Goal: Information Seeking & Learning: Find specific fact

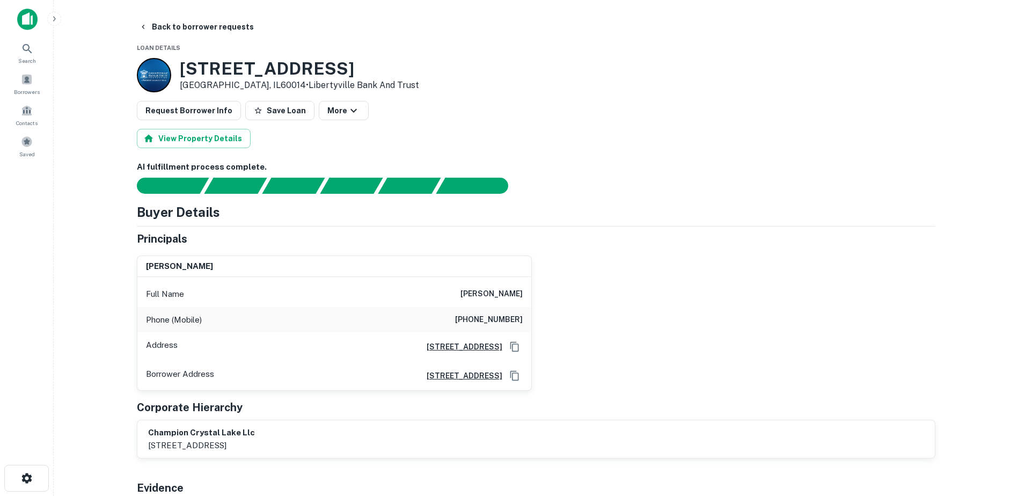
click at [153, 14] on main "Back to borrower requests Loan Details 5150 Northwest Hwy Crystal Lake, IL60014…" at bounding box center [536, 248] width 964 height 496
click at [154, 21] on button "Back to borrower requests" at bounding box center [196, 26] width 123 height 19
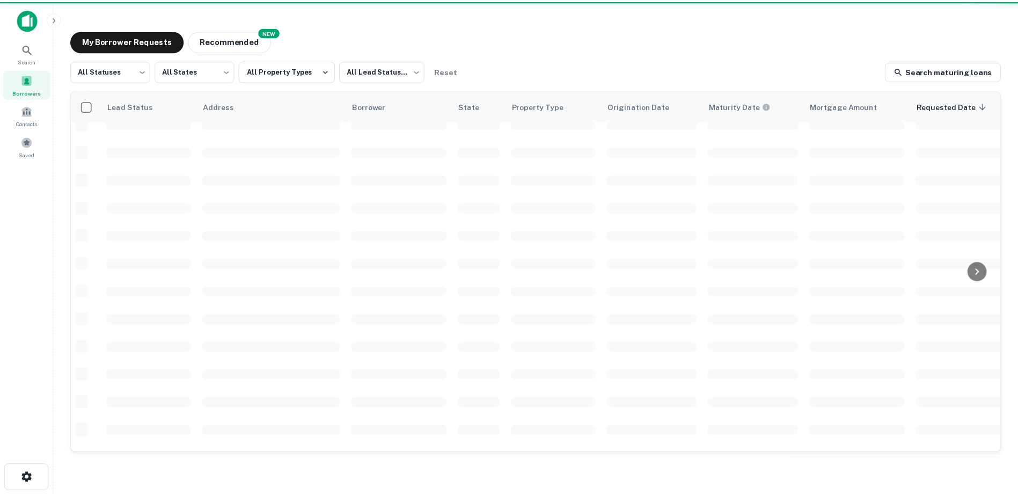
scroll to position [374, 0]
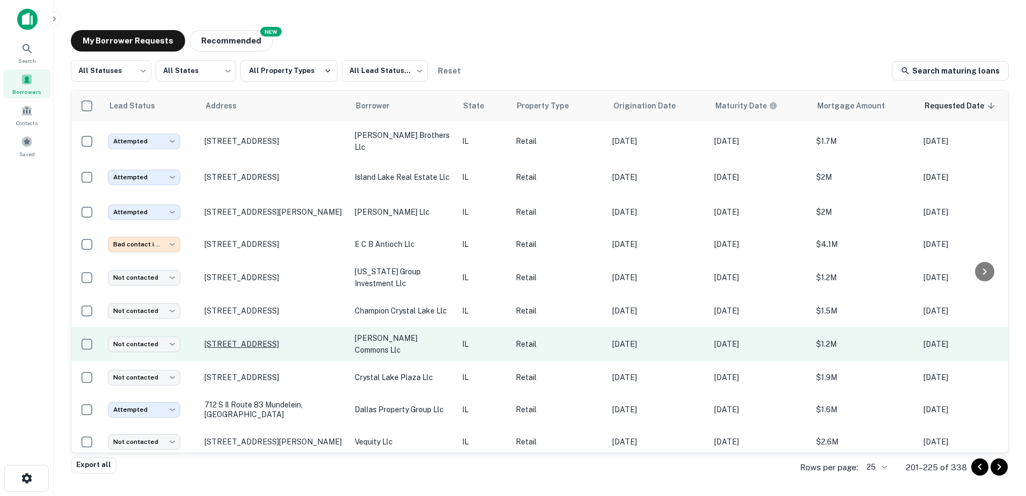
click at [278, 339] on p "407 E Terra Cotta Ave Crystal Lake, IL60014" at bounding box center [273, 344] width 139 height 10
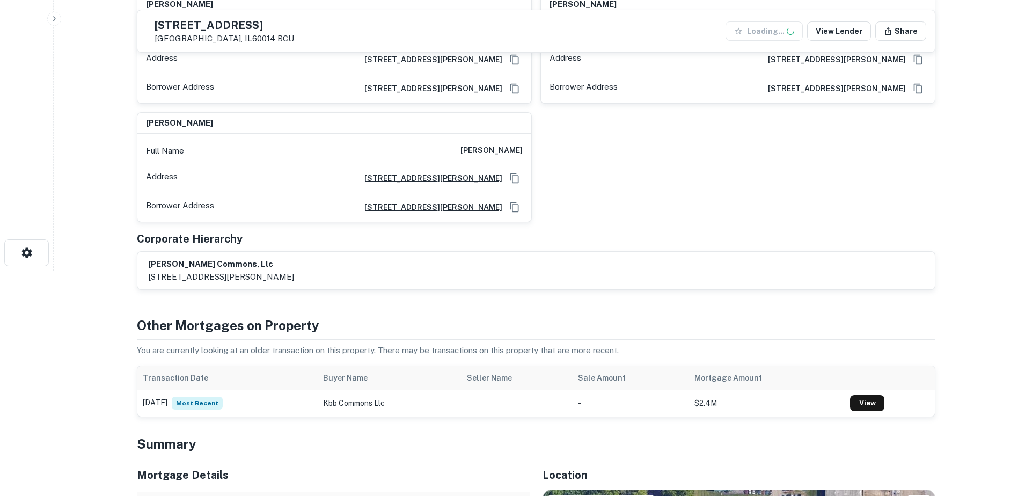
scroll to position [322, 0]
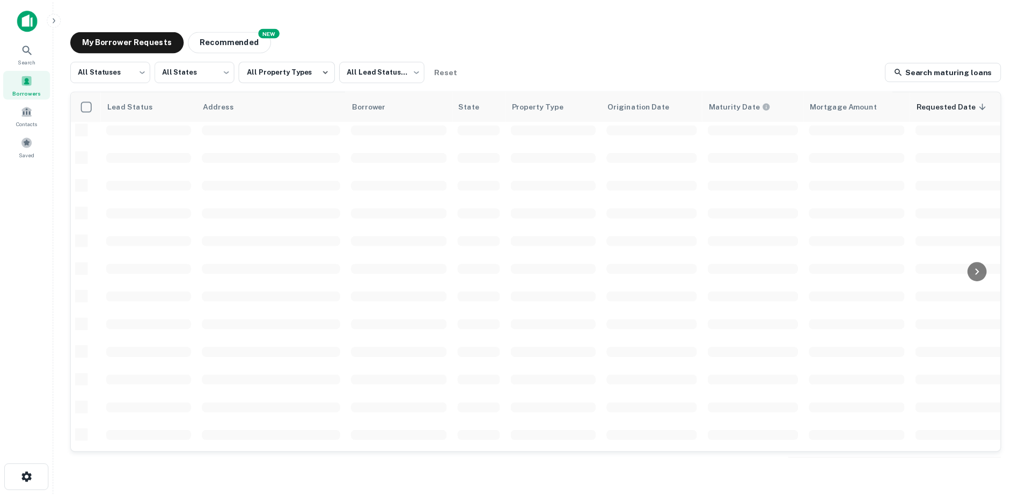
scroll to position [374, 0]
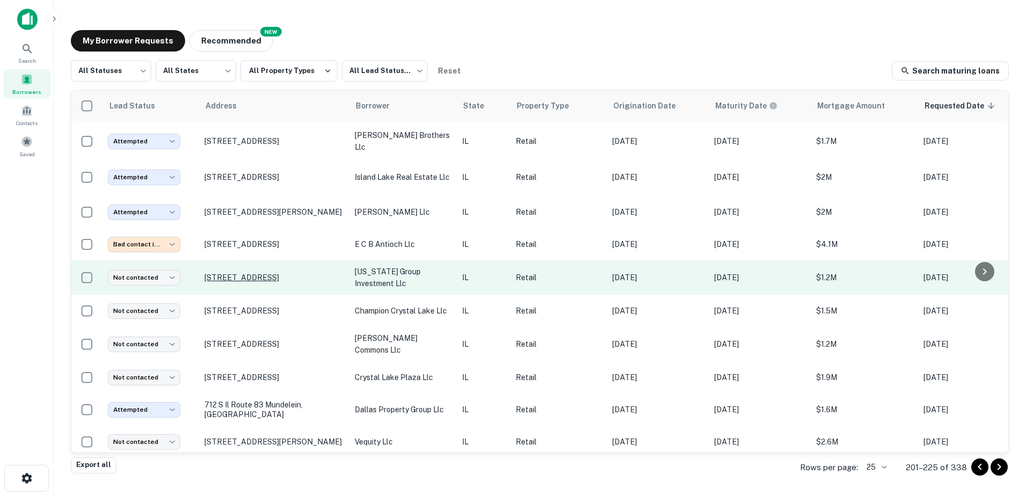
click at [275, 273] on p "656 W Il Route 173 Antioch, IL60002" at bounding box center [273, 278] width 139 height 10
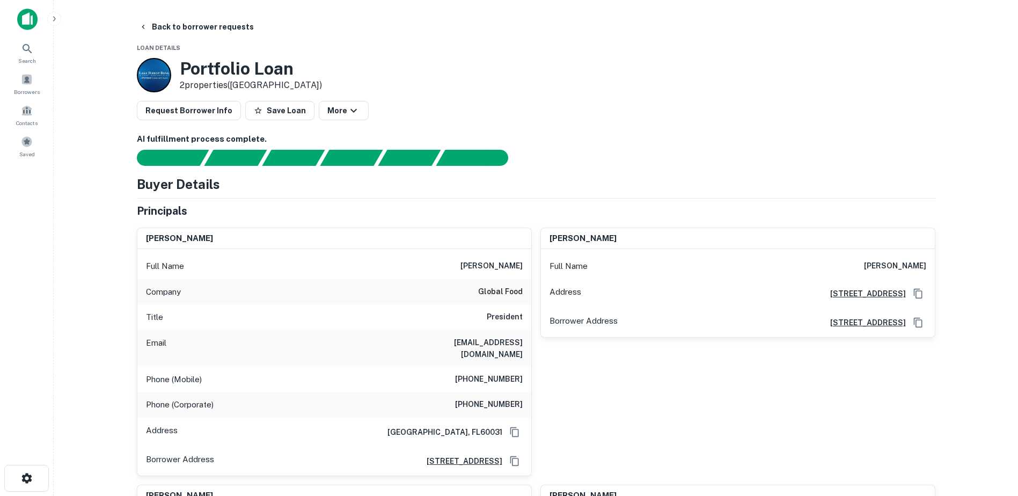
drag, startPoint x: 750, startPoint y: 416, endPoint x: 757, endPoint y: 414, distance: 7.5
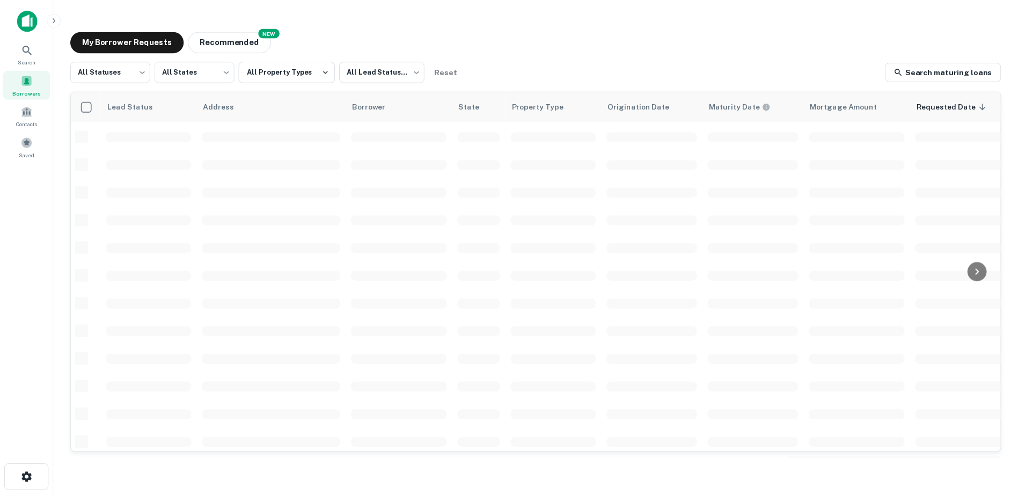
scroll to position [374, 0]
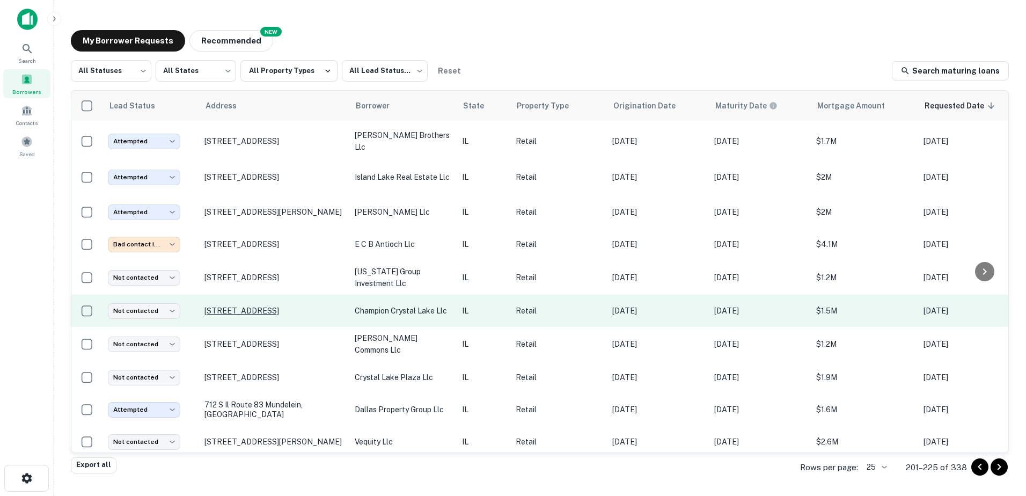
click at [271, 306] on p "5150 Northwest Hwy Crystal Lake, IL60014" at bounding box center [273, 311] width 139 height 10
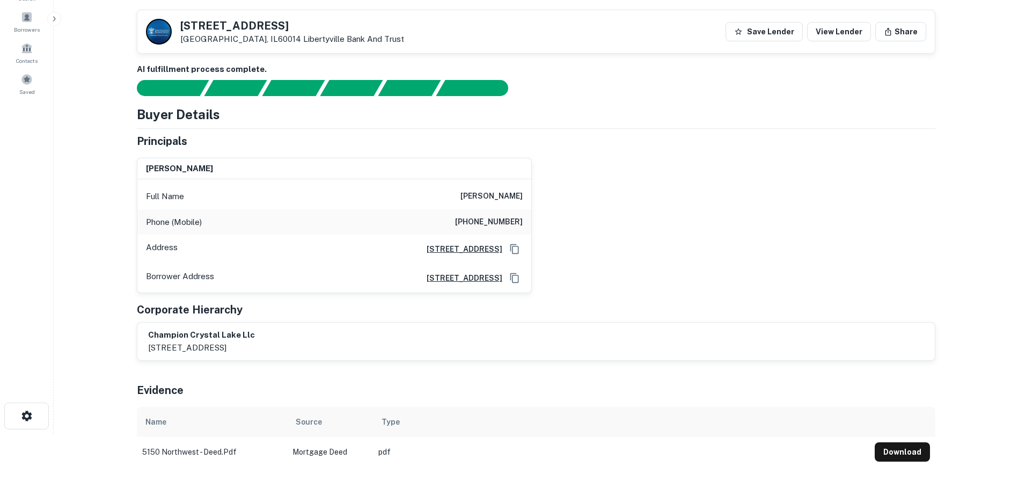
scroll to position [215, 0]
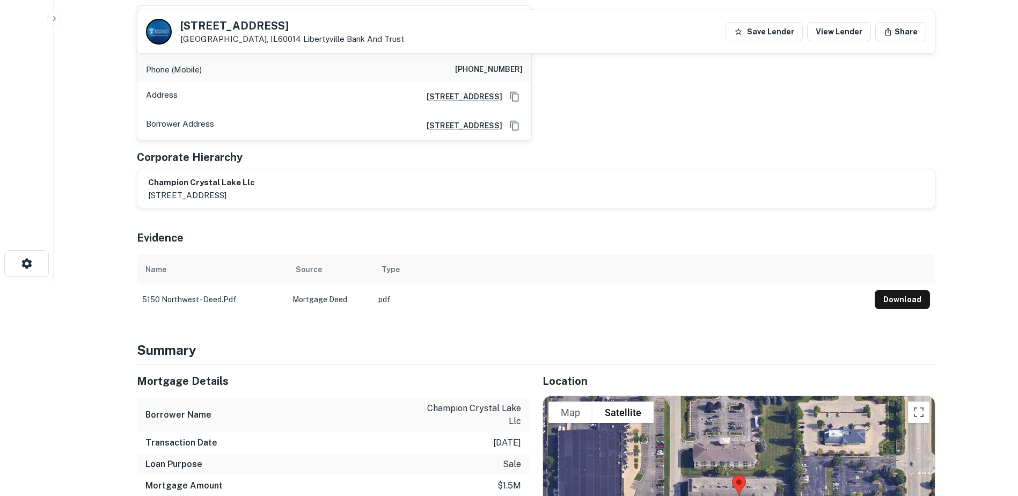
drag, startPoint x: 293, startPoint y: 322, endPoint x: 295, endPoint y: 314, distance: 8.7
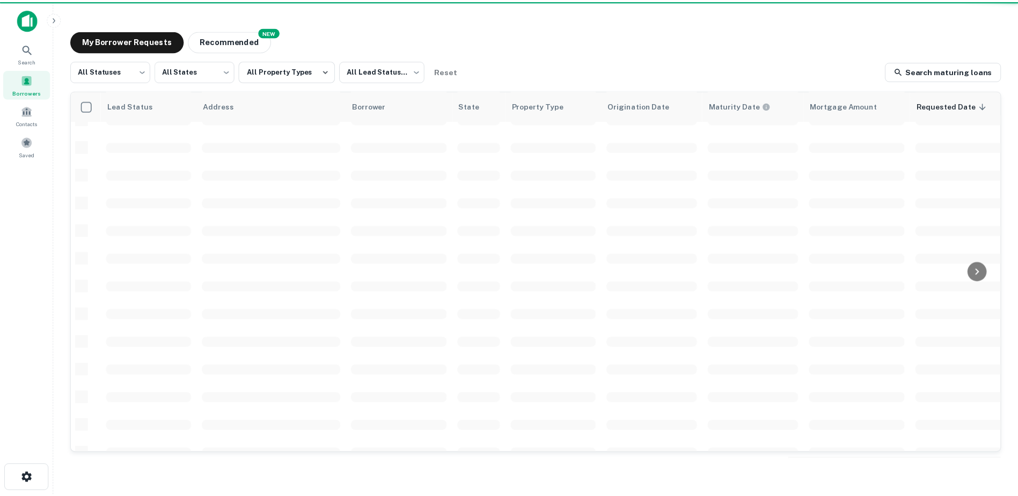
scroll to position [374, 0]
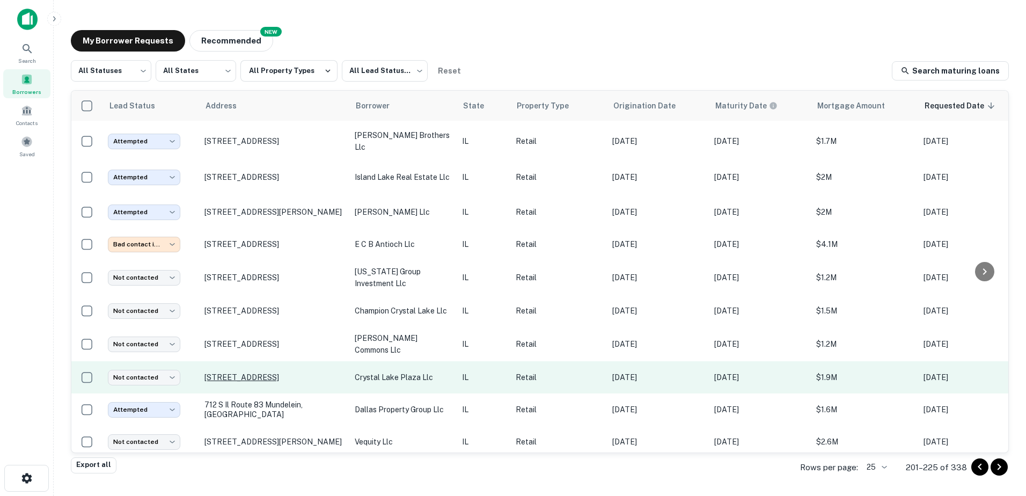
click at [297, 372] on p "5765 Northwest Hwy Crystal Lake, IL60014" at bounding box center [273, 377] width 139 height 10
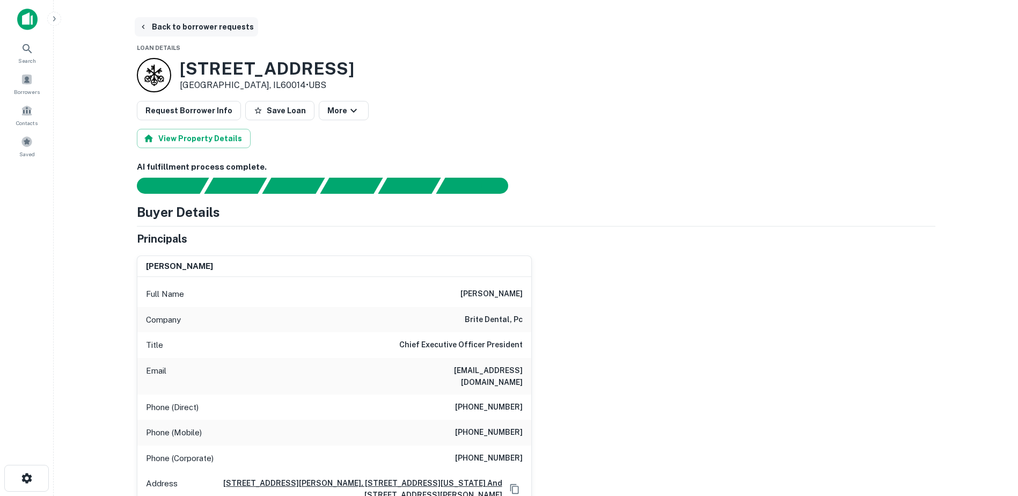
click at [216, 35] on button "Back to borrower requests" at bounding box center [196, 26] width 123 height 19
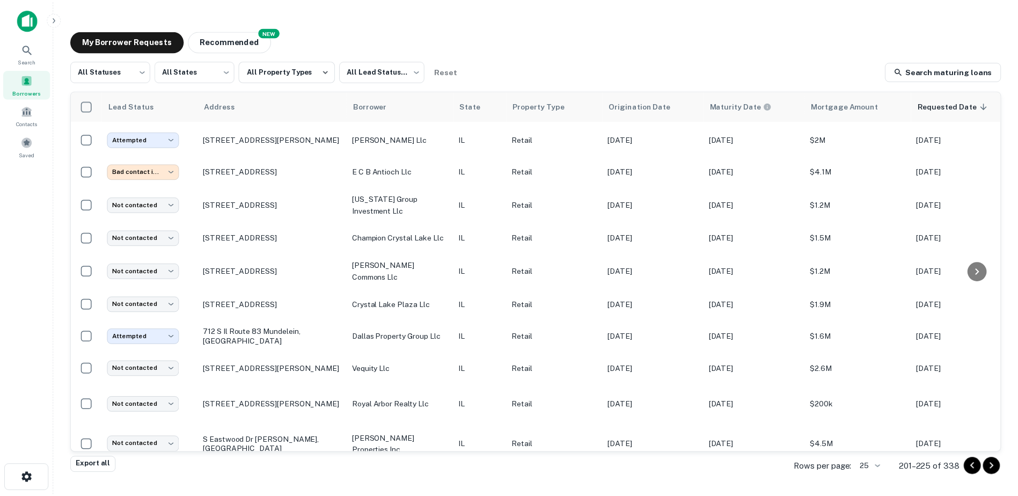
scroll to position [527, 0]
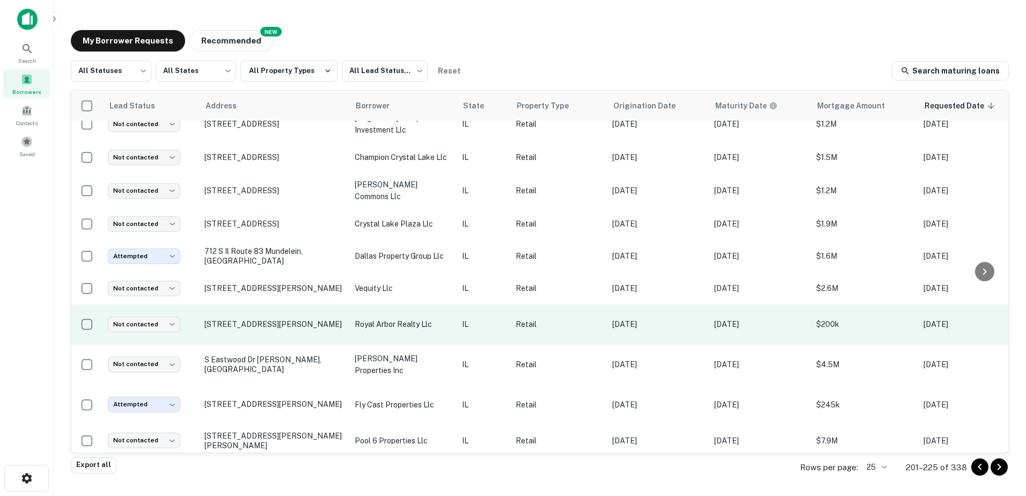
click at [356, 320] on td "royal arbor realty llc" at bounding box center [402, 324] width 107 height 40
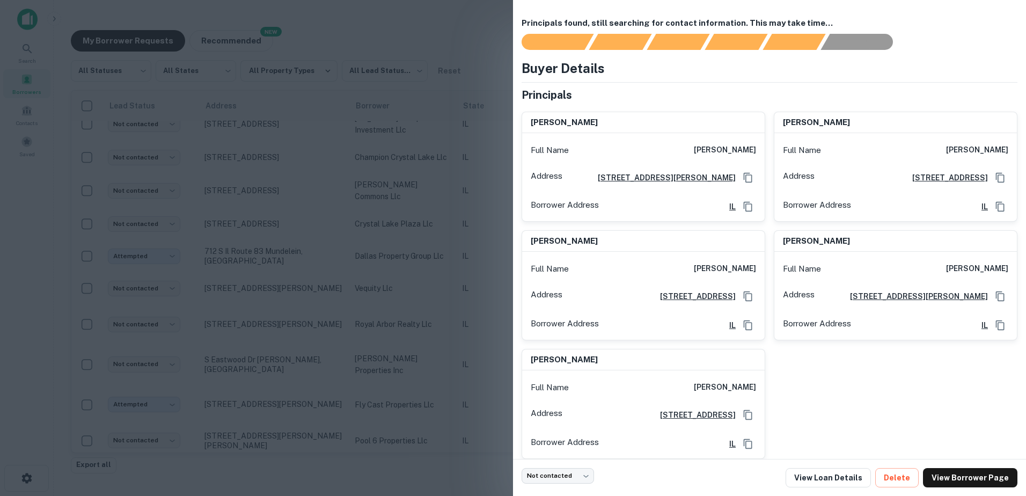
click at [362, 342] on div at bounding box center [513, 248] width 1026 height 496
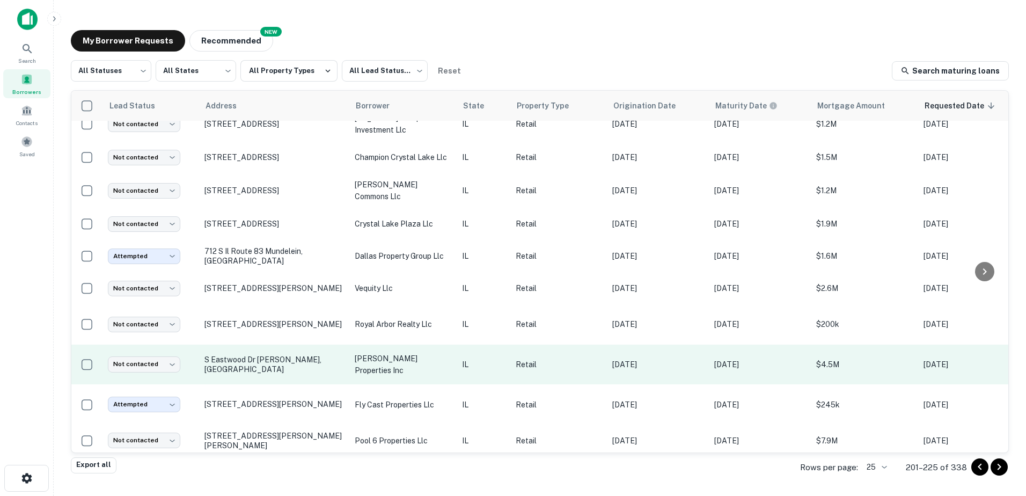
click at [363, 359] on td "carol-jean properties inc" at bounding box center [402, 364] width 107 height 40
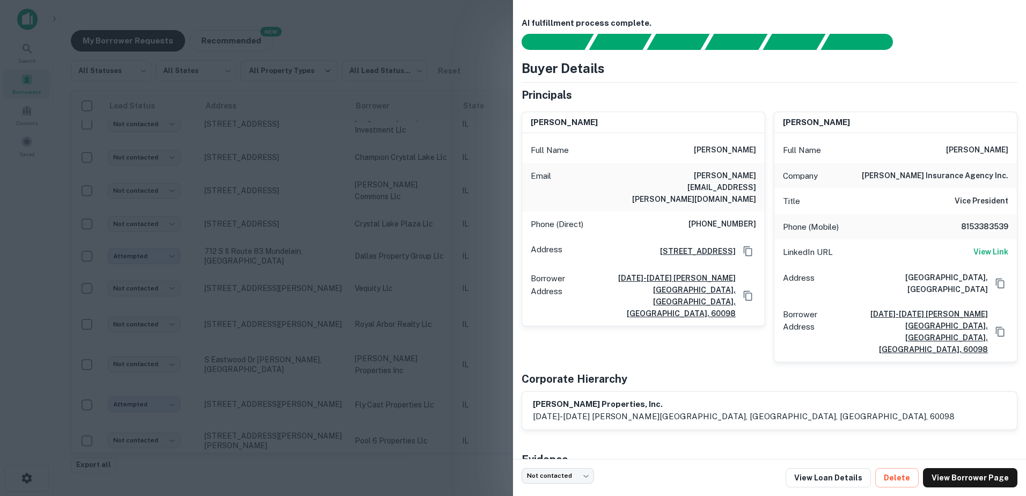
click at [363, 357] on div at bounding box center [513, 248] width 1026 height 496
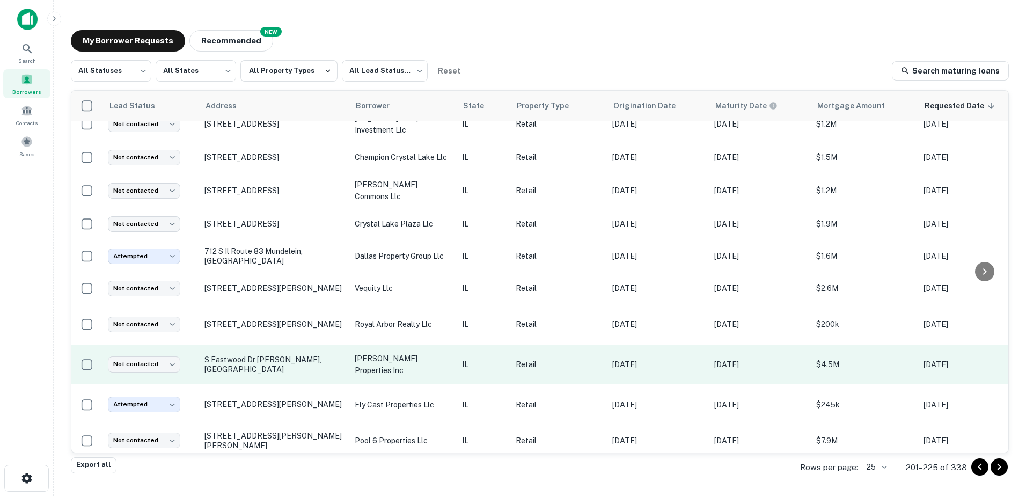
click at [311, 355] on p "S Eastwood Dr Woodstock, IL60098" at bounding box center [273, 364] width 139 height 19
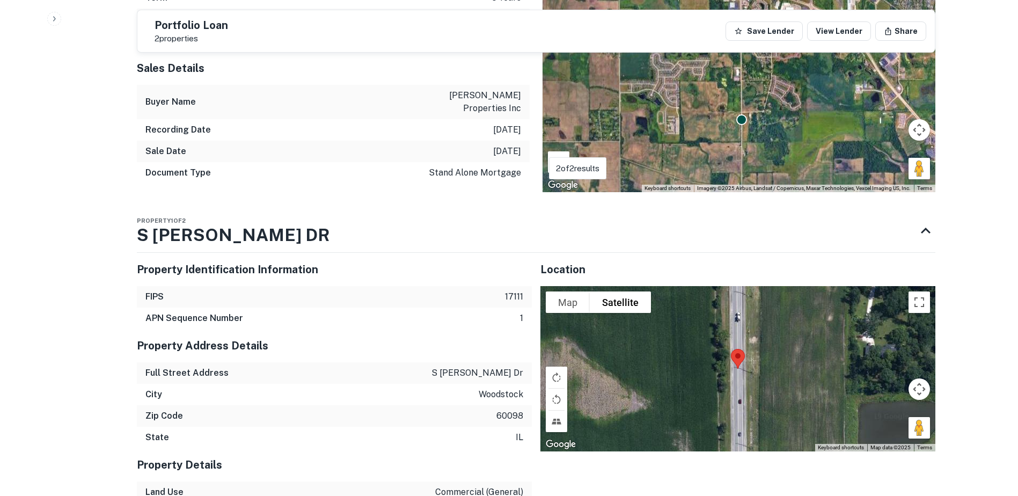
scroll to position [1093, 0]
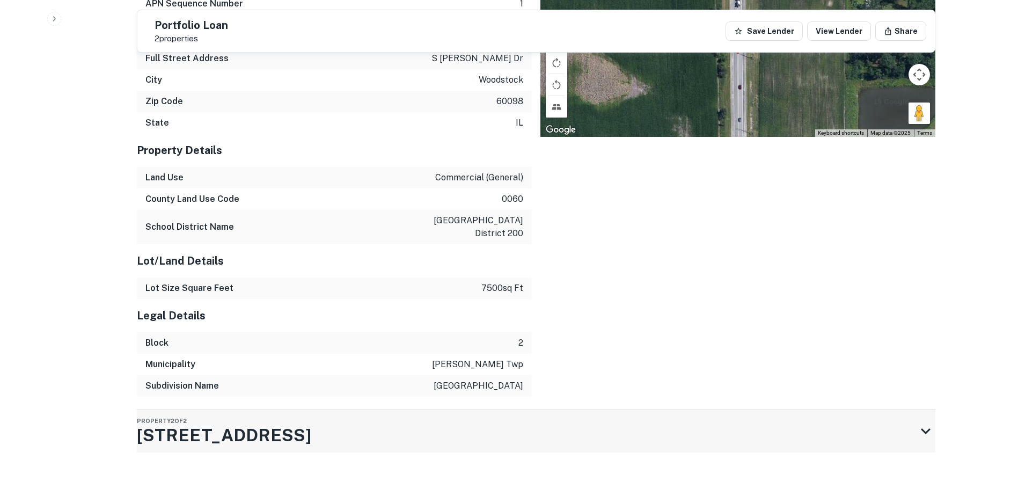
click at [328, 409] on div "Property 2 of 2 1660 S EASTWOOD DR" at bounding box center [526, 430] width 779 height 43
click at [326, 423] on div "Property 2 of 2 1660 S EASTWOOD DR" at bounding box center [526, 430] width 779 height 43
click at [355, 421] on div "Property 2 of 2 1660 S EASTWOOD DR" at bounding box center [526, 430] width 779 height 43
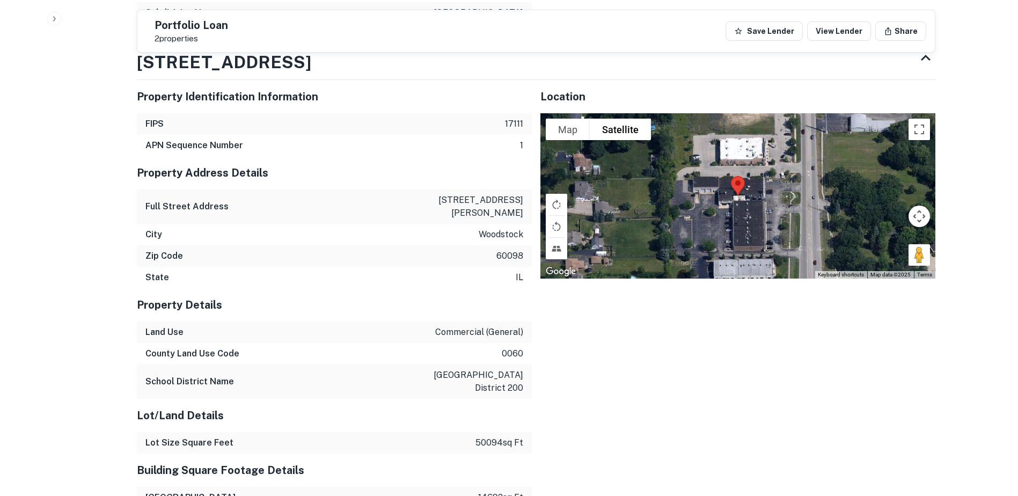
scroll to position [1449, 0]
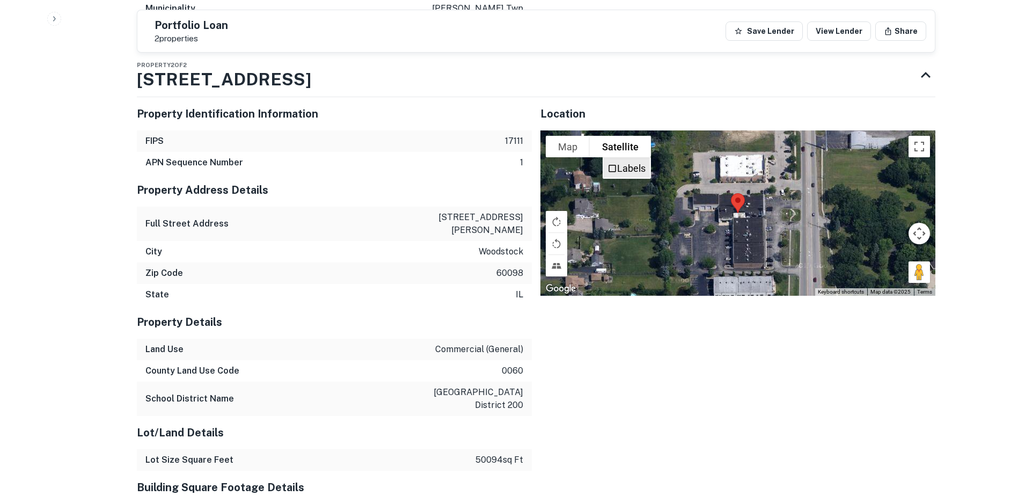
click at [635, 163] on label "Labels" at bounding box center [631, 168] width 28 height 11
click at [915, 138] on button "Toggle fullscreen view" at bounding box center [918, 146] width 21 height 21
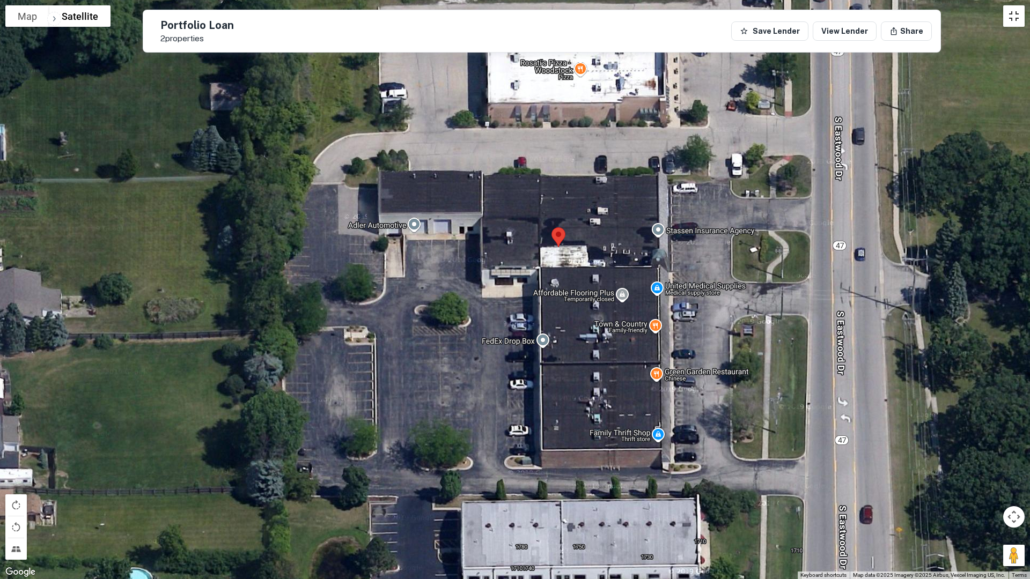
click at [1004, 17] on button "Toggle fullscreen view" at bounding box center [1013, 15] width 21 height 21
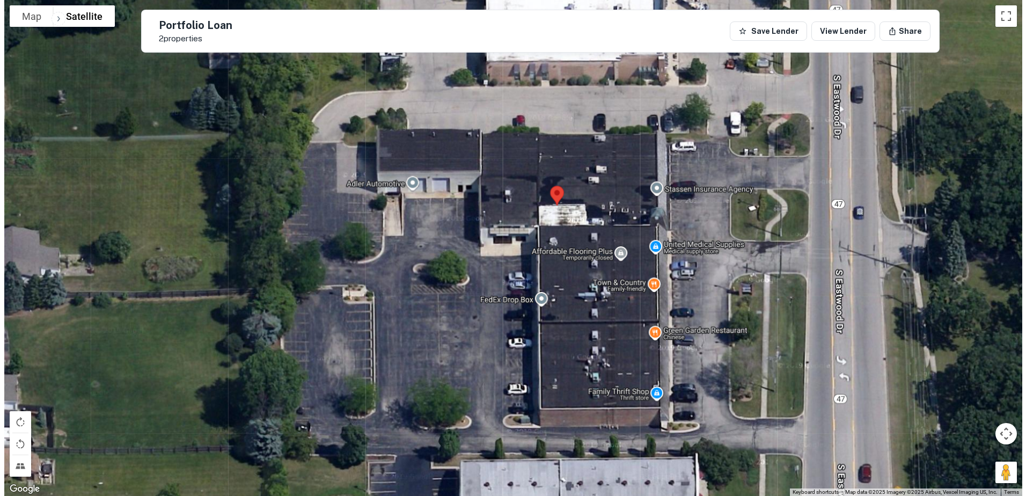
scroll to position [0, 0]
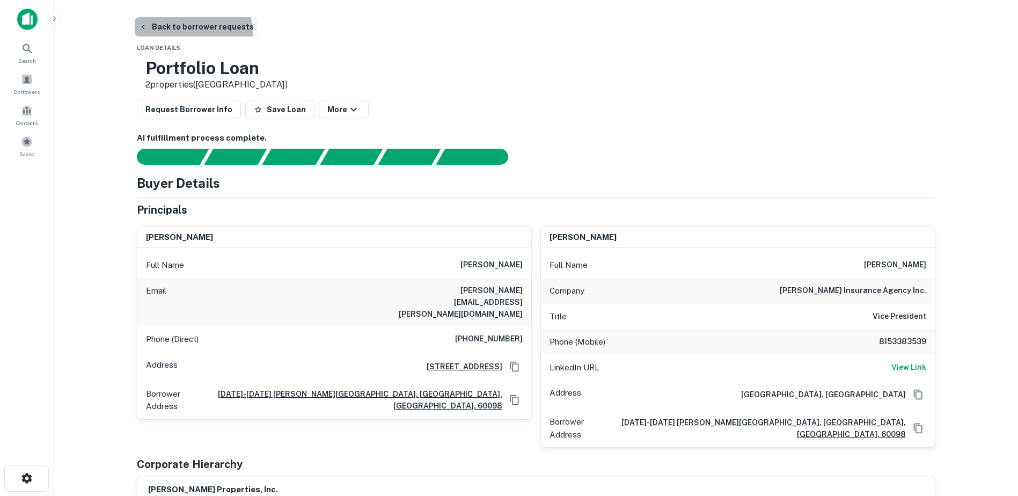
click at [168, 35] on button "Back to borrower requests" at bounding box center [196, 26] width 123 height 19
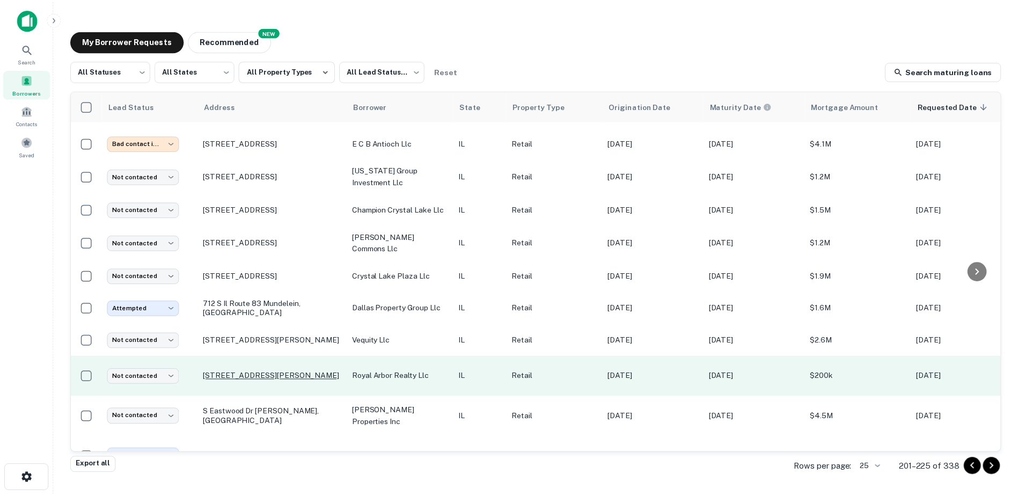
scroll to position [481, 0]
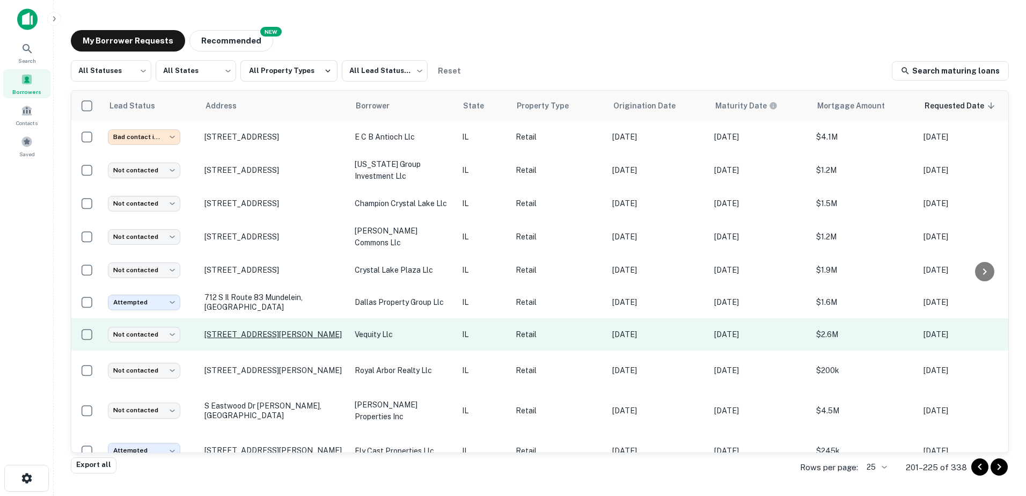
click at [298, 329] on p "3123 N Lewis Ave Waukegan, IL60087" at bounding box center [273, 334] width 139 height 10
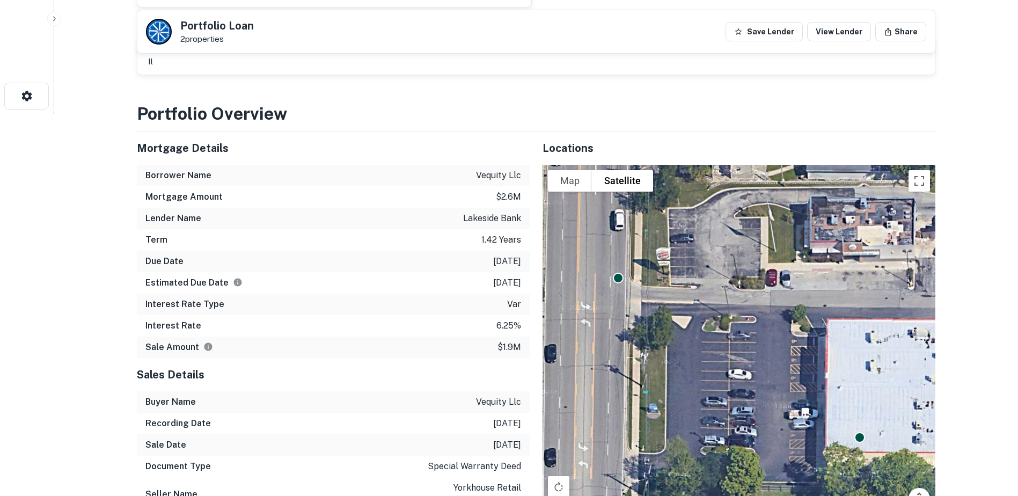
scroll to position [322, 0]
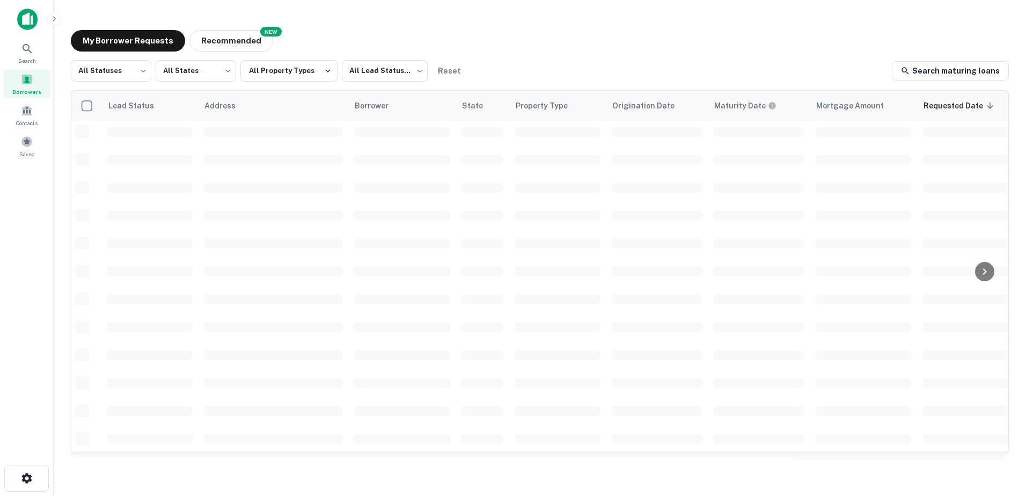
scroll to position [374, 0]
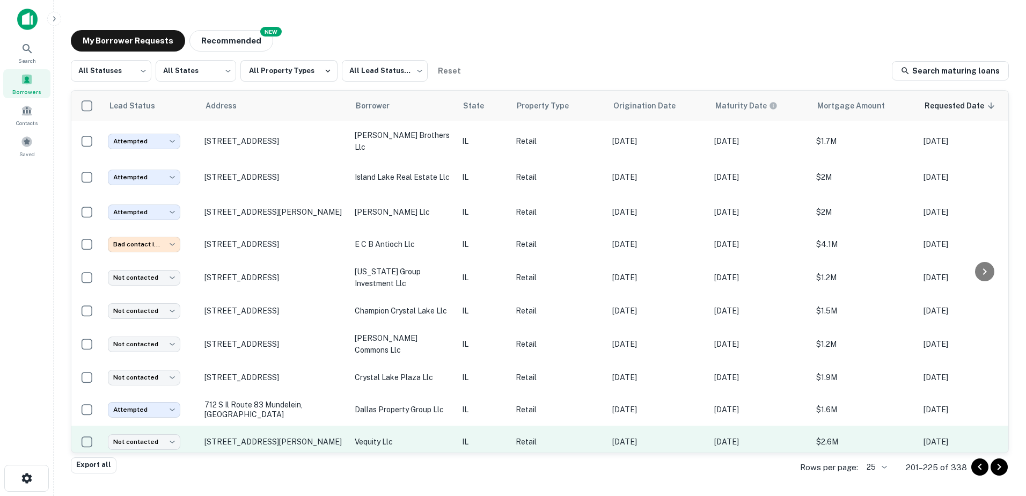
click at [318, 425] on td "3123 N Lewis Ave Waukegan, IL60087" at bounding box center [274, 441] width 150 height 32
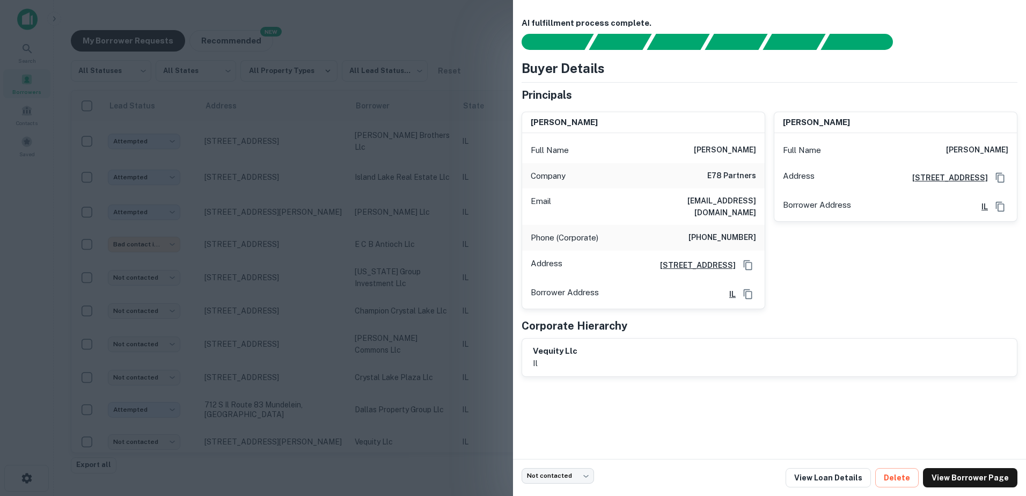
click at [323, 424] on div at bounding box center [513, 248] width 1026 height 496
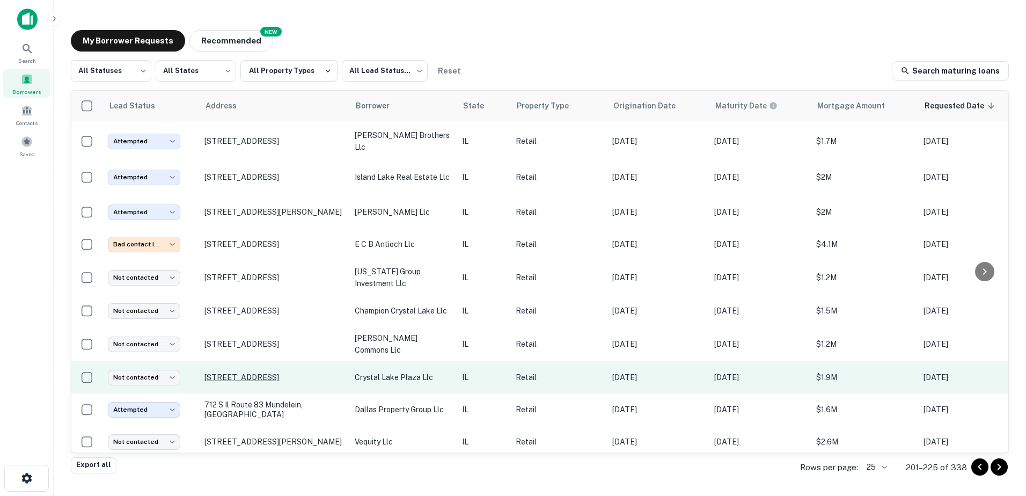
click at [341, 372] on p "5765 Northwest Hwy Crystal Lake, IL60014" at bounding box center [273, 377] width 139 height 10
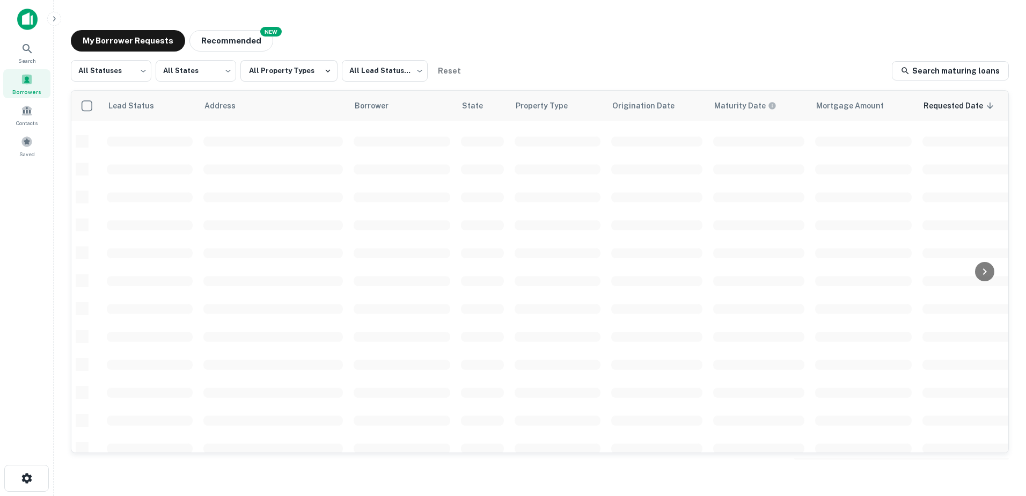
scroll to position [374, 0]
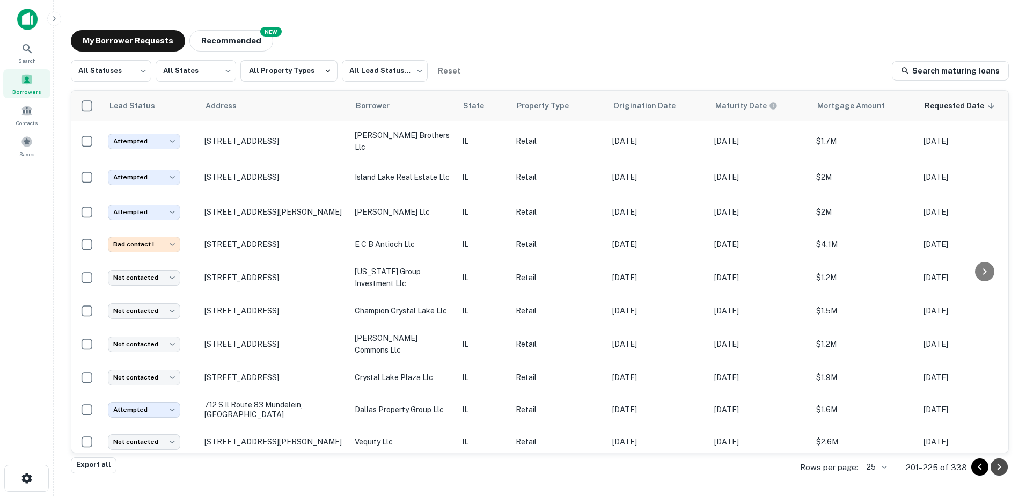
click at [998, 469] on icon "Go to next page" at bounding box center [999, 467] width 4 height 6
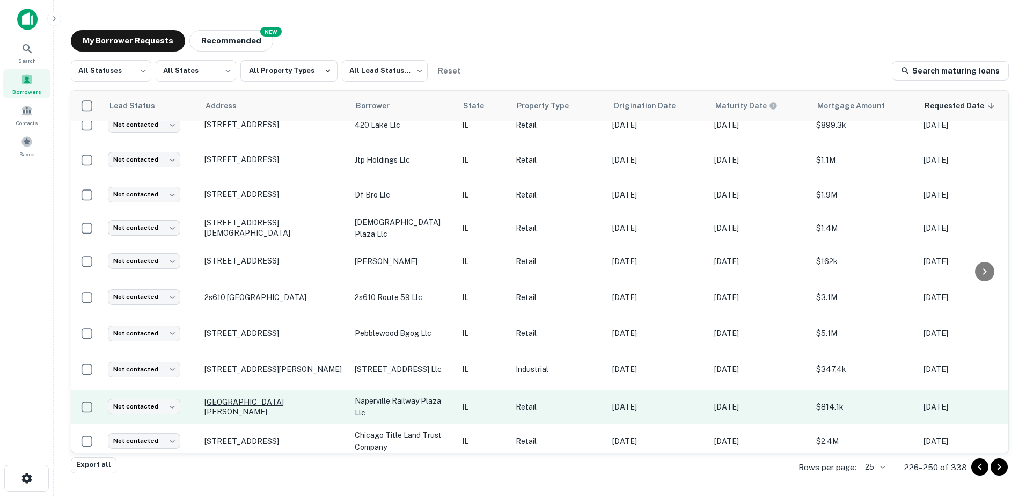
click at [306, 409] on p "572 Weston Ridge Dr Naperville, IL60563" at bounding box center [273, 406] width 139 height 19
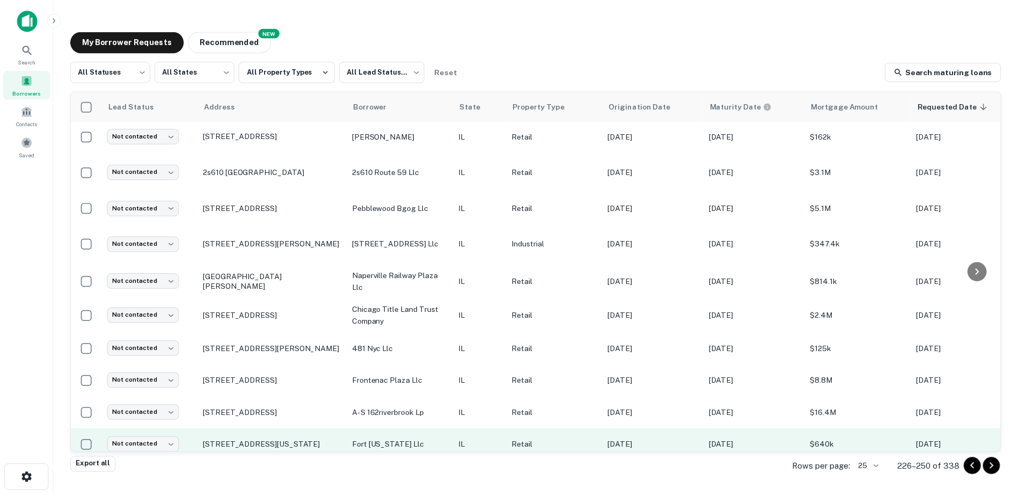
scroll to position [549, 0]
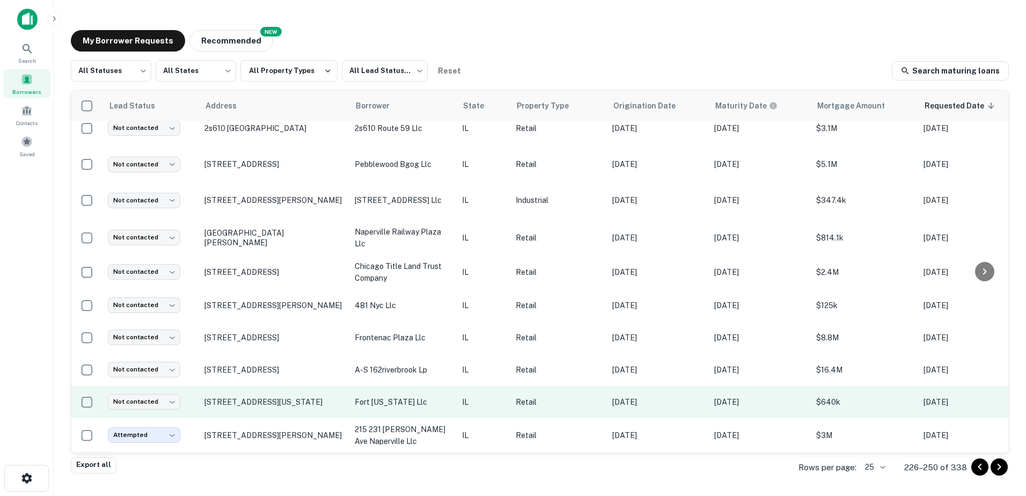
click at [406, 396] on p "fort washington llc" at bounding box center [403, 402] width 97 height 12
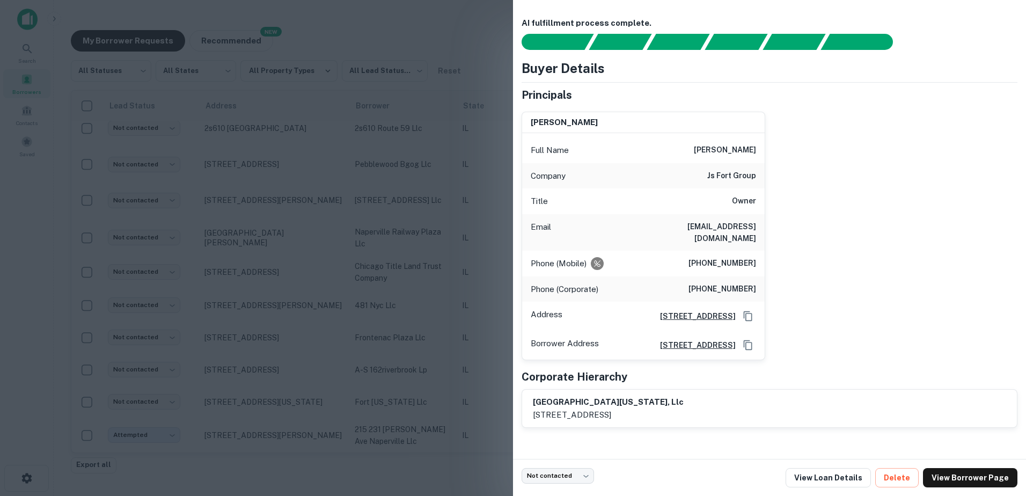
click at [402, 396] on div at bounding box center [513, 248] width 1026 height 496
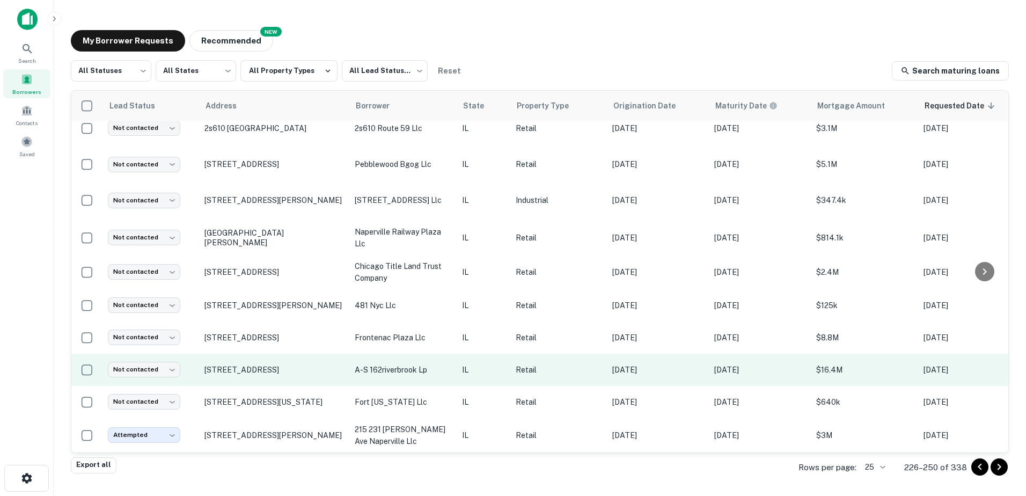
click at [400, 364] on p "a-s 162riverbrook lp" at bounding box center [403, 370] width 97 height 12
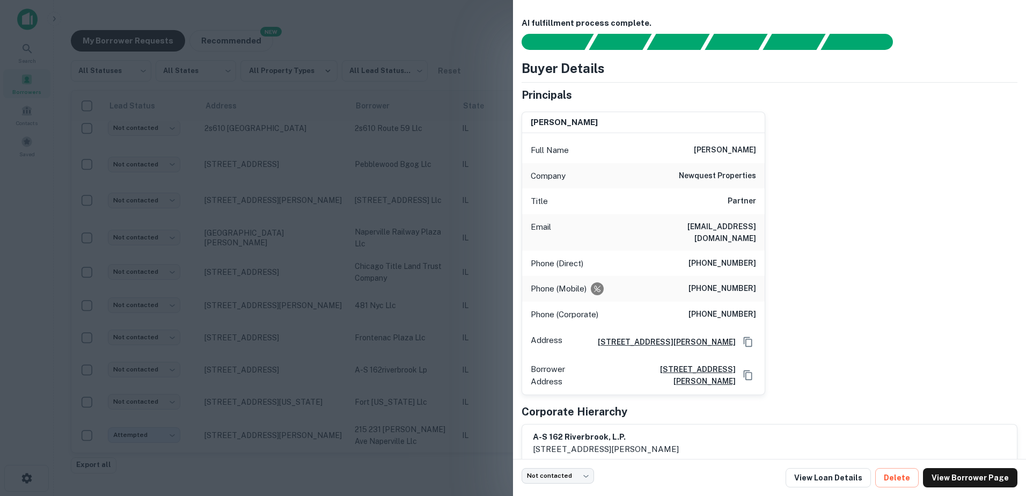
click at [399, 360] on div at bounding box center [513, 248] width 1026 height 496
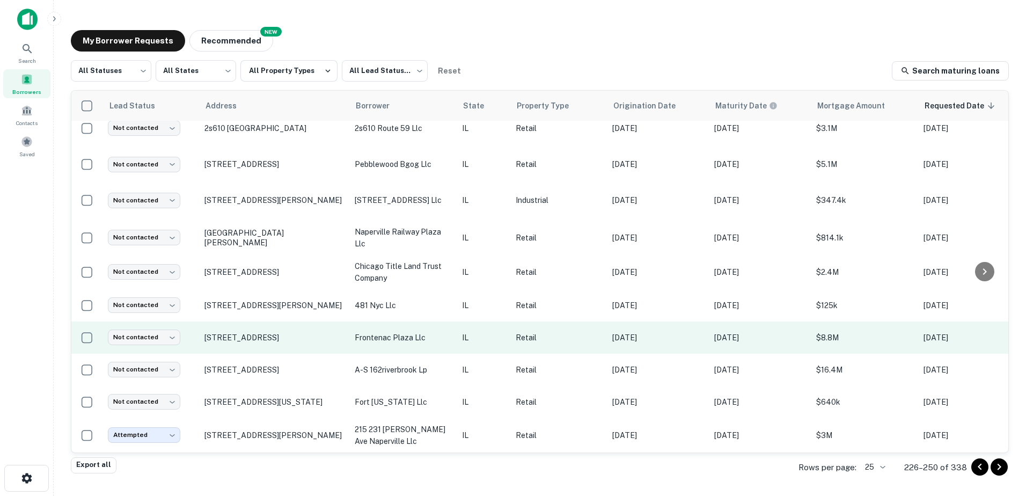
click at [412, 333] on p "frontenac plaza llc" at bounding box center [403, 338] width 97 height 12
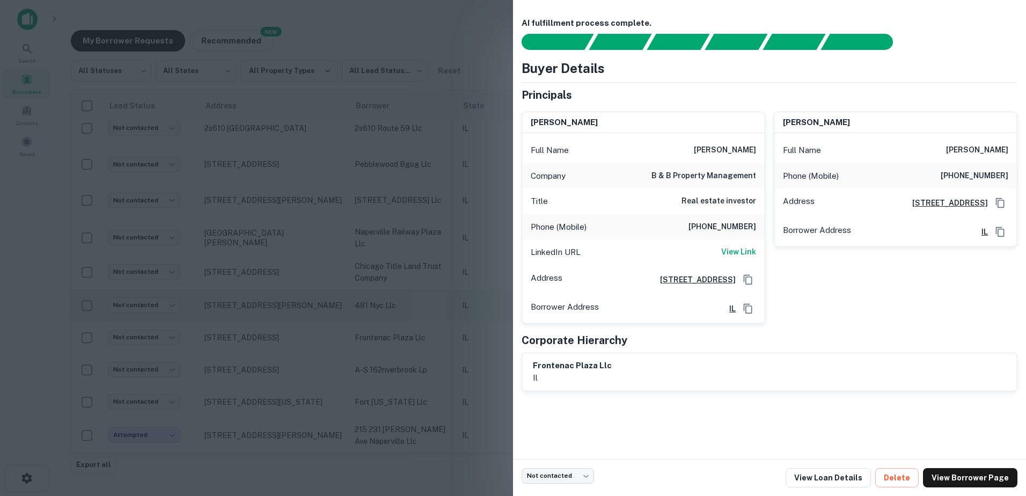
click at [398, 297] on div at bounding box center [513, 248] width 1026 height 496
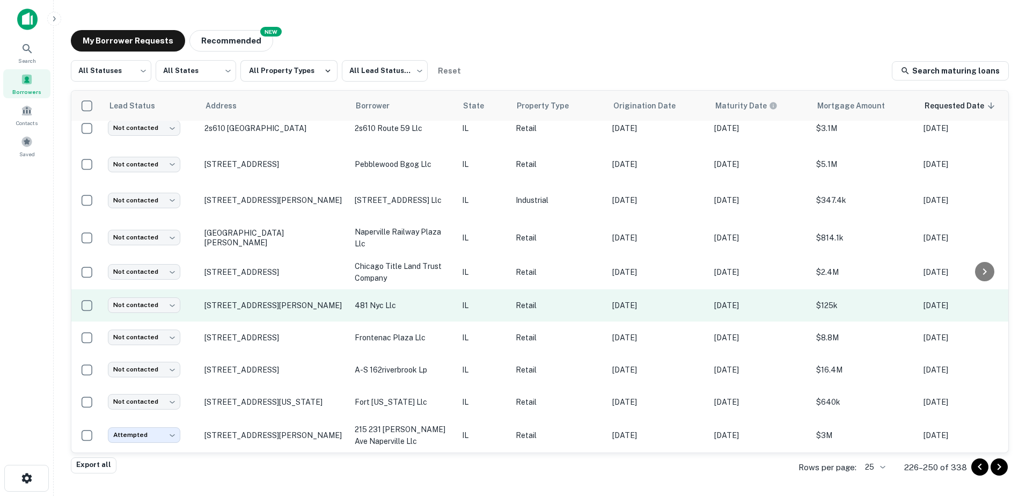
click at [402, 306] on td "481 nyc llc" at bounding box center [402, 305] width 107 height 32
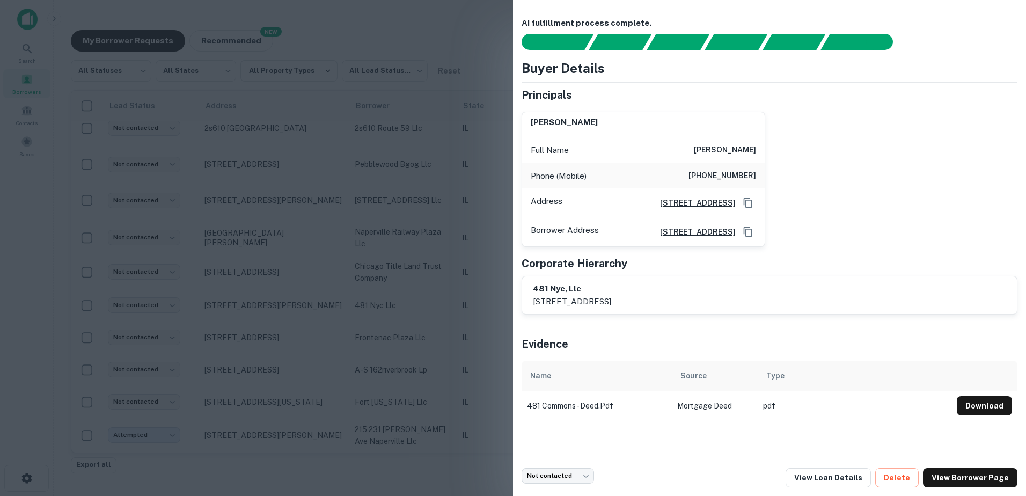
click at [400, 313] on div at bounding box center [513, 248] width 1026 height 496
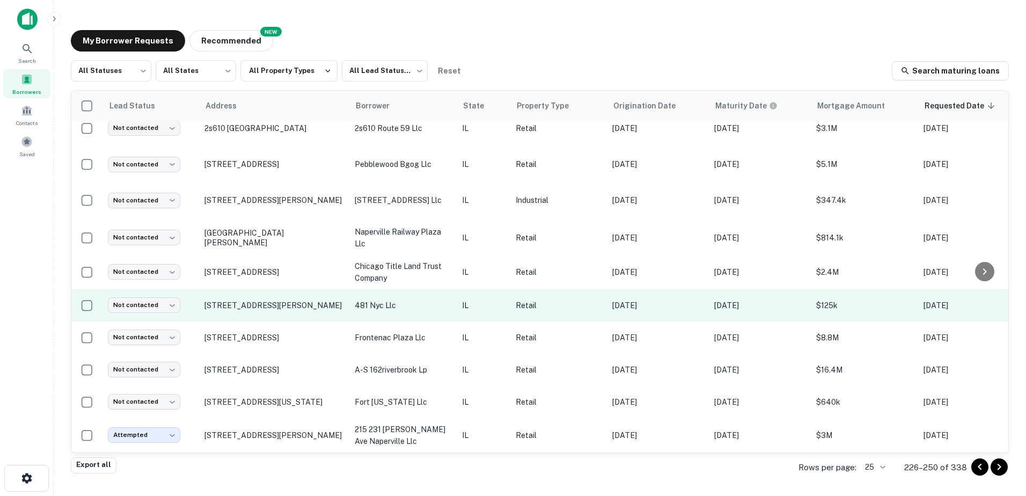
click at [280, 290] on td "481 N Commons Dr Aurora, IL60504" at bounding box center [274, 305] width 150 height 32
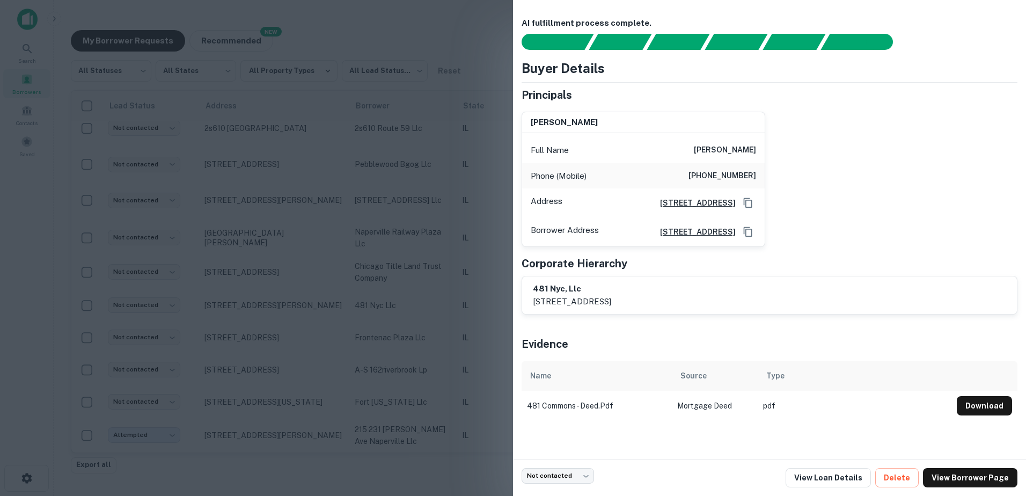
click at [280, 295] on div at bounding box center [513, 248] width 1026 height 496
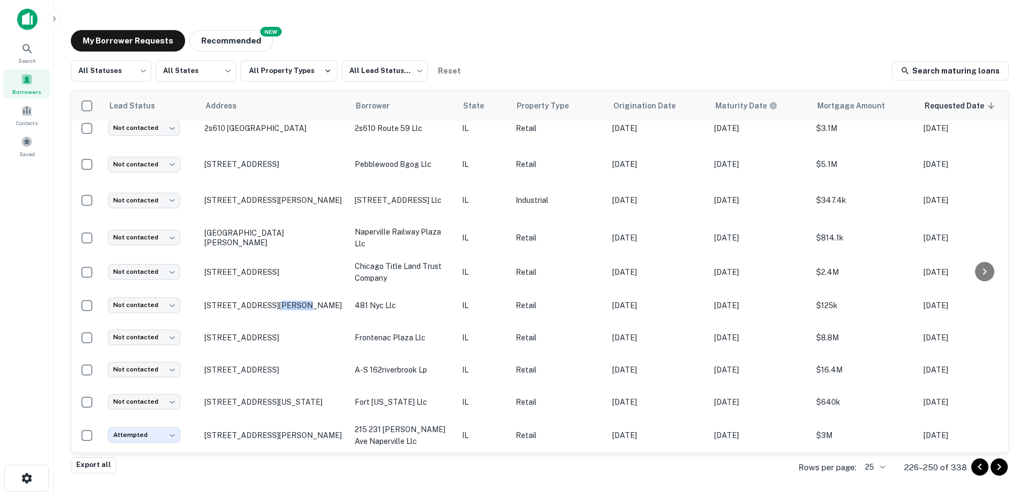
click at [280, 300] on p "481 N Commons Dr Aurora, IL60504" at bounding box center [273, 305] width 139 height 10
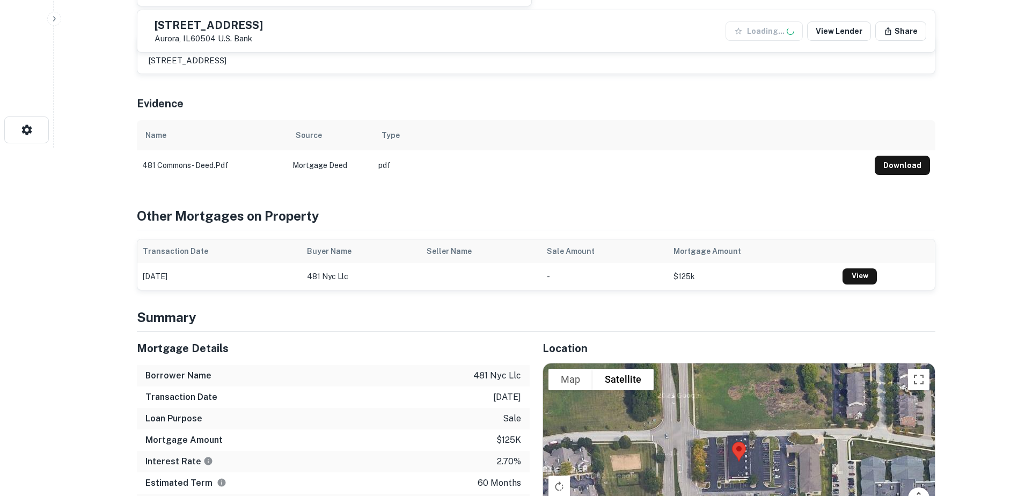
scroll to position [590, 0]
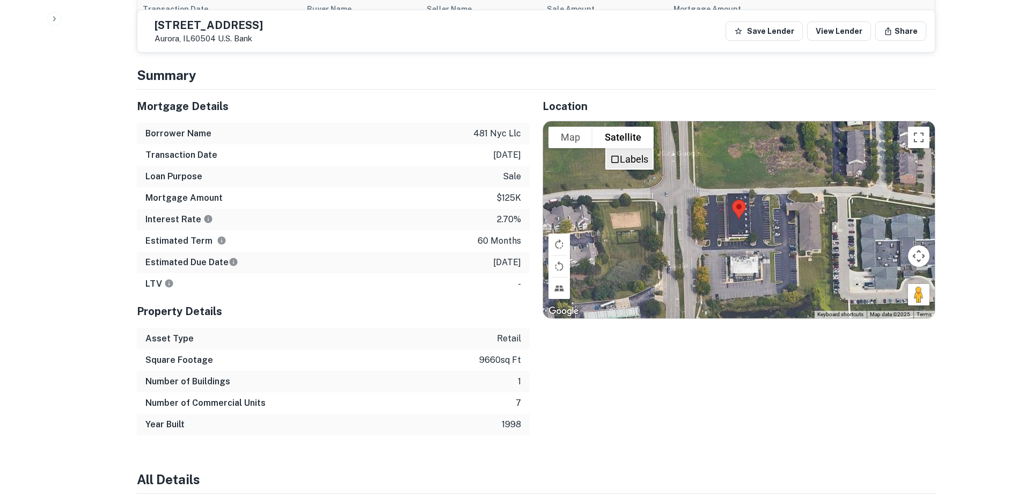
click at [622, 165] on label "Labels" at bounding box center [634, 158] width 28 height 11
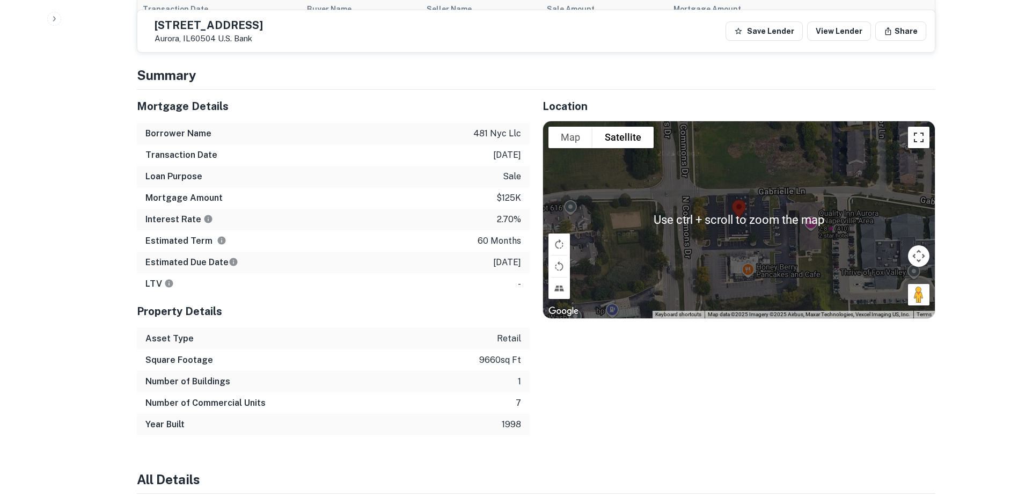
click at [914, 134] on button "Toggle fullscreen view" at bounding box center [918, 137] width 21 height 21
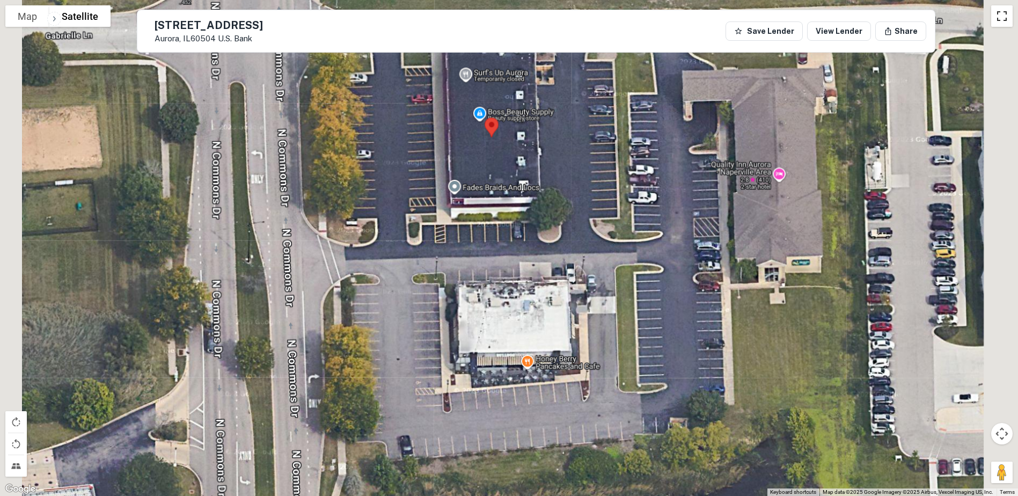
scroll to position [107, 0]
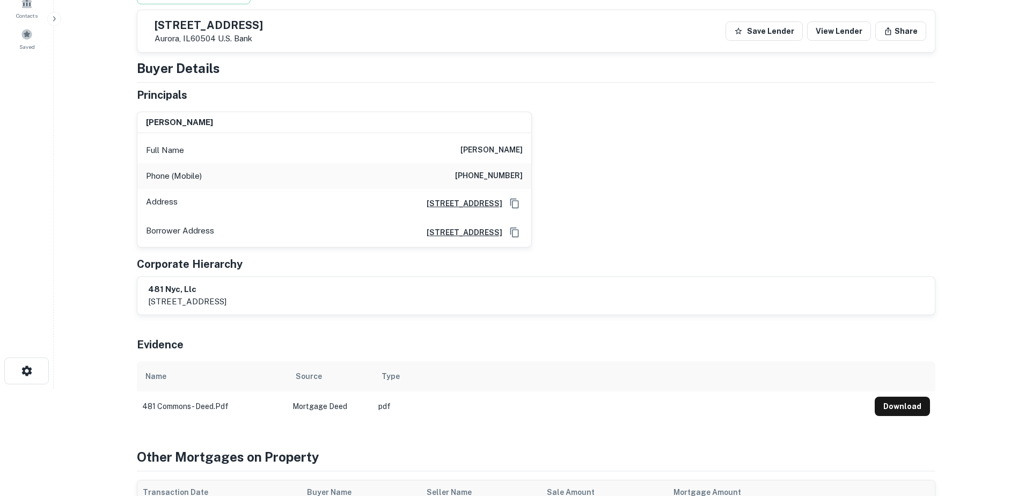
click at [464, 148] on h6 "barry r. robovsky" at bounding box center [491, 150] width 62 height 13
click at [464, 149] on h6 "barry r. robovsky" at bounding box center [491, 150] width 62 height 13
click at [464, 151] on h6 "barry r. robovsky" at bounding box center [491, 150] width 62 height 13
copy h6 "barry r. robovsky"
click at [471, 175] on h6 "(630) 730-2837" at bounding box center [489, 176] width 68 height 13
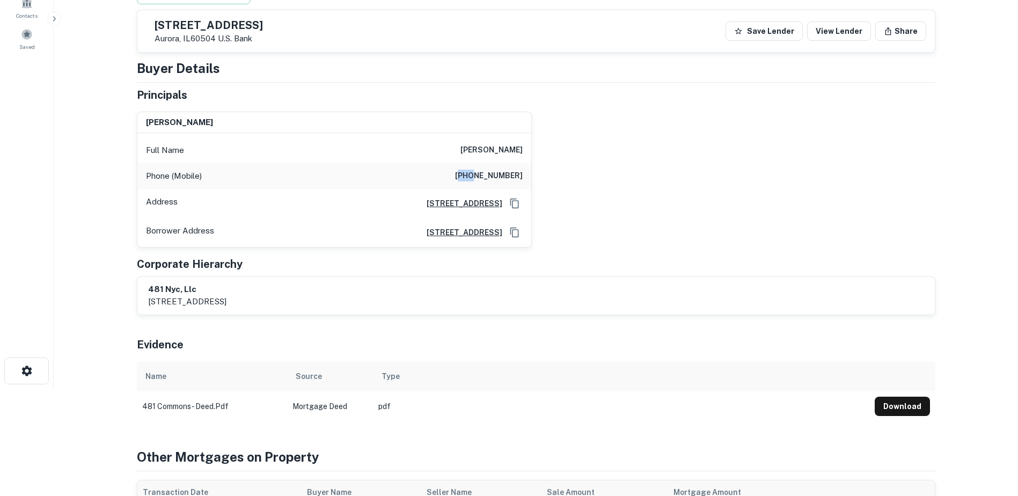
click at [471, 175] on h6 "(630) 730-2837" at bounding box center [489, 176] width 68 height 13
copy h6 "(630) 730-2837"
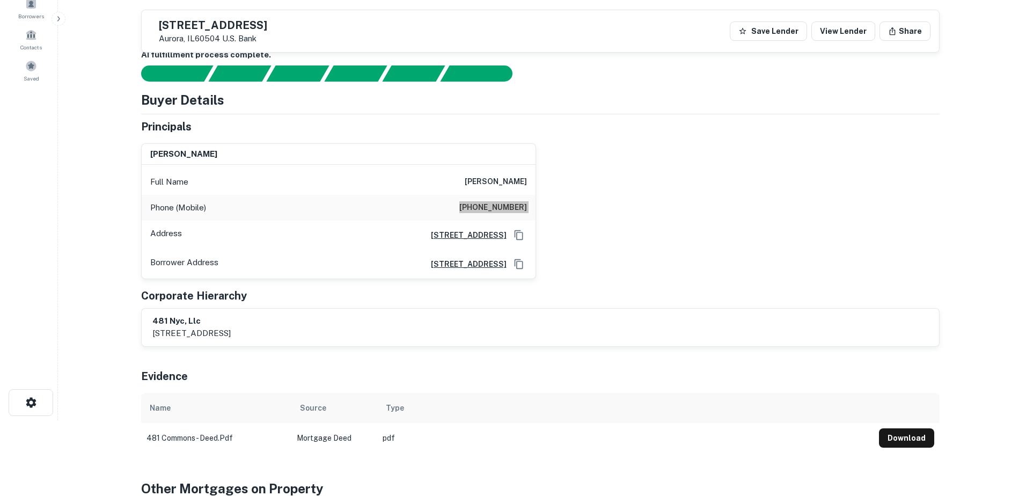
scroll to position [0, 0]
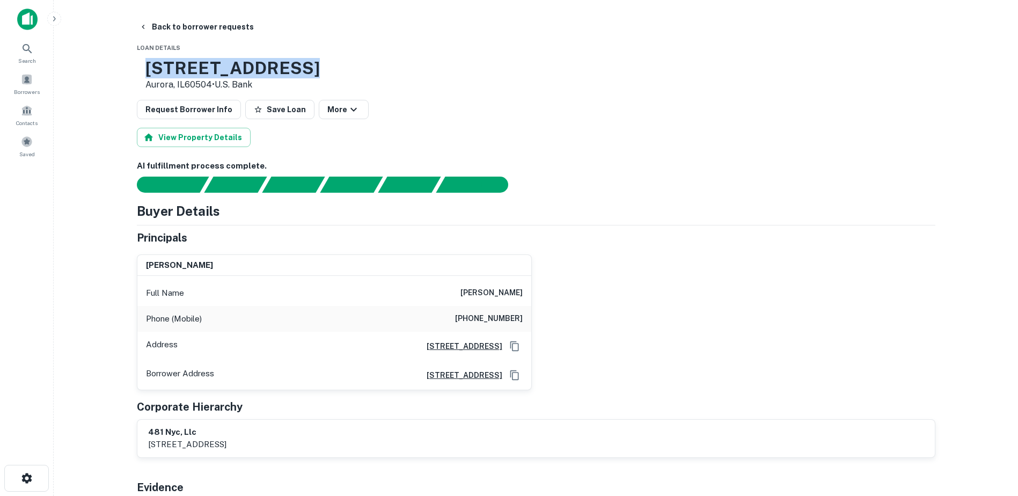
drag, startPoint x: 181, startPoint y: 67, endPoint x: 425, endPoint y: 65, distance: 244.6
click at [425, 65] on div "481 N Commons Dr Aurora, IL60504 • U.s. Bank" at bounding box center [536, 74] width 798 height 33
copy h3 "481 N Commons Dr"
click at [195, 86] on p "Aurora, IL60504 • U.s. Bank" at bounding box center [232, 84] width 174 height 13
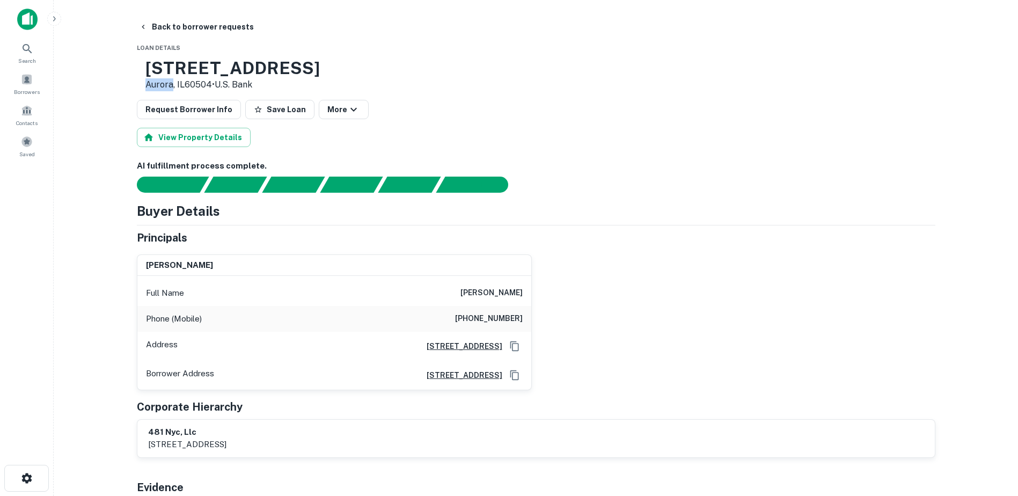
copy p "Aurora"
click at [161, 26] on button "Back to borrower requests" at bounding box center [196, 26] width 123 height 19
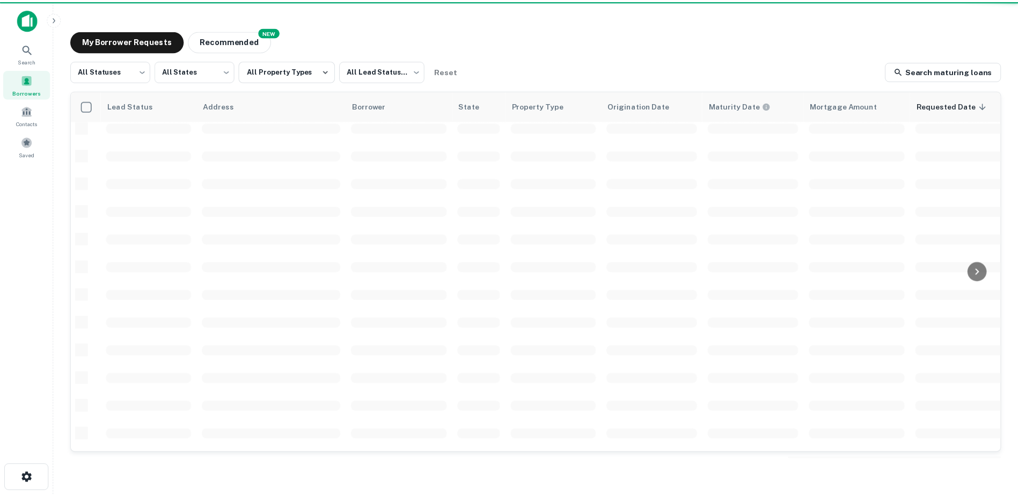
scroll to position [374, 0]
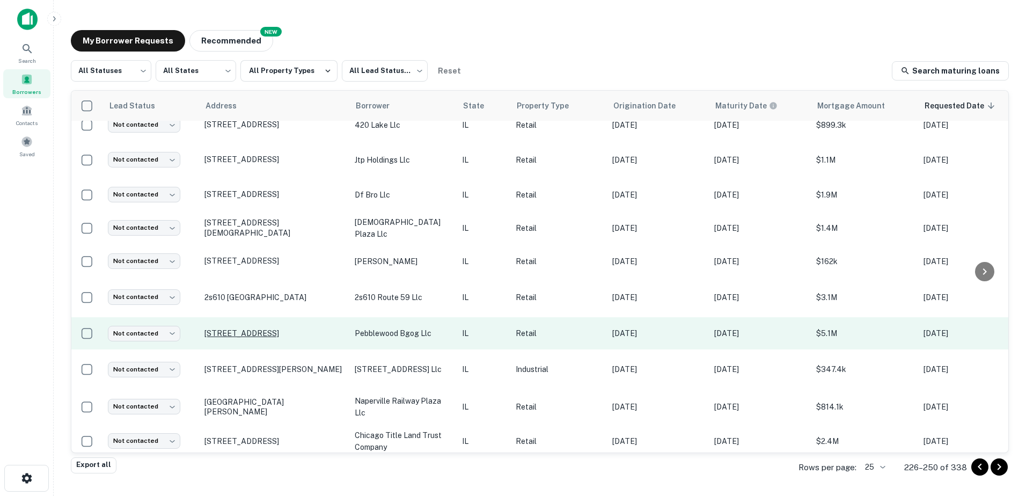
click at [261, 333] on p "1550 N Route 59 Naperville, IL60563" at bounding box center [273, 333] width 139 height 10
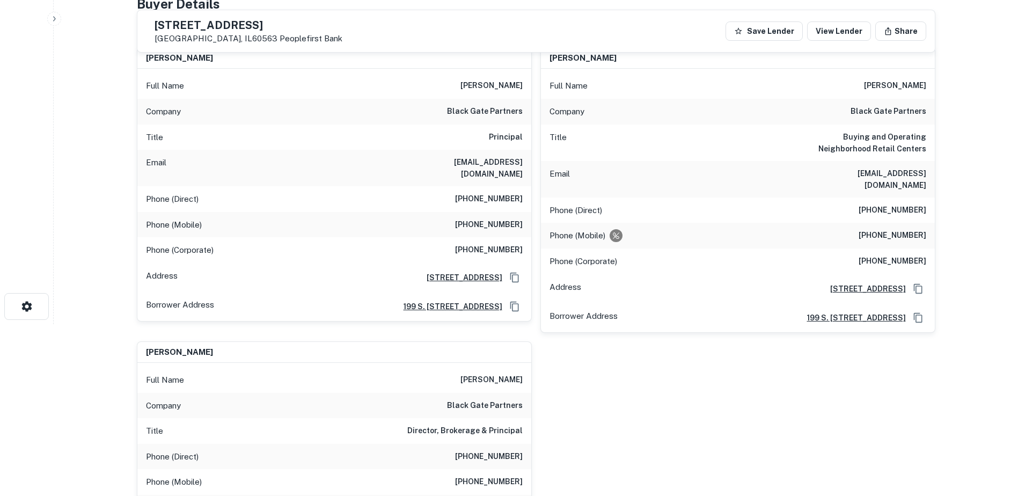
scroll to position [644, 0]
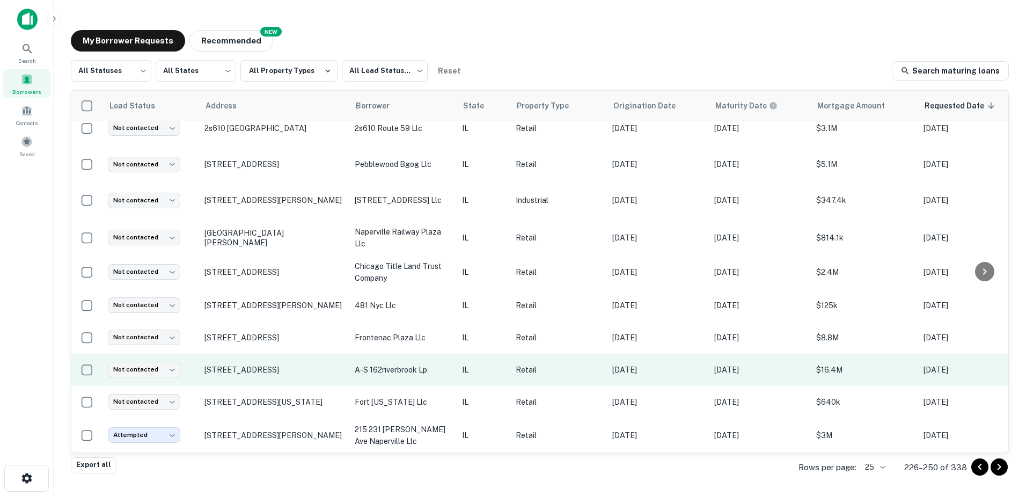
scroll to position [549, 0]
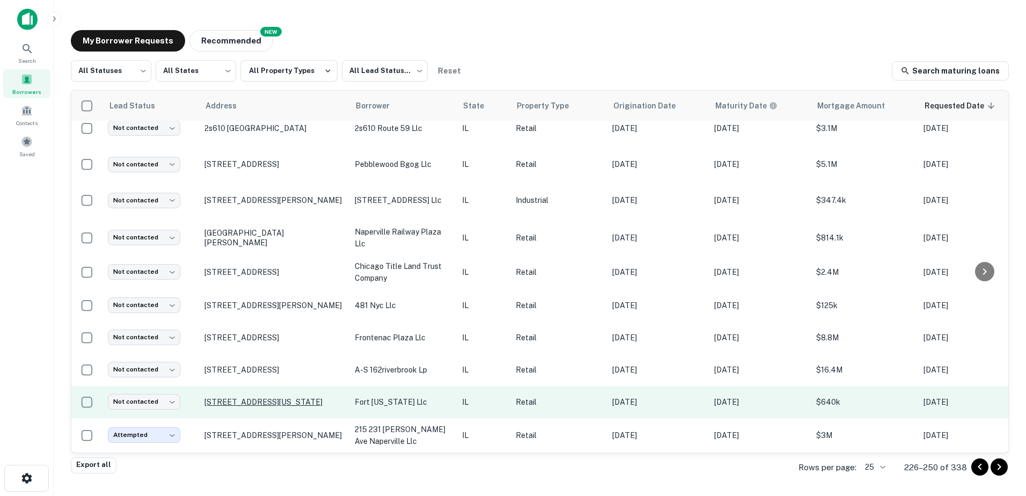
click at [270, 397] on p "1010 N Washington St # 8 Naperville, IL60563" at bounding box center [273, 402] width 139 height 10
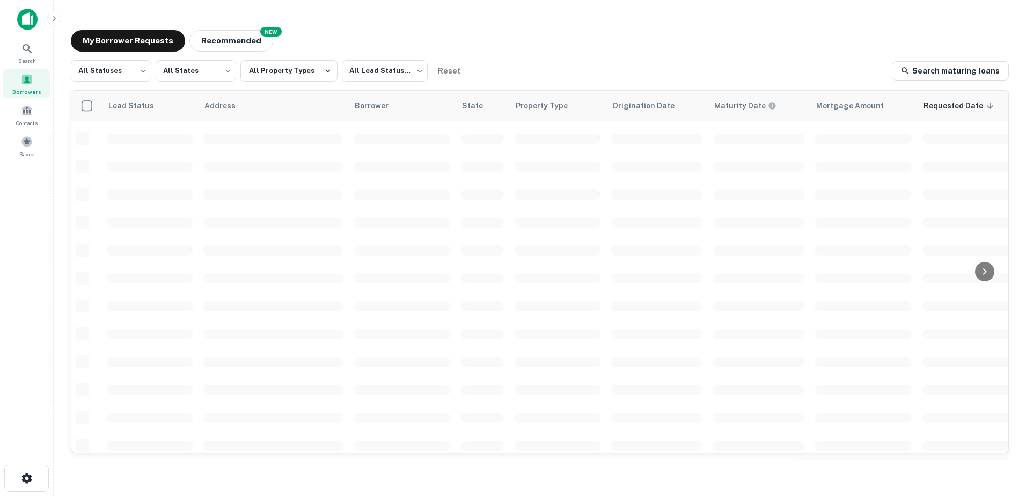
scroll to position [374, 0]
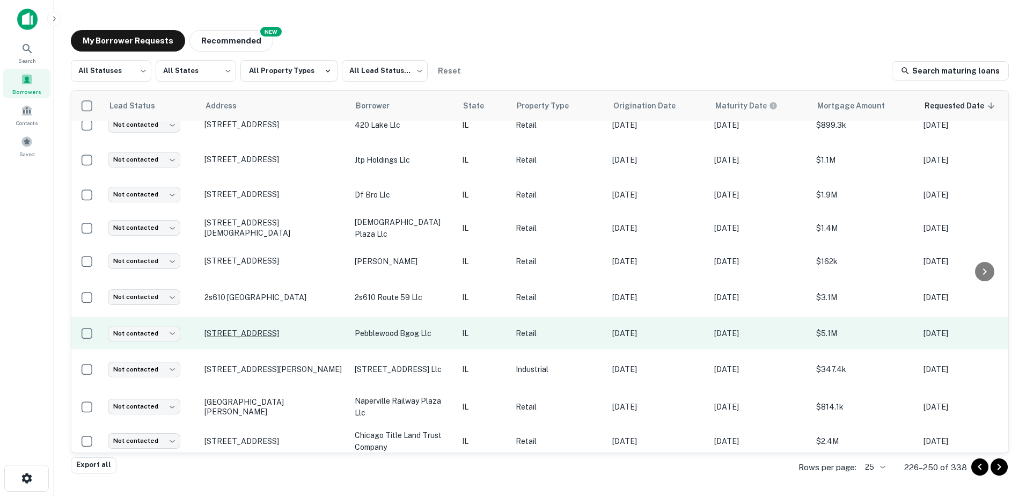
click at [276, 334] on p "1550 N Route 59 Naperville, IL60563" at bounding box center [273, 333] width 139 height 10
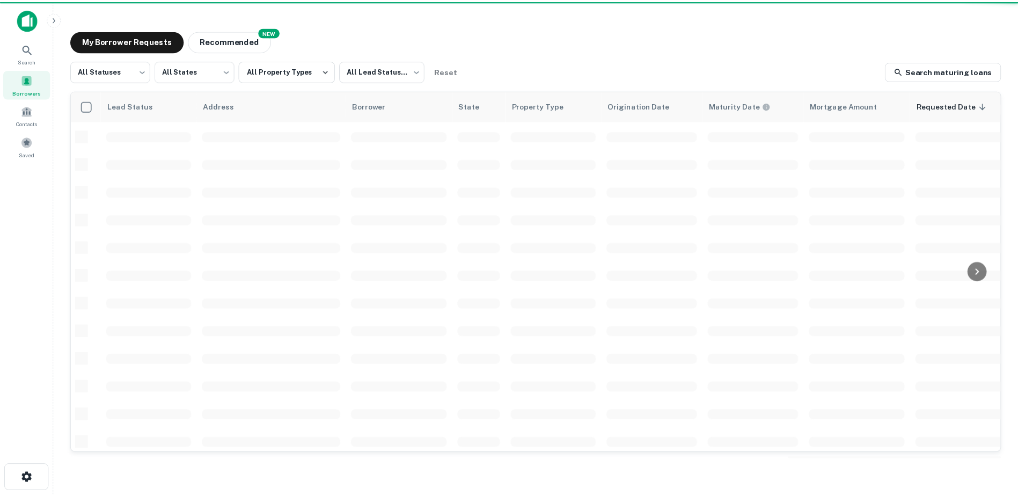
scroll to position [374, 0]
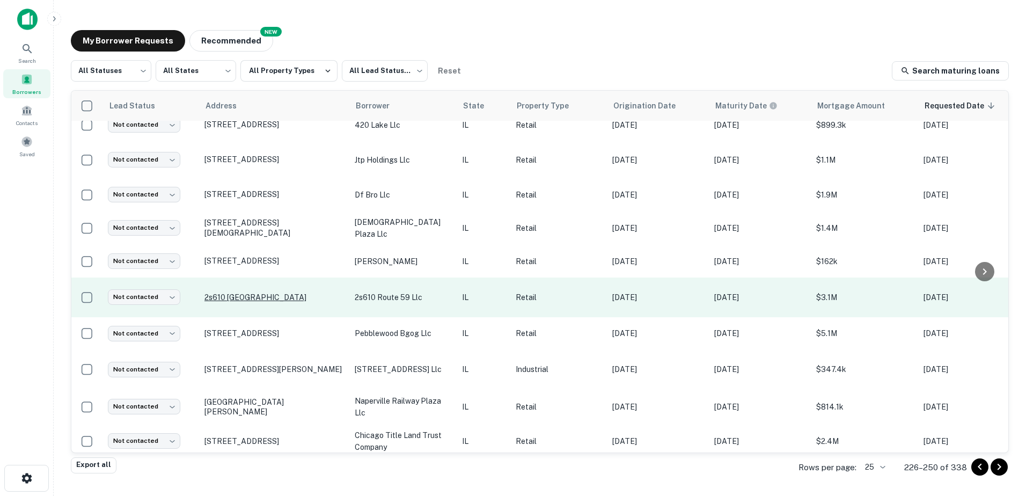
click at [284, 296] on p "2s610 State Route 59 Warrenville, IL60555" at bounding box center [273, 297] width 139 height 10
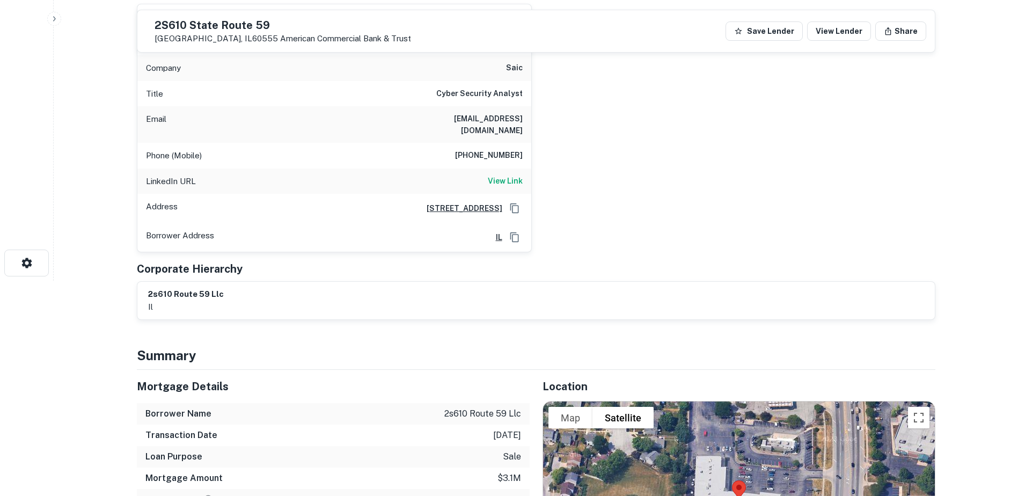
scroll to position [215, 0]
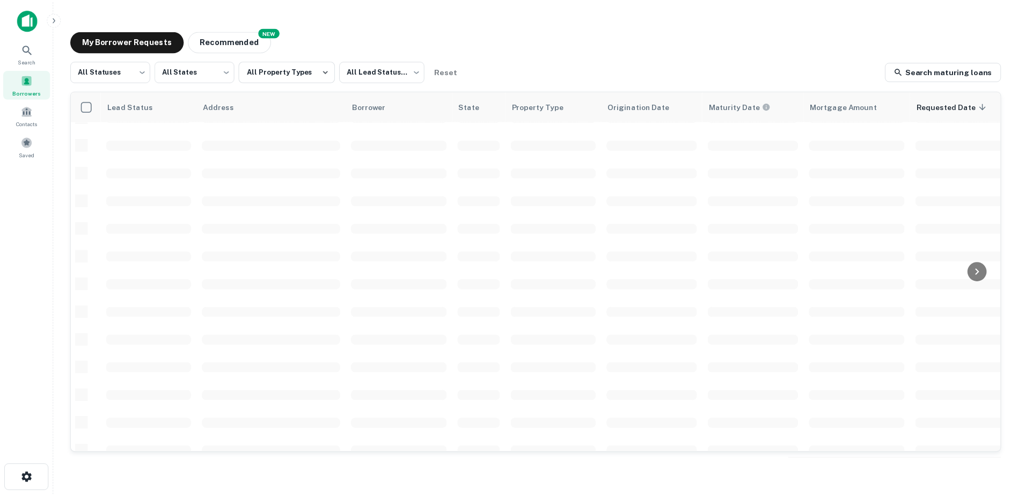
scroll to position [374, 0]
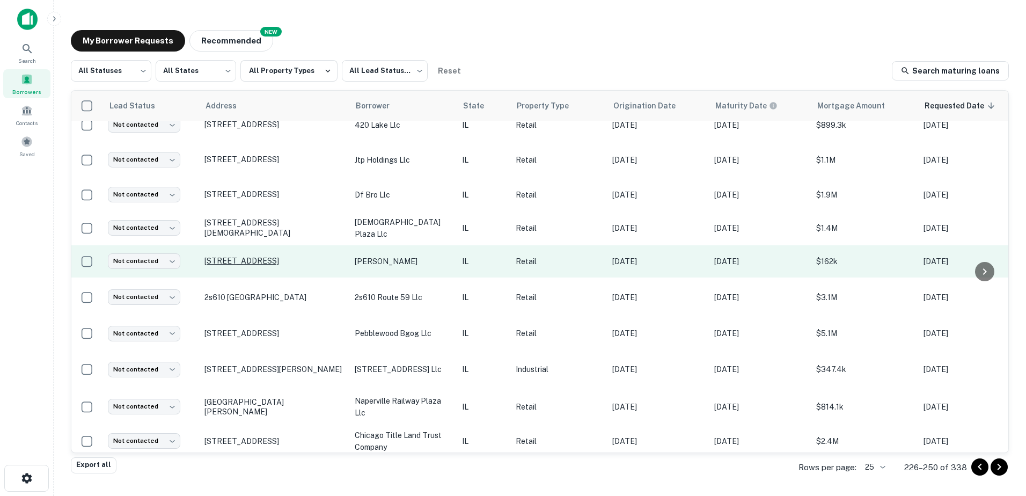
click at [285, 254] on td "550 Main St West Chicago, IL60185" at bounding box center [274, 261] width 150 height 32
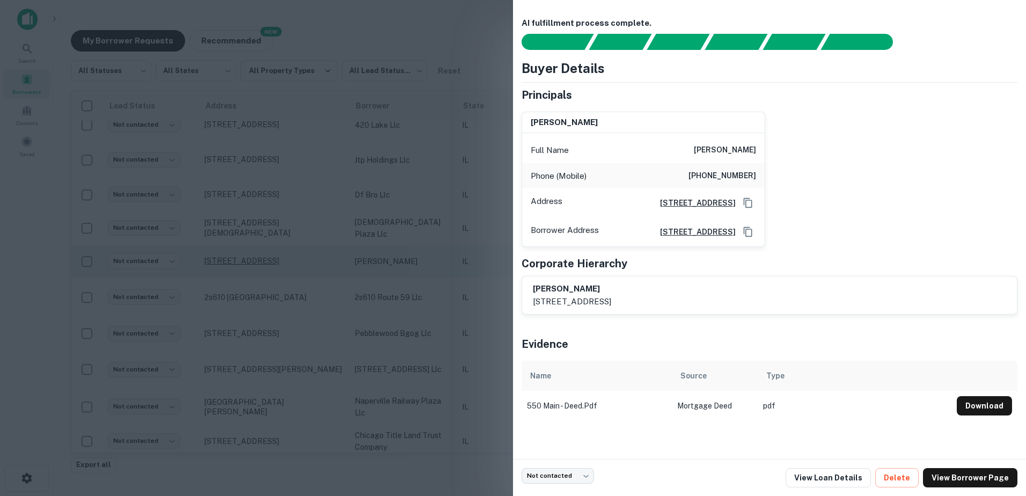
click at [284, 258] on div at bounding box center [513, 248] width 1026 height 496
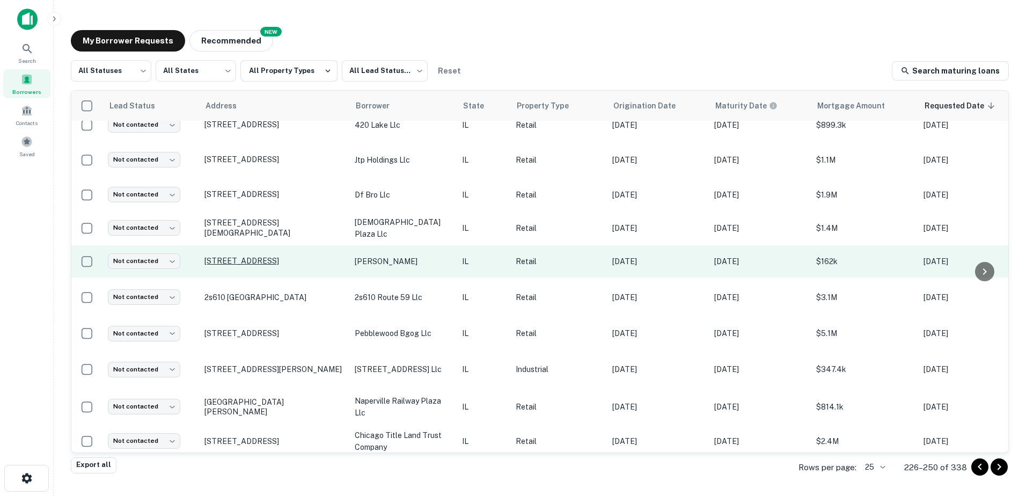
click at [283, 259] on p "550 Main St West Chicago, IL60185" at bounding box center [273, 261] width 139 height 10
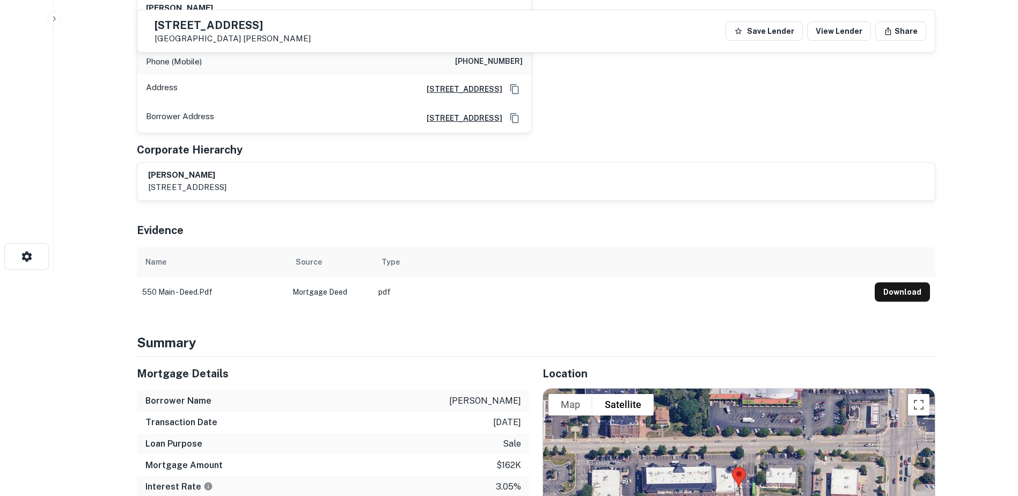
scroll to position [161, 0]
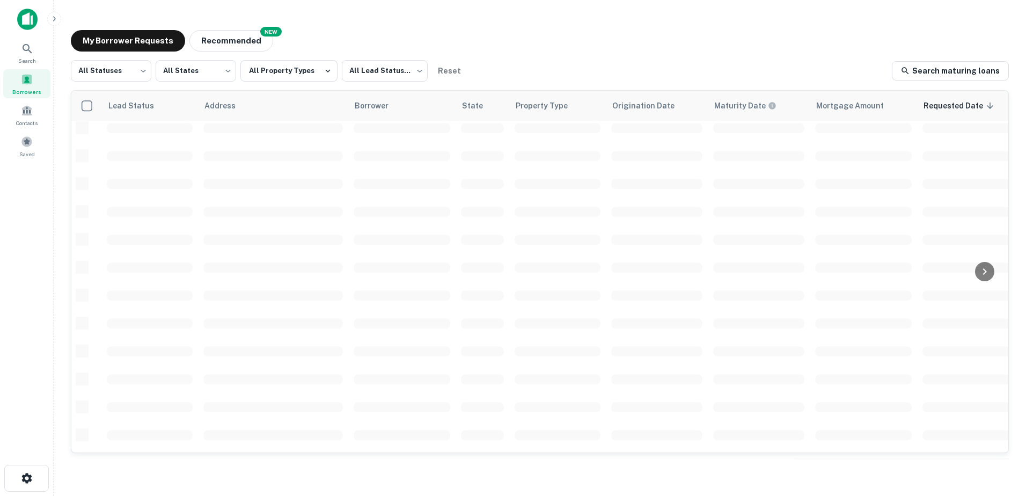
scroll to position [374, 0]
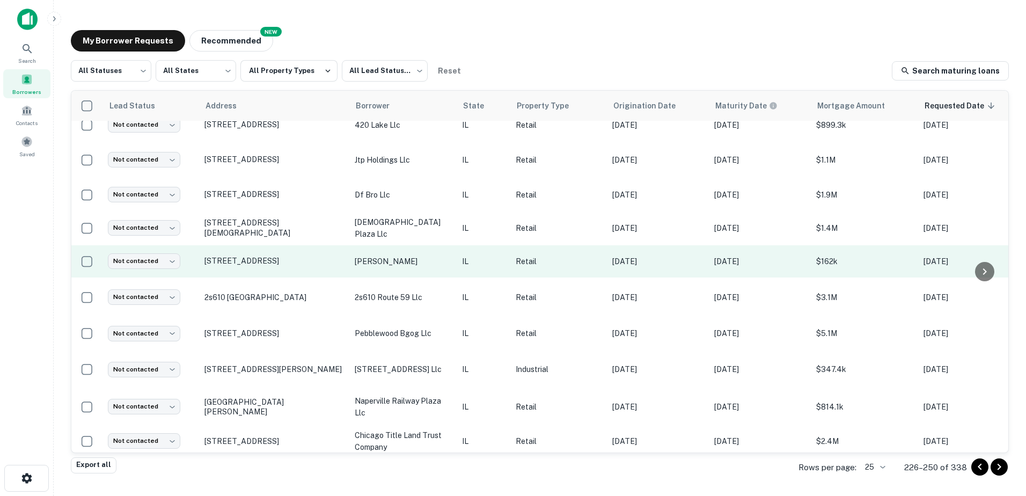
click at [292, 266] on td "550 Main St West Chicago, IL60185" at bounding box center [274, 261] width 150 height 32
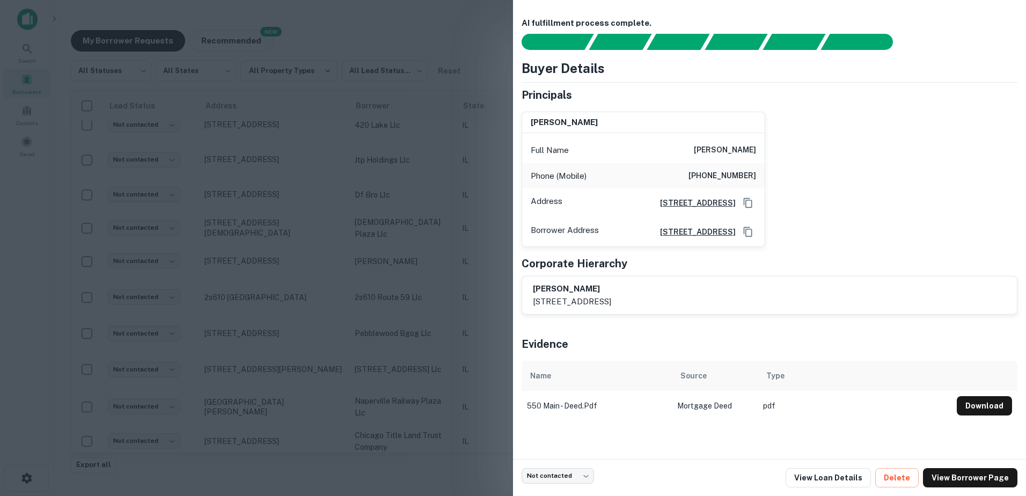
click at [302, 242] on div at bounding box center [513, 248] width 1026 height 496
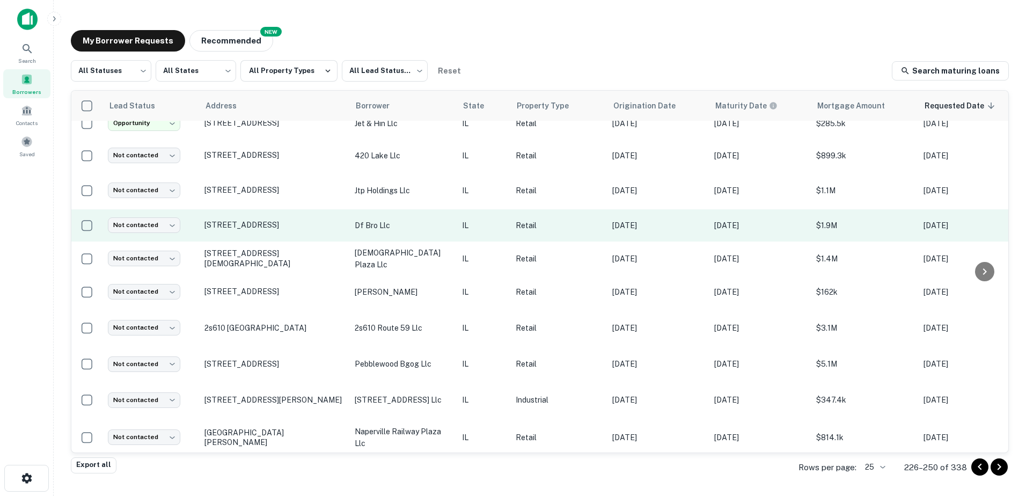
scroll to position [320, 0]
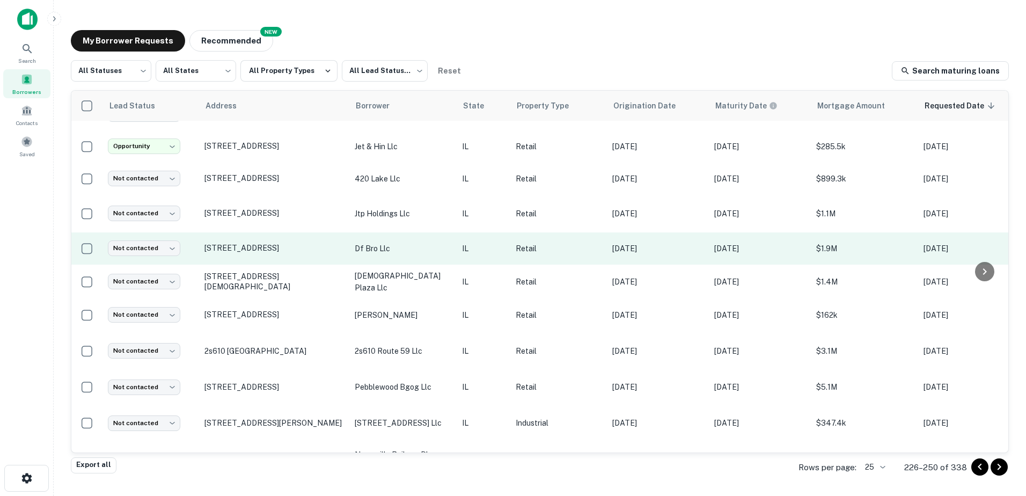
click at [415, 259] on td "df bro llc" at bounding box center [402, 248] width 107 height 32
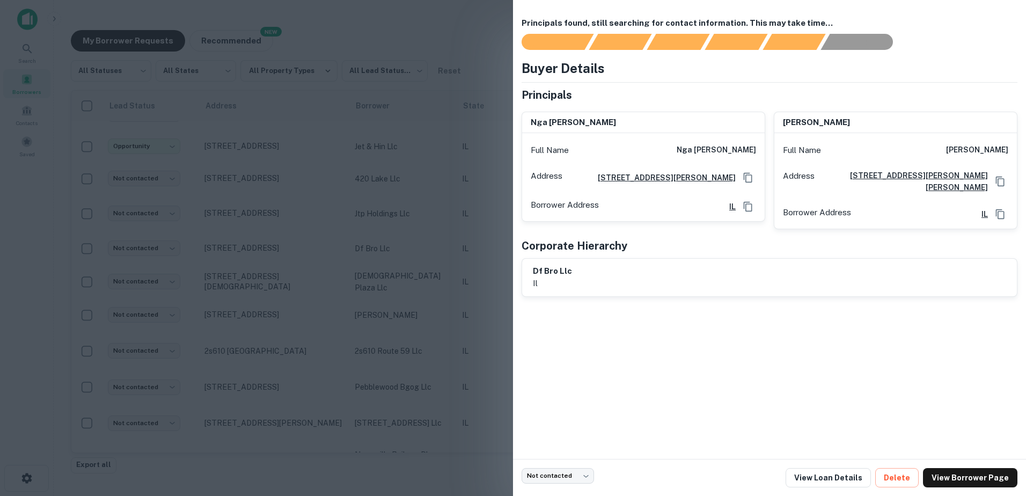
click at [412, 263] on div at bounding box center [513, 248] width 1026 height 496
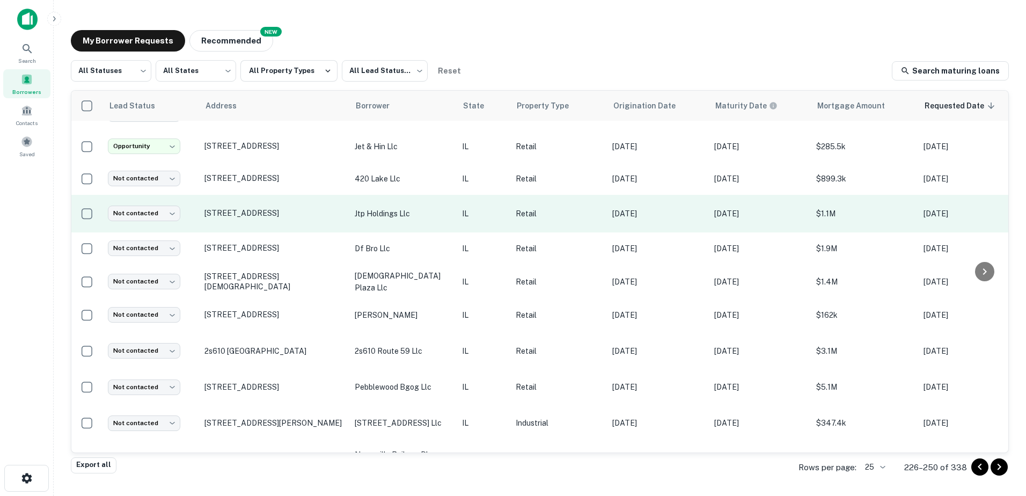
click at [420, 215] on p "jtp holdings llc" at bounding box center [403, 214] width 97 height 12
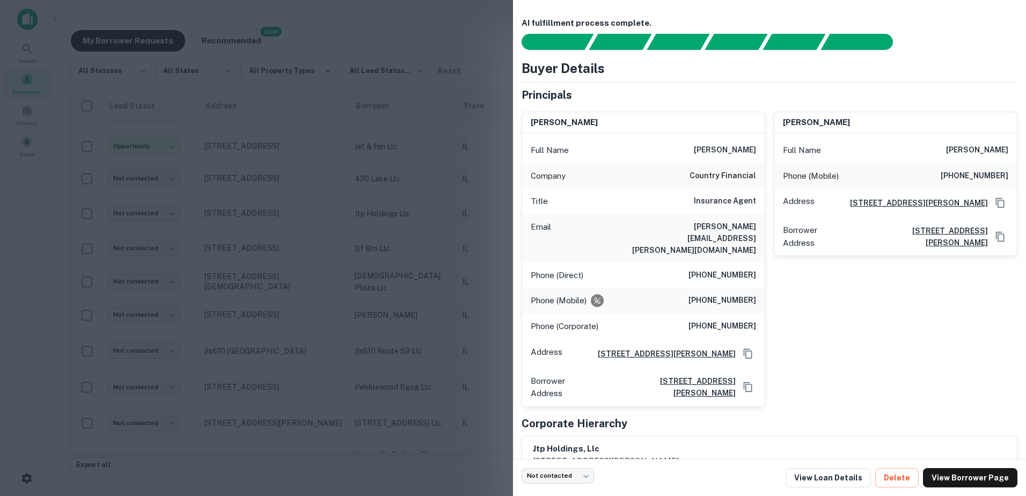
click at [407, 246] on div at bounding box center [513, 248] width 1026 height 496
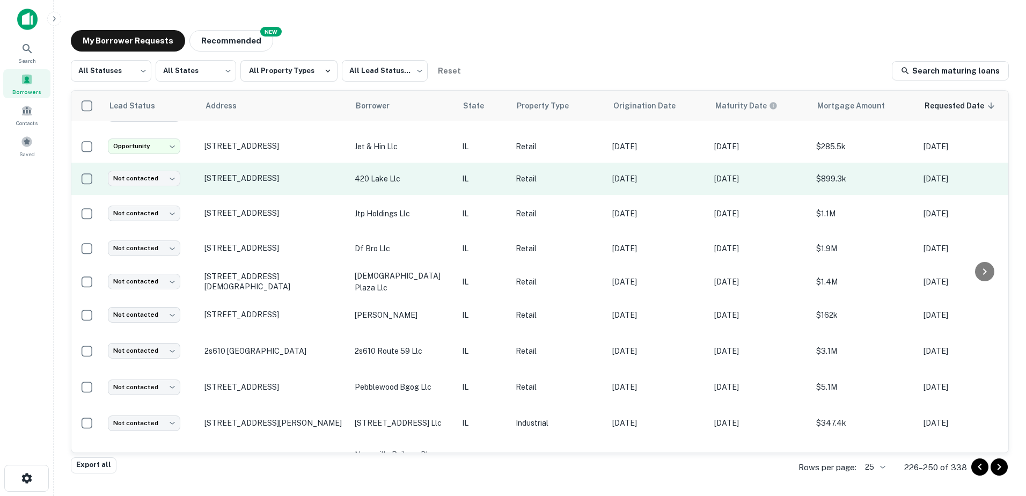
click at [421, 182] on p "420 lake llc" at bounding box center [403, 179] width 97 height 12
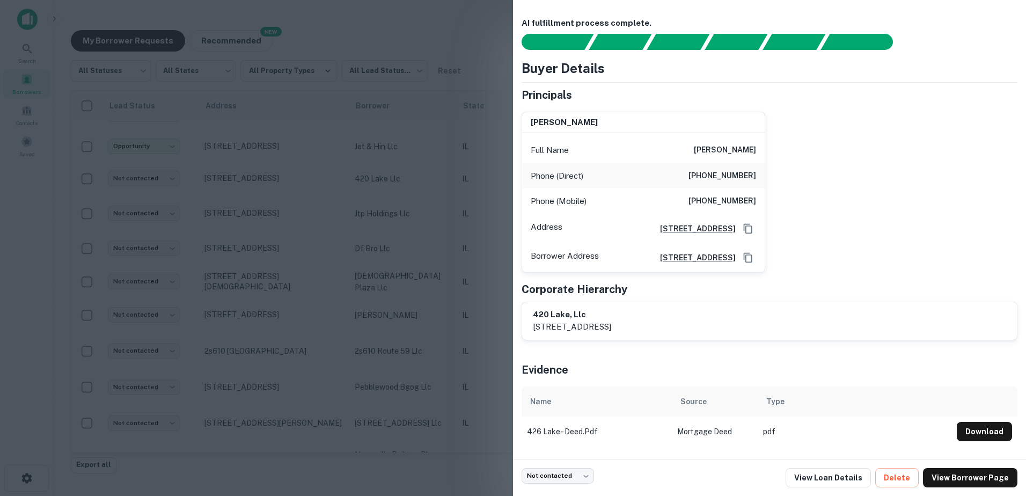
click at [414, 192] on div at bounding box center [513, 248] width 1026 height 496
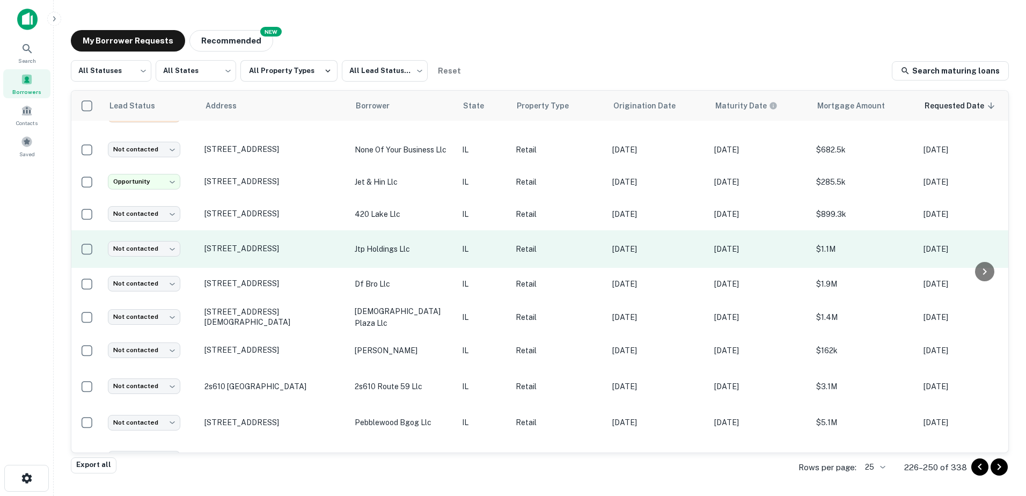
scroll to position [267, 0]
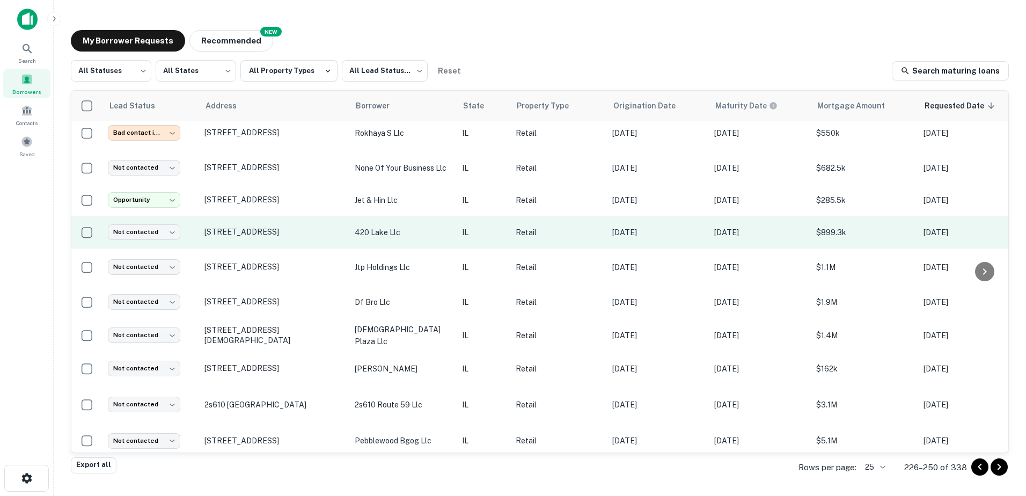
click at [413, 240] on td "420 lake llc" at bounding box center [402, 232] width 107 height 32
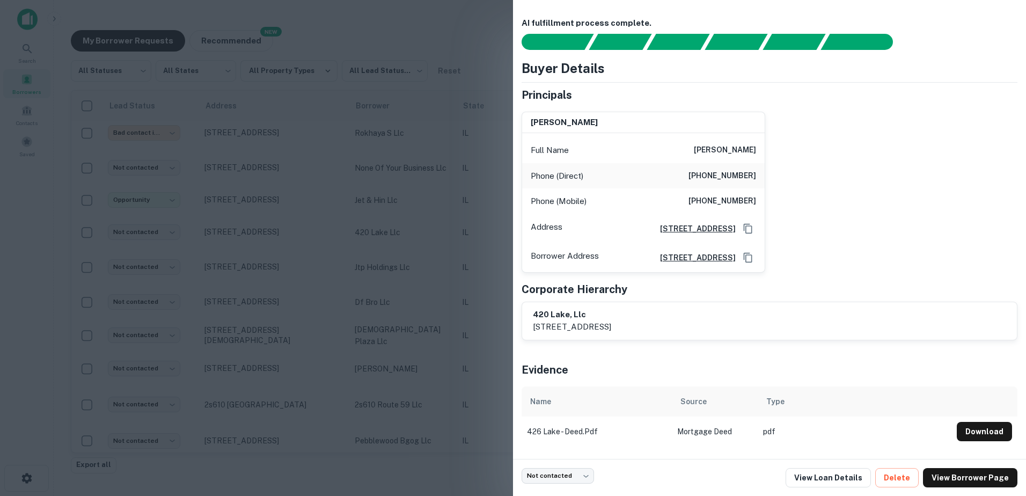
click at [412, 245] on div at bounding box center [513, 248] width 1026 height 496
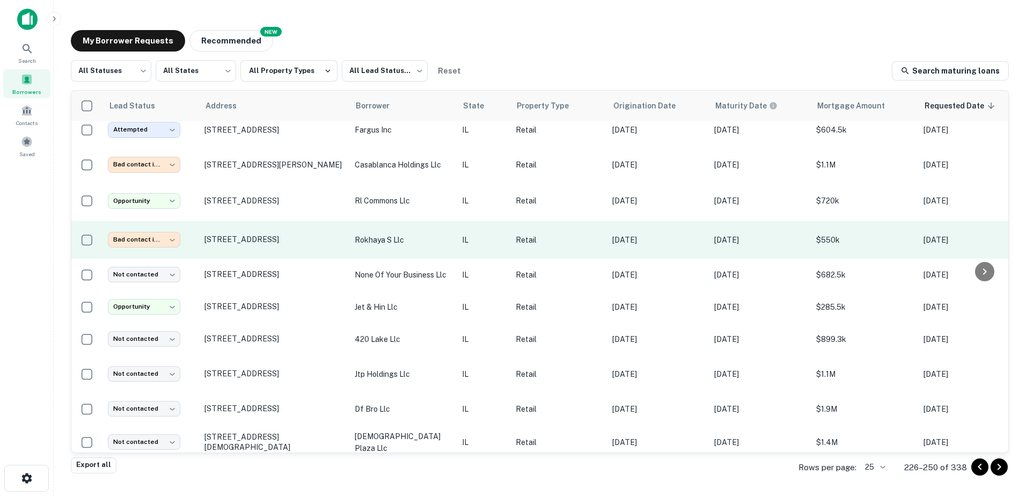
scroll to position [159, 0]
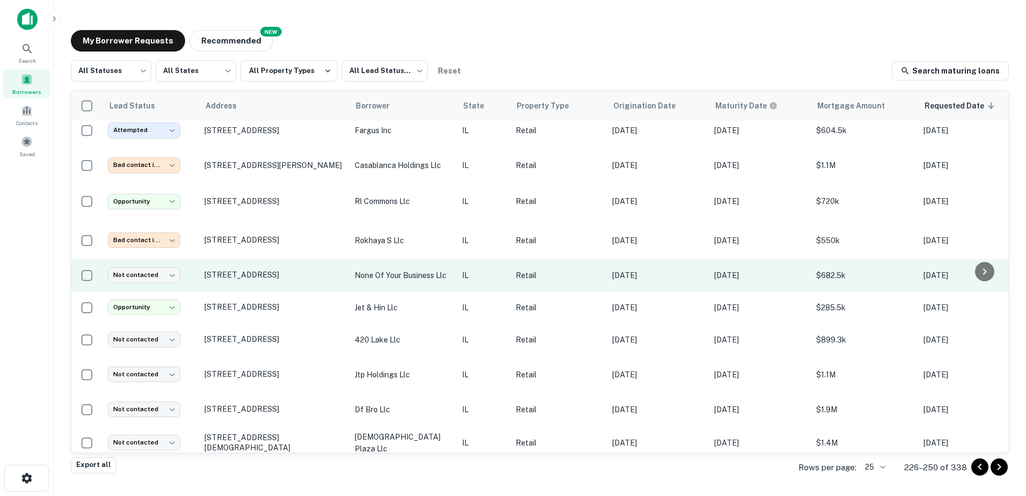
click at [430, 276] on p "none of your business llc" at bounding box center [403, 275] width 97 height 12
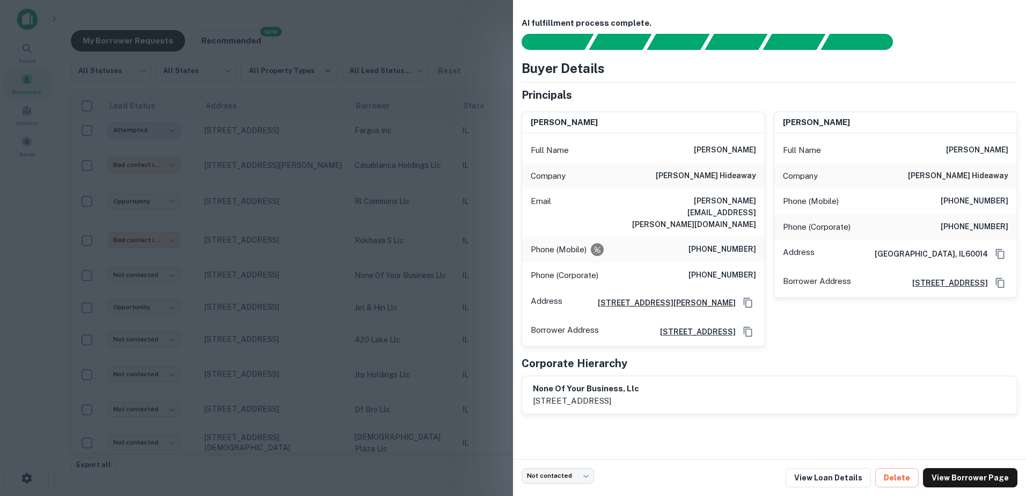
click at [416, 276] on div at bounding box center [513, 248] width 1026 height 496
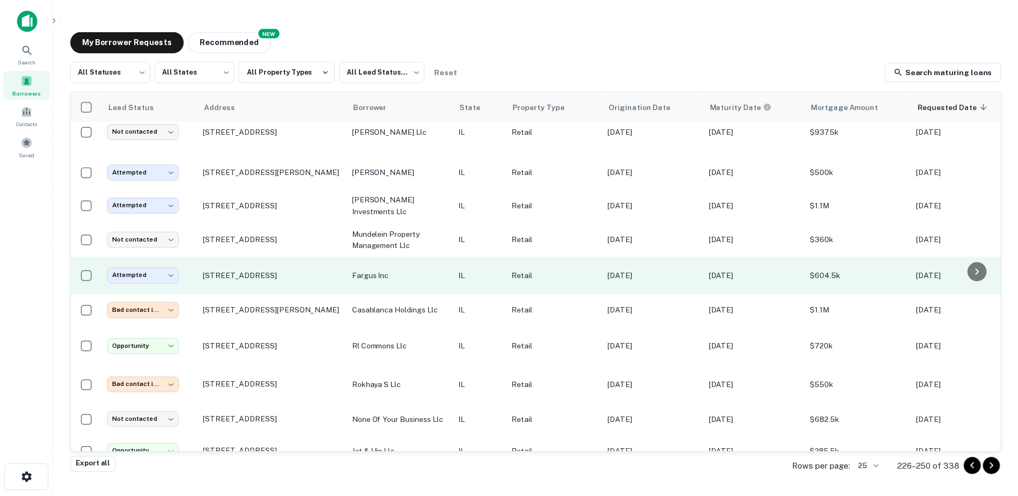
scroll to position [0, 0]
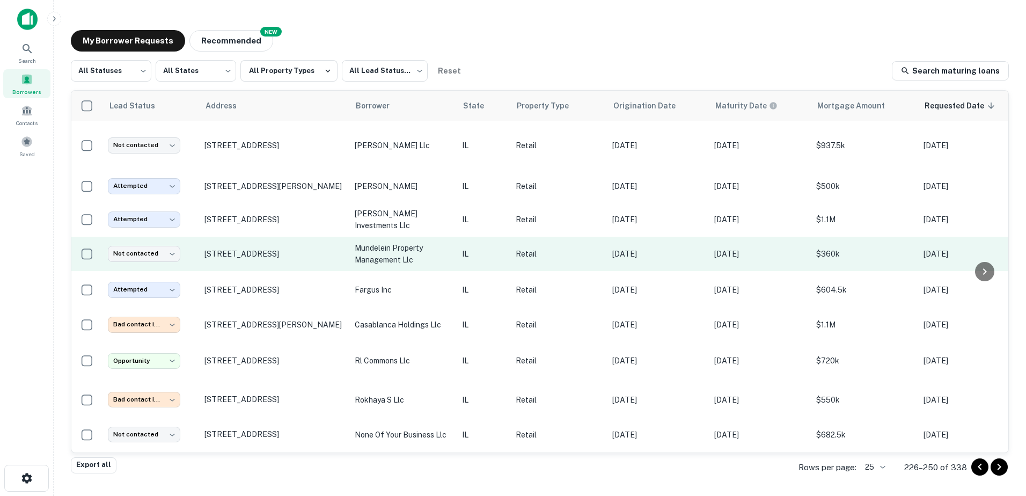
click at [410, 262] on p "mundelein property management llc" at bounding box center [403, 254] width 97 height 24
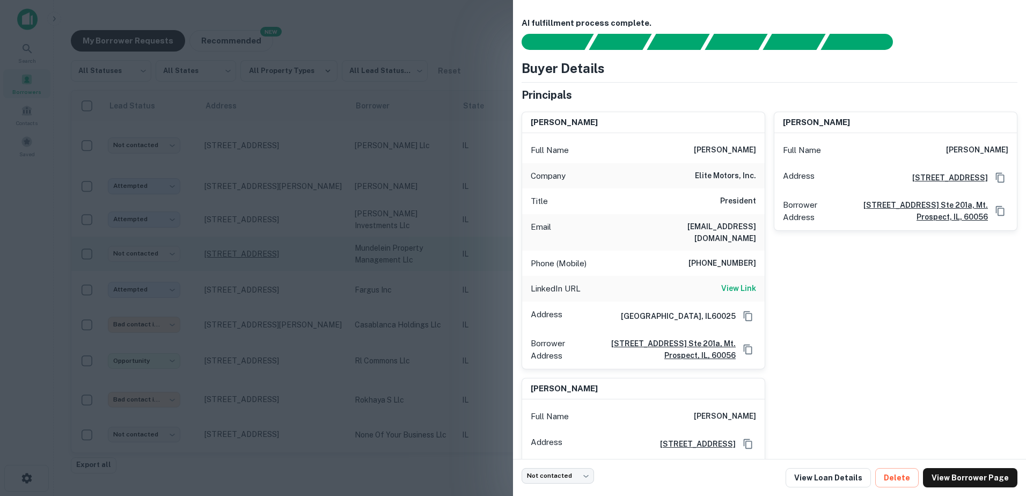
click at [250, 251] on div at bounding box center [513, 248] width 1026 height 496
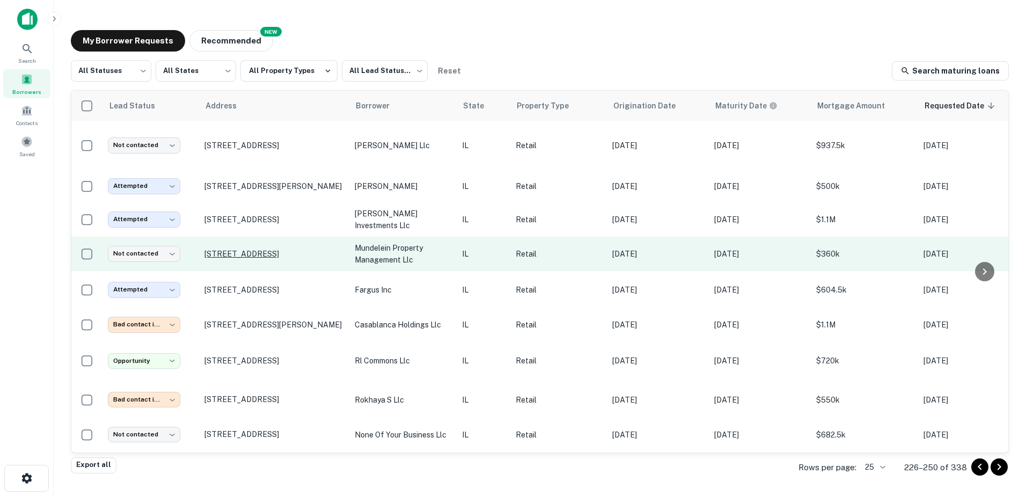
click at [253, 254] on p "28662 W Northwest Hwy Lake Barrington, IL60010" at bounding box center [273, 254] width 139 height 10
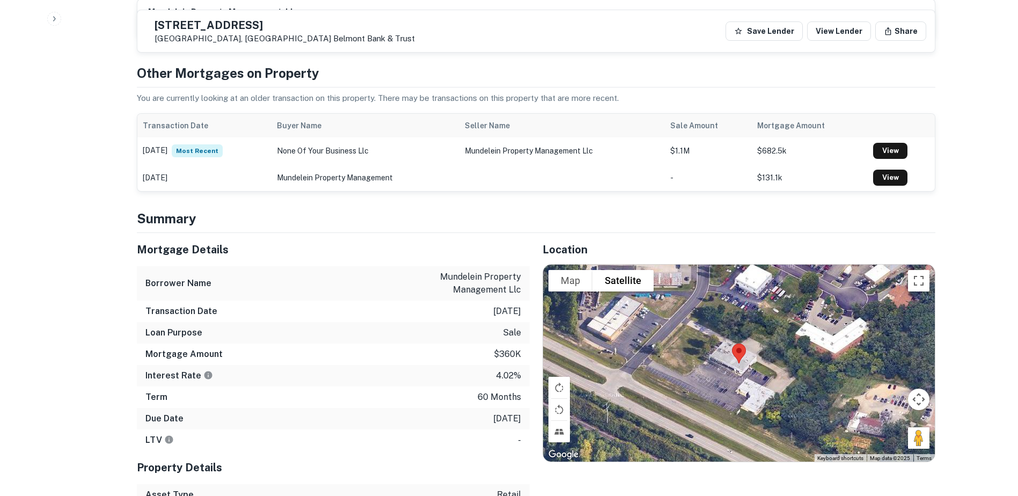
scroll to position [644, 0]
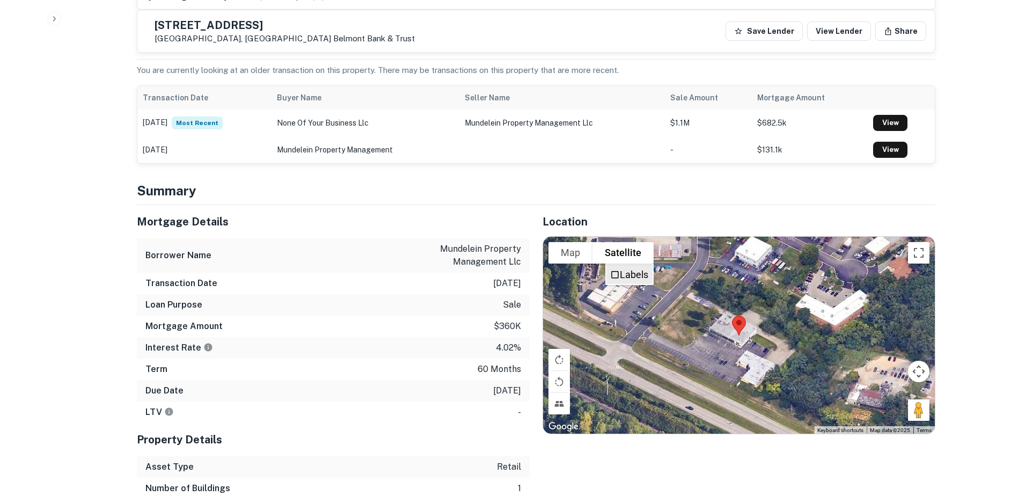
click at [641, 269] on label "Labels" at bounding box center [634, 274] width 28 height 11
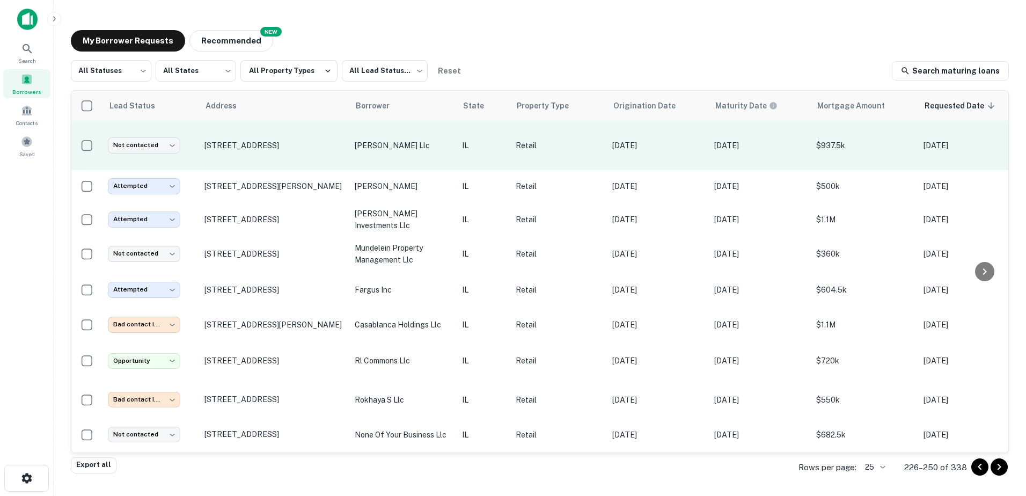
click at [308, 152] on td "817 W Lincoln Hwy Dekalb, IL60115" at bounding box center [274, 145] width 150 height 49
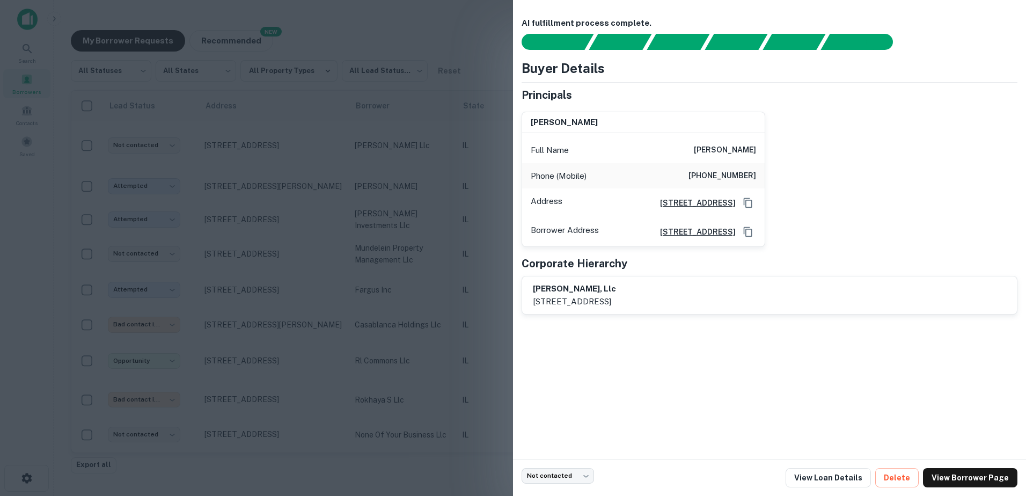
click at [379, 211] on div at bounding box center [513, 248] width 1026 height 496
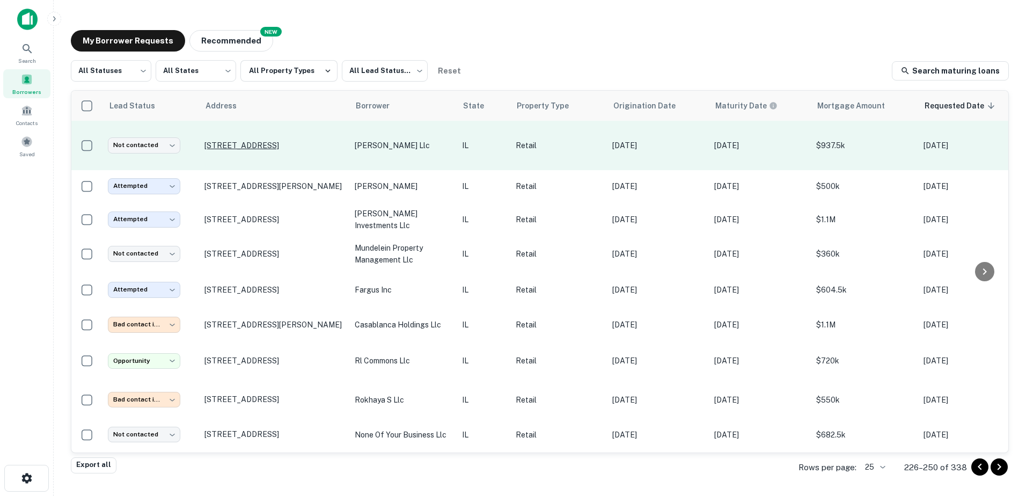
click at [263, 145] on p "817 W Lincoln Hwy Dekalb, IL60115" at bounding box center [273, 146] width 139 height 10
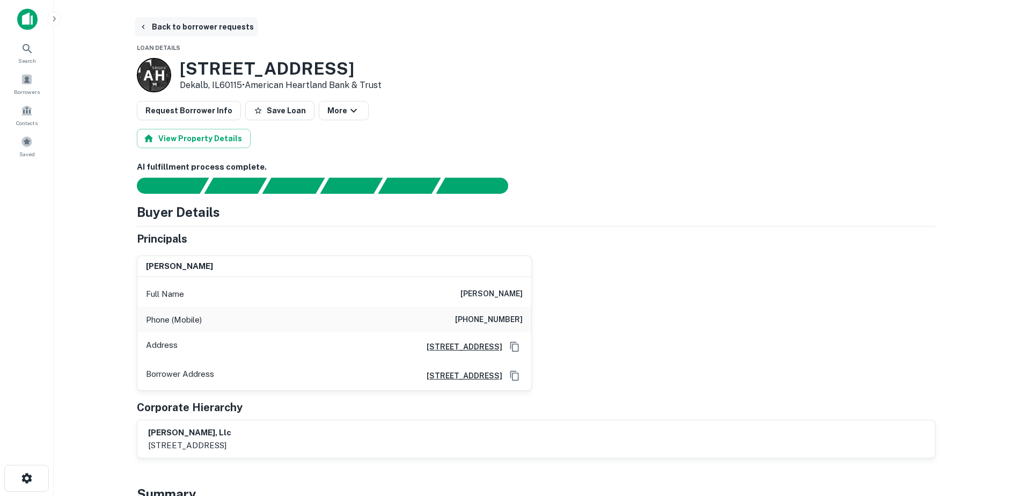
click at [172, 25] on button "Back to borrower requests" at bounding box center [196, 26] width 123 height 19
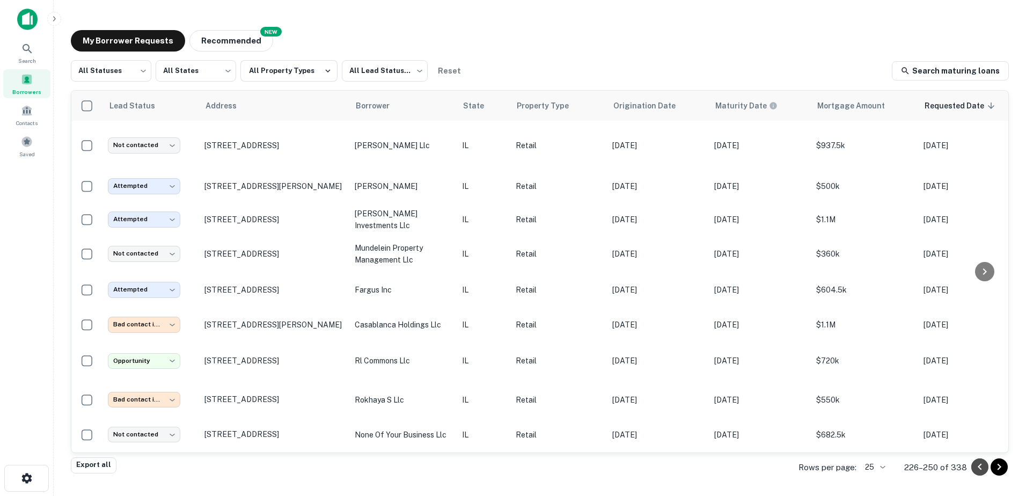
click at [978, 465] on icon "Go to previous page" at bounding box center [979, 466] width 13 height 13
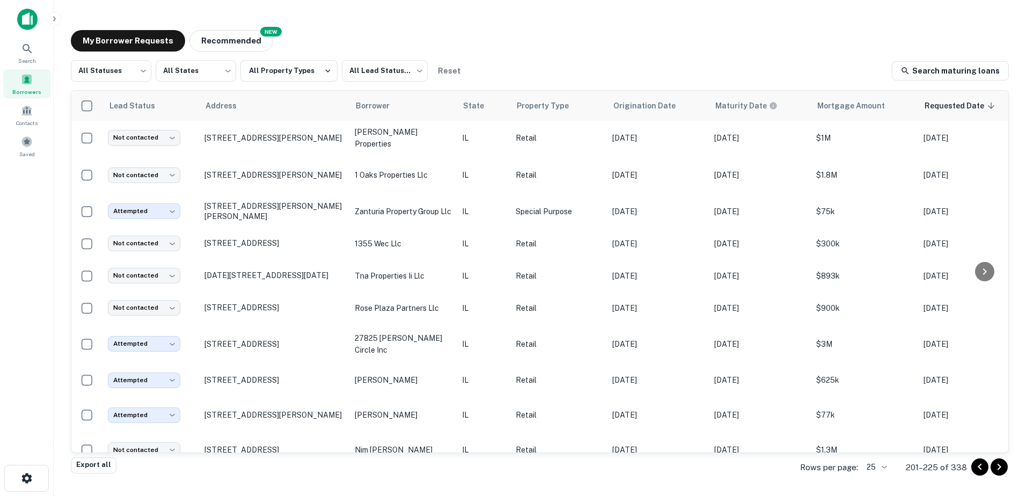
click at [978, 467] on icon "Go to previous page" at bounding box center [979, 466] width 13 height 13
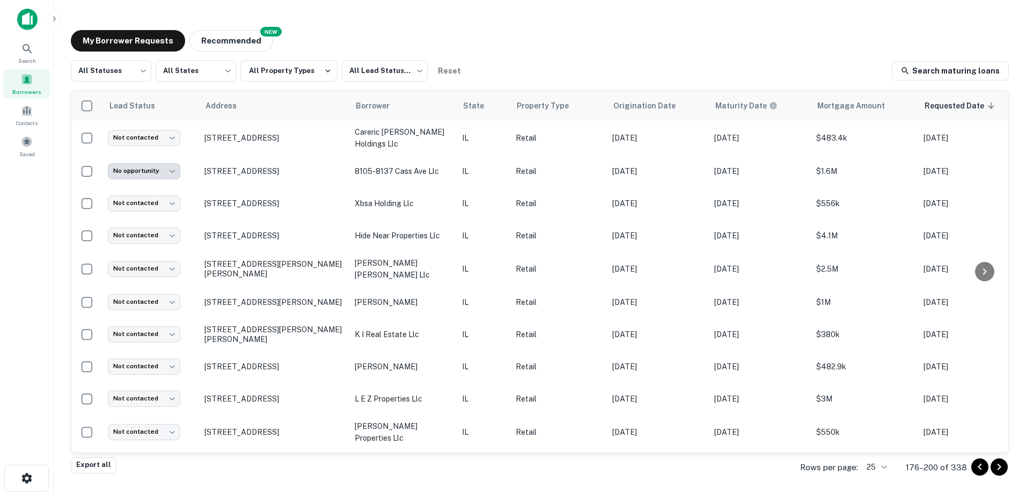
click at [977, 466] on icon "Go to previous page" at bounding box center [979, 466] width 13 height 13
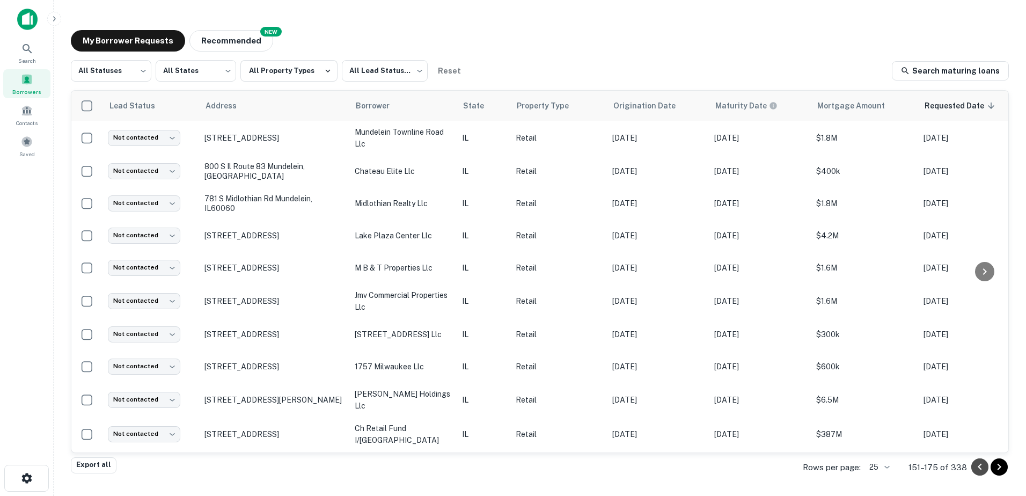
click at [977, 464] on icon "Go to previous page" at bounding box center [979, 466] width 13 height 13
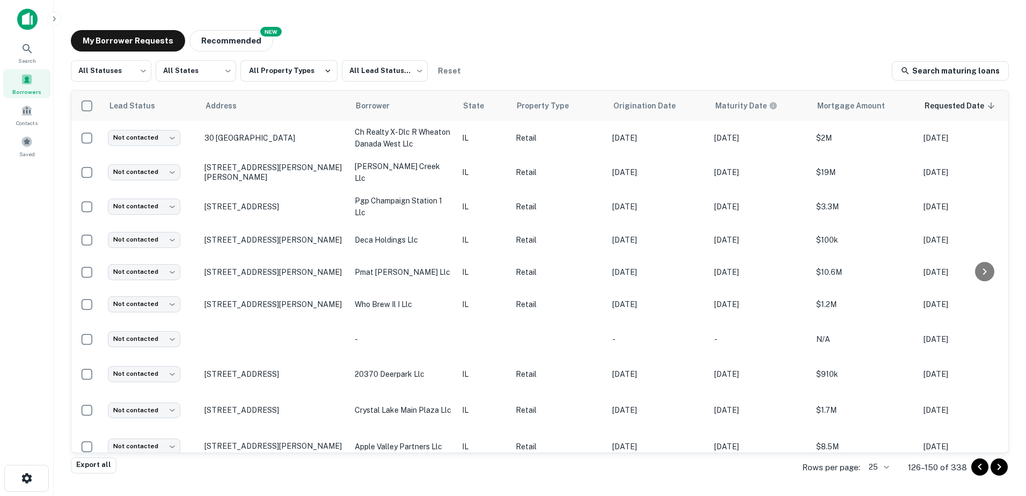
click at [977, 464] on icon "Go to previous page" at bounding box center [979, 466] width 13 height 13
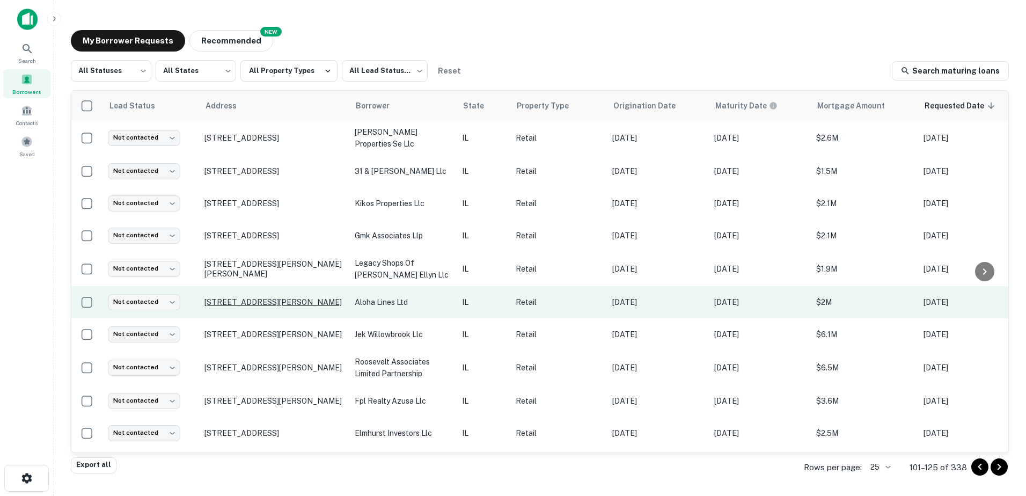
click at [308, 303] on p "290 W Loop Rd Wheaton, IL60189" at bounding box center [273, 302] width 139 height 10
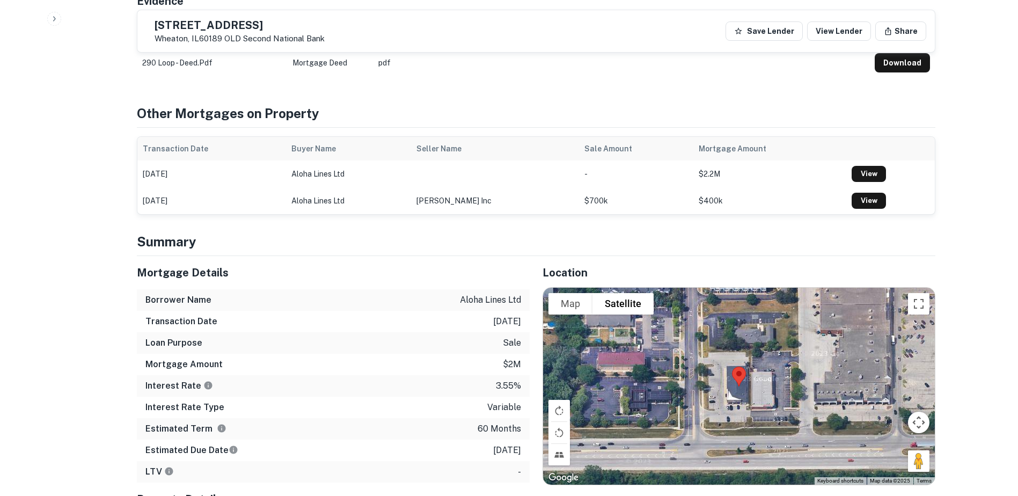
scroll to position [590, 0]
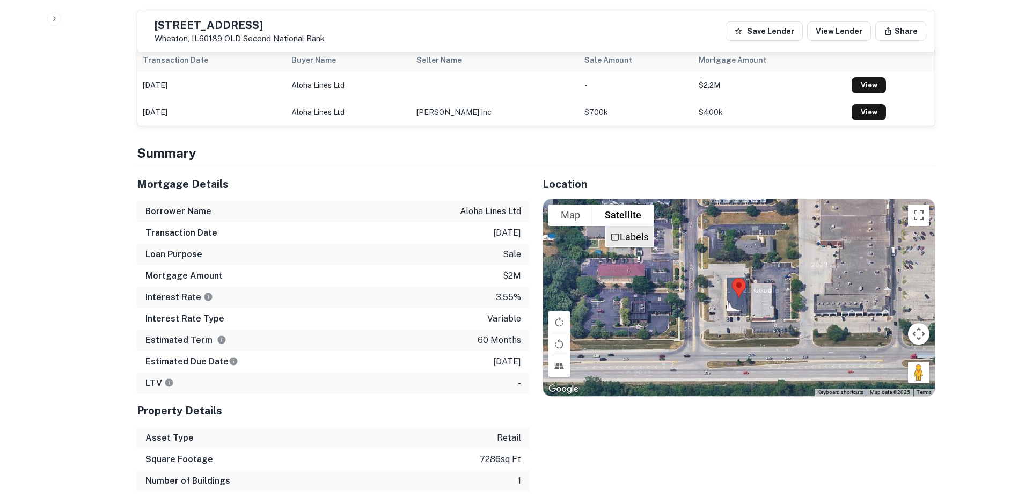
click at [622, 242] on label "Labels" at bounding box center [634, 236] width 28 height 11
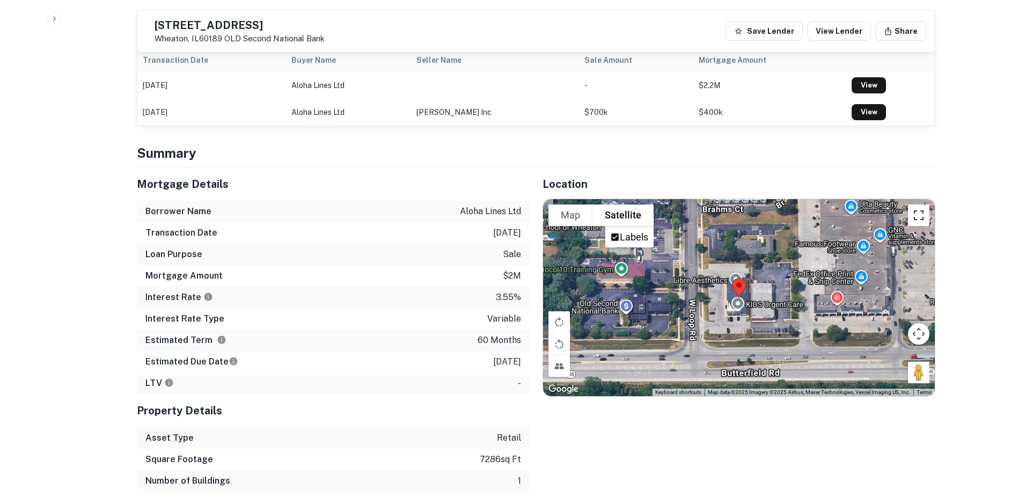
click at [912, 214] on button "Toggle fullscreen view" at bounding box center [918, 214] width 21 height 21
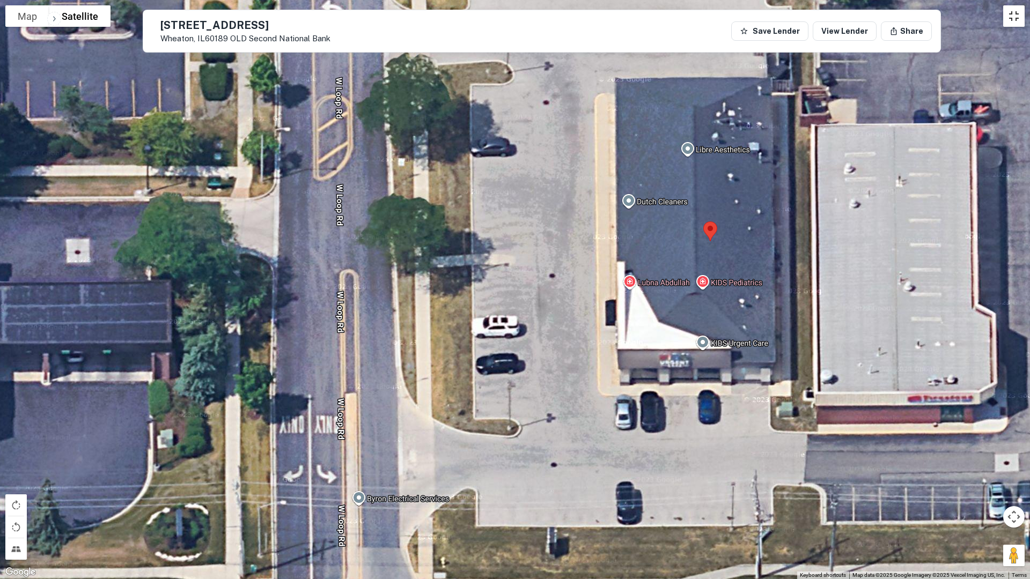
click at [1017, 16] on button "Toggle fullscreen view" at bounding box center [1013, 15] width 21 height 21
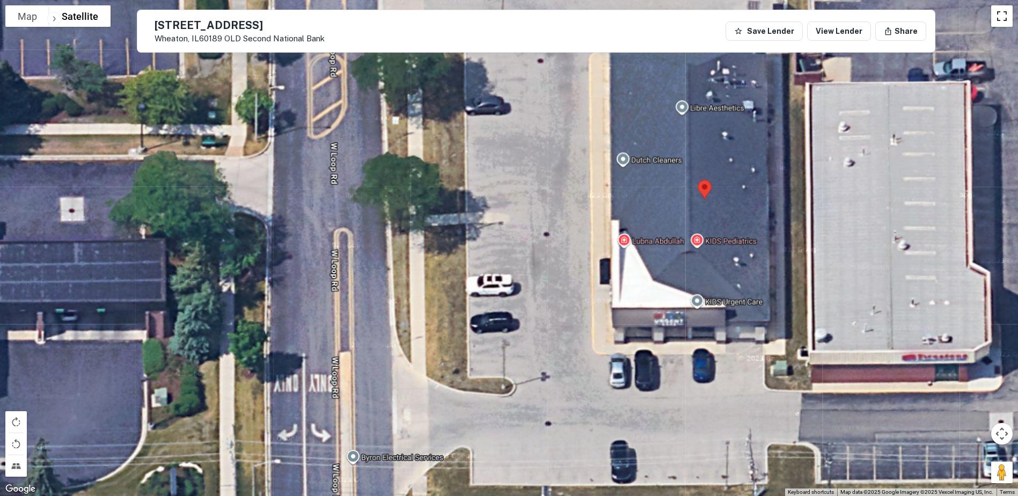
scroll to position [54, 0]
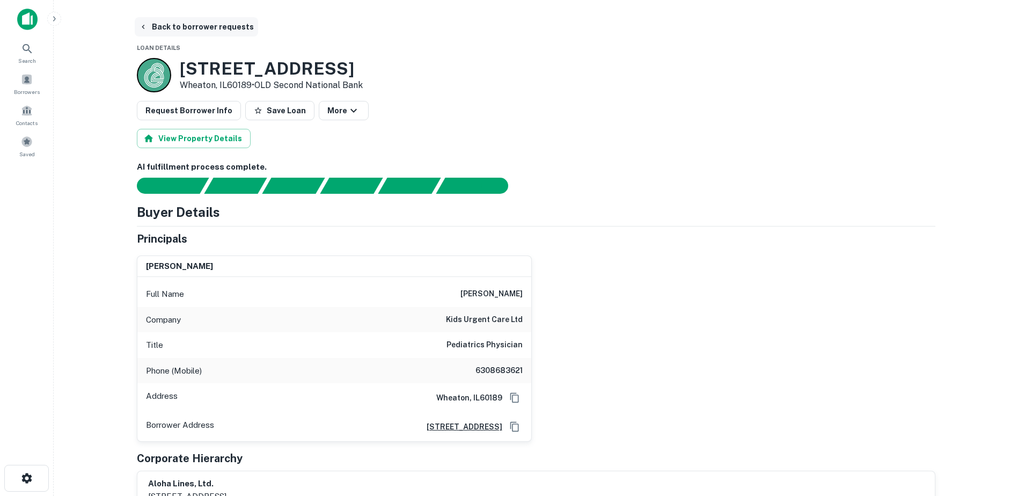
click at [182, 29] on button "Back to borrower requests" at bounding box center [196, 26] width 123 height 19
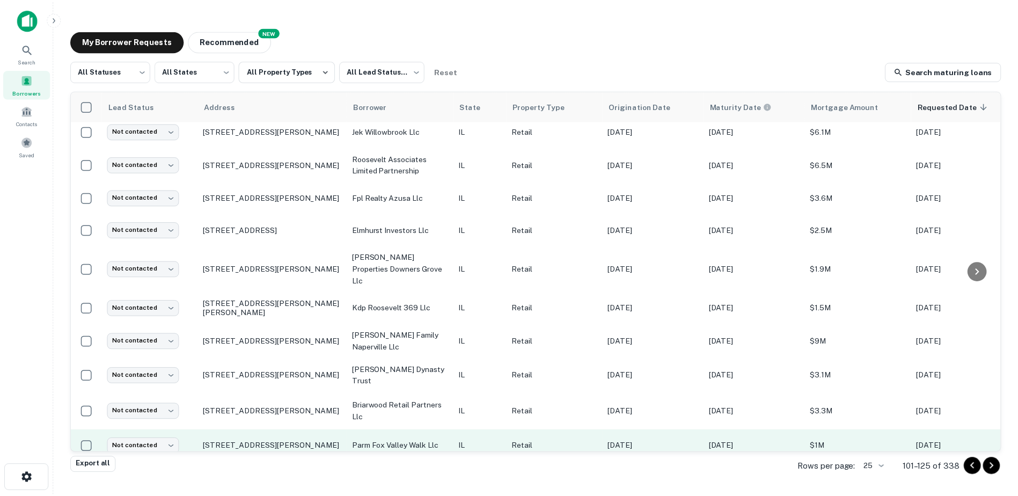
scroll to position [322, 0]
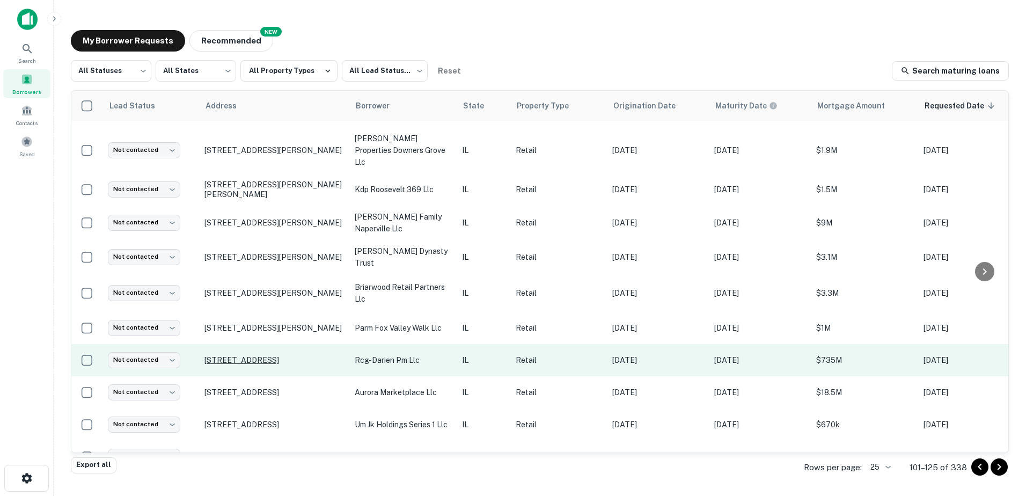
click at [300, 355] on p "[STREET_ADDRESS]" at bounding box center [273, 360] width 139 height 10
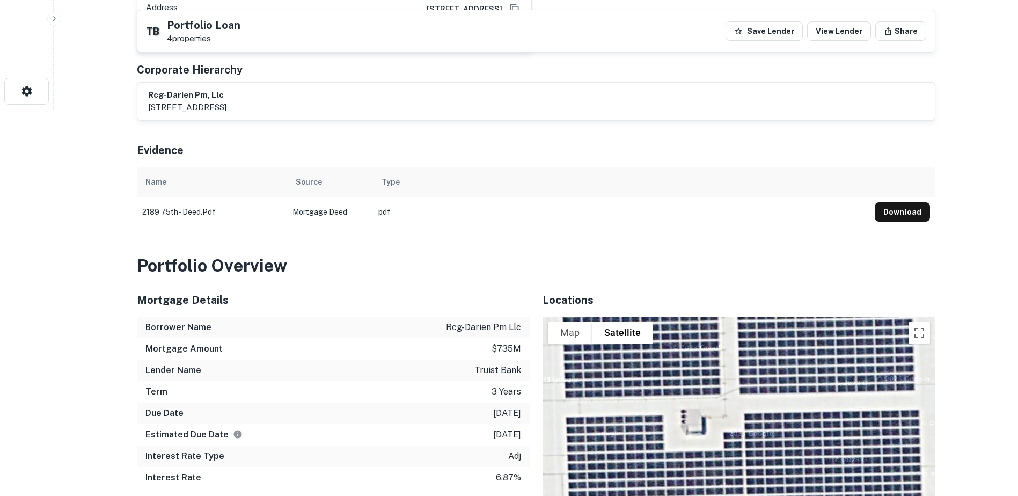
scroll to position [483, 0]
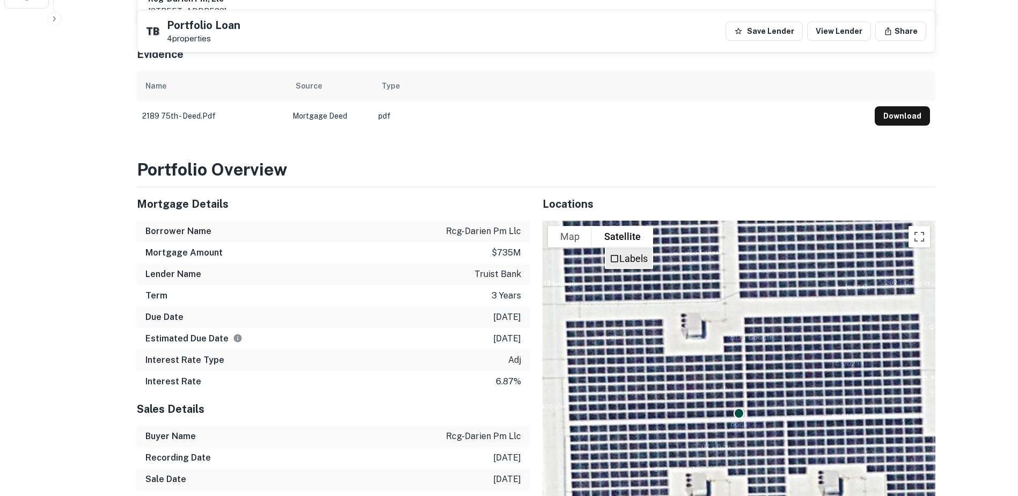
click at [625, 253] on label "Labels" at bounding box center [633, 258] width 28 height 11
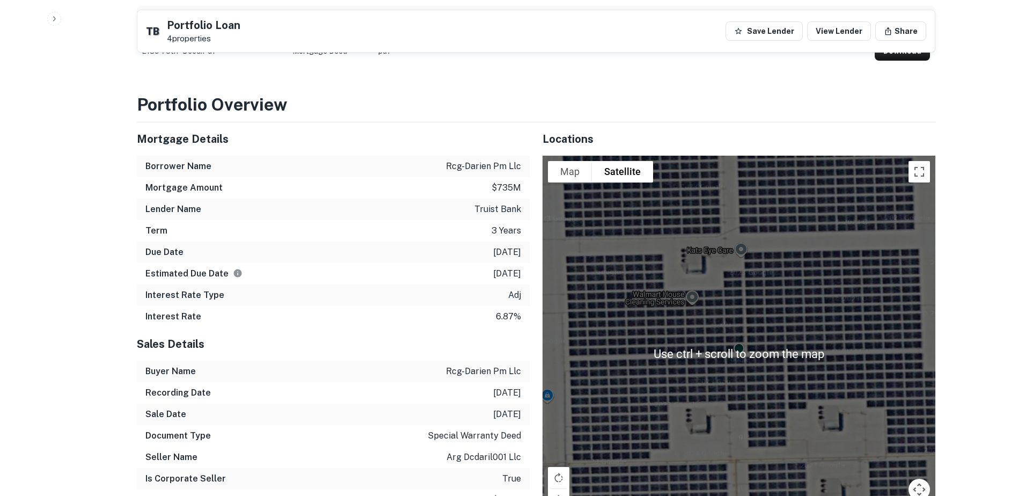
scroll to position [376, 0]
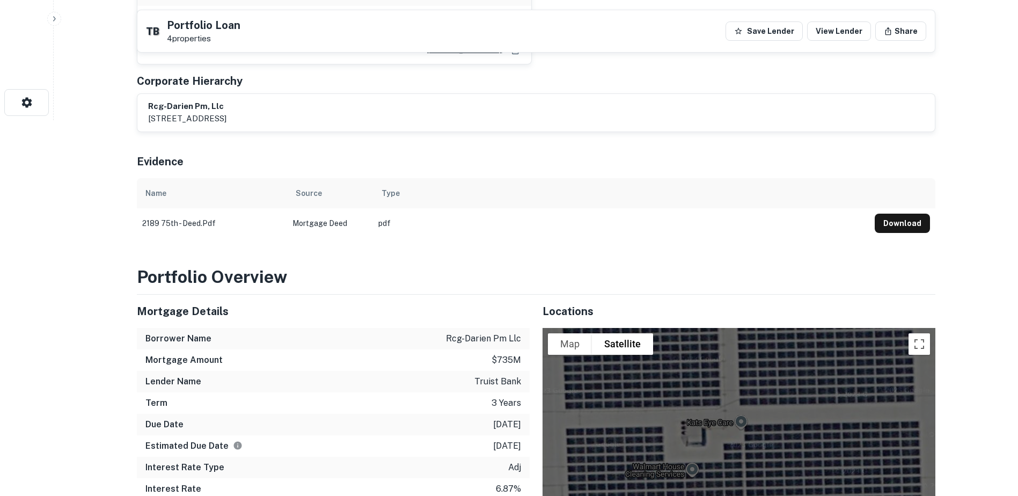
drag, startPoint x: 486, startPoint y: 181, endPoint x: 467, endPoint y: 176, distance: 18.9
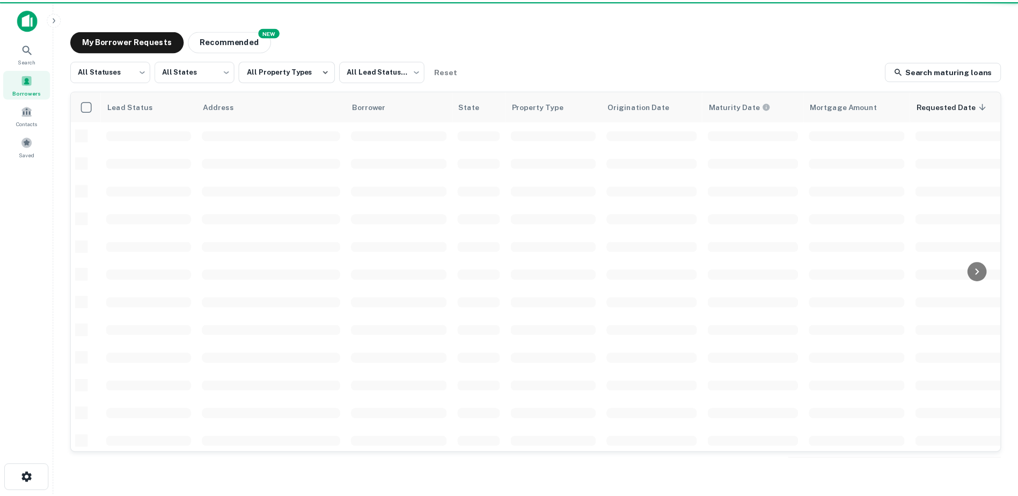
scroll to position [322, 0]
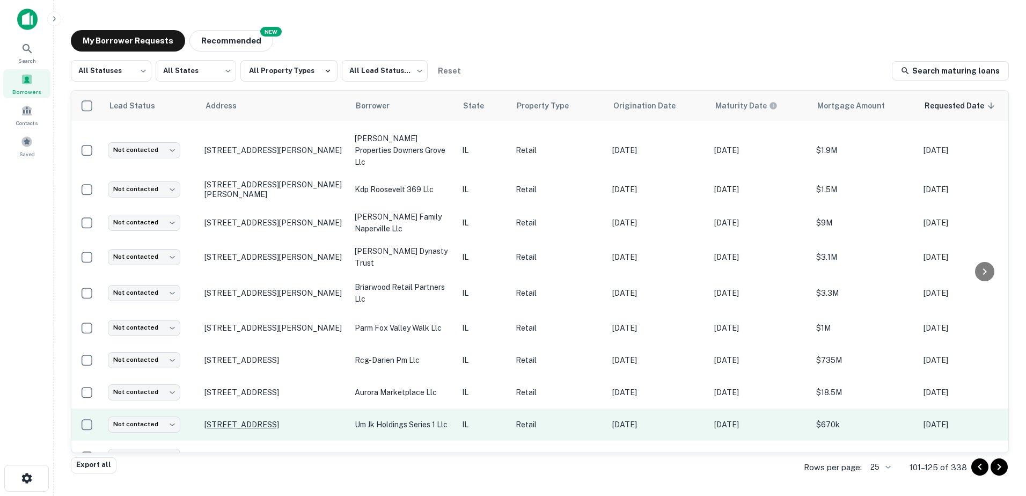
click at [253, 420] on p "[STREET_ADDRESS]" at bounding box center [273, 425] width 139 height 10
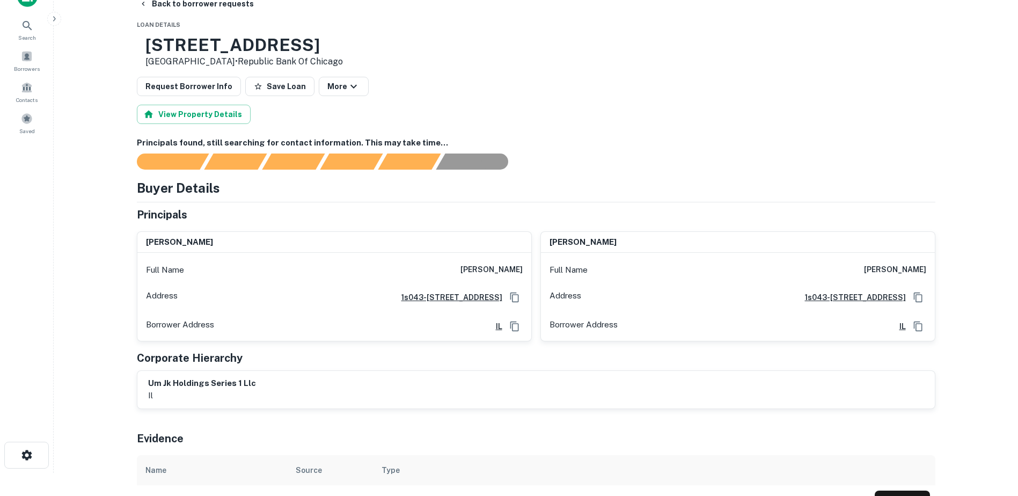
scroll to position [429, 0]
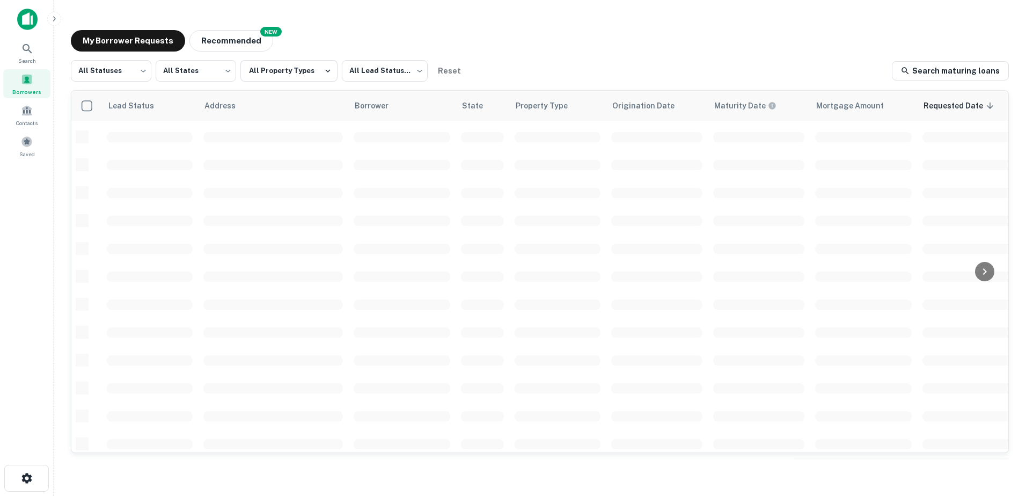
scroll to position [322, 0]
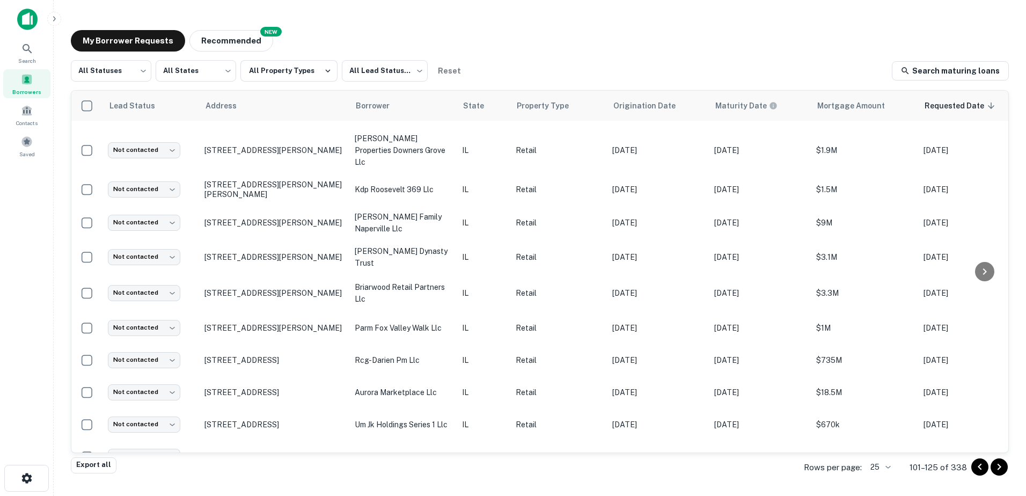
click at [979, 472] on icon "Go to previous page" at bounding box center [979, 466] width 13 height 13
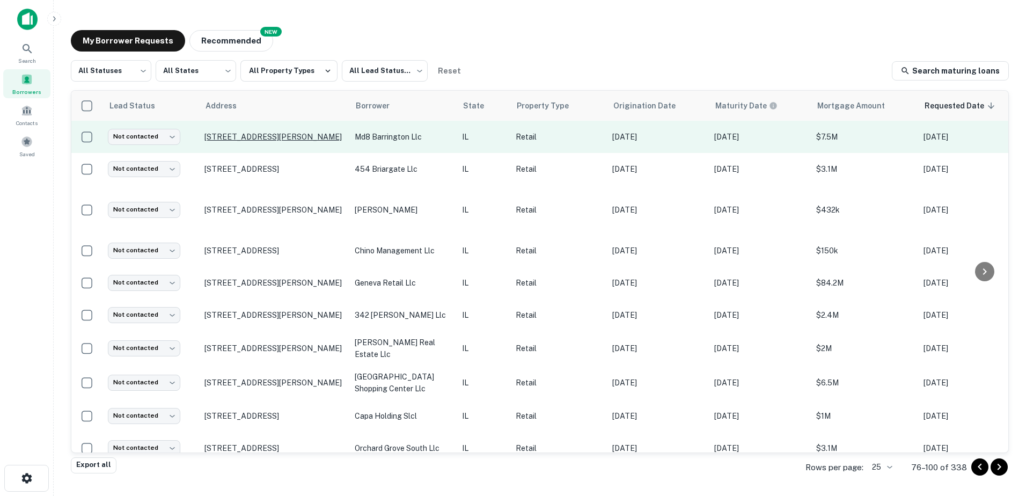
click at [267, 135] on p "530 N Hough St Barrington, IL60010" at bounding box center [273, 137] width 139 height 10
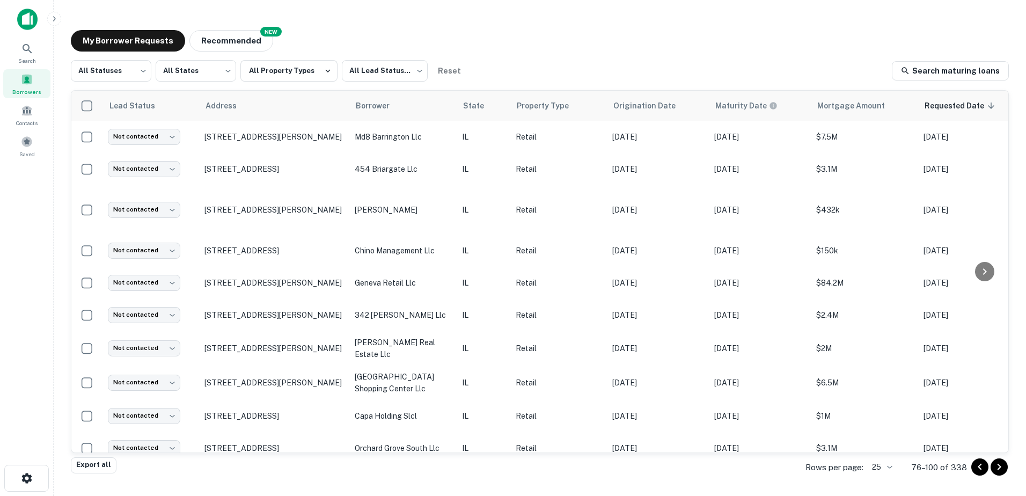
click at [981, 468] on icon "Go to previous page" at bounding box center [979, 466] width 13 height 13
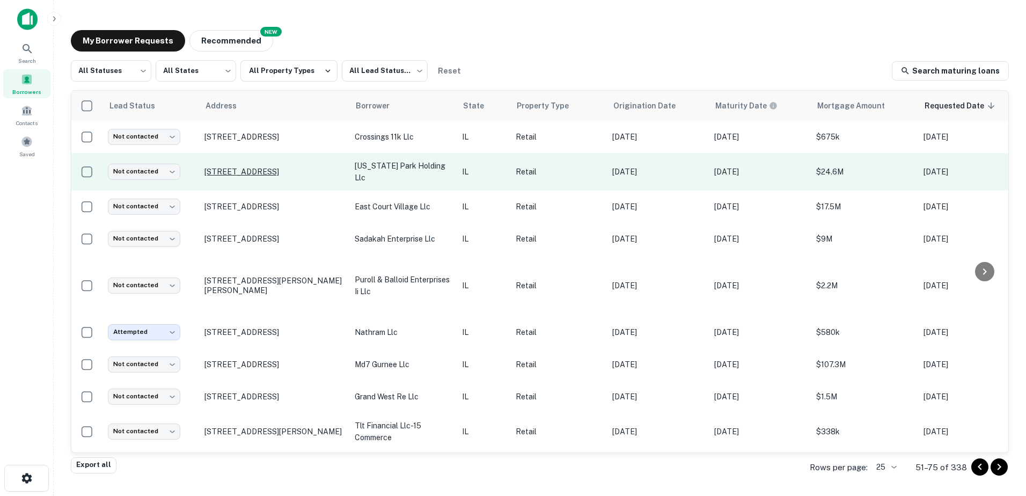
click at [276, 170] on p "17852 Halsted St Homewood, IL60430" at bounding box center [273, 172] width 139 height 10
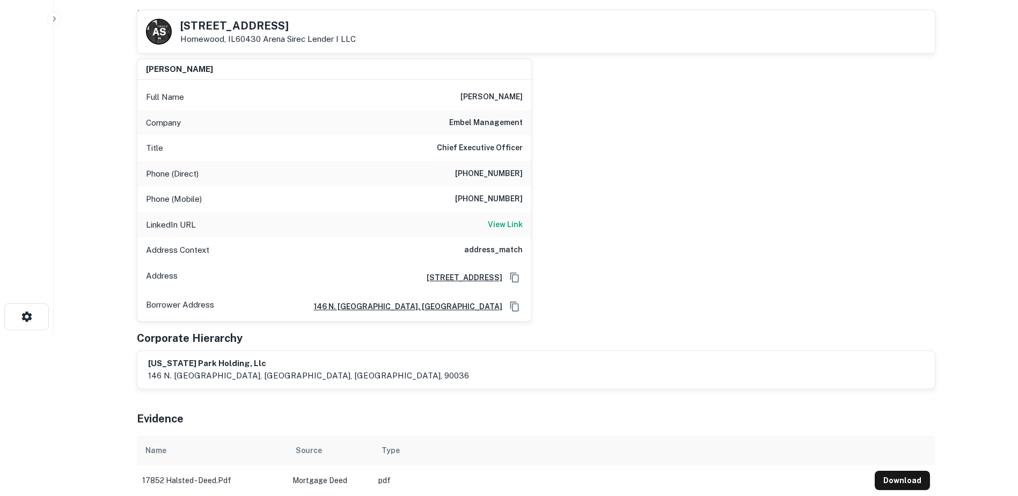
scroll to position [161, 0]
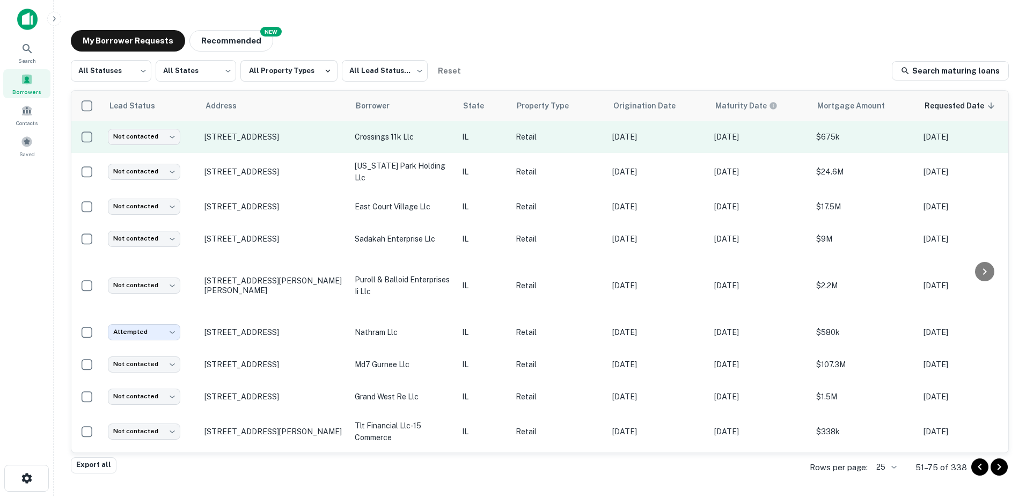
click at [283, 124] on td "1247 W Lane Rd Machesney Park, IL61115" at bounding box center [274, 137] width 150 height 32
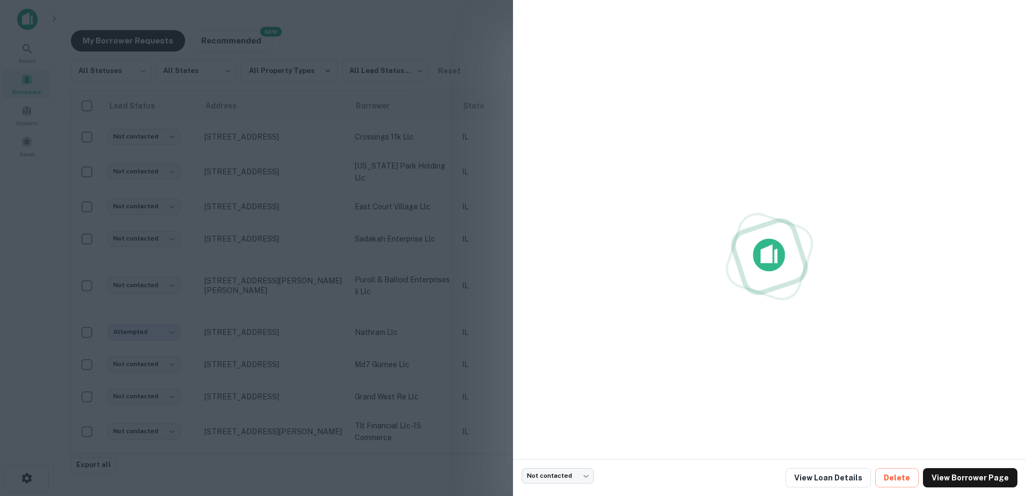
click at [283, 130] on div at bounding box center [513, 248] width 1026 height 496
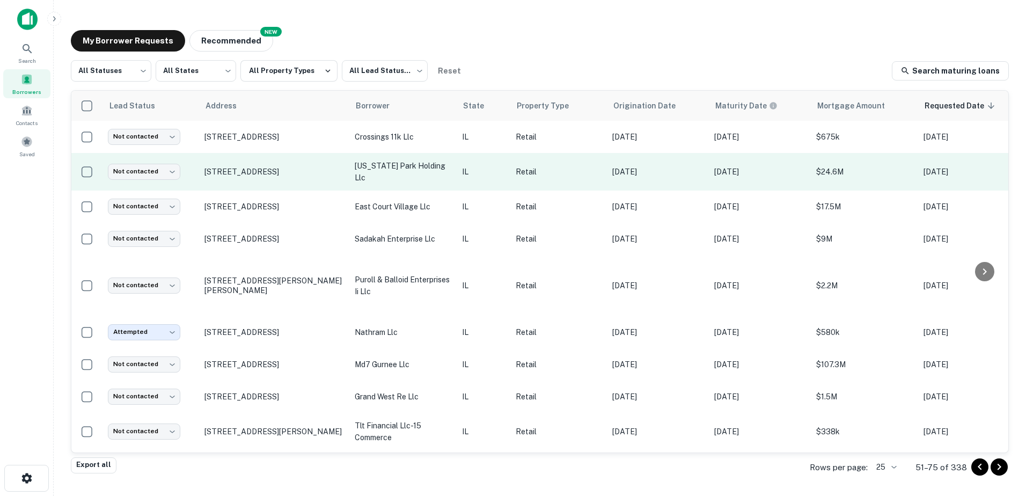
click at [286, 164] on td "17852 Halsted St Homewood, IL60430" at bounding box center [274, 172] width 150 height 38
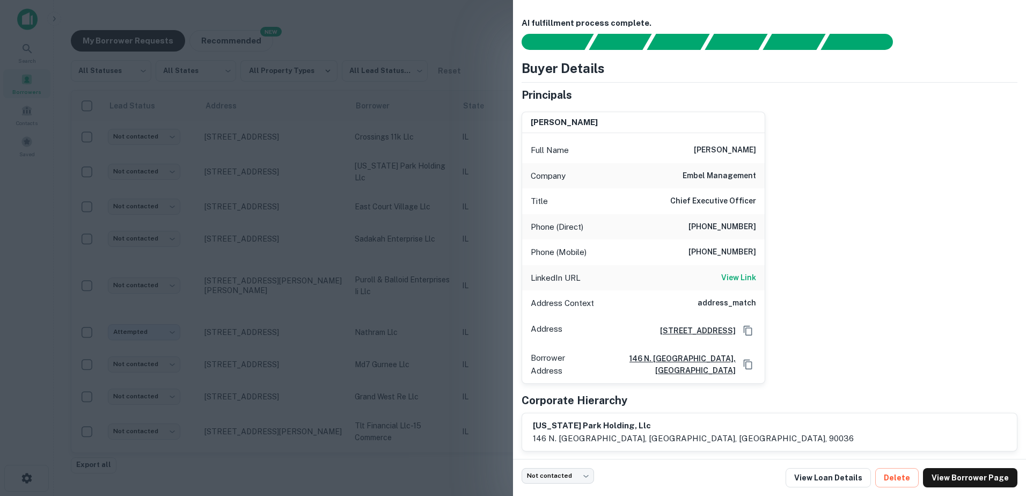
click at [286, 171] on div at bounding box center [513, 248] width 1026 height 496
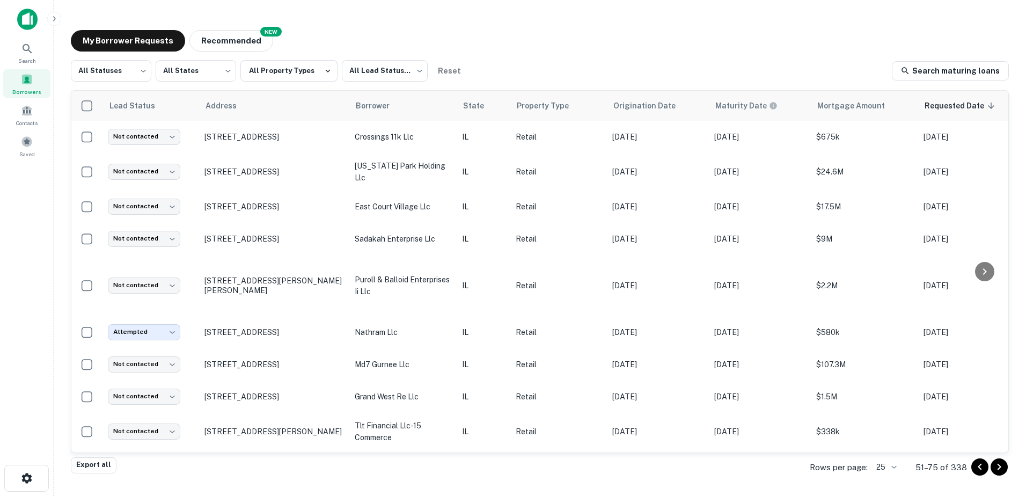
click at [988, 474] on div at bounding box center [989, 466] width 36 height 17
click at [984, 471] on icon "Go to previous page" at bounding box center [979, 466] width 13 height 13
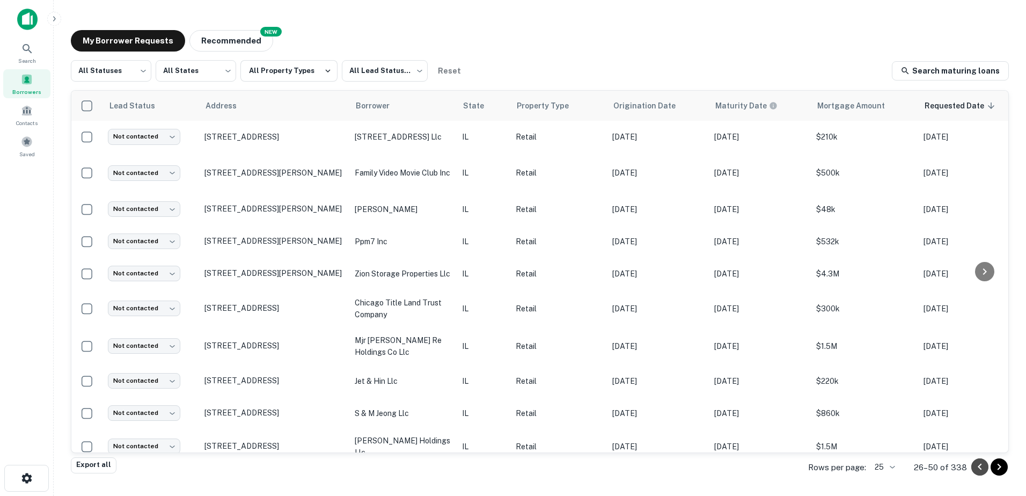
click at [981, 469] on icon "Go to previous page" at bounding box center [979, 466] width 13 height 13
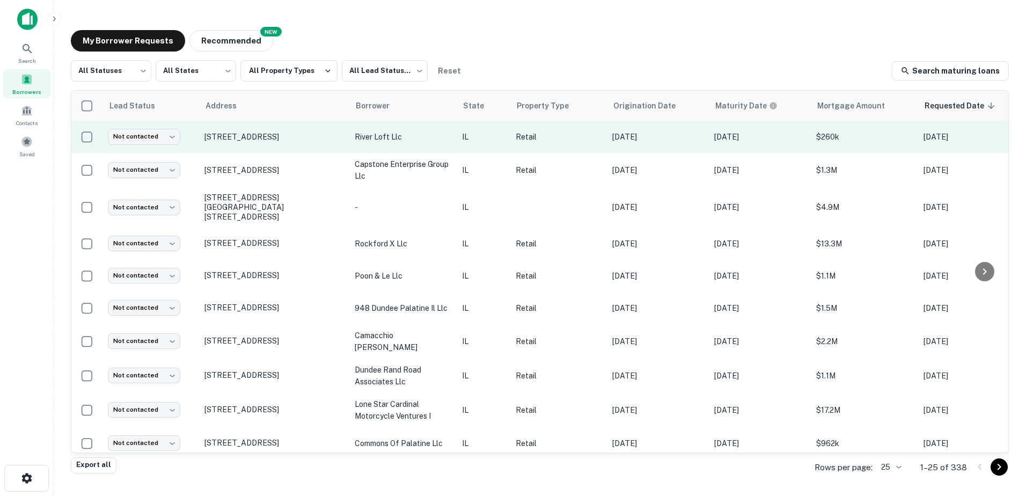
click at [403, 142] on p "river loft llc" at bounding box center [403, 137] width 97 height 12
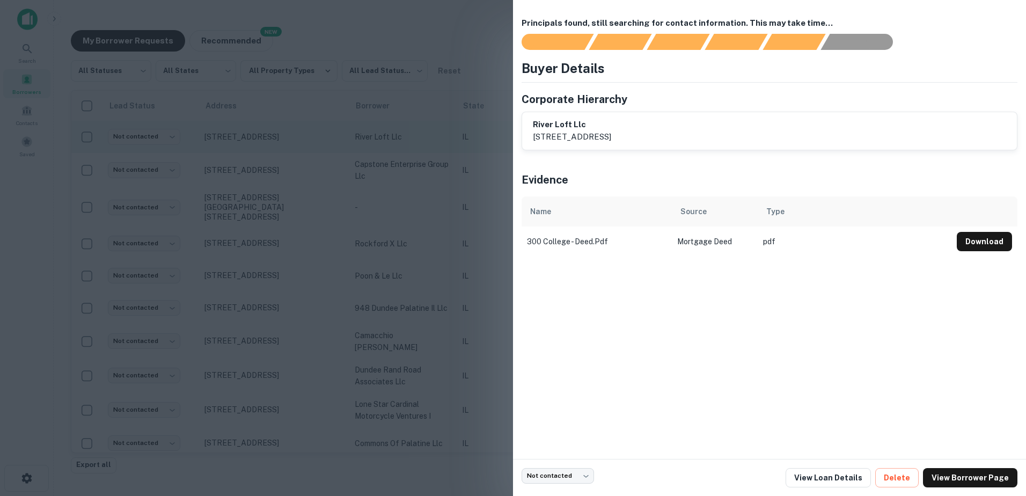
click at [403, 142] on div at bounding box center [513, 248] width 1026 height 496
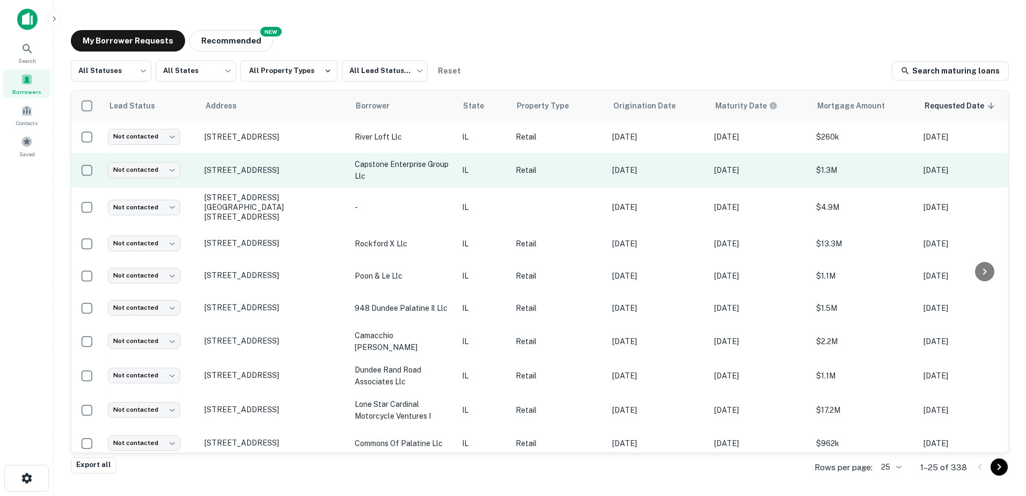
click at [399, 170] on p "capstone enterprise group llc" at bounding box center [403, 170] width 97 height 24
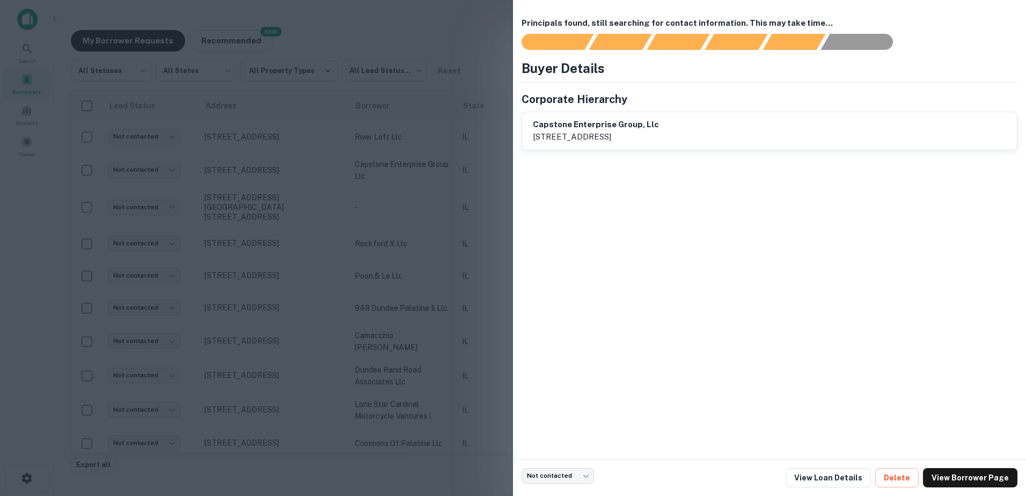
click at [387, 170] on div at bounding box center [513, 248] width 1026 height 496
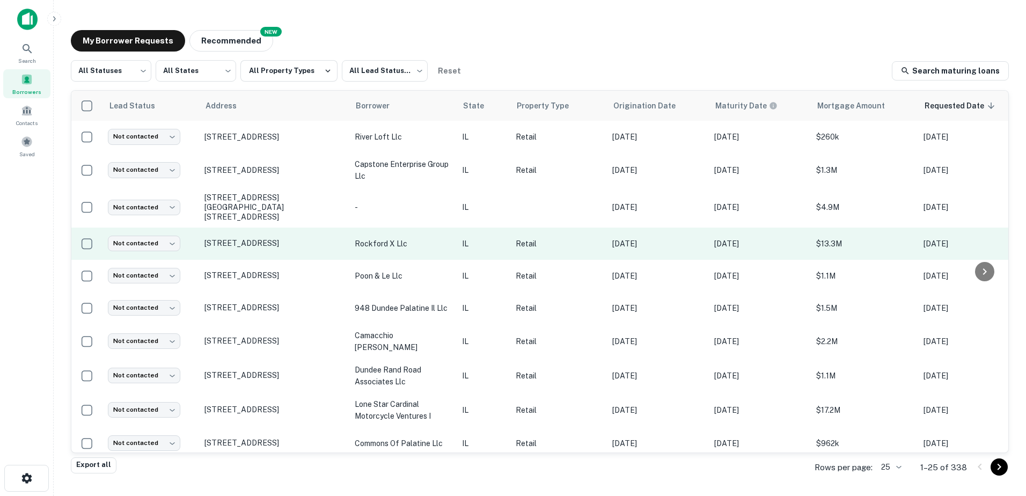
click at [394, 240] on p "rockford x llc" at bounding box center [403, 244] width 97 height 12
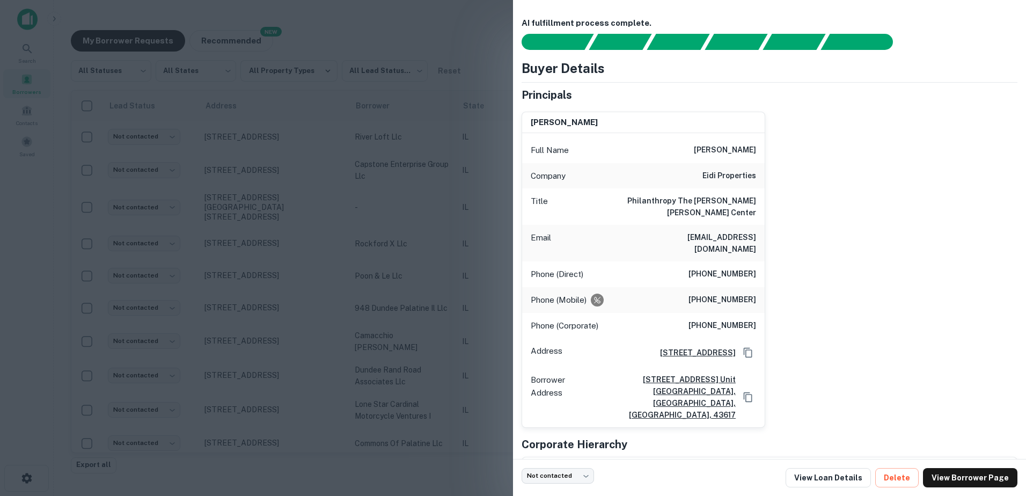
click at [392, 241] on div at bounding box center [513, 248] width 1026 height 496
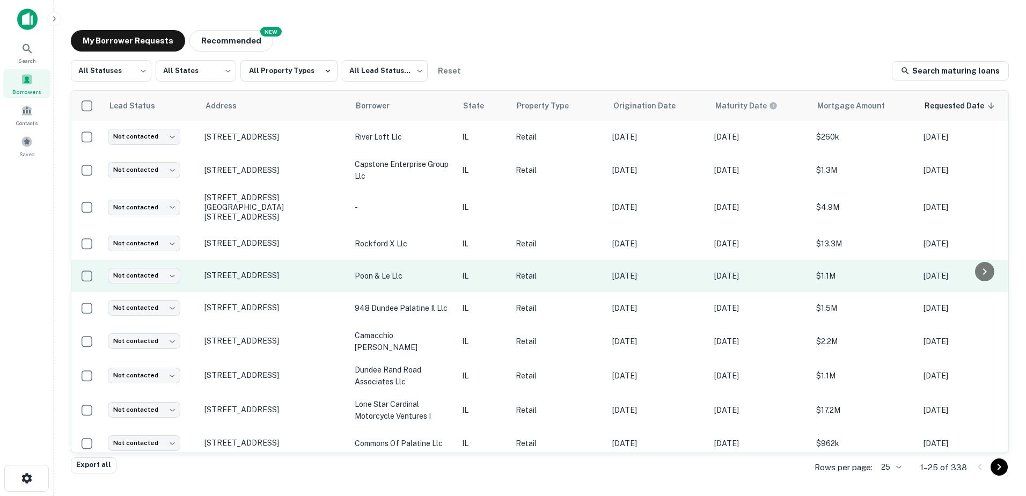
click at [392, 274] on td "poon & le llc" at bounding box center [402, 276] width 107 height 32
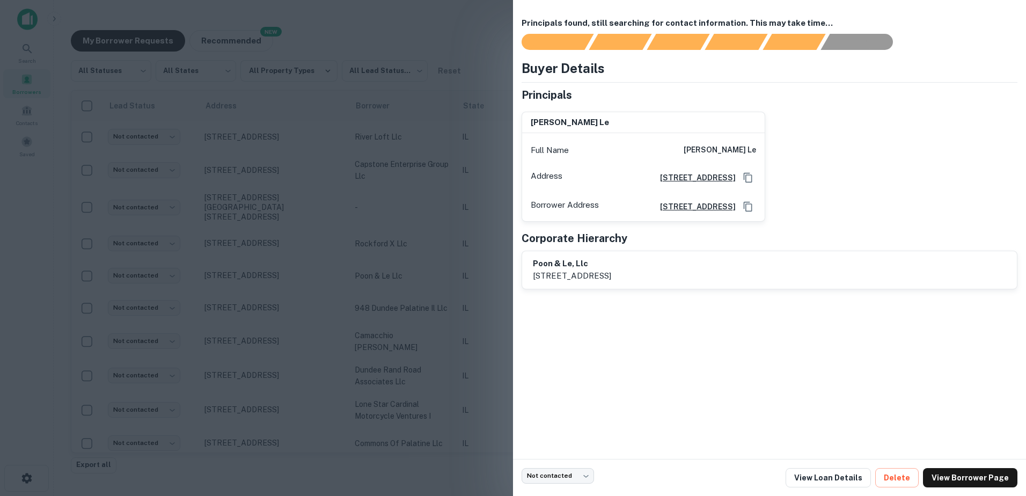
click at [387, 288] on div at bounding box center [513, 248] width 1026 height 496
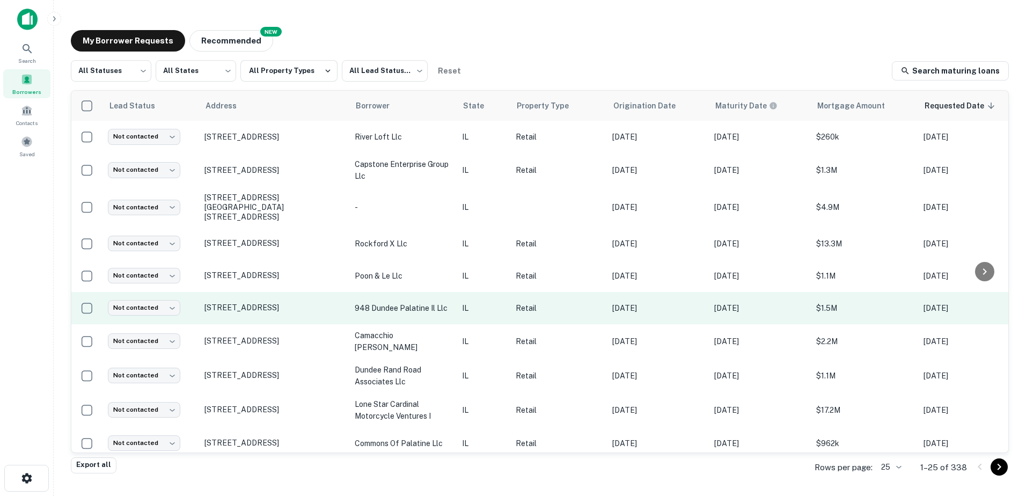
click at [389, 307] on td "948 dundee palatine il llc" at bounding box center [402, 308] width 107 height 32
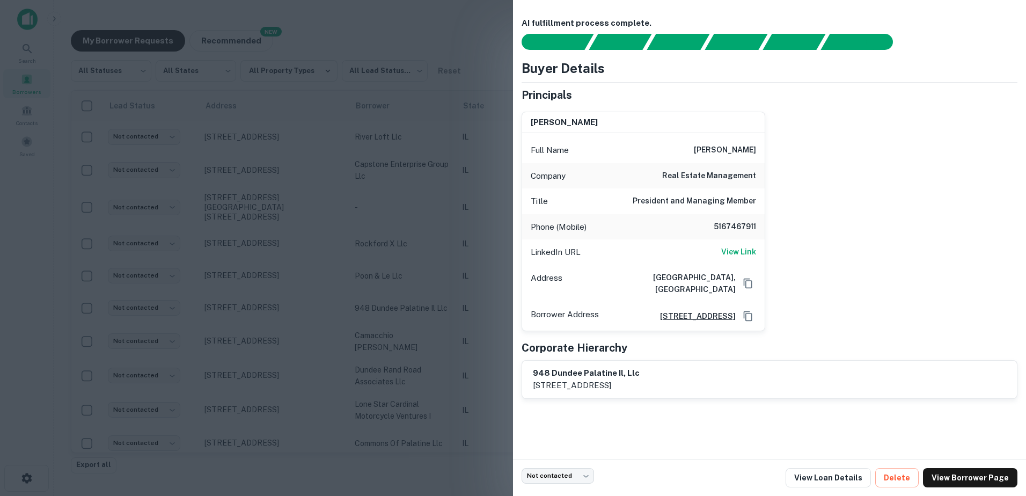
click at [388, 306] on div at bounding box center [513, 248] width 1026 height 496
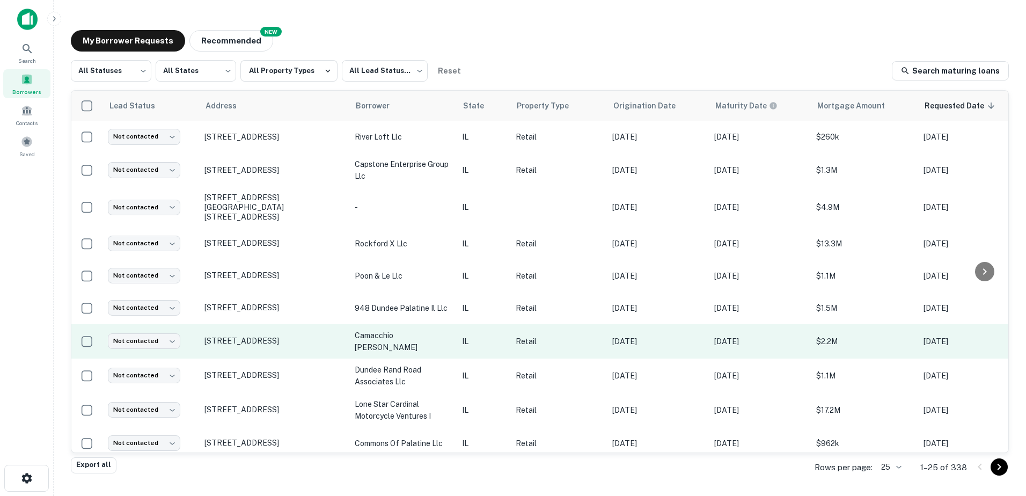
click at [385, 336] on p "camacchio antonino" at bounding box center [403, 341] width 97 height 24
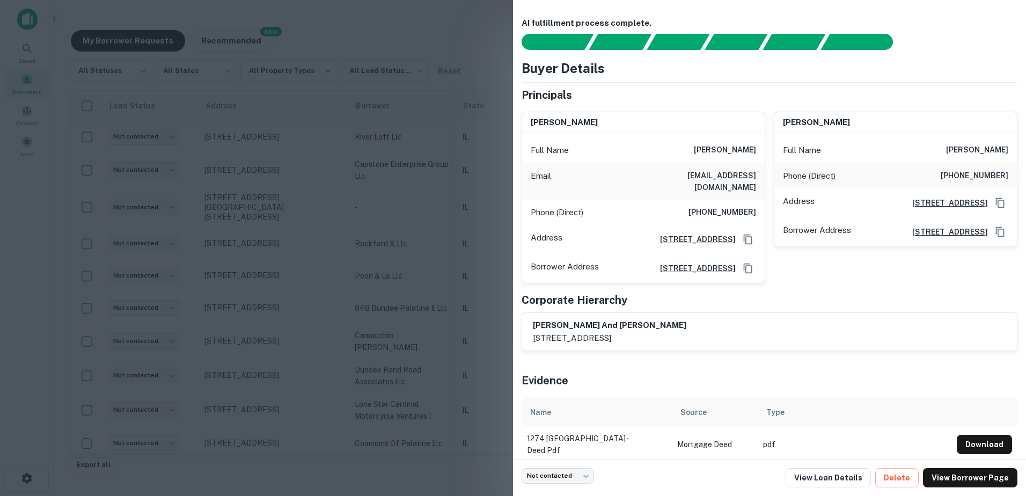
click at [431, 358] on div at bounding box center [513, 248] width 1026 height 496
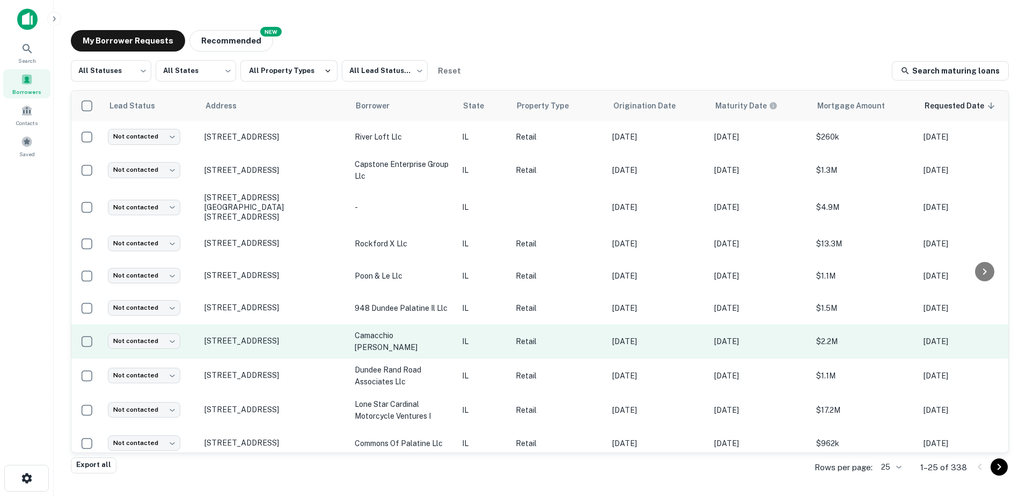
click at [434, 336] on p "camacchio antonino" at bounding box center [403, 341] width 97 height 24
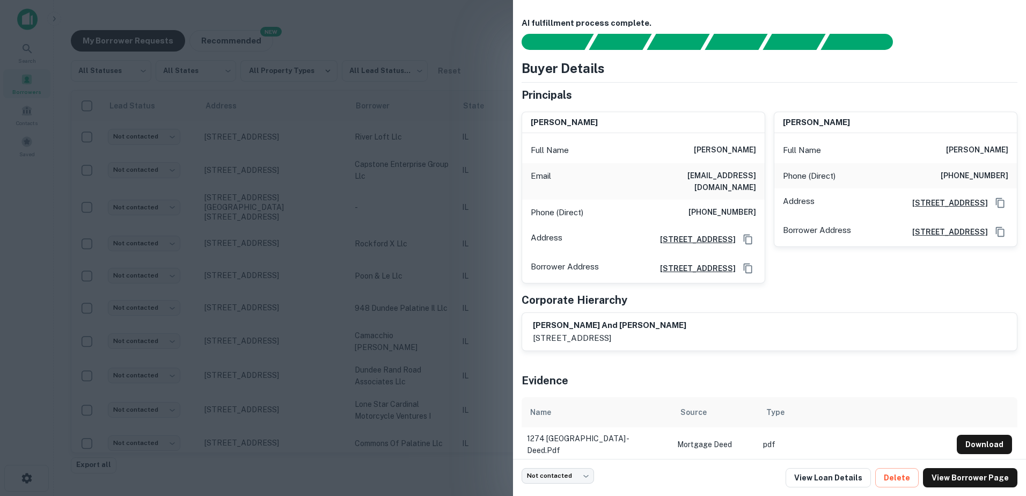
click at [431, 333] on div at bounding box center [513, 248] width 1026 height 496
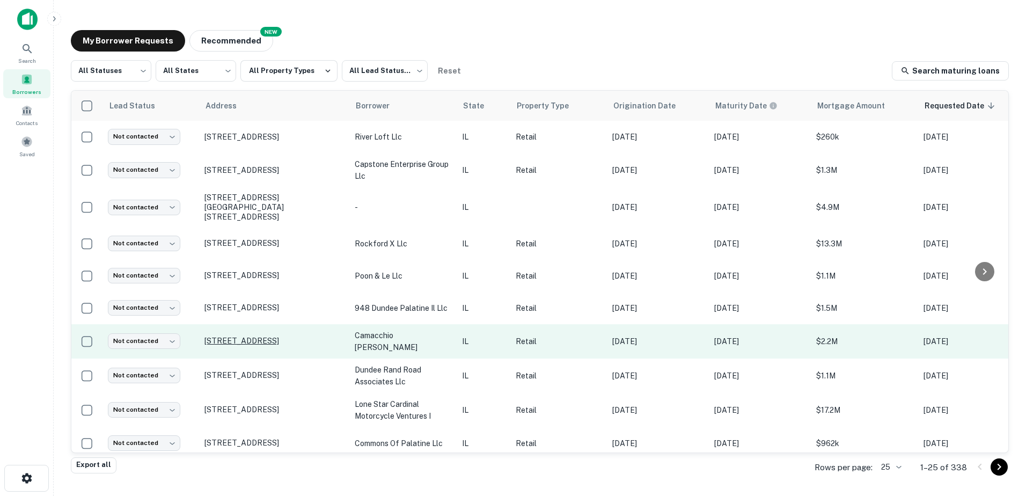
click at [311, 336] on p "1274 E Dundee Rd Palatine, IL60074" at bounding box center [273, 341] width 139 height 10
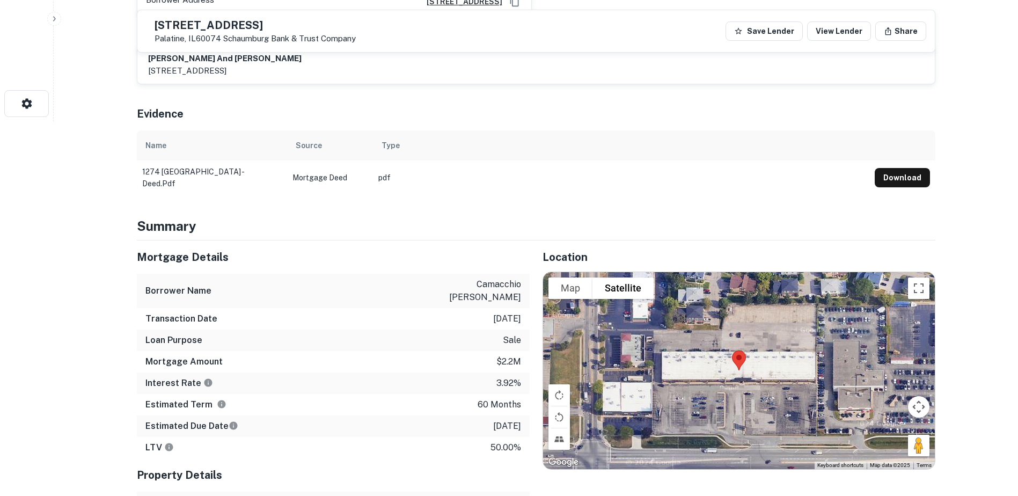
scroll to position [376, 0]
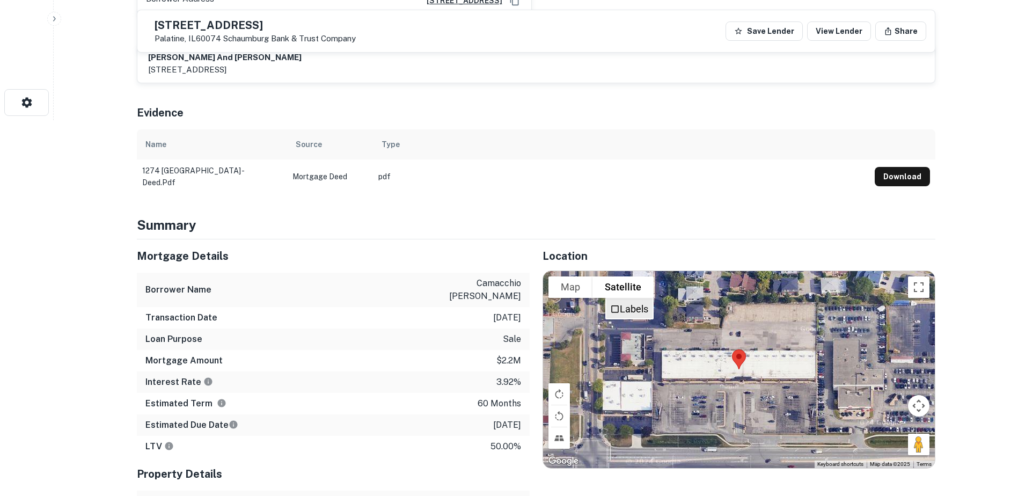
click at [617, 304] on span "Labels" at bounding box center [615, 309] width 10 height 10
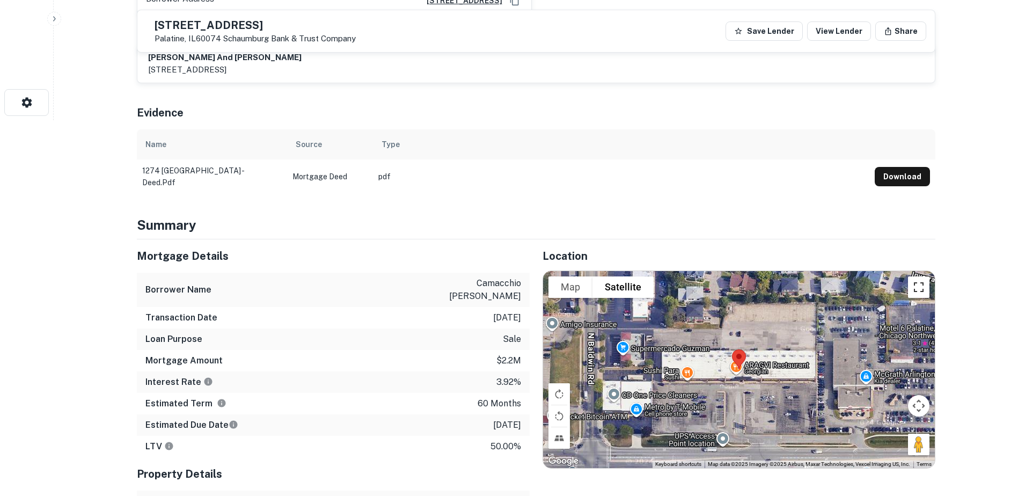
click at [917, 276] on button "Toggle fullscreen view" at bounding box center [918, 286] width 21 height 21
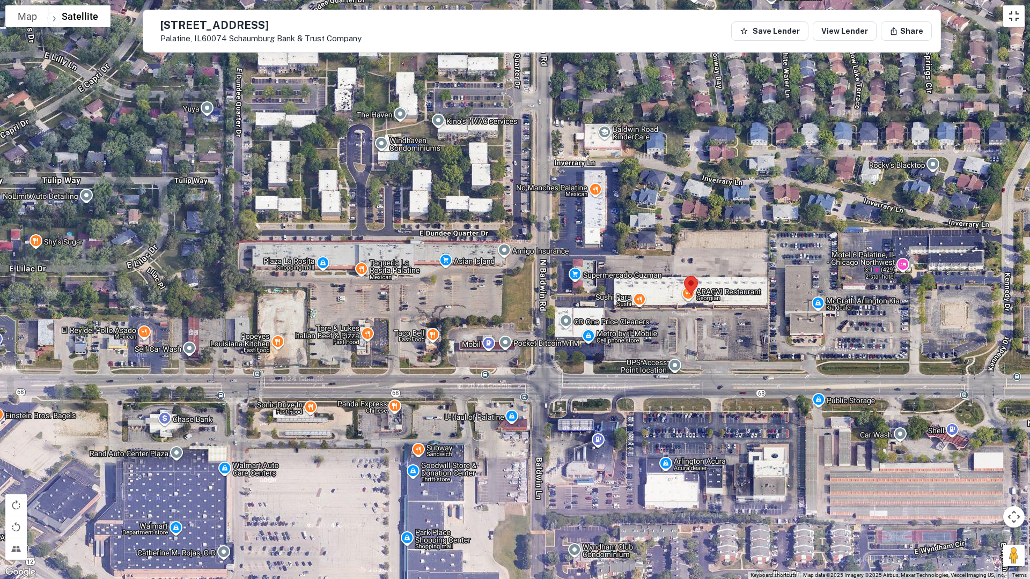
click at [1016, 17] on button "Toggle fullscreen view" at bounding box center [1013, 15] width 21 height 21
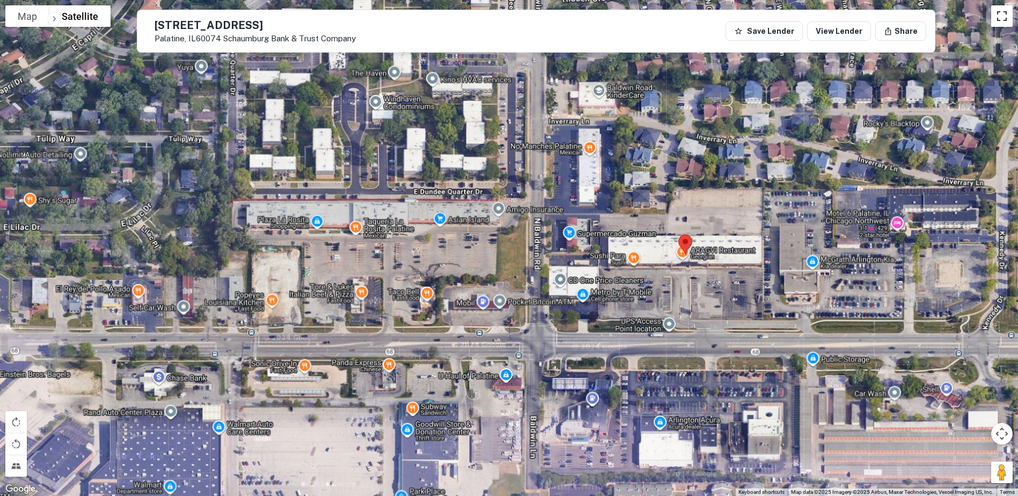
scroll to position [0, 0]
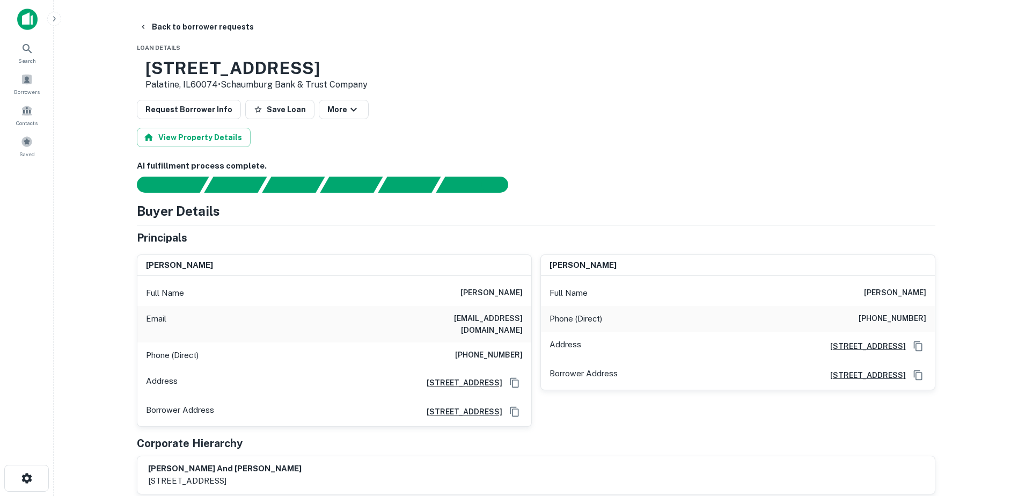
drag, startPoint x: 445, startPoint y: 291, endPoint x: 527, endPoint y: 298, distance: 82.3
click at [527, 298] on div "Full Name susanna m comacchio" at bounding box center [334, 293] width 394 height 26
copy h6 "susanna m comacchio"
click at [864, 290] on h6 "antonino comacchio" at bounding box center [895, 292] width 62 height 13
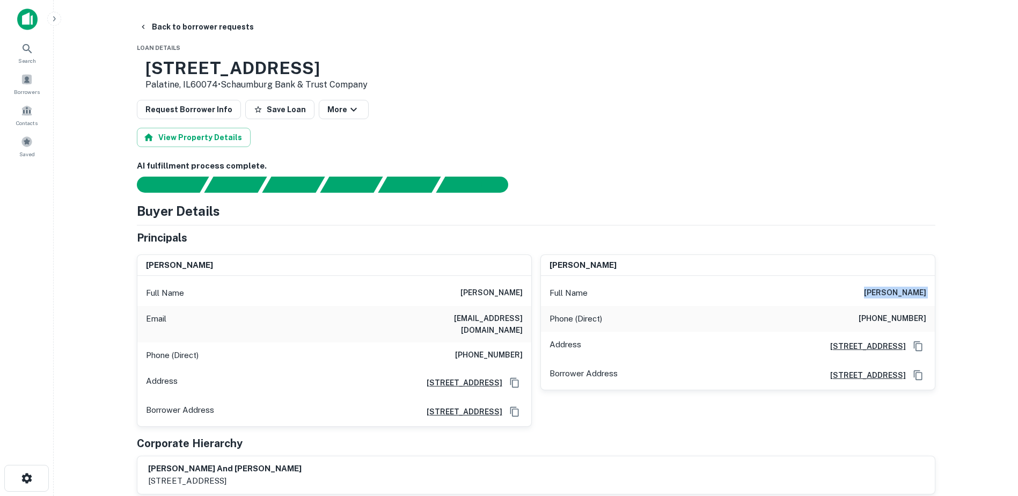
click at [864, 290] on h6 "antonino comacchio" at bounding box center [895, 292] width 62 height 13
copy h6 "antonino comacchio"
click at [882, 317] on h6 "(630) 404-2142" at bounding box center [892, 318] width 68 height 13
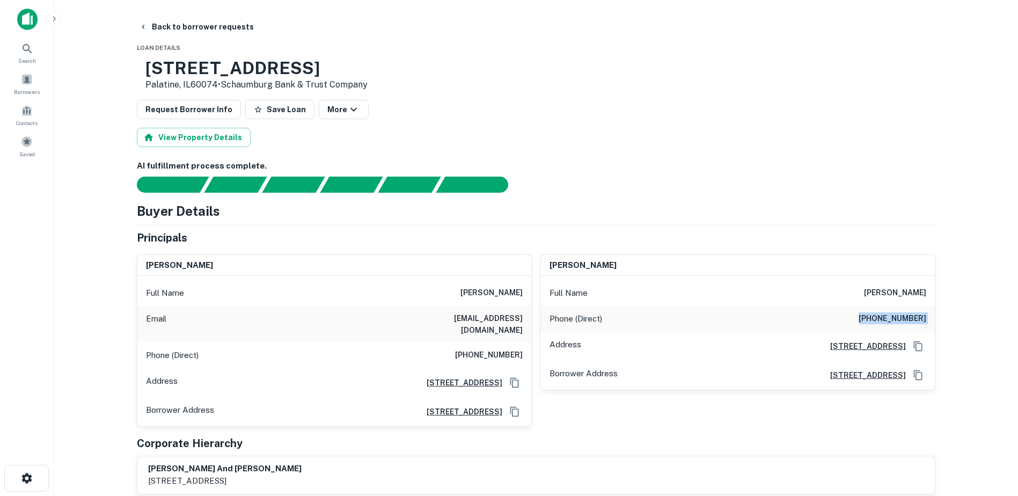
click at [882, 317] on h6 "(630) 404-2142" at bounding box center [892, 318] width 68 height 13
copy h6 "(630) 404-2142"
click at [289, 75] on h3 "1274 E DUNDEE RD" at bounding box center [256, 68] width 222 height 20
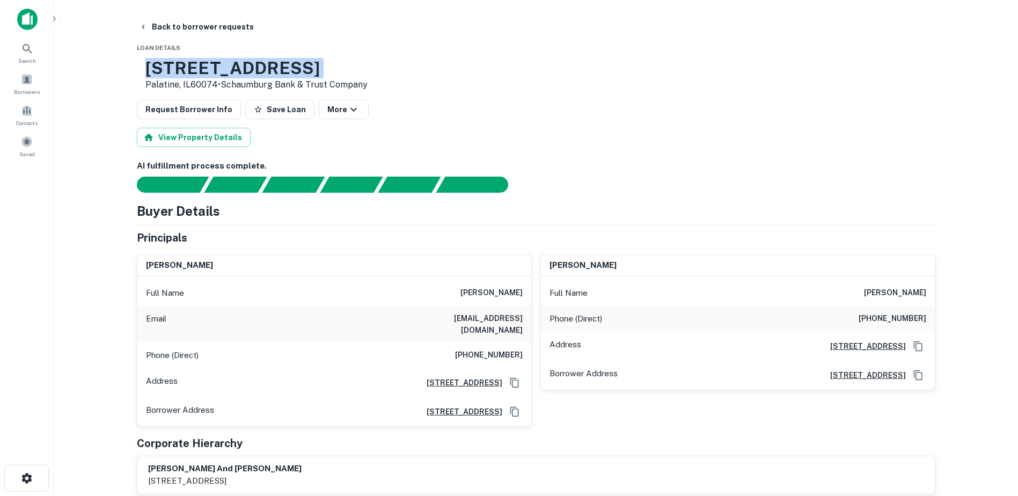
copy h3 "1274 E DUNDEE RD"
click at [193, 85] on p "Palatine, IL60074 • Schaumburg Bank & Trust Company" at bounding box center [256, 84] width 222 height 13
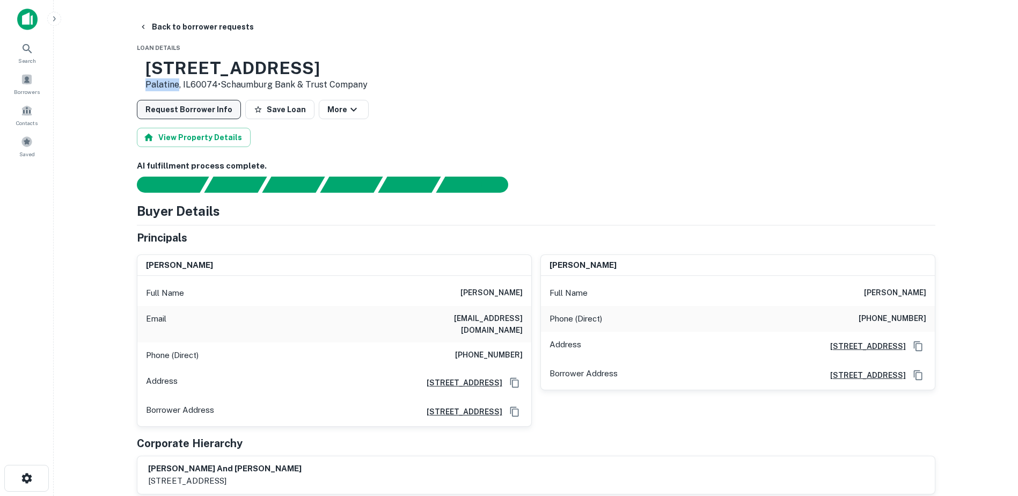
copy p "Palatine"
drag, startPoint x: 183, startPoint y: 36, endPoint x: 186, endPoint y: 28, distance: 8.3
click at [186, 28] on button "Back to borrower requests" at bounding box center [196, 26] width 123 height 19
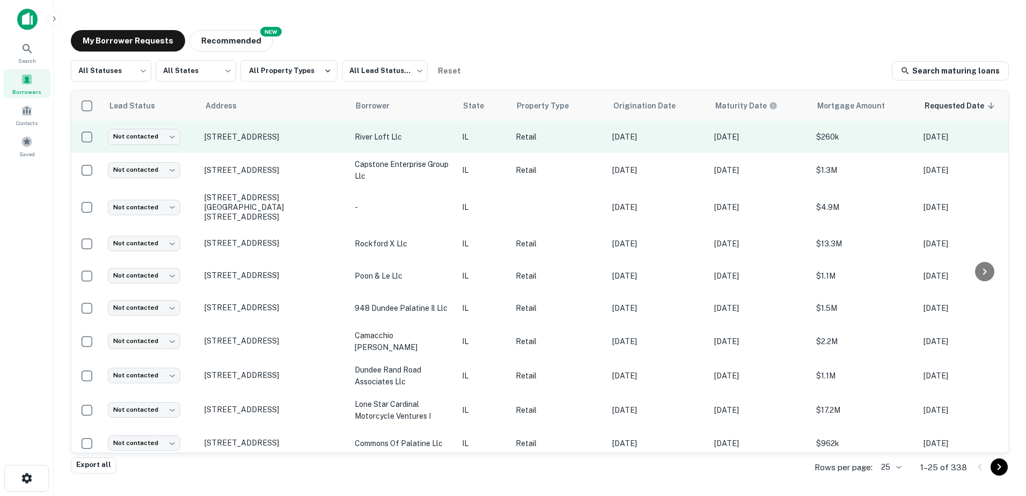
click at [379, 138] on p "river loft llc" at bounding box center [403, 137] width 97 height 12
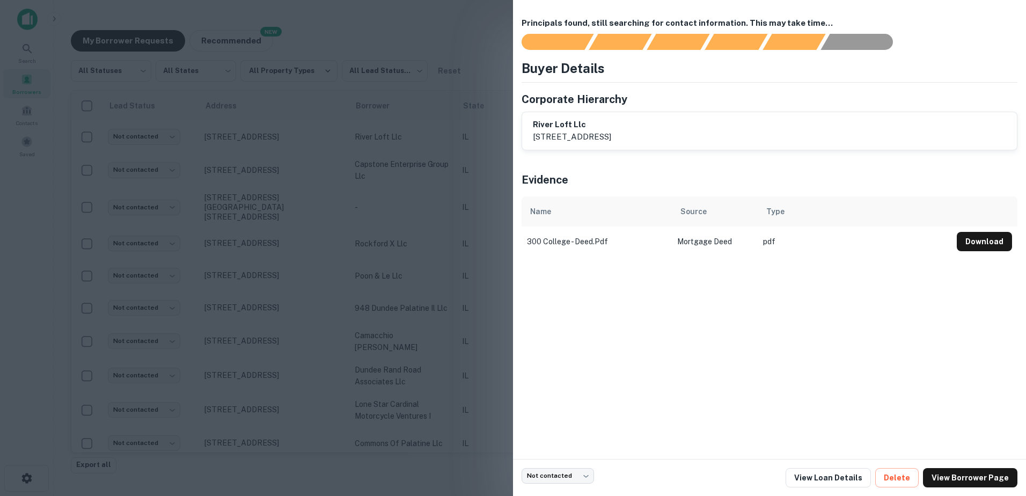
click at [379, 157] on div at bounding box center [513, 248] width 1026 height 496
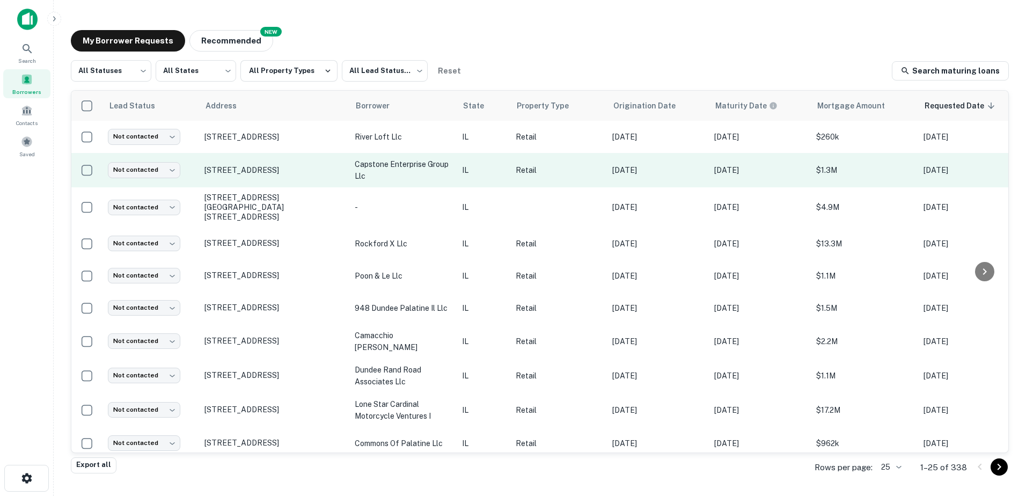
click at [381, 173] on p "capstone enterprise group llc" at bounding box center [403, 170] width 97 height 24
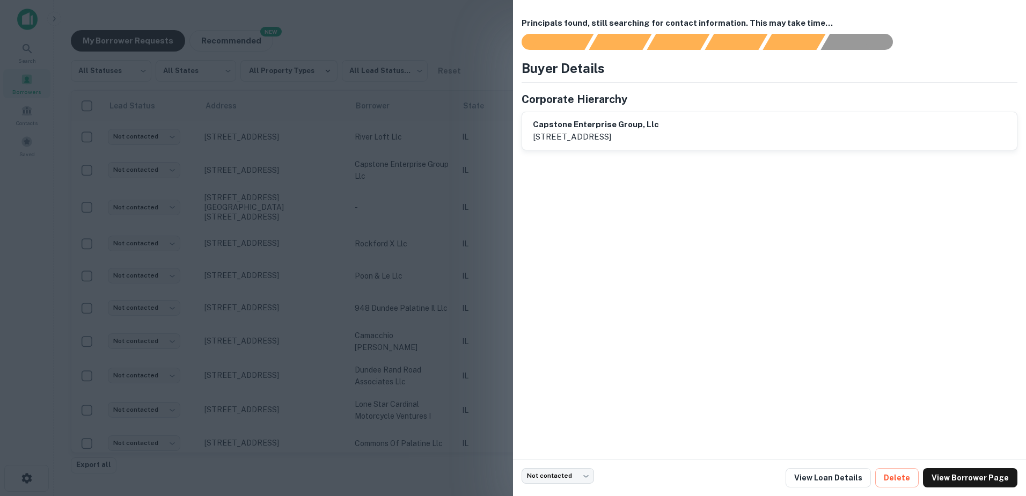
click at [381, 177] on div at bounding box center [513, 248] width 1026 height 496
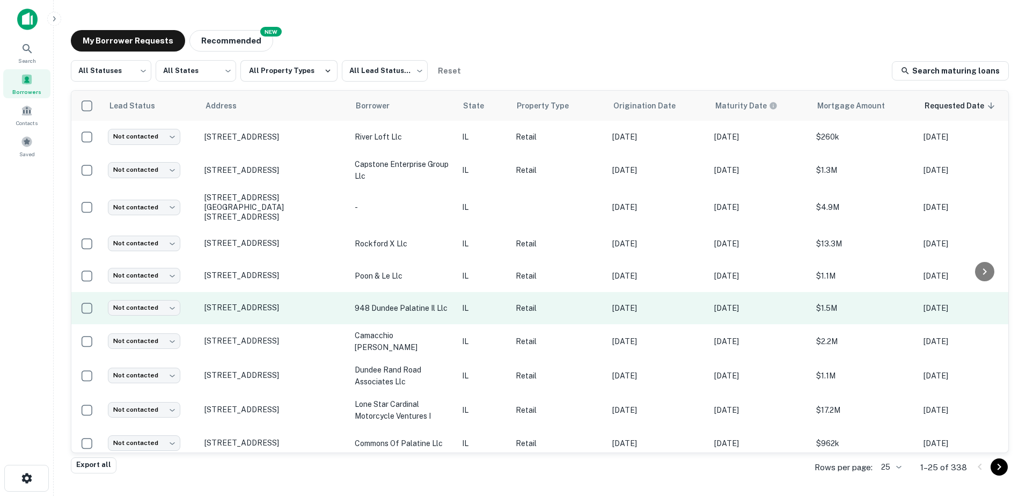
click at [406, 304] on p "948 dundee palatine il llc" at bounding box center [403, 308] width 97 height 12
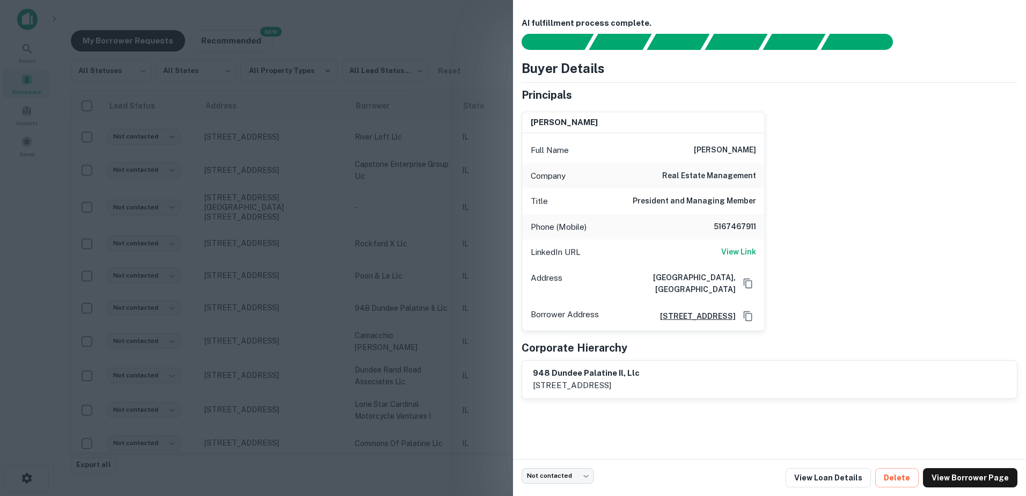
click at [212, 304] on div at bounding box center [513, 248] width 1026 height 496
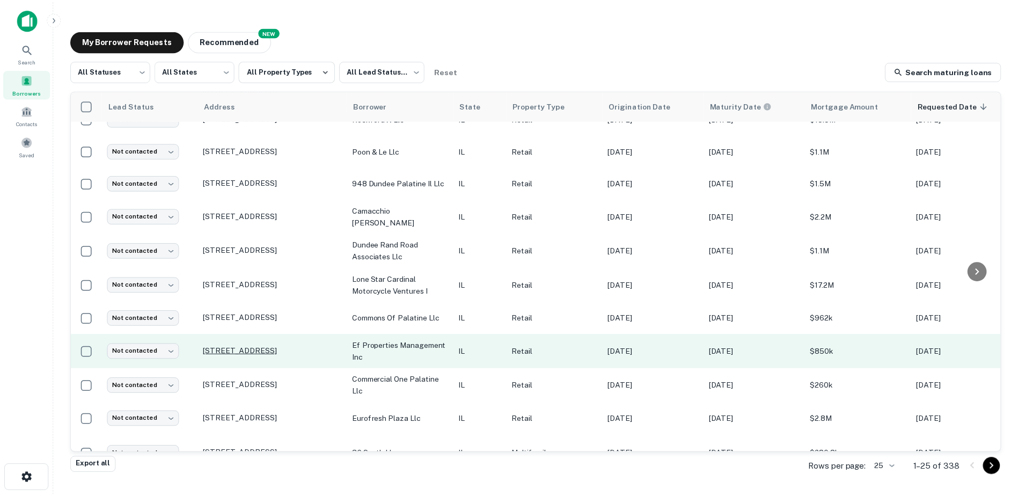
scroll to position [161, 0]
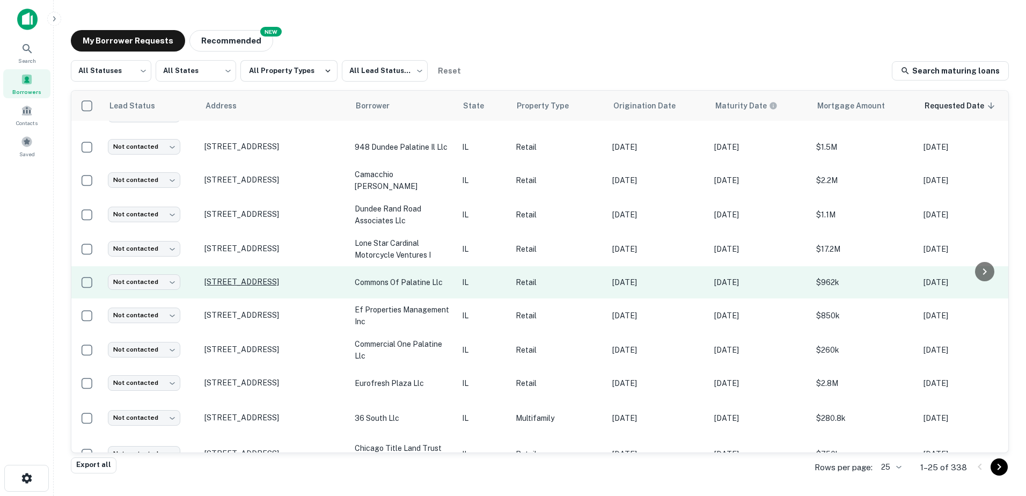
click at [280, 277] on p "[STREET_ADDRESS]" at bounding box center [273, 282] width 139 height 10
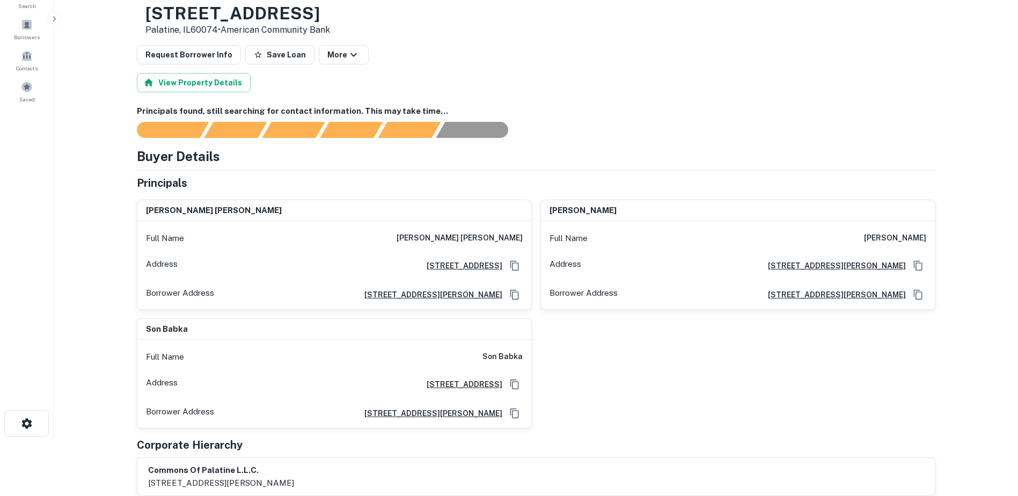
scroll to position [54, 0]
drag, startPoint x: 375, startPoint y: 215, endPoint x: 373, endPoint y: 224, distance: 9.8
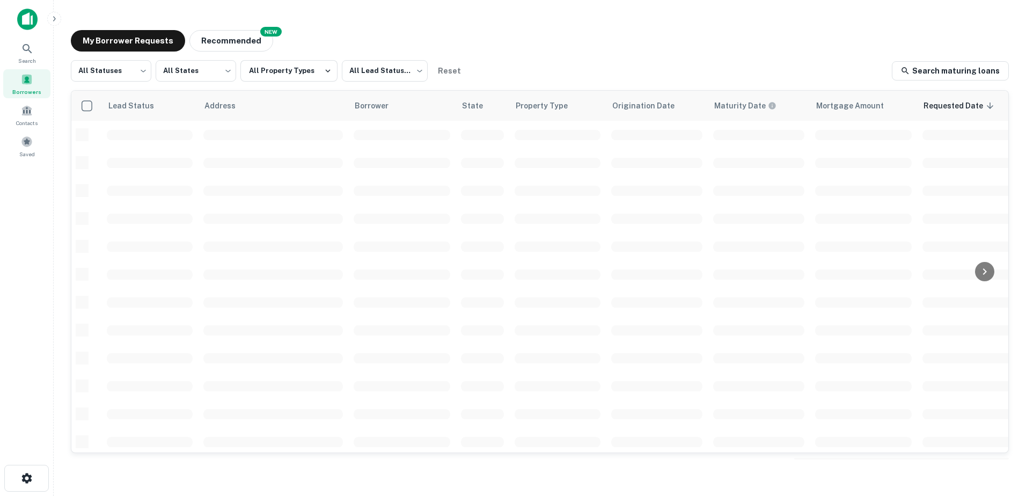
scroll to position [161, 0]
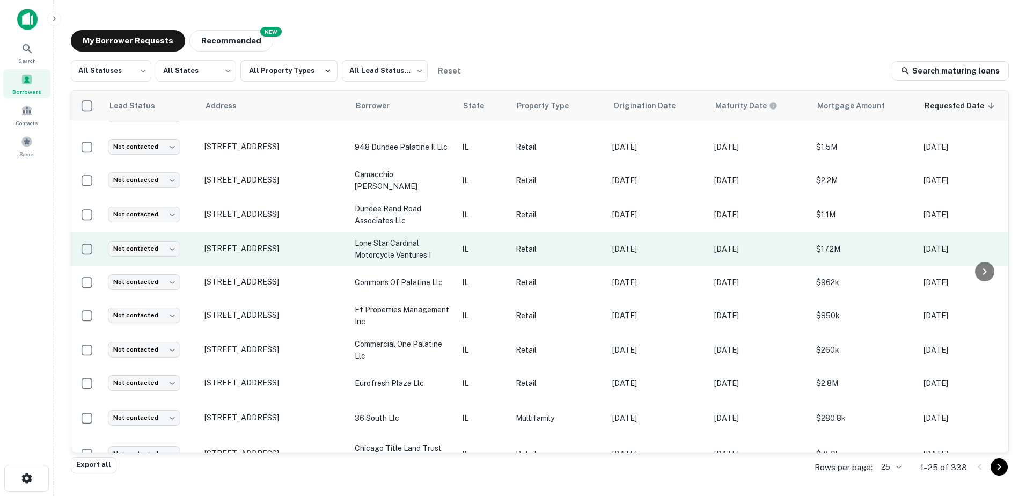
click at [248, 244] on p "[STREET_ADDRESS]" at bounding box center [273, 249] width 139 height 10
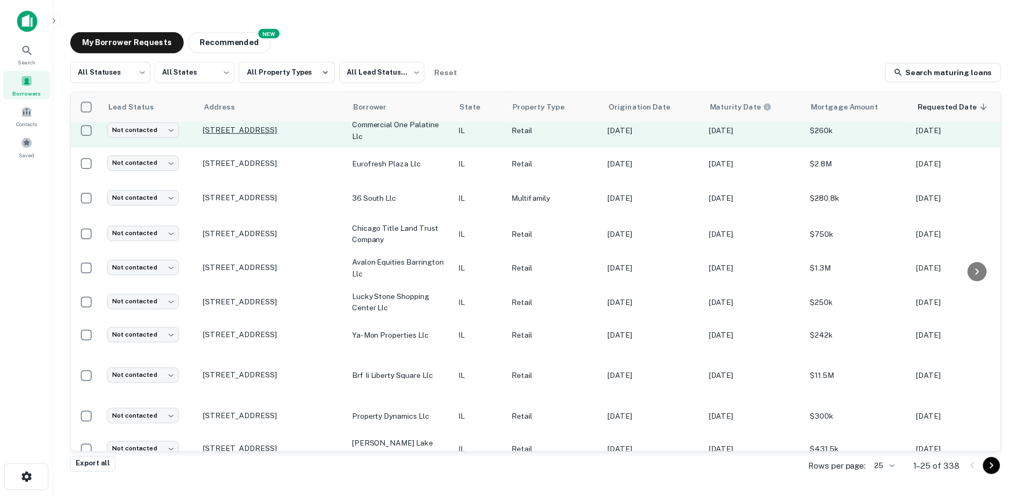
scroll to position [429, 0]
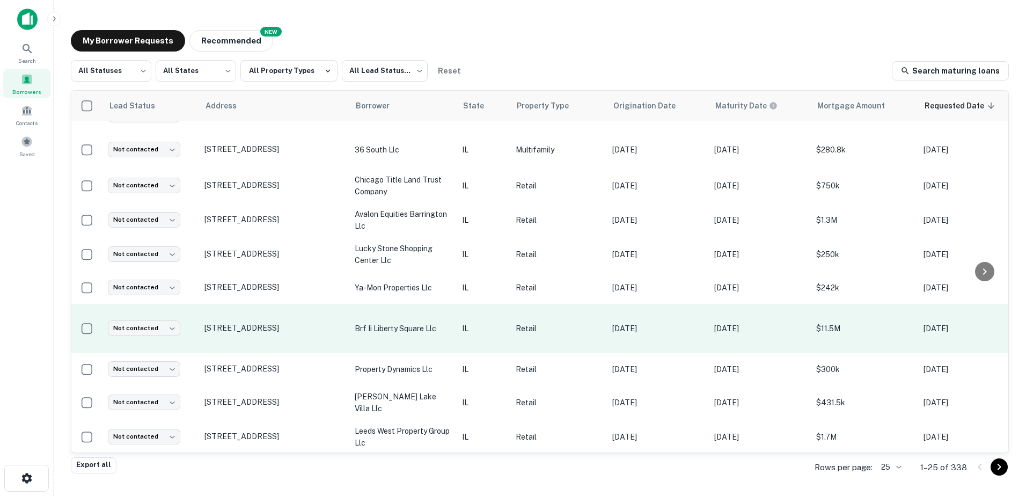
drag, startPoint x: 271, startPoint y: 328, endPoint x: 268, endPoint y: 334, distance: 6.0
click at [268, 334] on td "[STREET_ADDRESS]" at bounding box center [274, 328] width 150 height 49
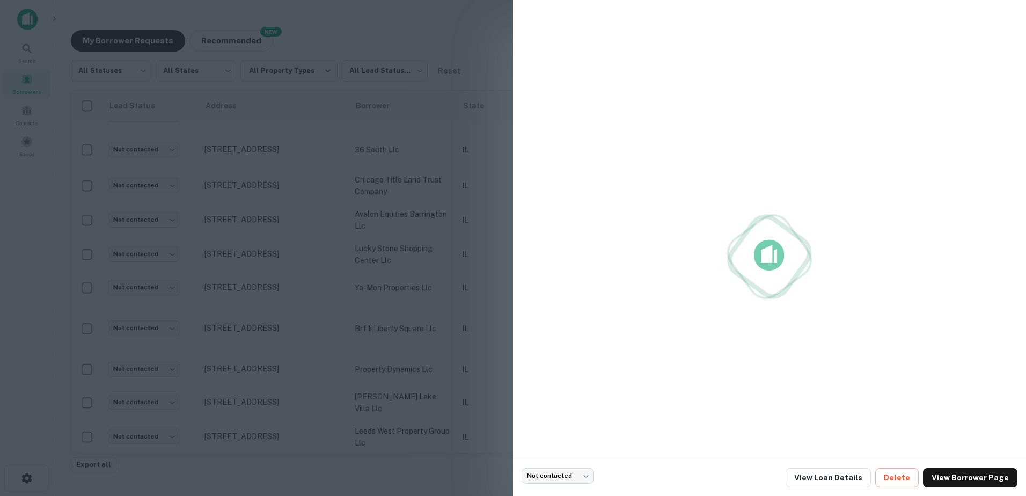
click at [270, 326] on div at bounding box center [513, 248] width 1026 height 496
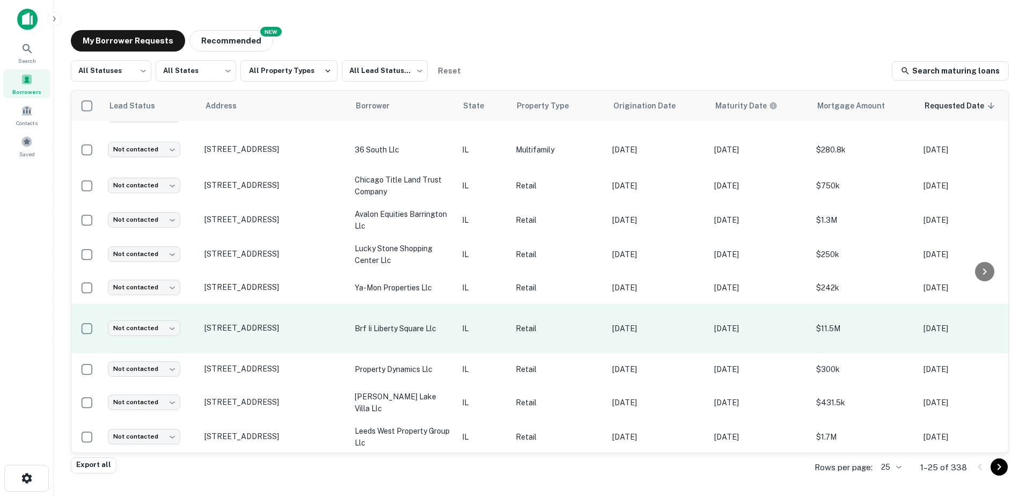
click at [268, 336] on td "[STREET_ADDRESS]" at bounding box center [274, 328] width 150 height 49
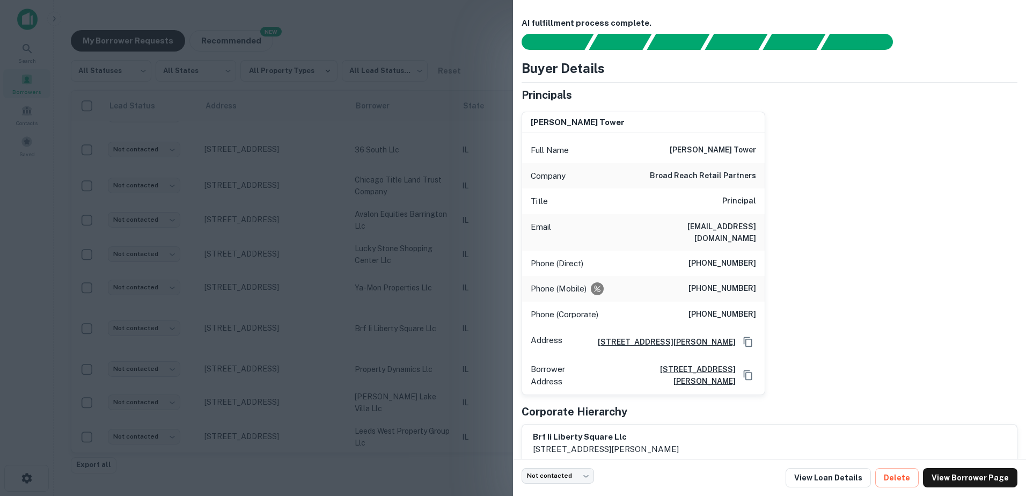
click at [269, 334] on div at bounding box center [513, 248] width 1026 height 496
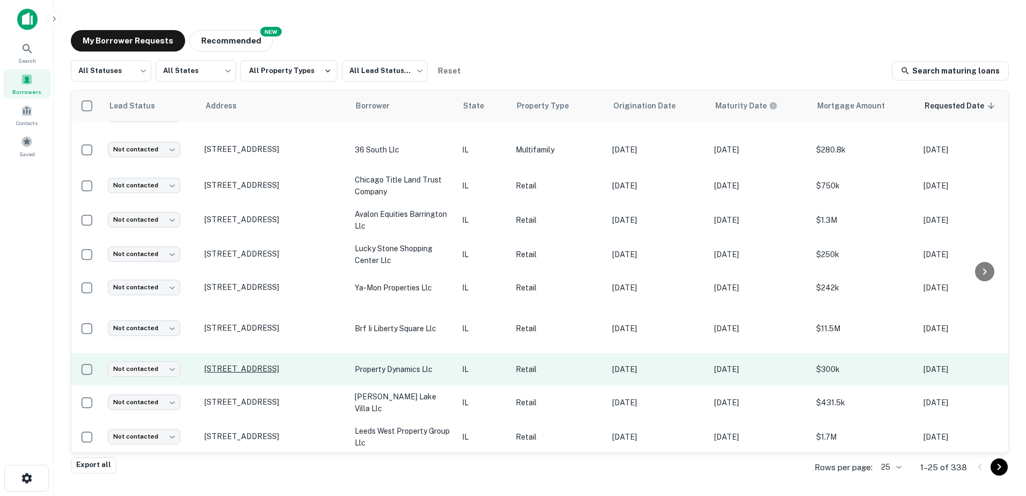
click at [263, 369] on p "[STREET_ADDRESS]" at bounding box center [273, 369] width 139 height 10
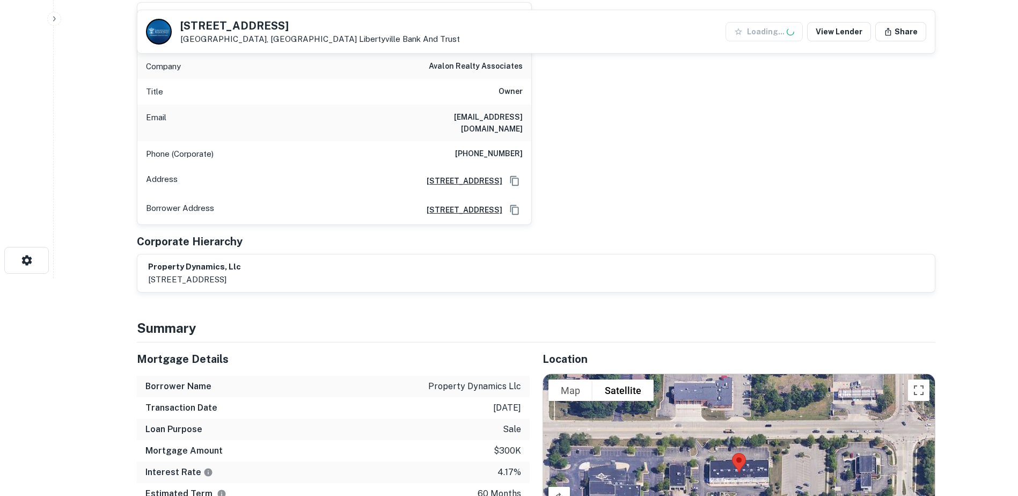
scroll to position [107, 0]
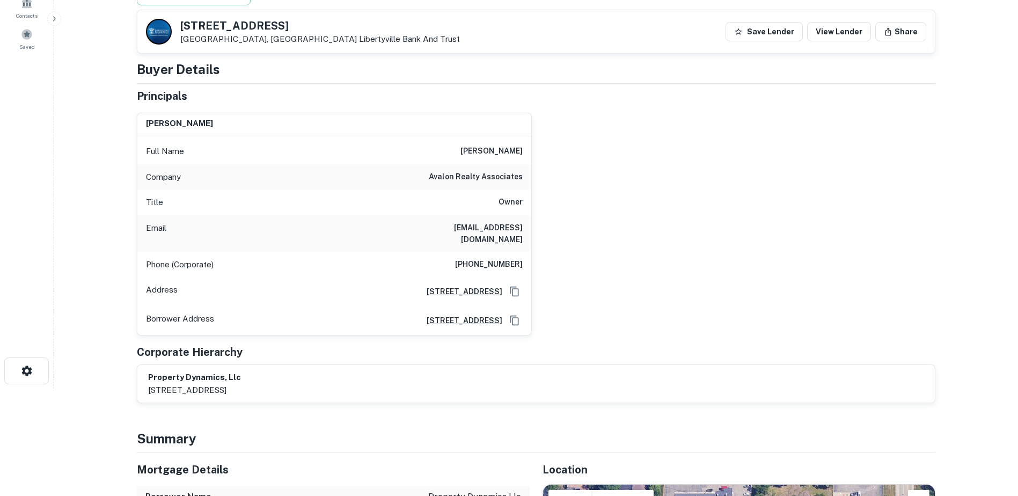
drag, startPoint x: 332, startPoint y: 272, endPoint x: 339, endPoint y: 267, distance: 8.0
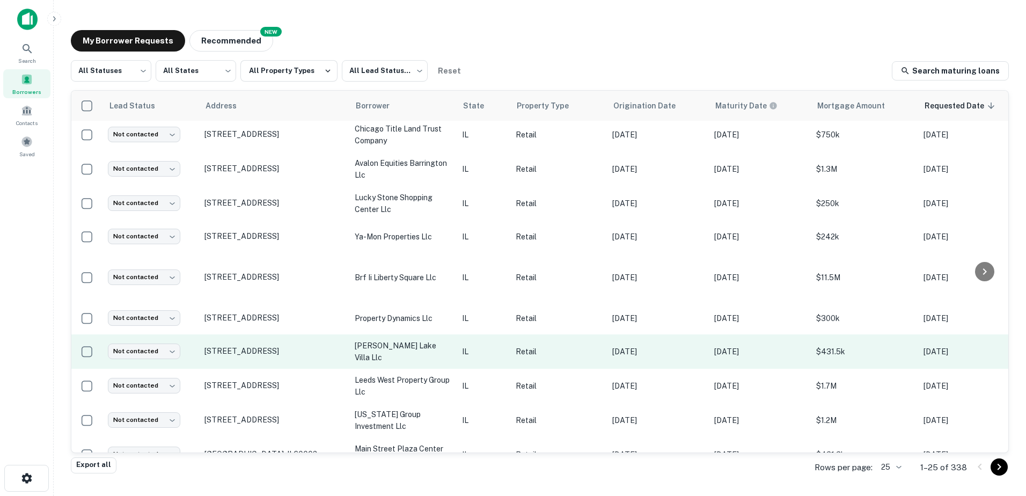
scroll to position [481, 0]
click at [349, 347] on td "216 N Milwaukee Ave Lake Villa, IL60046" at bounding box center [274, 350] width 150 height 34
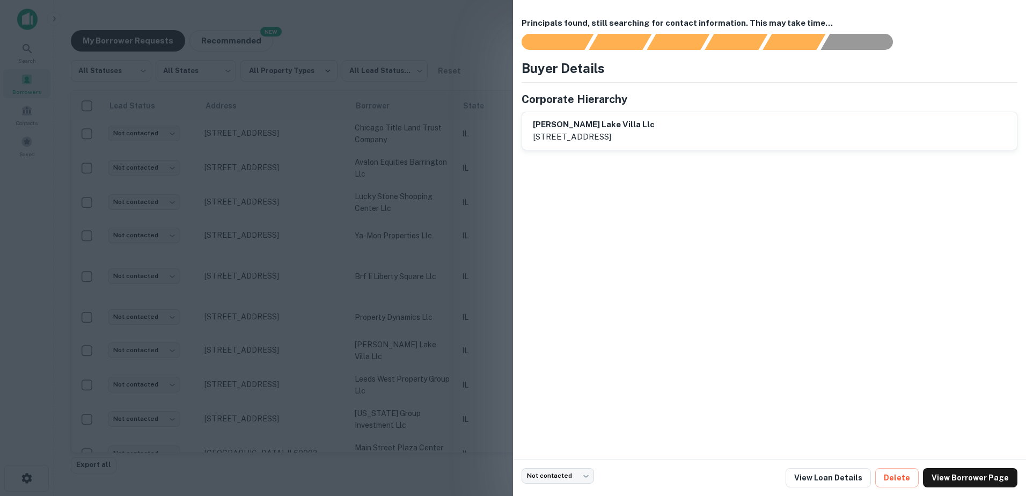
click at [351, 363] on div at bounding box center [513, 248] width 1026 height 496
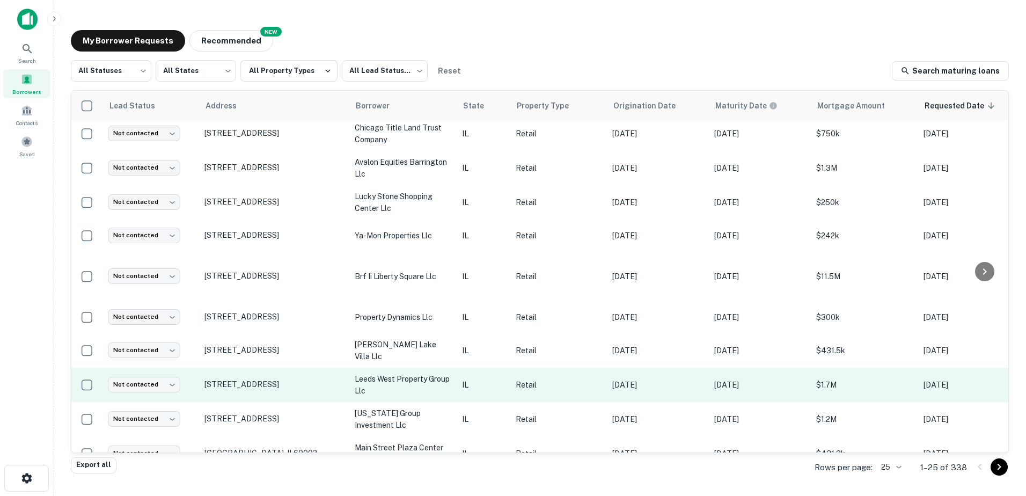
click at [357, 384] on p "leeds west property group llc" at bounding box center [403, 385] width 97 height 24
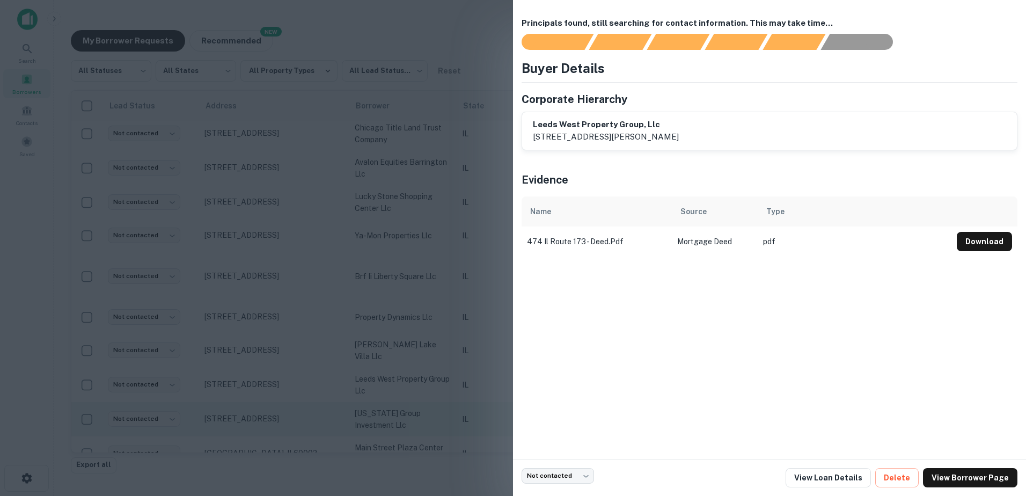
click at [365, 378] on div at bounding box center [513, 248] width 1026 height 496
click at [371, 405] on td "alabama group investment llc" at bounding box center [402, 419] width 107 height 34
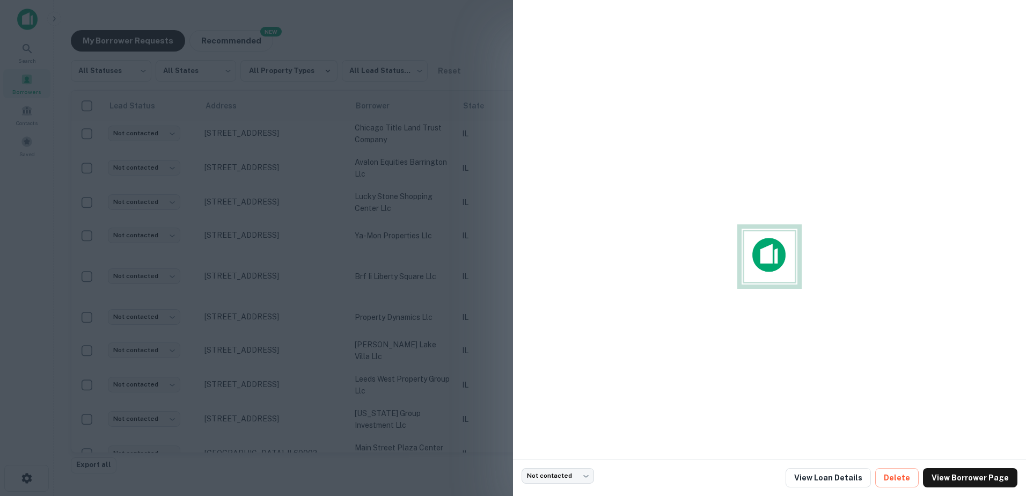
click at [374, 403] on div at bounding box center [513, 248] width 1026 height 496
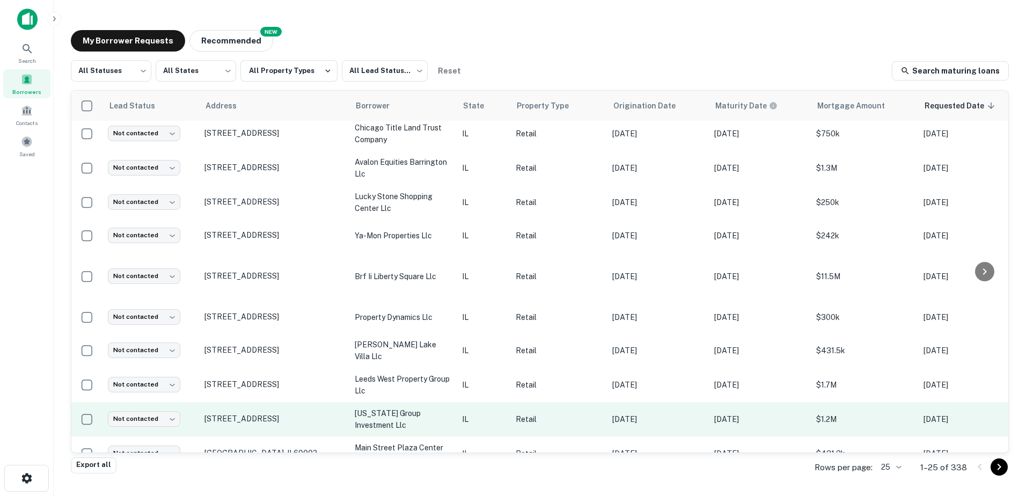
click at [378, 422] on p "alabama group investment llc" at bounding box center [403, 419] width 97 height 24
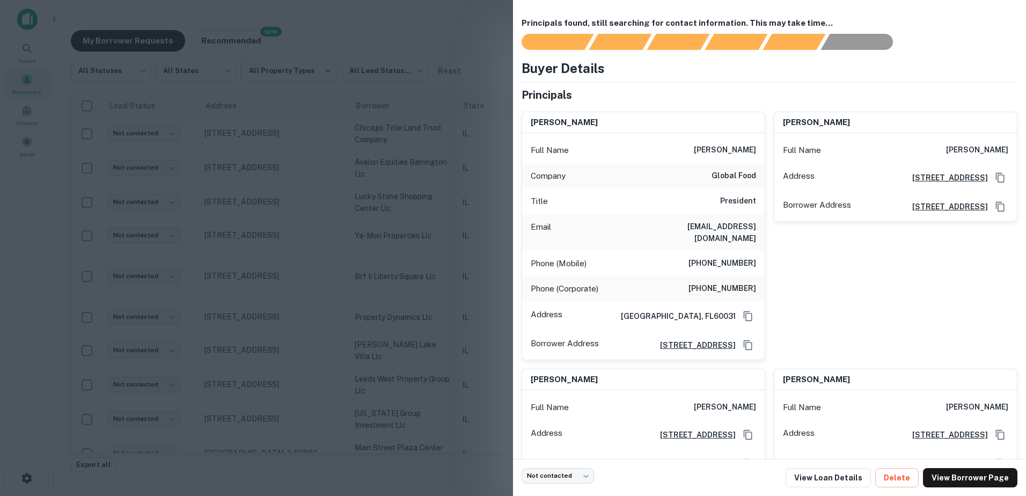
click at [374, 413] on div at bounding box center [513, 248] width 1026 height 496
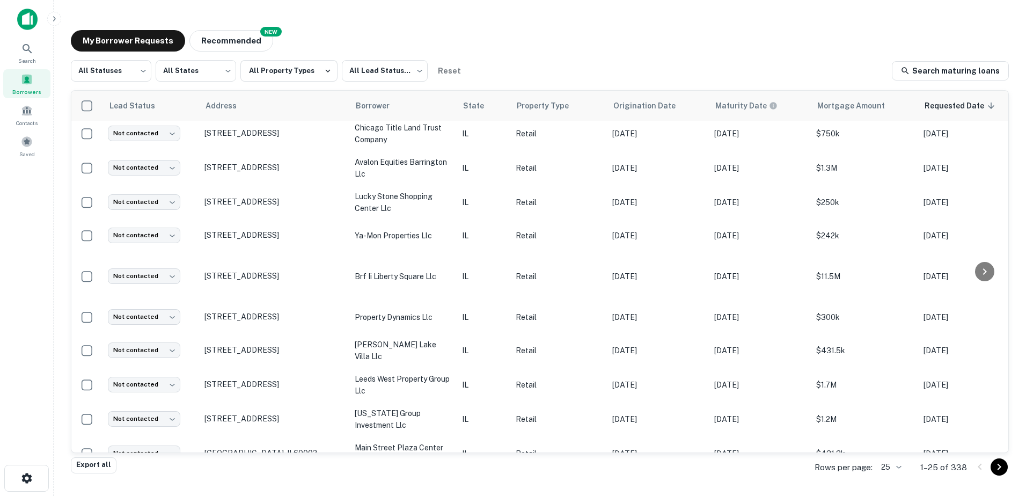
scroll to position [543, 0]
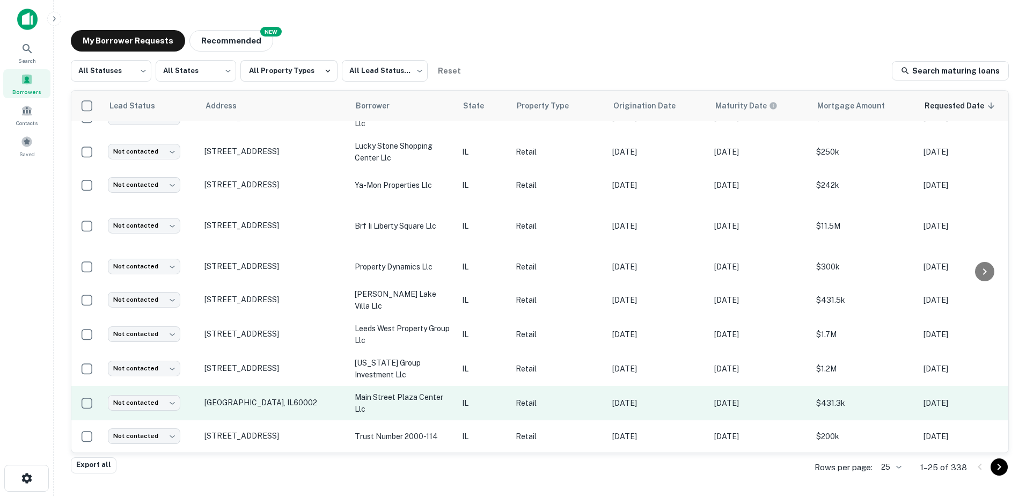
click at [374, 392] on p "main street plaza center llc" at bounding box center [403, 403] width 97 height 24
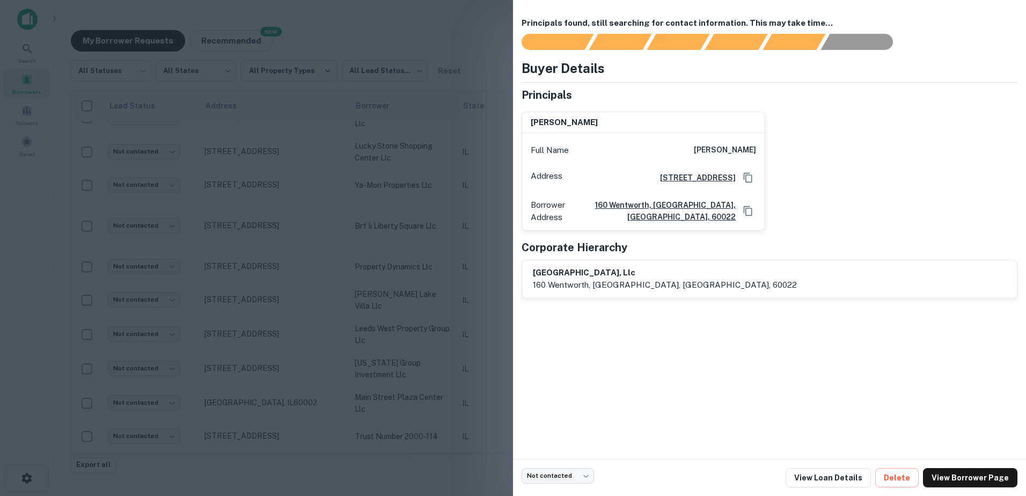
click at [374, 393] on div at bounding box center [513, 248] width 1026 height 496
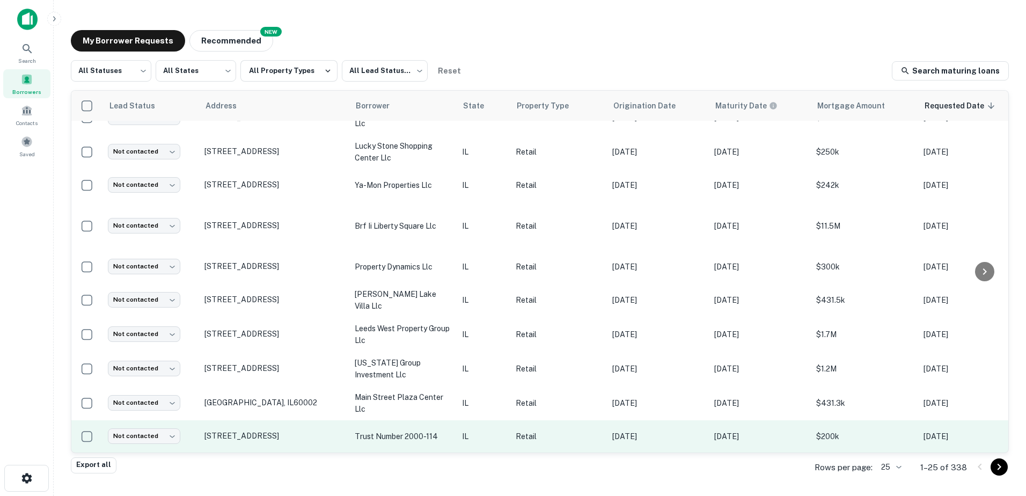
click at [380, 420] on td "trust number 2000-114" at bounding box center [402, 436] width 107 height 32
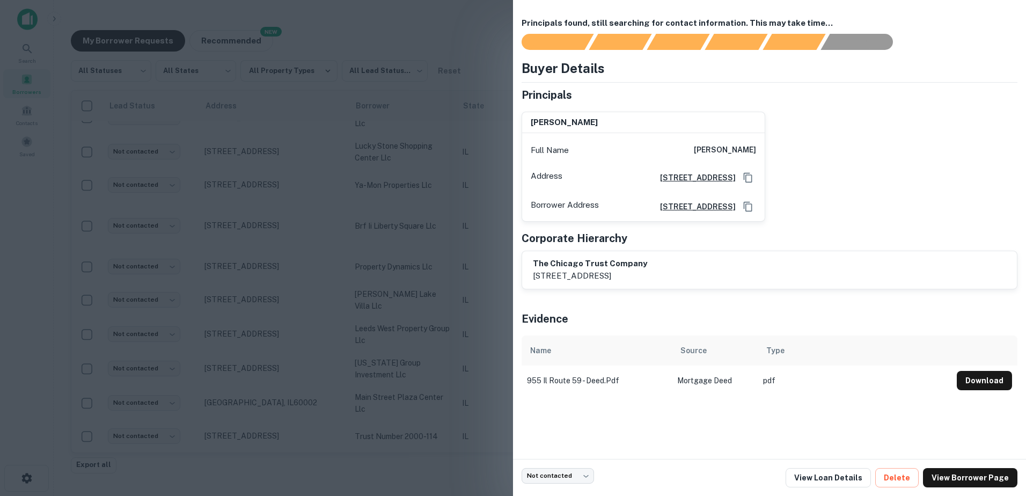
click at [374, 405] on div at bounding box center [513, 248] width 1026 height 496
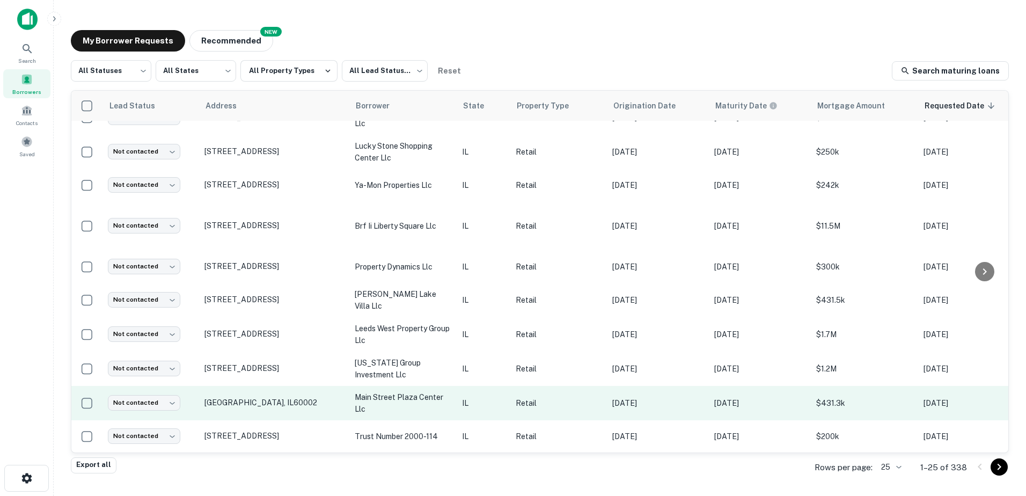
click at [381, 396] on p "main street plaza center llc" at bounding box center [403, 403] width 97 height 24
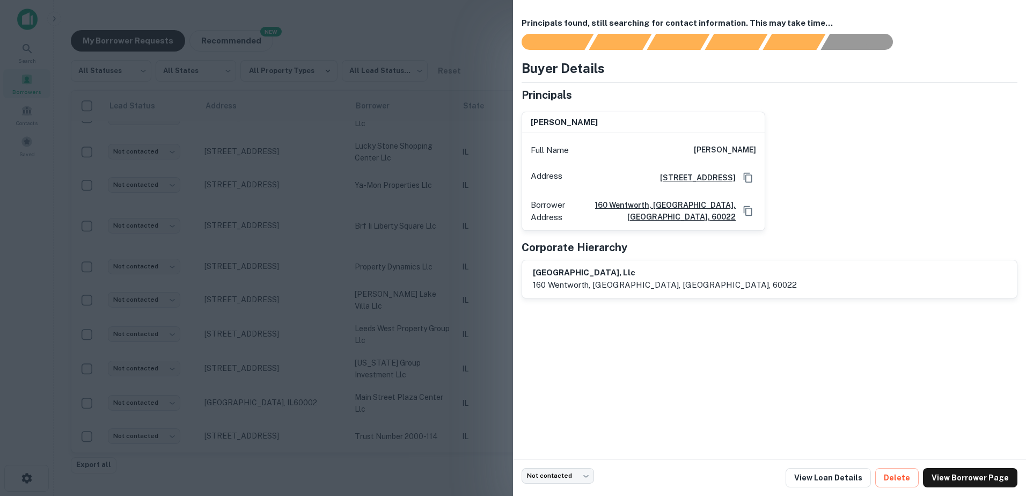
click at [381, 355] on div at bounding box center [513, 248] width 1026 height 496
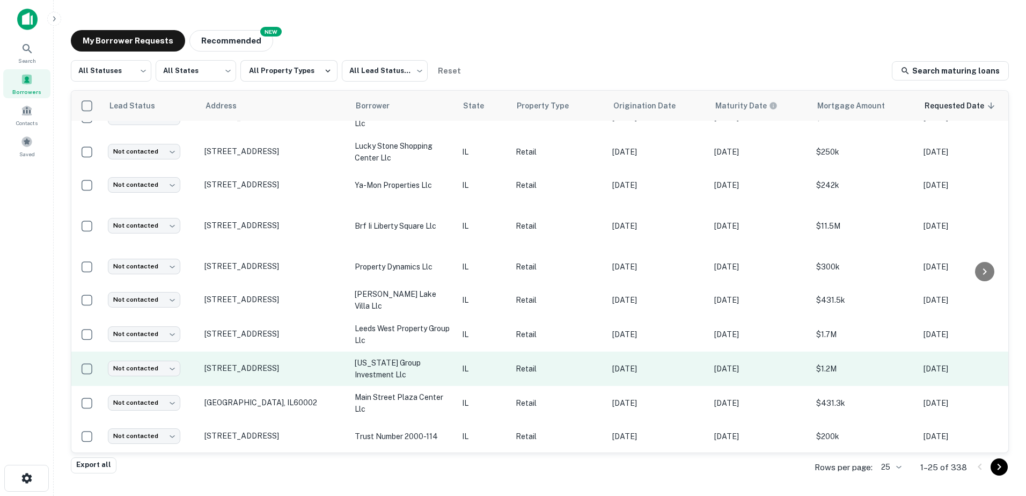
click at [386, 363] on p "alabama group investment llc" at bounding box center [403, 369] width 97 height 24
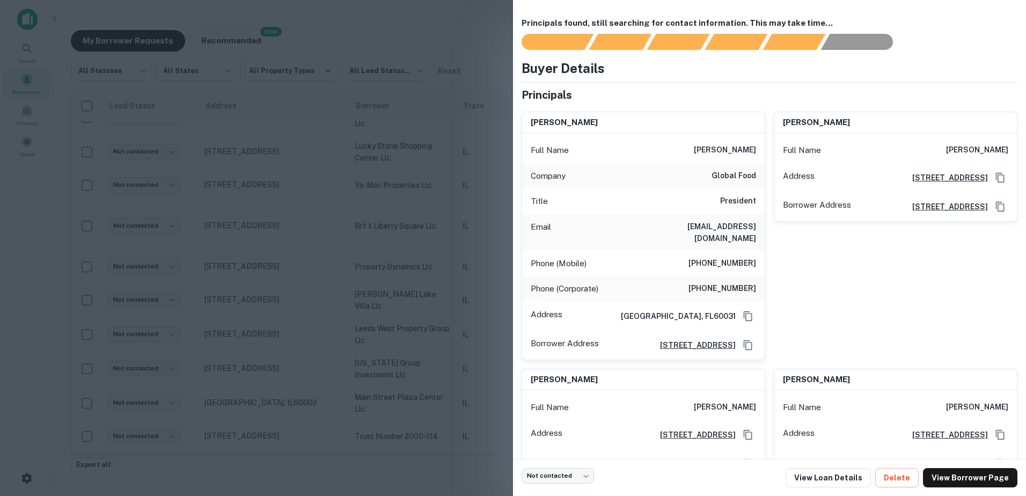
click at [386, 364] on div at bounding box center [513, 248] width 1026 height 496
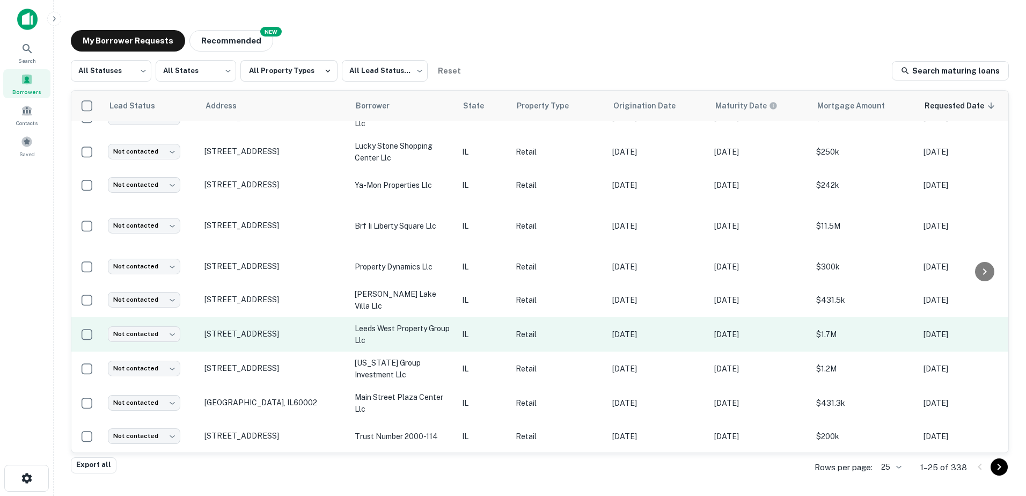
click at [387, 334] on p "leeds west property group llc" at bounding box center [403, 334] width 97 height 24
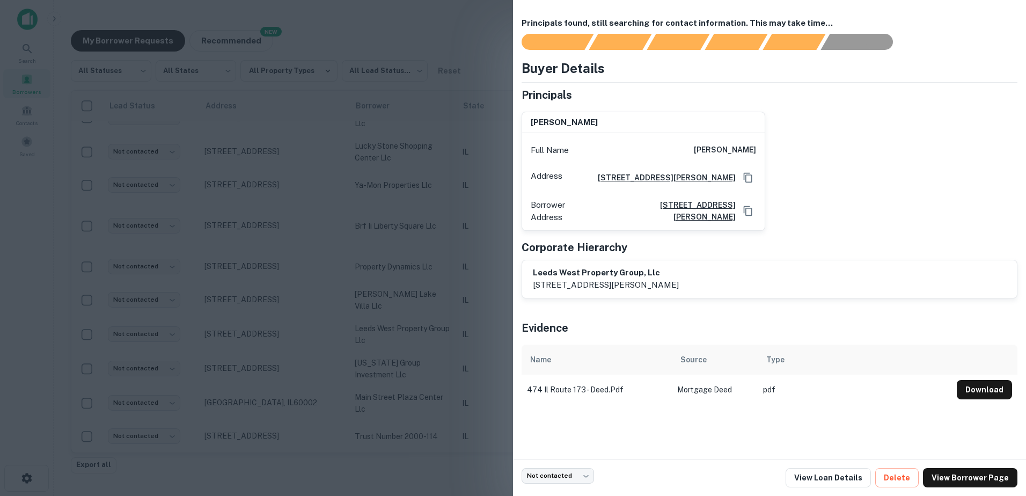
click at [380, 298] on div at bounding box center [513, 248] width 1026 height 496
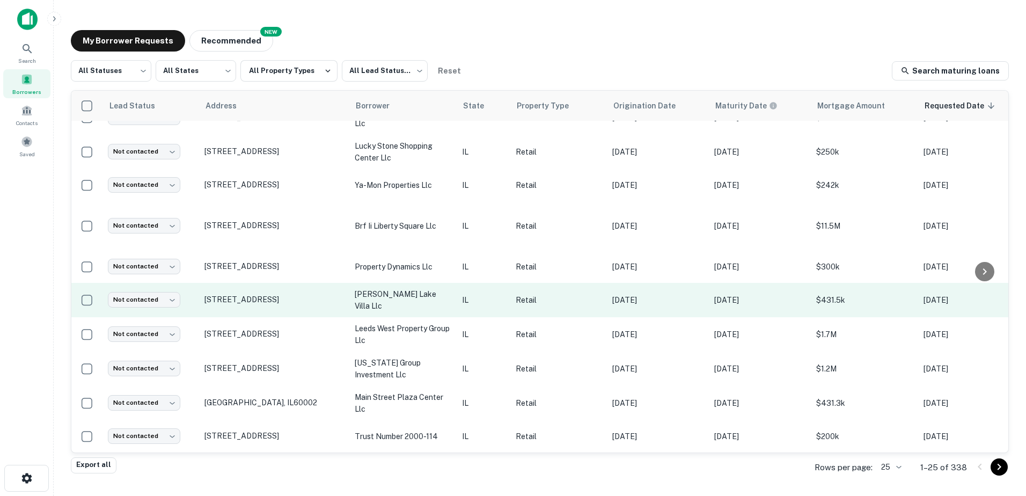
click at [385, 300] on td "sada lake villa llc" at bounding box center [402, 300] width 107 height 34
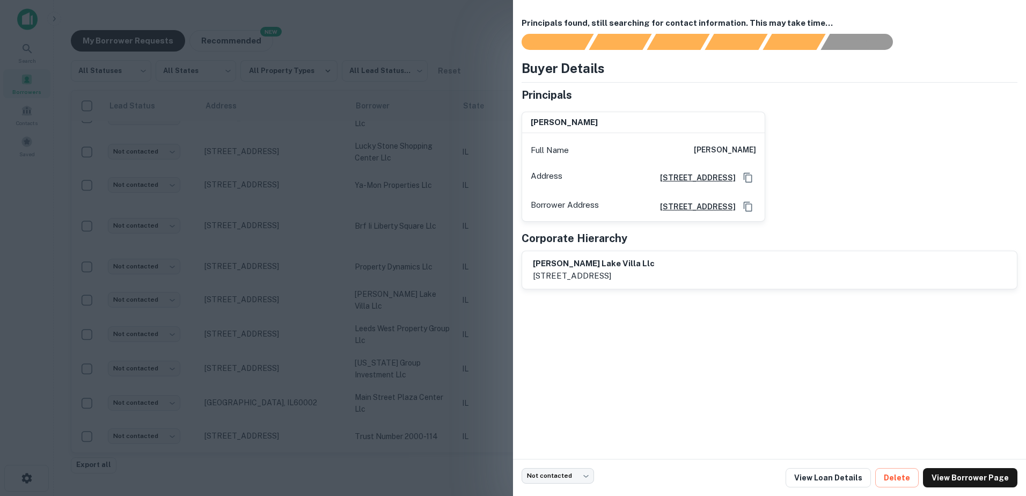
click at [383, 299] on div at bounding box center [513, 248] width 1026 height 496
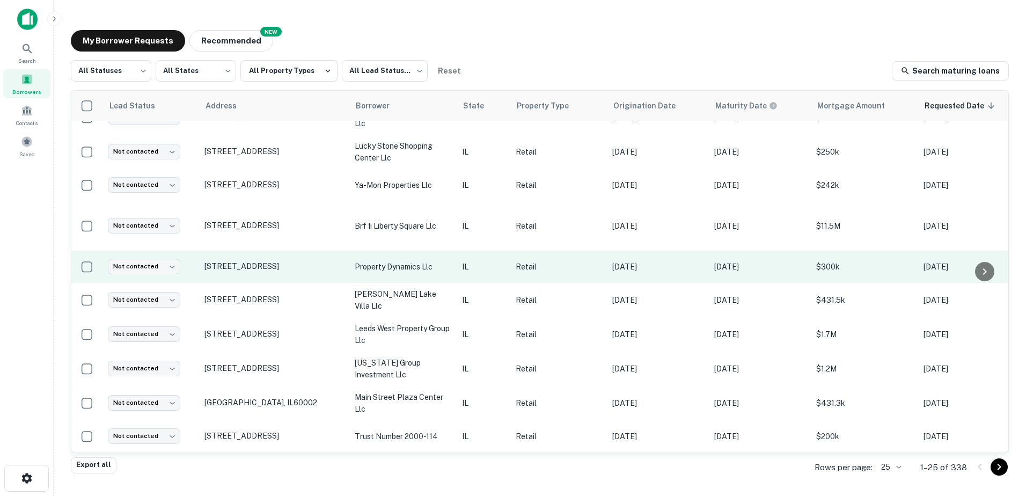
click at [395, 261] on td "property dynamics llc" at bounding box center [402, 267] width 107 height 32
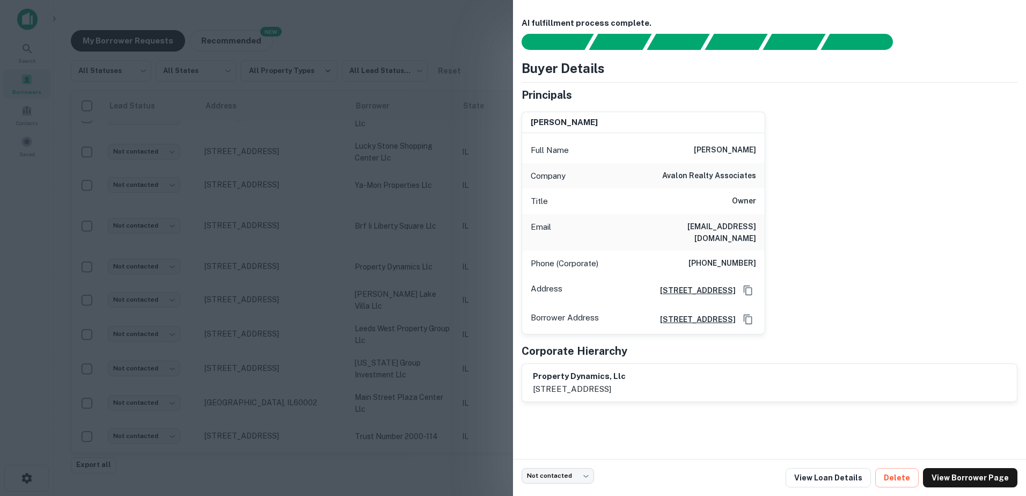
click at [395, 262] on div at bounding box center [513, 248] width 1026 height 496
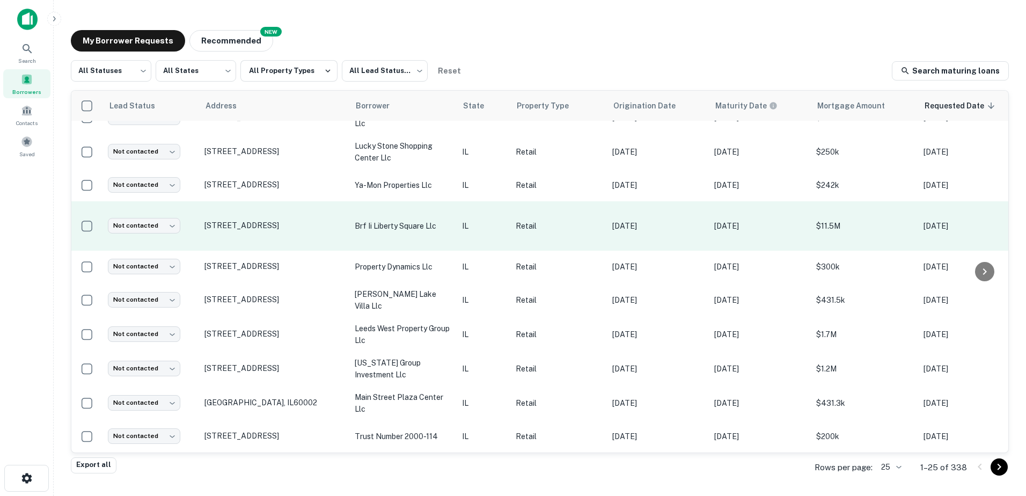
click at [405, 220] on p "brf ii liberty square llc" at bounding box center [403, 226] width 97 height 12
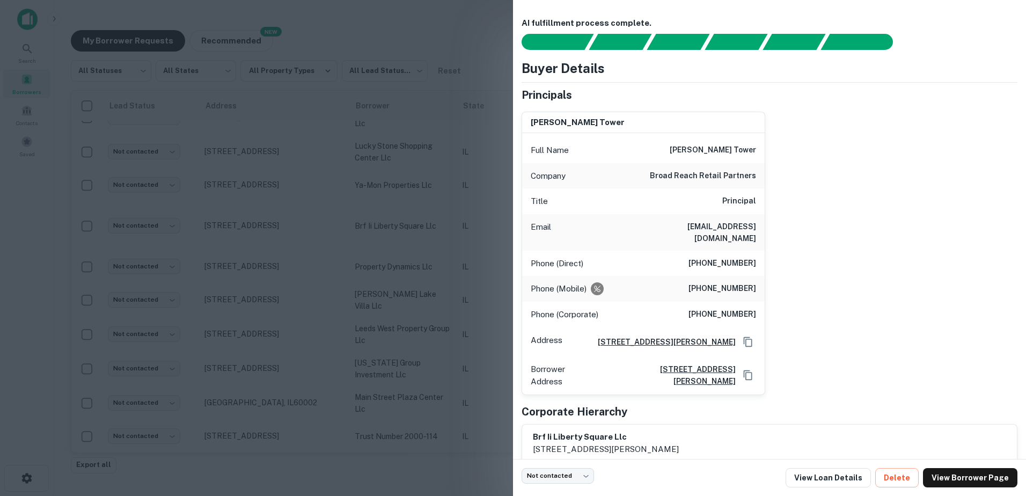
click at [402, 214] on div at bounding box center [513, 248] width 1026 height 496
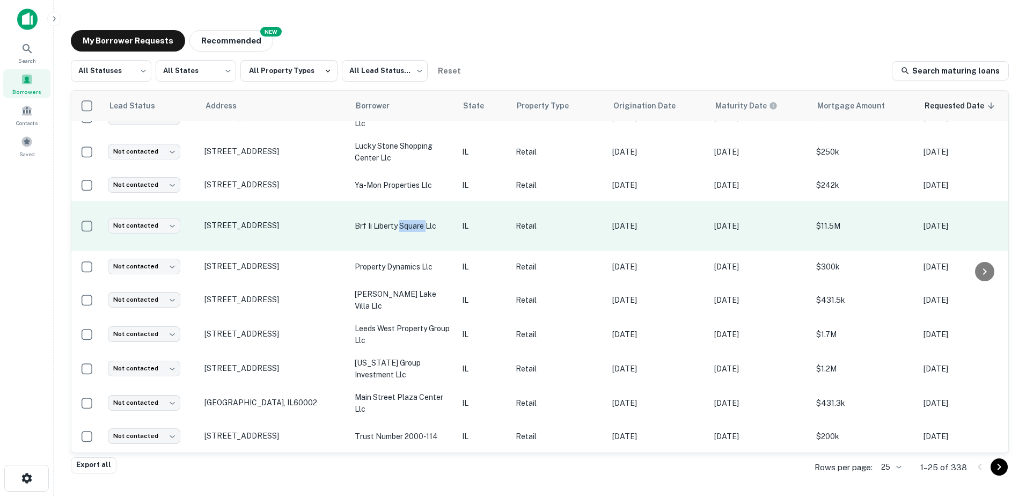
click at [402, 220] on p "brf ii liberty square llc" at bounding box center [403, 226] width 97 height 12
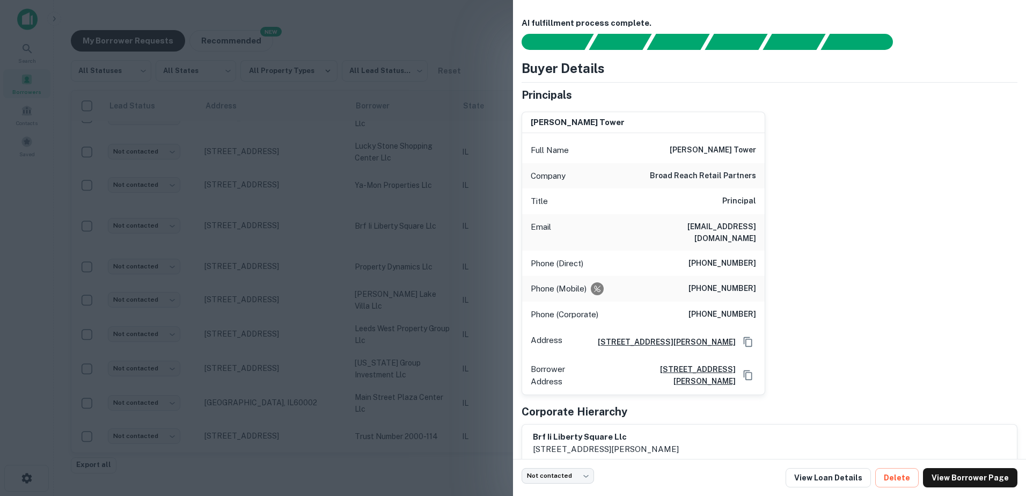
click at [681, 180] on h6 "broad reach retail partners" at bounding box center [703, 176] width 106 height 13
copy h6 "broad reach retail partners"
click at [278, 147] on div at bounding box center [513, 248] width 1026 height 496
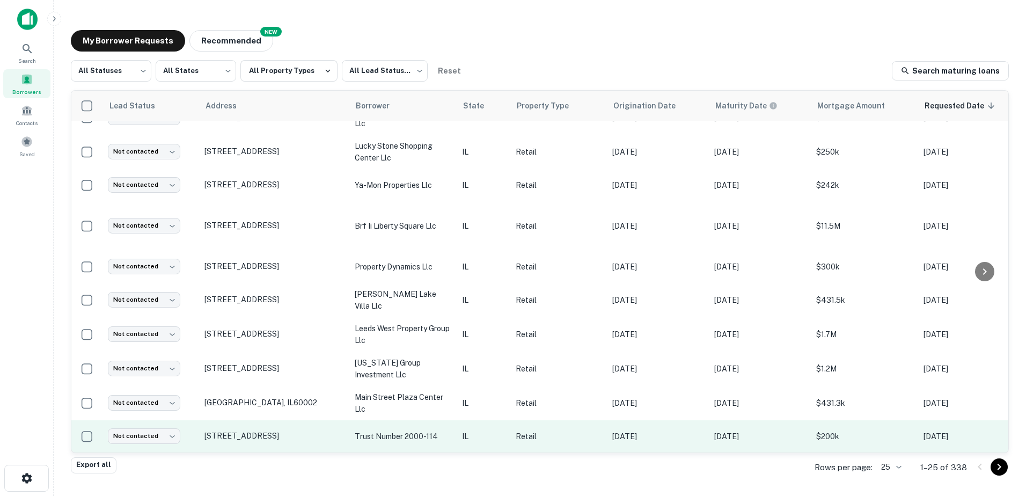
click at [365, 422] on td "trust number 2000-114" at bounding box center [402, 436] width 107 height 32
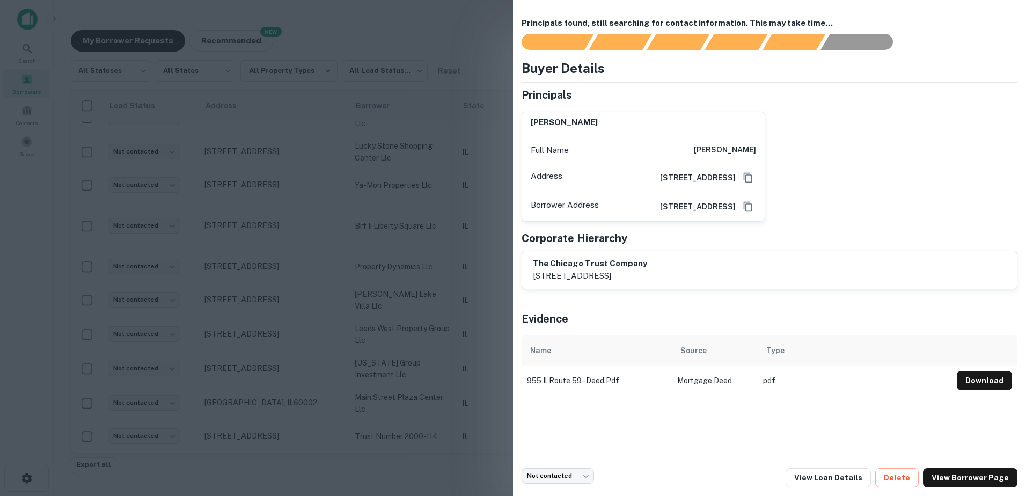
click at [381, 391] on div at bounding box center [513, 248] width 1026 height 496
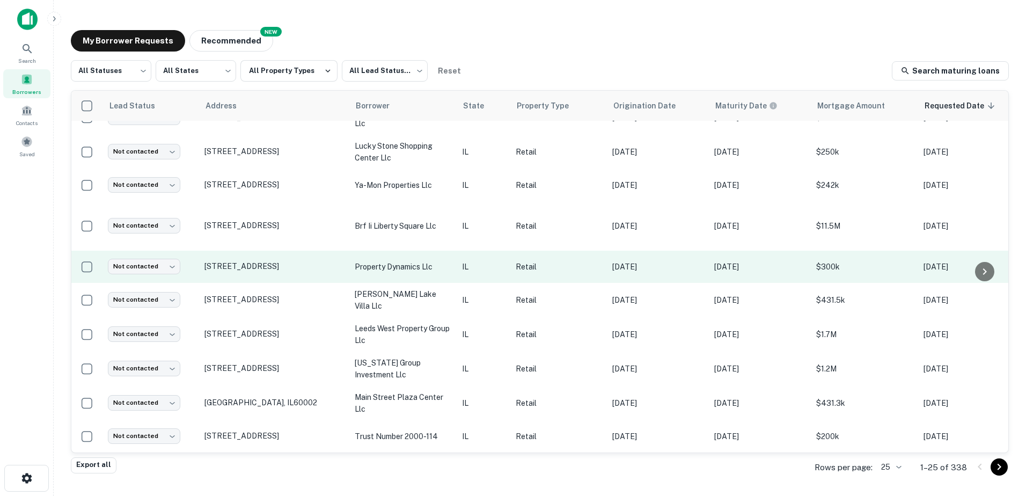
click at [230, 237] on tbody "Not contacted **** ​ 300 College Ave Rockford, IL61104 river loft llc IL Retail…" at bounding box center [651, 20] width 1161 height 863
drag, startPoint x: 230, startPoint y: 237, endPoint x: 260, endPoint y: 257, distance: 36.8
click at [260, 261] on p "895 E Grand Ave Lake Villa, IL60046" at bounding box center [273, 266] width 139 height 10
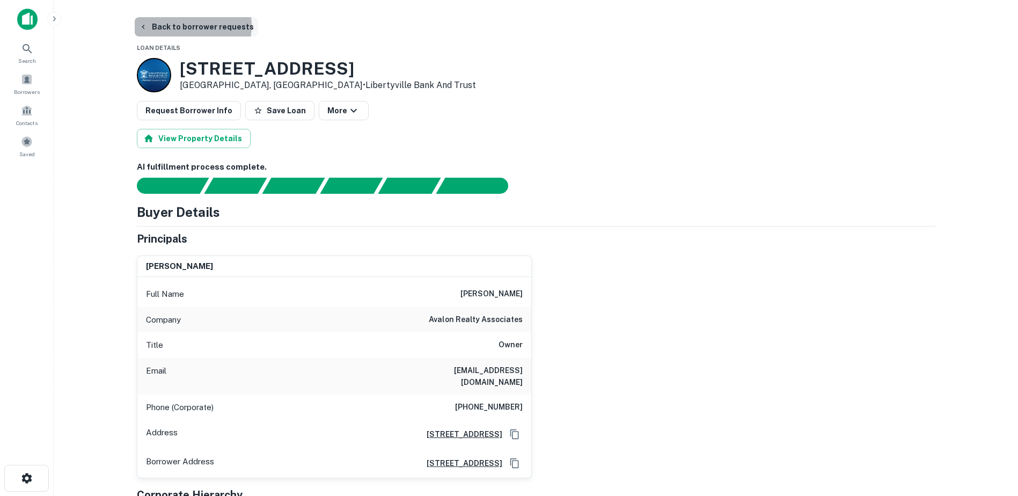
click at [183, 26] on button "Back to borrower requests" at bounding box center [196, 26] width 123 height 19
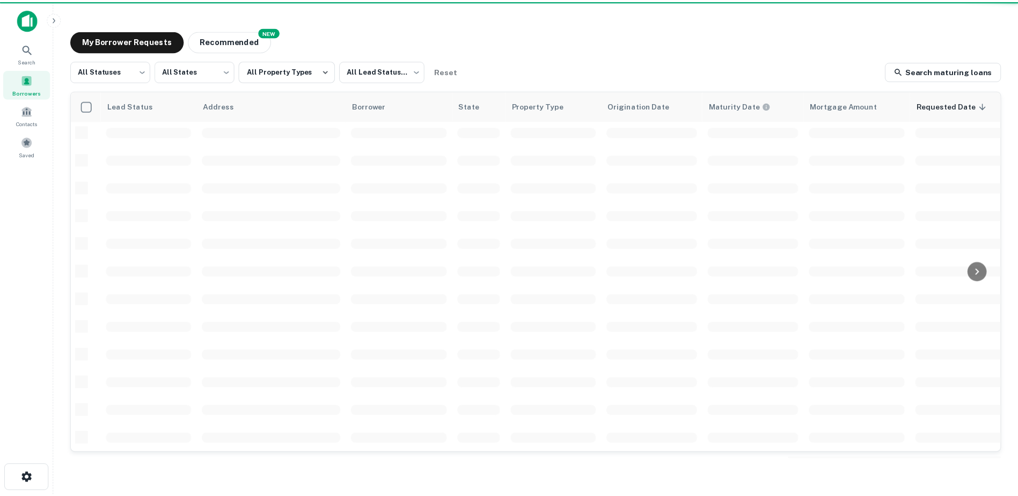
scroll to position [374, 0]
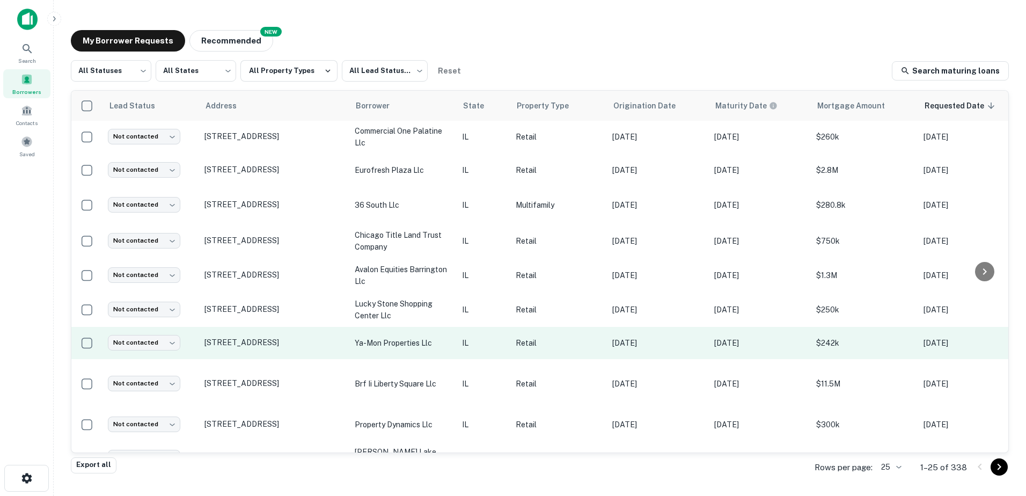
click at [428, 346] on p "ya-mon properties llc" at bounding box center [403, 343] width 97 height 12
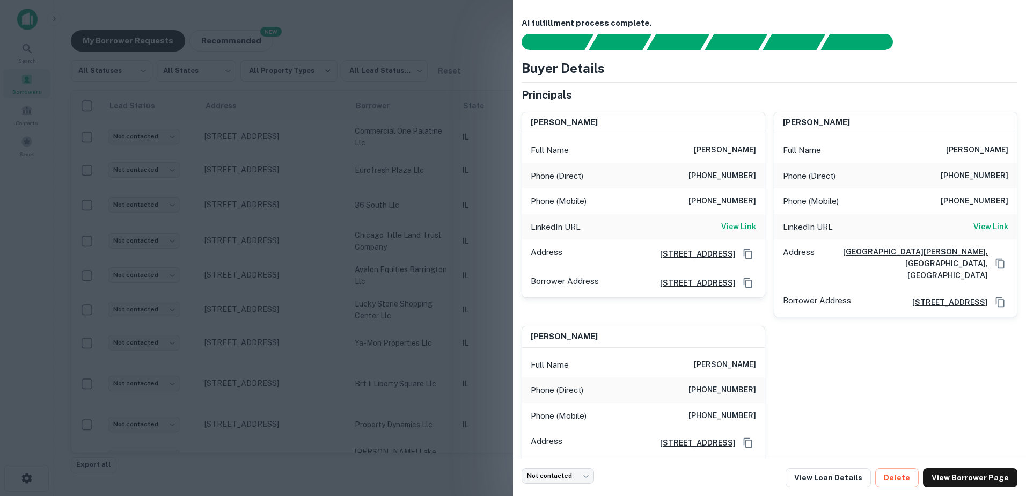
click at [416, 340] on div at bounding box center [513, 248] width 1026 height 496
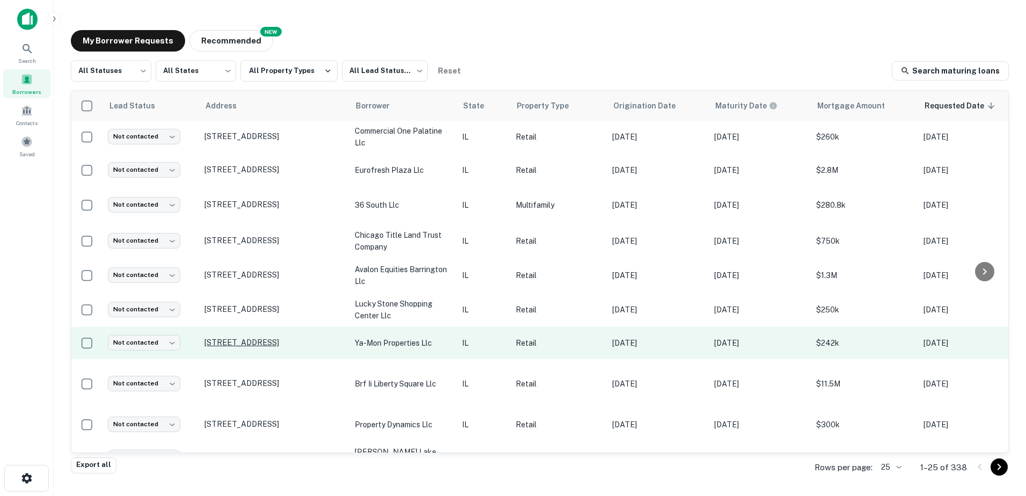
click at [304, 341] on p "314 W Liberty St Wauconda, IL60084" at bounding box center [273, 342] width 139 height 10
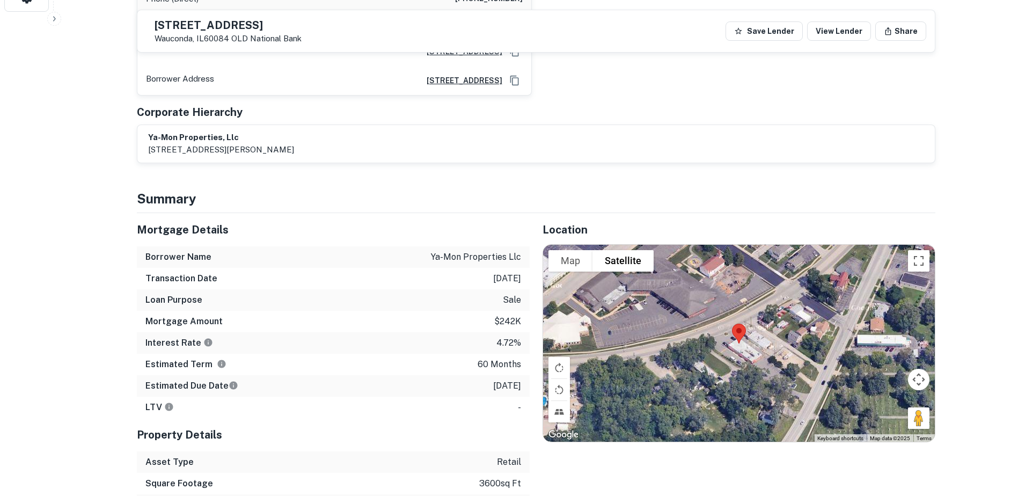
scroll to position [483, 0]
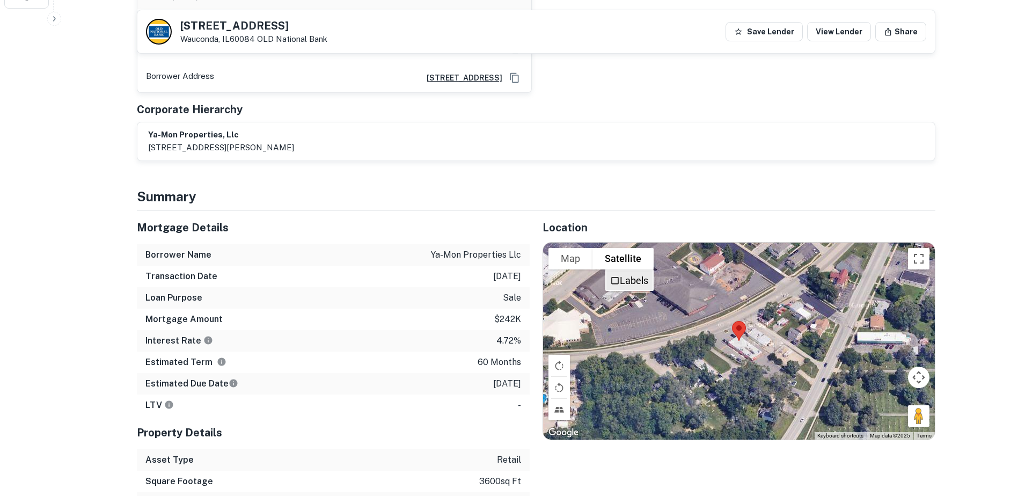
click at [629, 277] on label "Labels" at bounding box center [634, 280] width 28 height 11
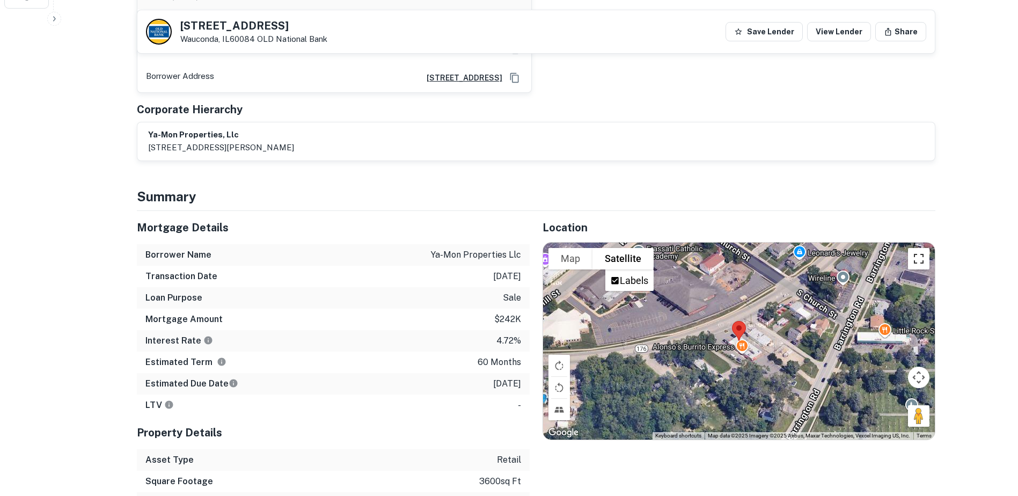
click at [922, 263] on button "Toggle fullscreen view" at bounding box center [918, 258] width 21 height 21
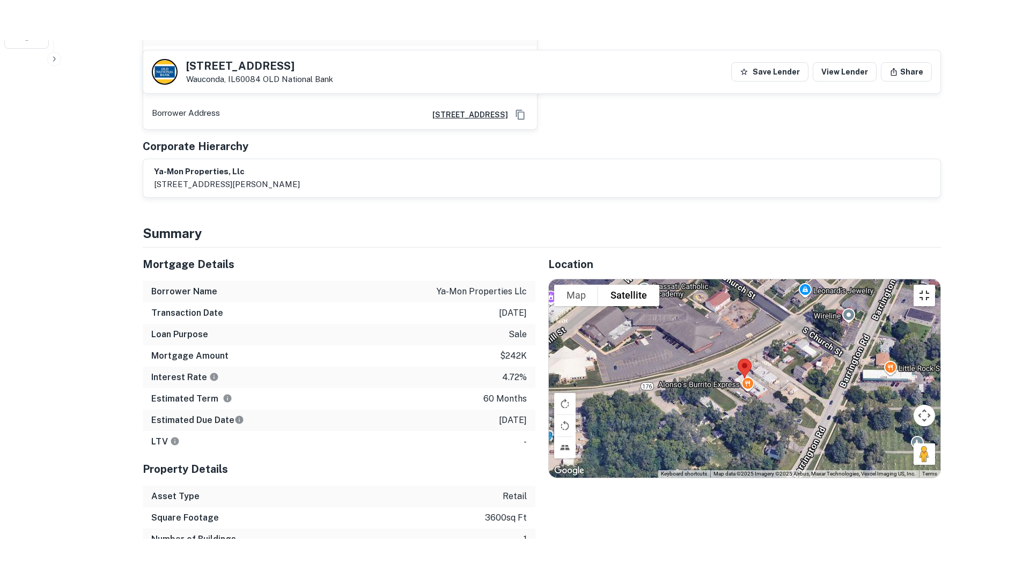
scroll to position [567, 0]
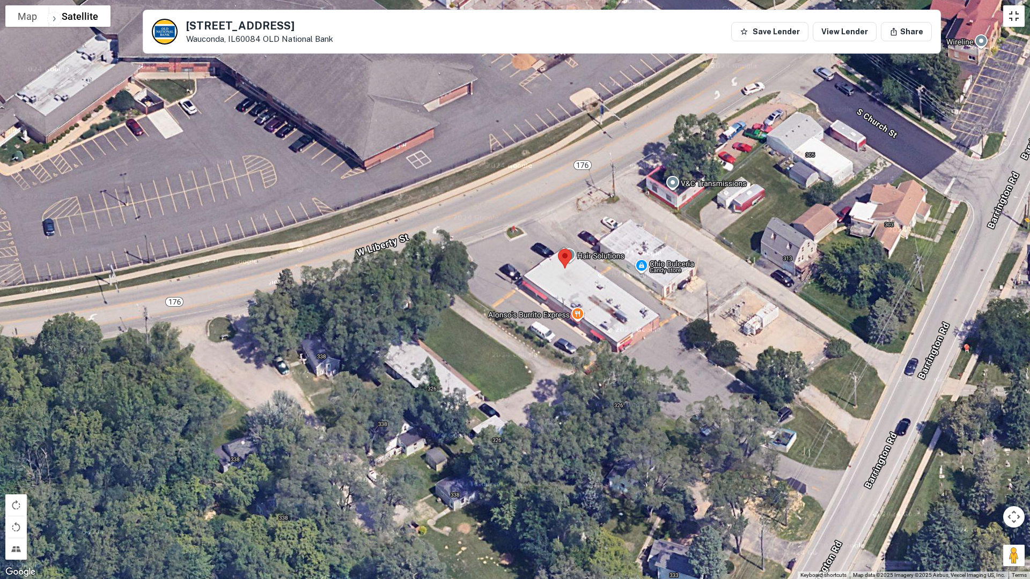
click at [1009, 13] on button "Toggle fullscreen view" at bounding box center [1013, 15] width 21 height 21
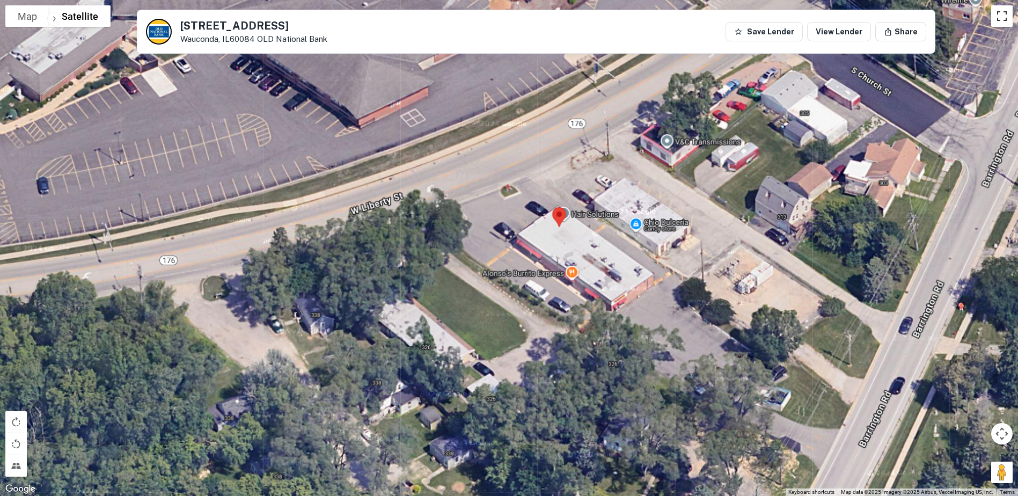
scroll to position [0, 0]
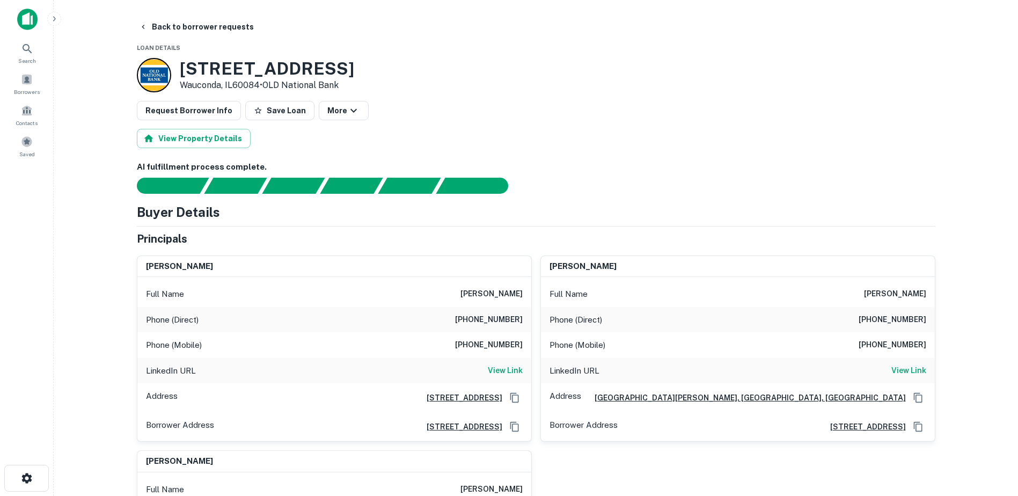
click at [480, 300] on h6 "mark coulter" at bounding box center [491, 294] width 62 height 13
click at [482, 292] on h6 "mark coulter" at bounding box center [491, 294] width 62 height 13
copy h6 "mark coulter"
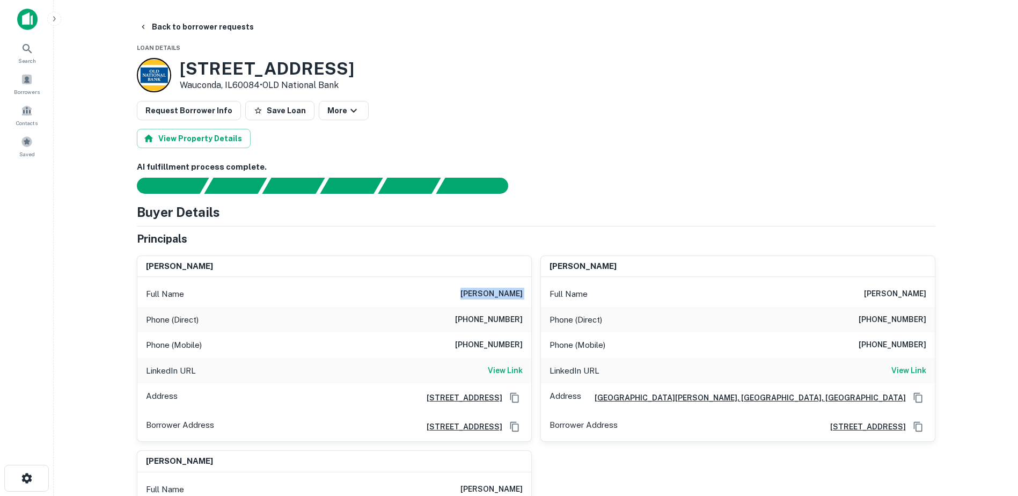
click at [487, 347] on h6 "(847) 456-8492" at bounding box center [489, 345] width 68 height 13
copy h6 "(847) 456-8492"
click at [233, 65] on h3 "314 W Liberty St" at bounding box center [267, 68] width 174 height 20
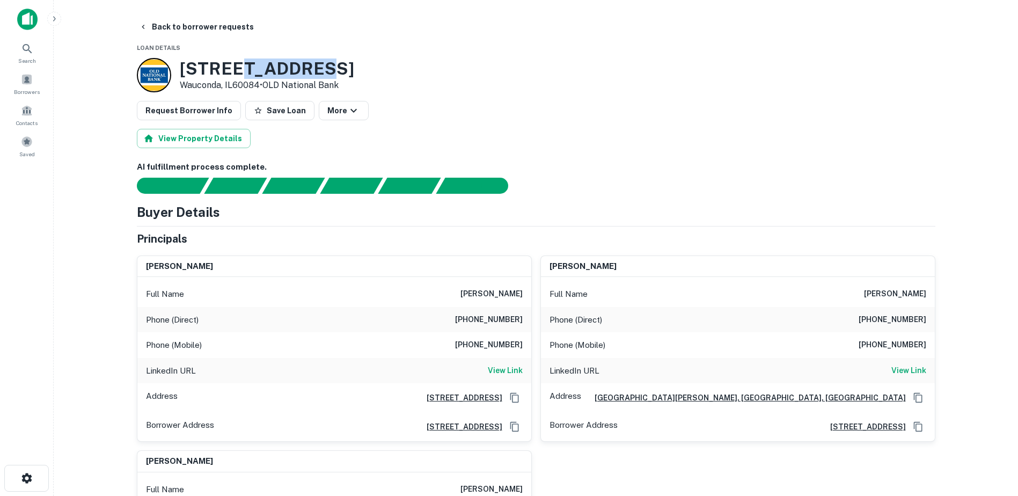
click at [233, 65] on h3 "314 W Liberty St" at bounding box center [267, 68] width 174 height 20
copy h3 "314 W Liberty St"
click at [207, 87] on p "Wauconda, IL60084 • OLD National Bank" at bounding box center [267, 85] width 174 height 13
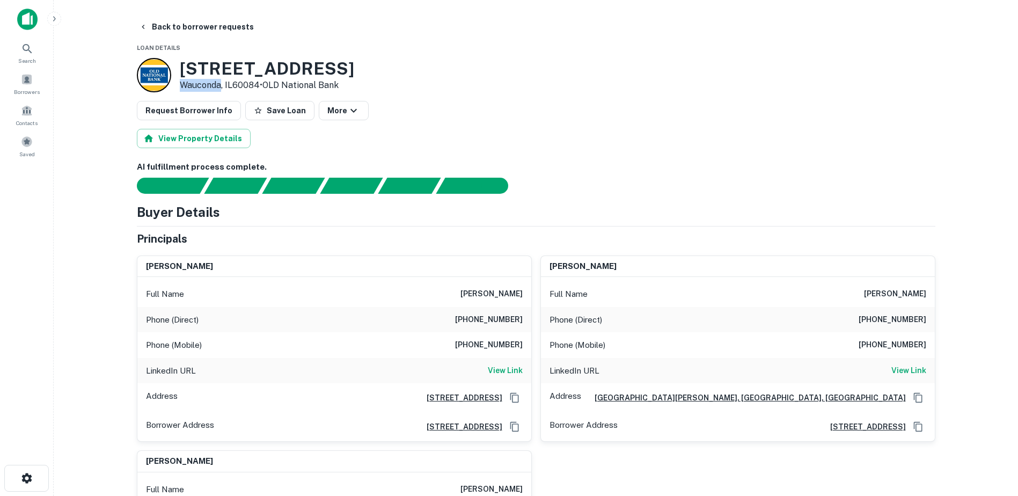
click at [207, 87] on p "Wauconda, IL60084 • OLD National Bank" at bounding box center [267, 85] width 174 height 13
copy p "Wauconda"
drag, startPoint x: 179, startPoint y: 66, endPoint x: 258, endPoint y: 85, distance: 81.2
click at [258, 85] on div "314 W Liberty St Wauconda, IL60084 • OLD National Bank" at bounding box center [267, 74] width 174 height 33
copy div "[STREET_ADDRESS]"
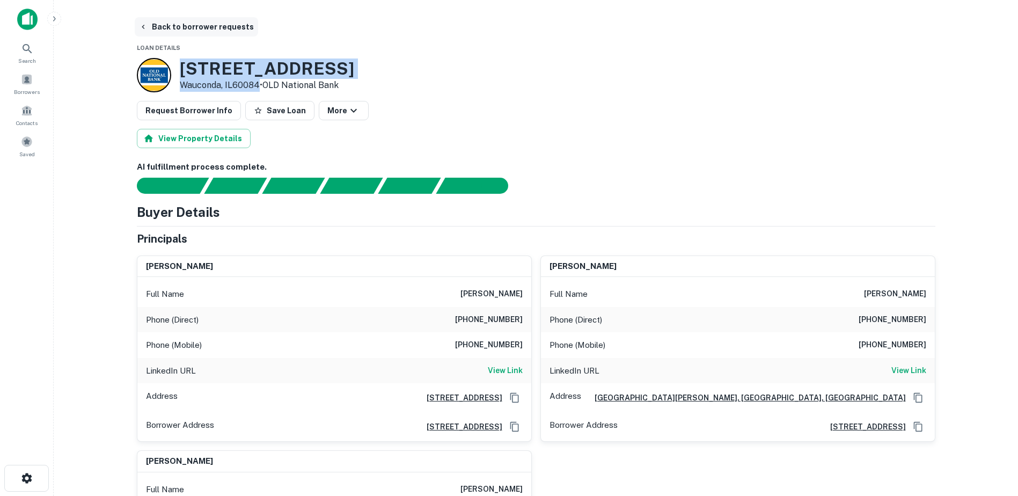
click at [171, 30] on button "Back to borrower requests" at bounding box center [196, 26] width 123 height 19
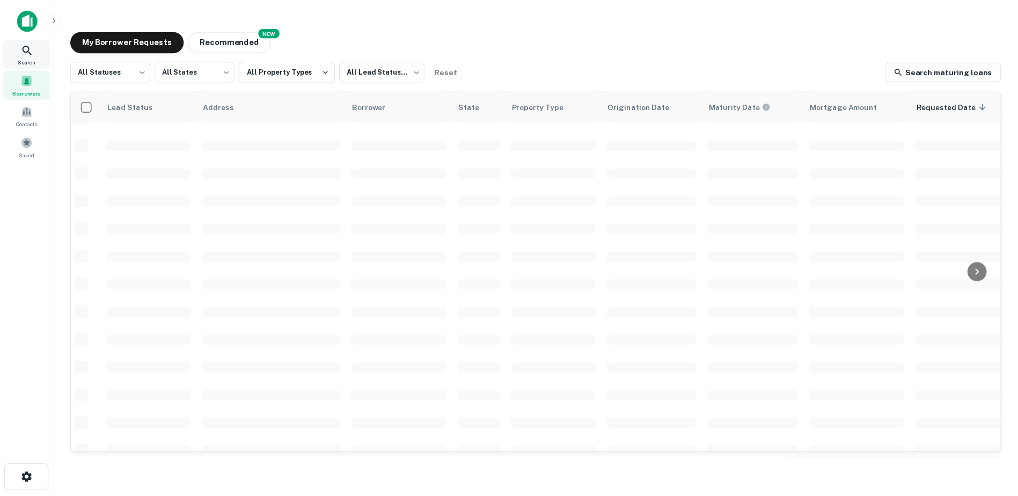
scroll to position [374, 0]
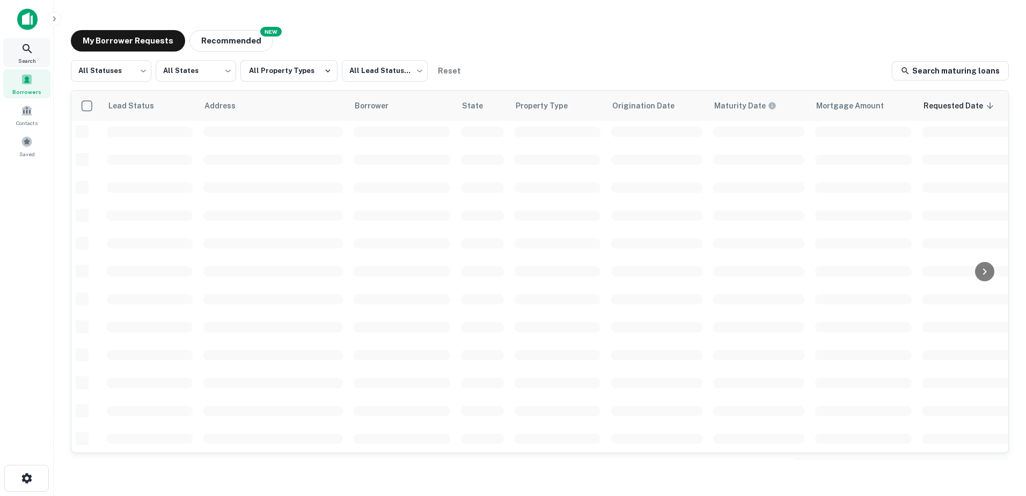
click at [24, 54] on icon at bounding box center [27, 48] width 13 height 13
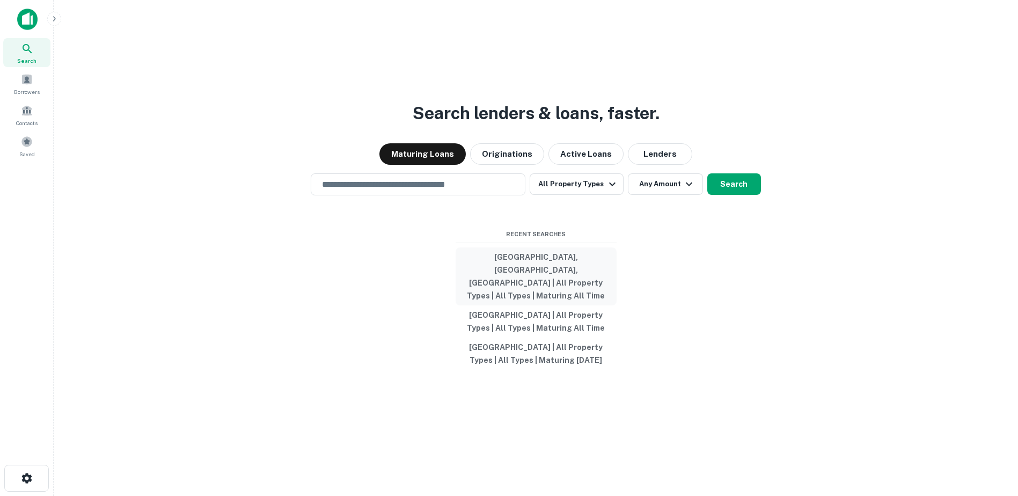
click at [525, 278] on button "[GEOGRAPHIC_DATA], [GEOGRAPHIC_DATA], [GEOGRAPHIC_DATA] | All Property Types | …" at bounding box center [535, 276] width 161 height 58
type input "**********"
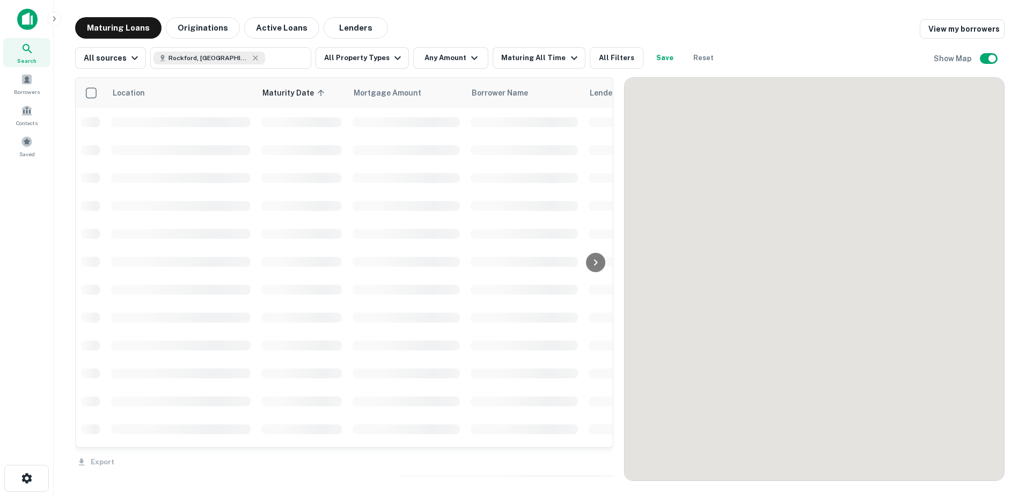
scroll to position [374, 0]
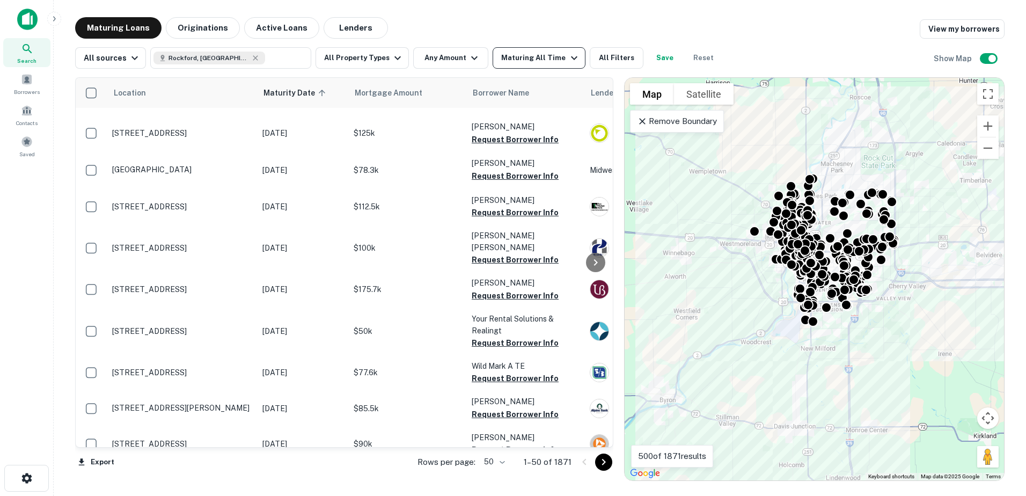
click at [531, 57] on div "Maturing All Time" at bounding box center [540, 58] width 79 height 13
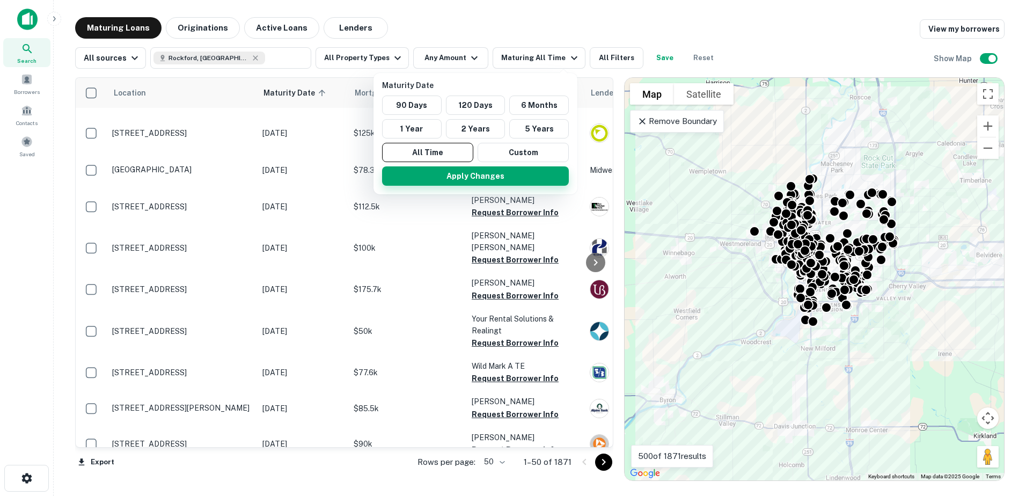
click at [452, 173] on button "Apply Changes" at bounding box center [475, 175] width 187 height 19
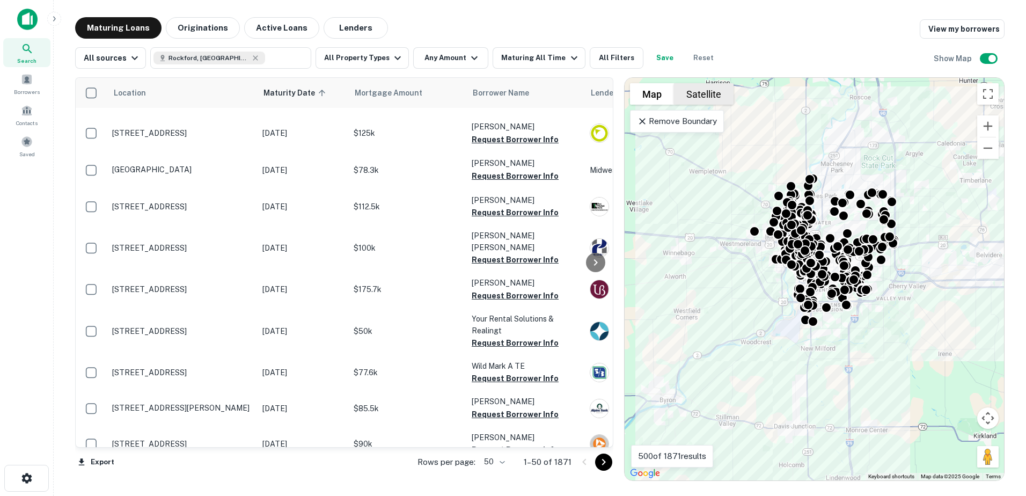
click at [711, 95] on button "Satellite" at bounding box center [704, 93] width 60 height 21
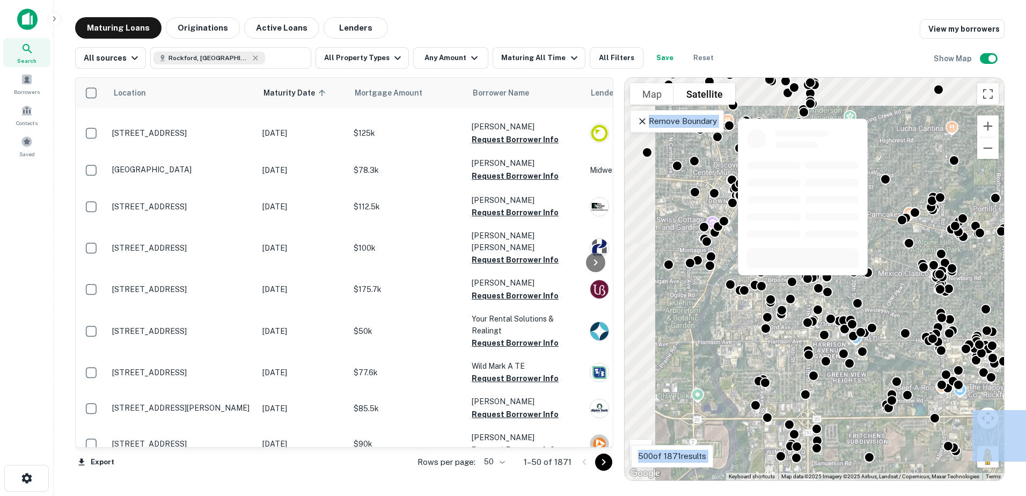
drag, startPoint x: 857, startPoint y: 313, endPoint x: 842, endPoint y: 302, distance: 18.0
click at [855, 312] on div "To activate drag with keyboard, press Alt + Enter. Once in keyboard drag state,…" at bounding box center [813, 279] width 379 height 402
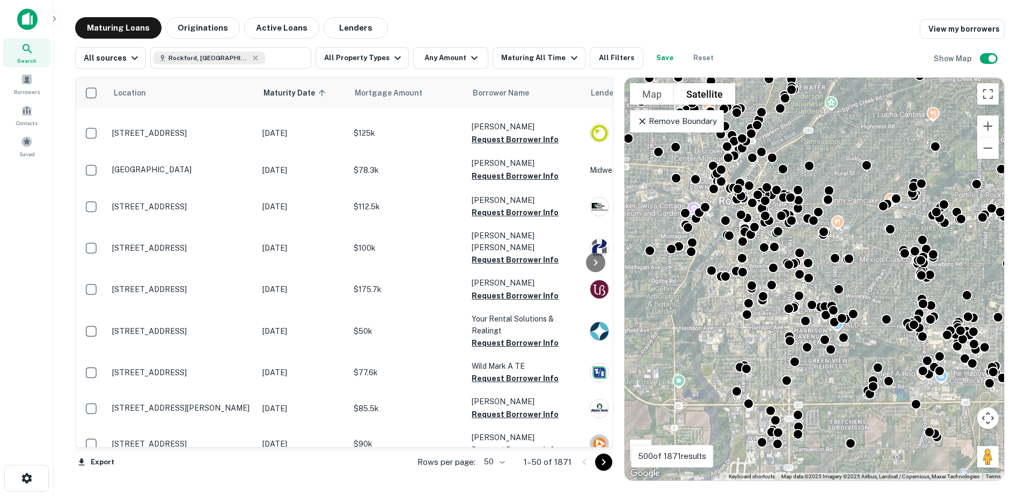
click at [763, 58] on div "All sources Rockford, IL, USA ​ All Property Types Any Amount Maturing All Time…" at bounding box center [539, 54] width 929 height 30
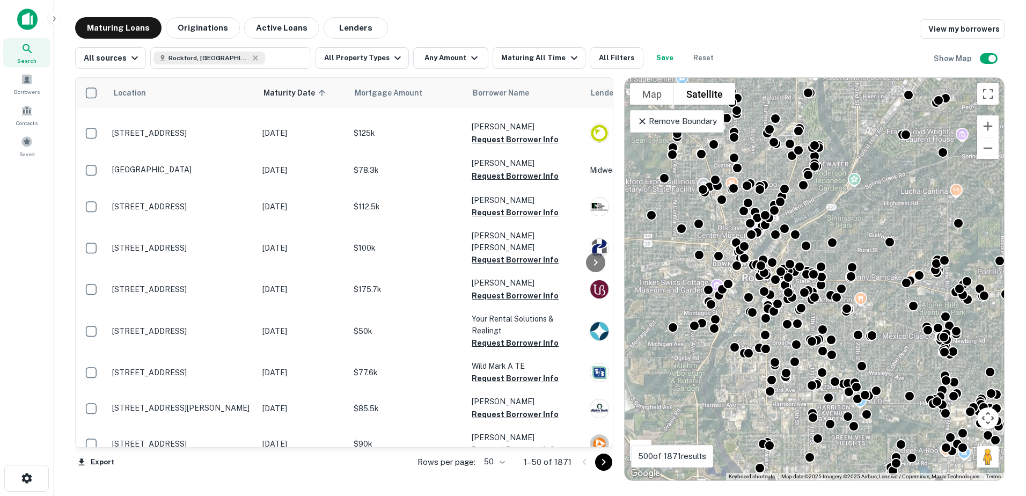
drag, startPoint x: 790, startPoint y: 239, endPoint x: 804, endPoint y: 274, distance: 37.3
click at [804, 274] on div "To activate drag with keyboard, press Alt + Enter. Once in keyboard drag state,…" at bounding box center [813, 279] width 379 height 402
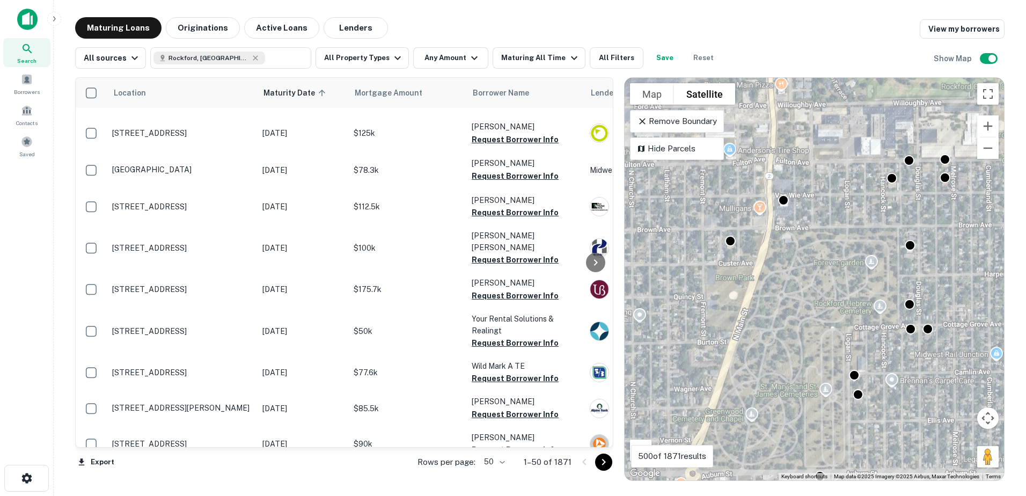
drag, startPoint x: 841, startPoint y: 216, endPoint x: 850, endPoint y: 285, distance: 69.3
click at [872, 339] on div "To activate drag with keyboard, press Alt + Enter. Once in keyboard drag state,…" at bounding box center [813, 279] width 379 height 402
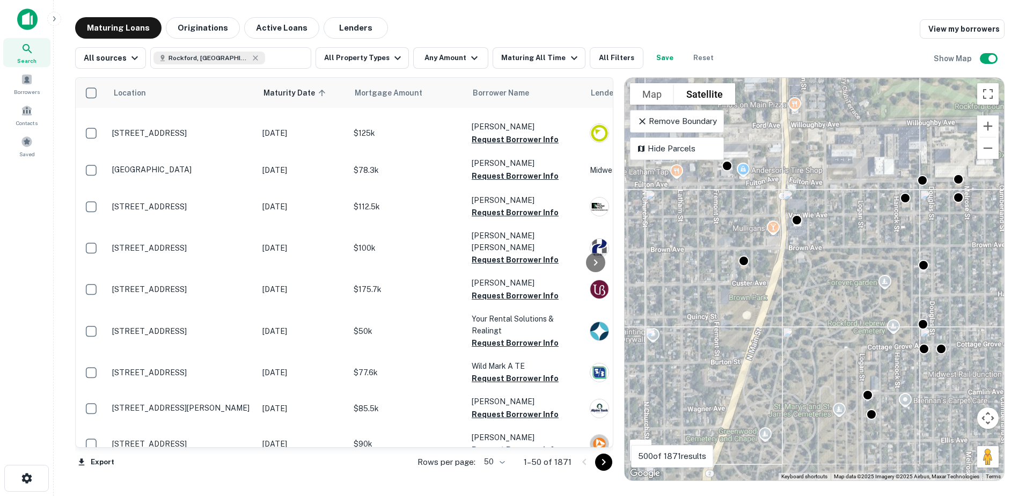
drag, startPoint x: 833, startPoint y: 264, endPoint x: 869, endPoint y: 319, distance: 65.5
click at [869, 319] on div "To activate drag with keyboard, press Alt + Enter. Once in keyboard drag state,…" at bounding box center [813, 279] width 379 height 402
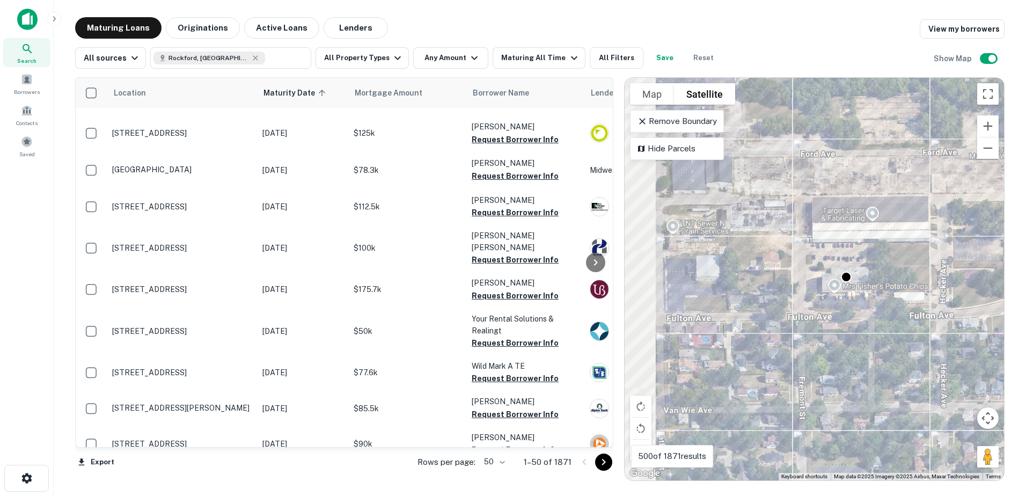
drag, startPoint x: 737, startPoint y: 331, endPoint x: 879, endPoint y: 330, distance: 141.6
click at [879, 330] on div "To activate drag with keyboard, press Alt + Enter. Once in keyboard drag state,…" at bounding box center [813, 279] width 379 height 402
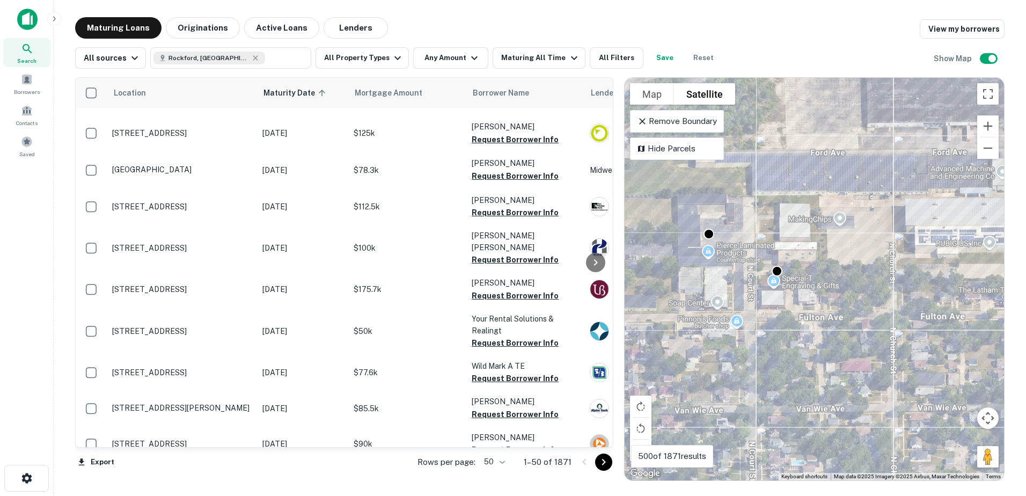
drag, startPoint x: 724, startPoint y: 293, endPoint x: 825, endPoint y: 306, distance: 102.1
click at [825, 306] on div "To activate drag with keyboard, press Alt + Enter. Once in keyboard drag state,…" at bounding box center [813, 279] width 379 height 402
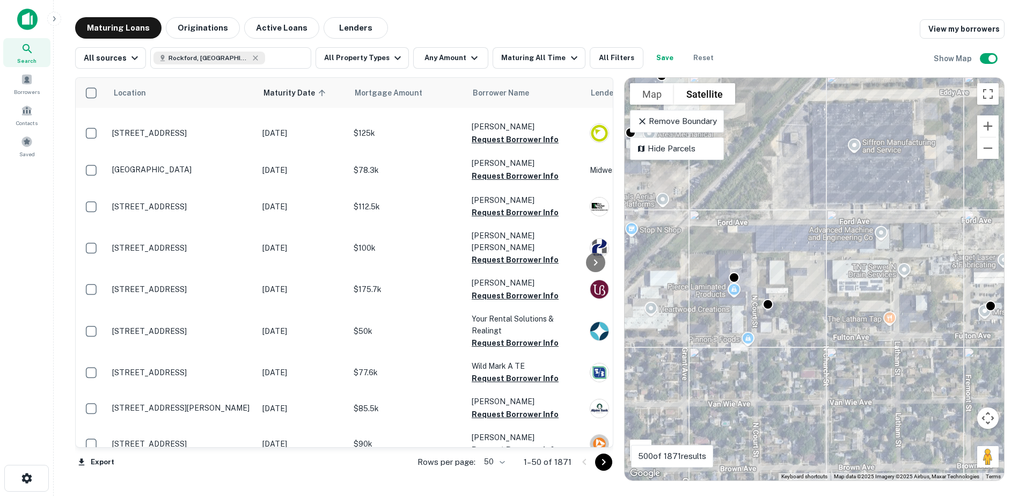
drag, startPoint x: 737, startPoint y: 325, endPoint x: 906, endPoint y: 349, distance: 170.8
click at [908, 349] on div "To activate drag with keyboard, press Alt + Enter. Once in keyboard drag state,…" at bounding box center [813, 279] width 379 height 402
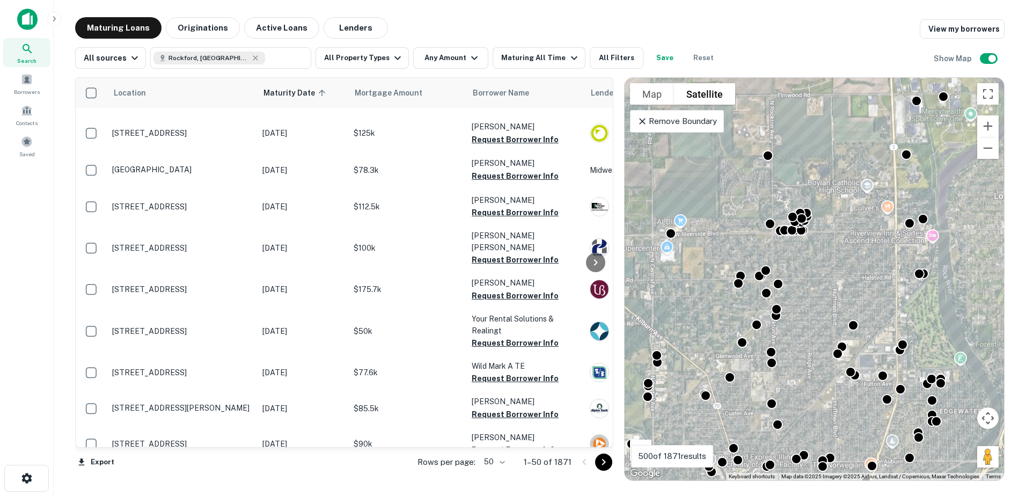
drag, startPoint x: 747, startPoint y: 230, endPoint x: 807, endPoint y: 311, distance: 100.9
click at [807, 311] on div "To activate drag with keyboard, press Alt + Enter. Once in keyboard drag state,…" at bounding box center [813, 279] width 379 height 402
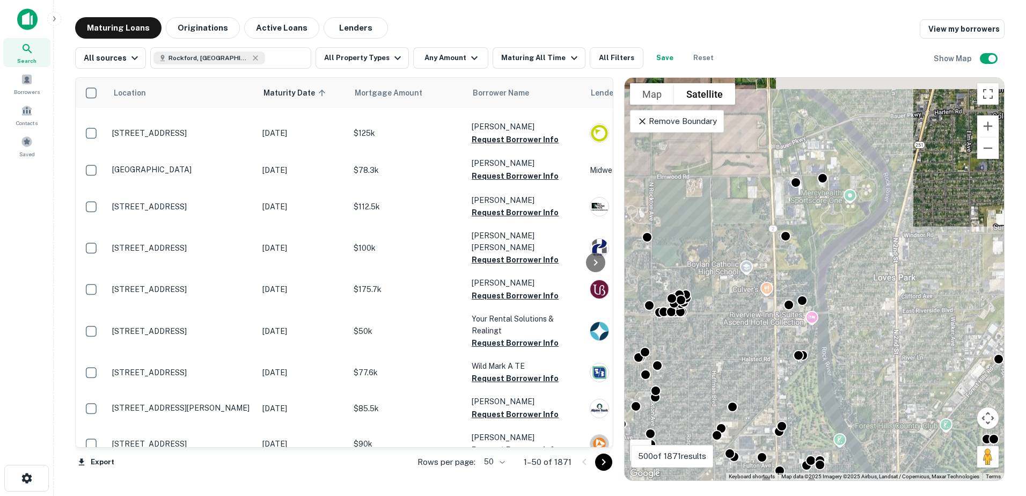
drag, startPoint x: 861, startPoint y: 259, endPoint x: 723, endPoint y: 325, distance: 153.1
click at [723, 325] on div "To activate drag with keyboard, press Alt + Enter. Once in keyboard drag state,…" at bounding box center [813, 279] width 379 height 402
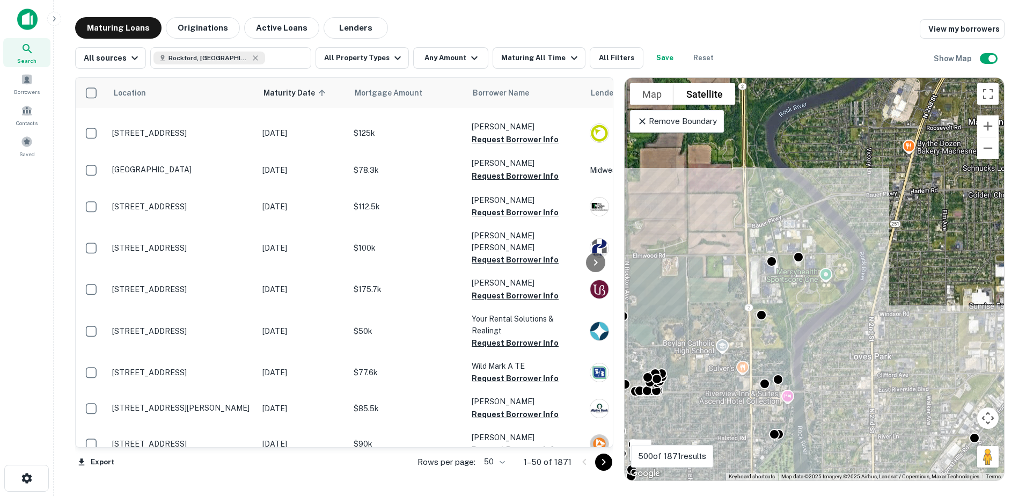
drag, startPoint x: 776, startPoint y: 344, endPoint x: 769, endPoint y: 362, distance: 19.3
click at [769, 362] on div "To activate drag with keyboard, press Alt + Enter. Once in keyboard drag state,…" at bounding box center [813, 279] width 379 height 402
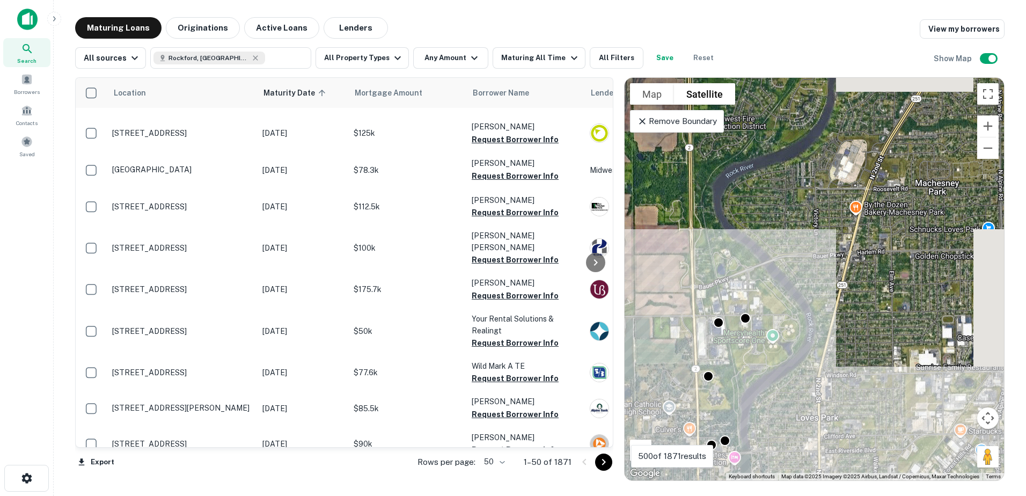
drag, startPoint x: 803, startPoint y: 285, endPoint x: 760, endPoint y: 324, distance: 58.1
click at [749, 341] on div "To activate drag with keyboard, press Alt + Enter. Once in keyboard drag state,…" at bounding box center [813, 279] width 379 height 402
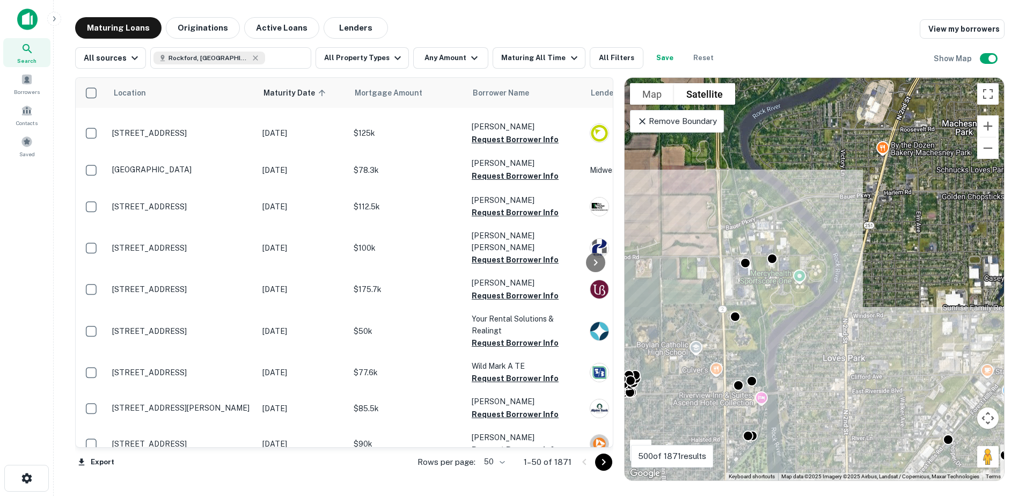
drag, startPoint x: 752, startPoint y: 340, endPoint x: 790, endPoint y: 268, distance: 81.4
click at [790, 268] on div "To activate drag with keyboard, press Alt + Enter. Once in keyboard drag state,…" at bounding box center [813, 279] width 379 height 402
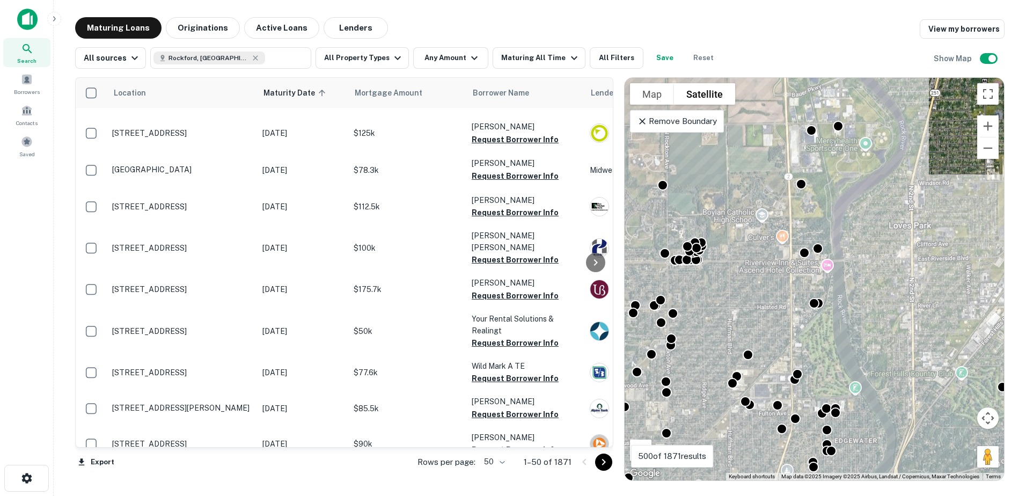
drag, startPoint x: 766, startPoint y: 324, endPoint x: 765, endPoint y: 274, distance: 49.9
click at [766, 274] on div "To activate drag with keyboard, press Alt + Enter. Once in keyboard drag state,…" at bounding box center [813, 279] width 379 height 402
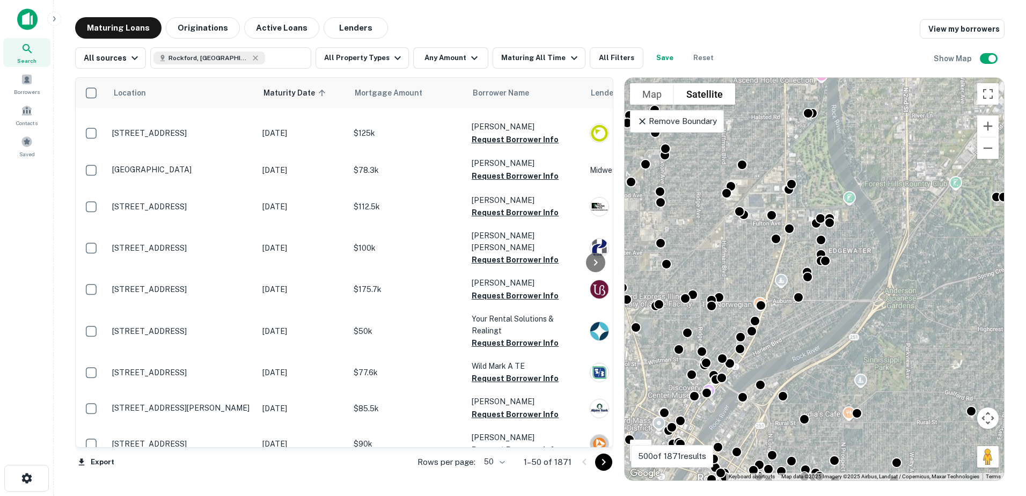
drag, startPoint x: 781, startPoint y: 351, endPoint x: 774, endPoint y: 298, distance: 53.0
click at [775, 290] on div "To activate drag with keyboard, press Alt + Enter. Once in keyboard drag state,…" at bounding box center [813, 279] width 379 height 402
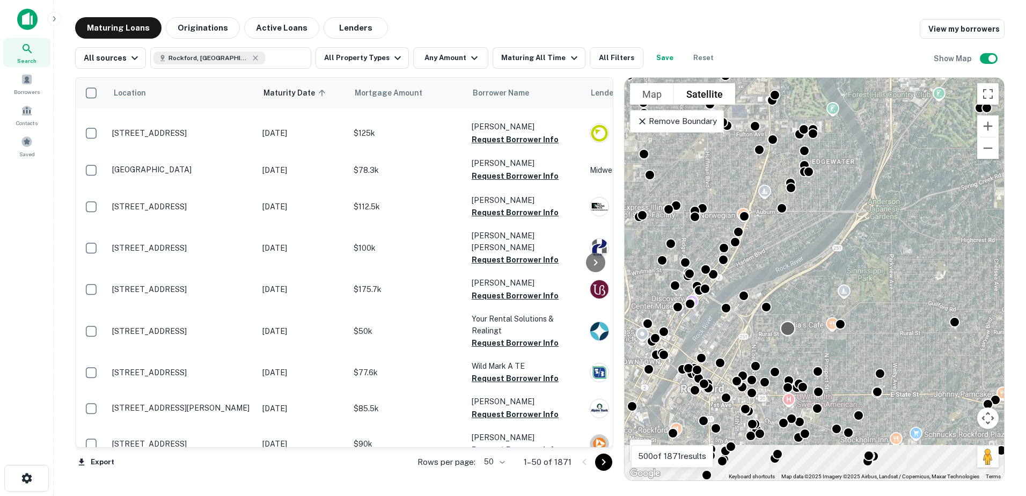
drag, startPoint x: 784, startPoint y: 357, endPoint x: 765, endPoint y: 269, distance: 90.0
click at [767, 261] on div "To activate drag with keyboard, press Alt + Enter. Once in keyboard drag state,…" at bounding box center [813, 279] width 379 height 402
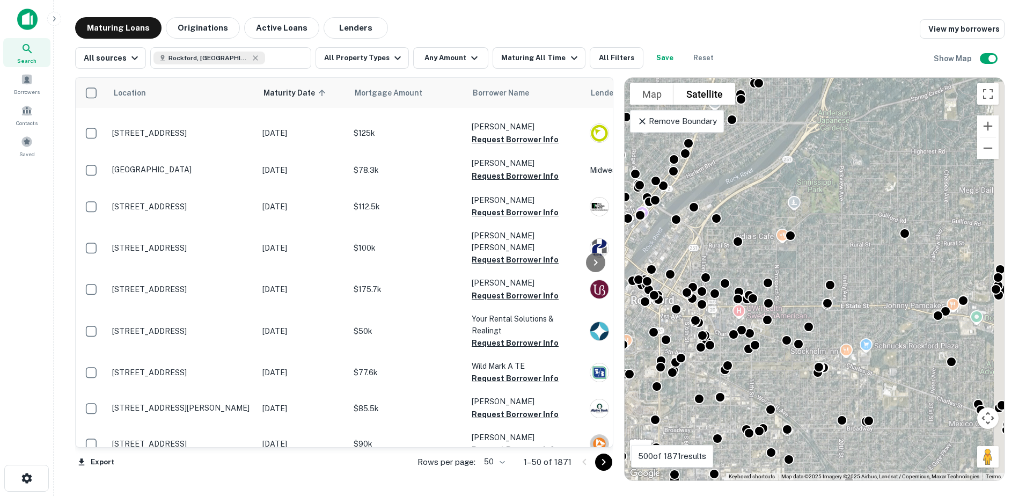
drag, startPoint x: 772, startPoint y: 353, endPoint x: 722, endPoint y: 360, distance: 50.9
click at [722, 360] on div "To activate drag with keyboard, press Alt + Enter. Once in keyboard drag state,…" at bounding box center [813, 279] width 379 height 402
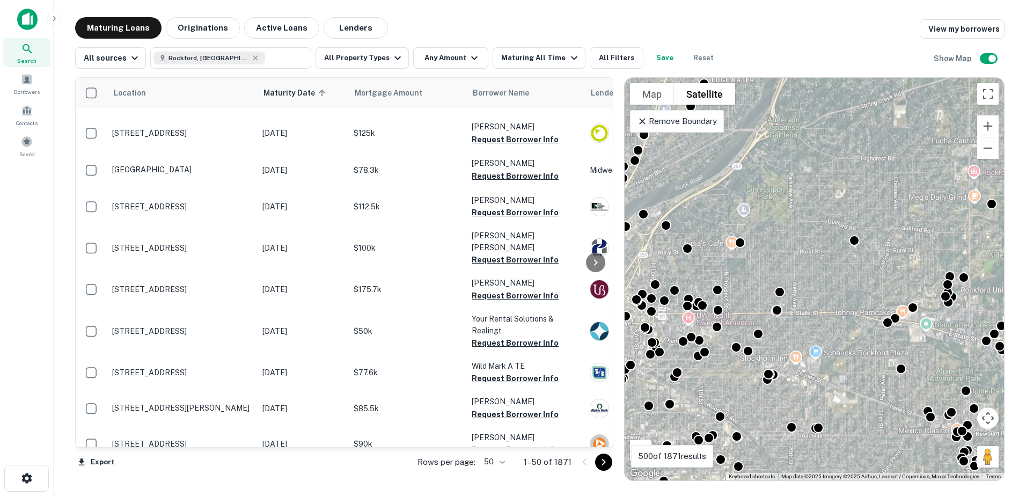
drag, startPoint x: 821, startPoint y: 302, endPoint x: 726, endPoint y: 359, distance: 111.2
click at [726, 359] on div "To activate drag with keyboard, press Alt + Enter. Once in keyboard drag state,…" at bounding box center [813, 279] width 379 height 402
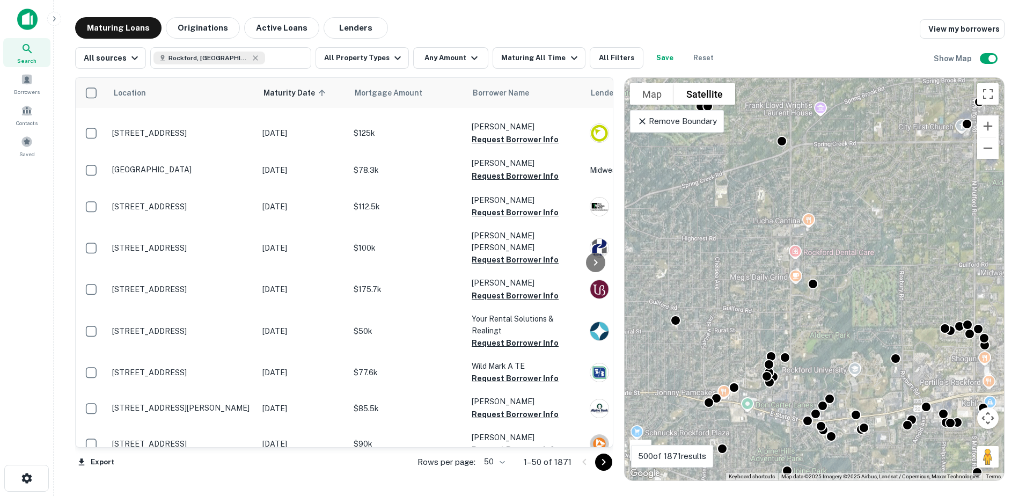
drag, startPoint x: 772, startPoint y: 338, endPoint x: 744, endPoint y: 353, distance: 32.2
click at [744, 352] on div "To activate drag with keyboard, press Alt + Enter. Once in keyboard drag state,…" at bounding box center [813, 279] width 379 height 402
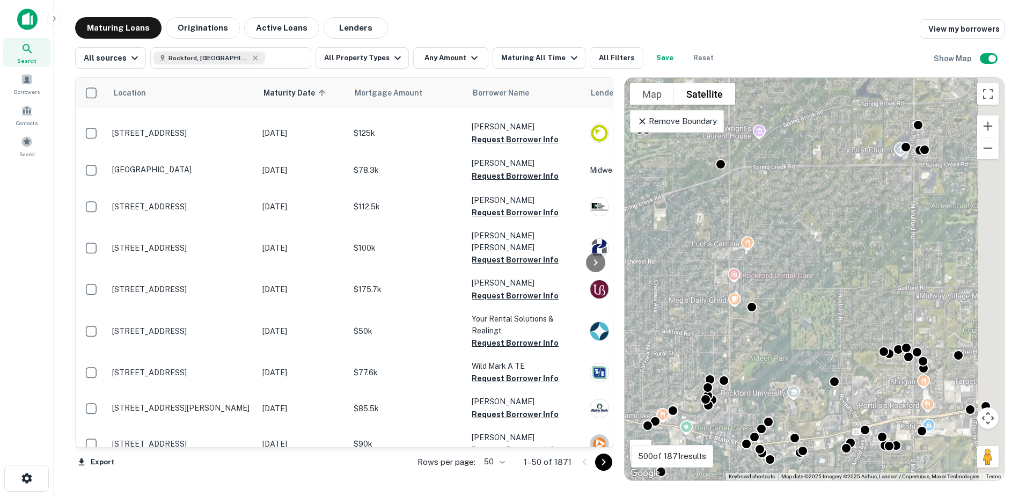
drag, startPoint x: 821, startPoint y: 335, endPoint x: 754, endPoint y: 357, distance: 70.1
click at [754, 357] on div "To activate drag with keyboard, press Alt + Enter. Once in keyboard drag state,…" at bounding box center [813, 279] width 379 height 402
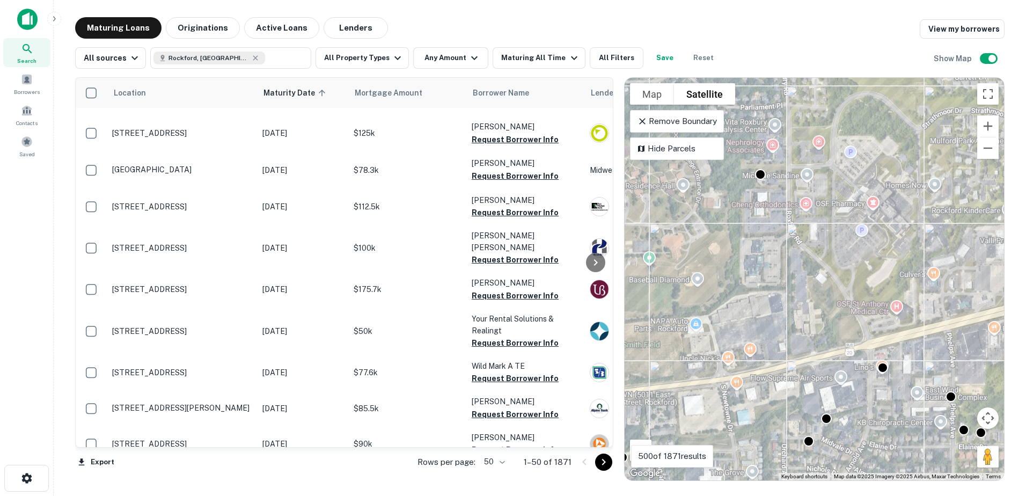
drag, startPoint x: 848, startPoint y: 372, endPoint x: 925, endPoint y: 358, distance: 79.0
click at [925, 358] on div "To activate drag with keyboard, press Alt + Enter. Once in keyboard drag state,…" at bounding box center [813, 279] width 379 height 402
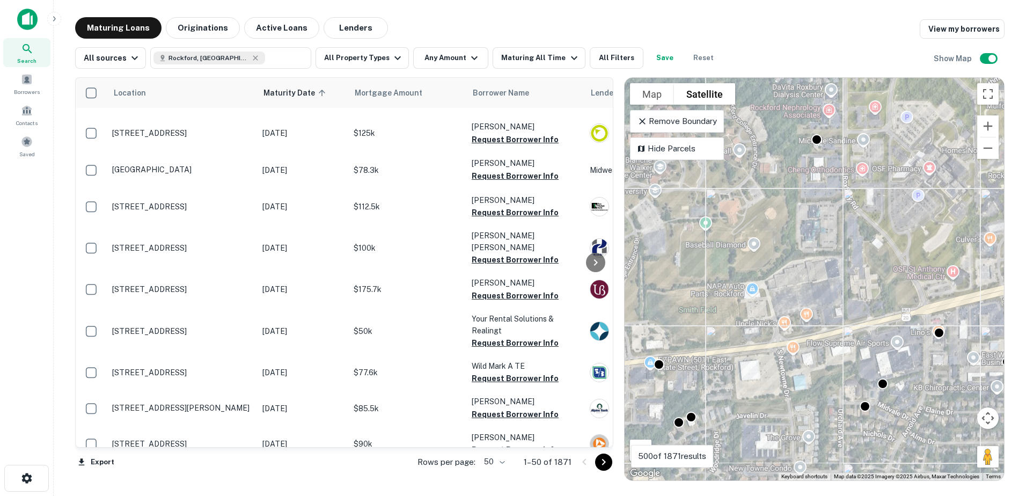
drag, startPoint x: 849, startPoint y: 382, endPoint x: 873, endPoint y: 359, distance: 33.4
click at [873, 359] on div "To activate drag with keyboard, press Alt + Enter. Once in keyboard drag state,…" at bounding box center [813, 279] width 379 height 402
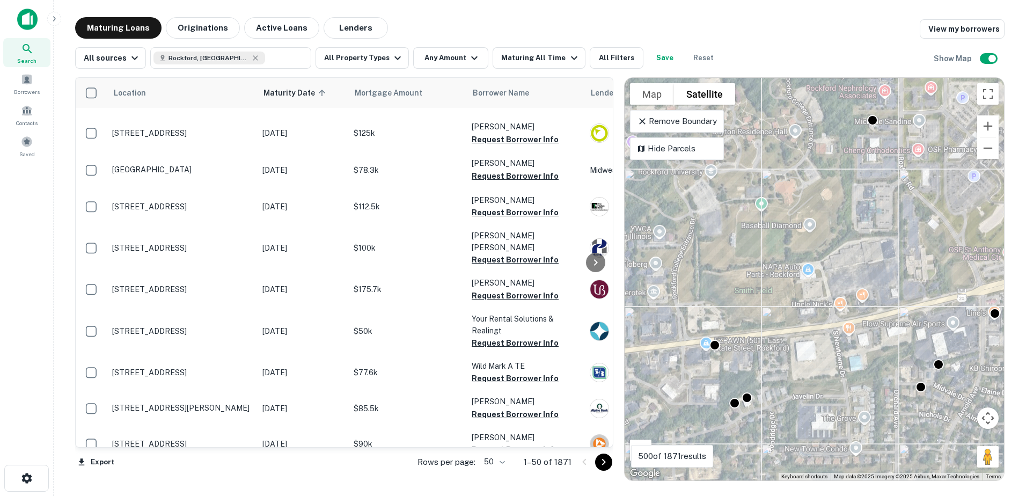
drag, startPoint x: 837, startPoint y: 411, endPoint x: 894, endPoint y: 392, distance: 59.6
click at [894, 392] on div "To activate drag with keyboard, press Alt + Enter. Once in keyboard drag state,…" at bounding box center [813, 279] width 379 height 402
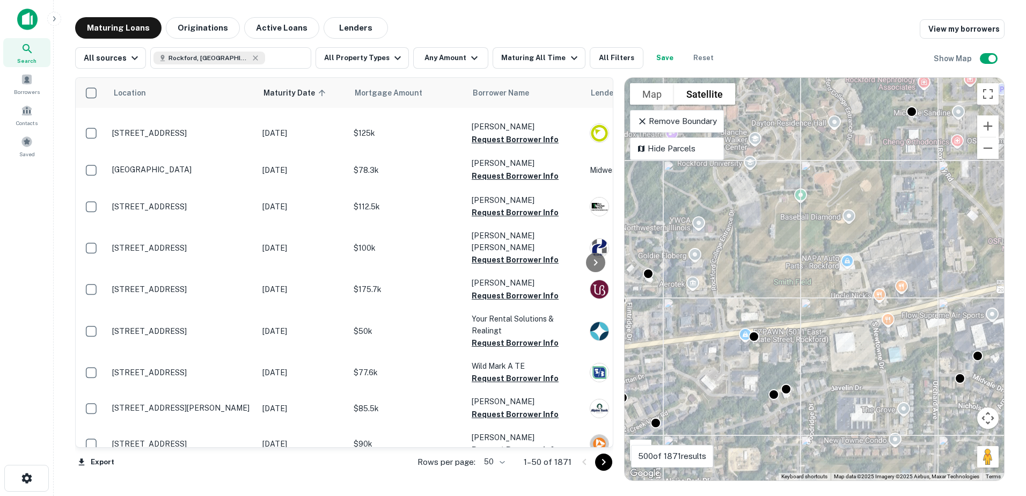
drag, startPoint x: 784, startPoint y: 388, endPoint x: 884, endPoint y: 386, distance: 100.4
click at [884, 386] on div "To activate drag with keyboard, press Alt + Enter. Once in keyboard drag state,…" at bounding box center [813, 279] width 379 height 402
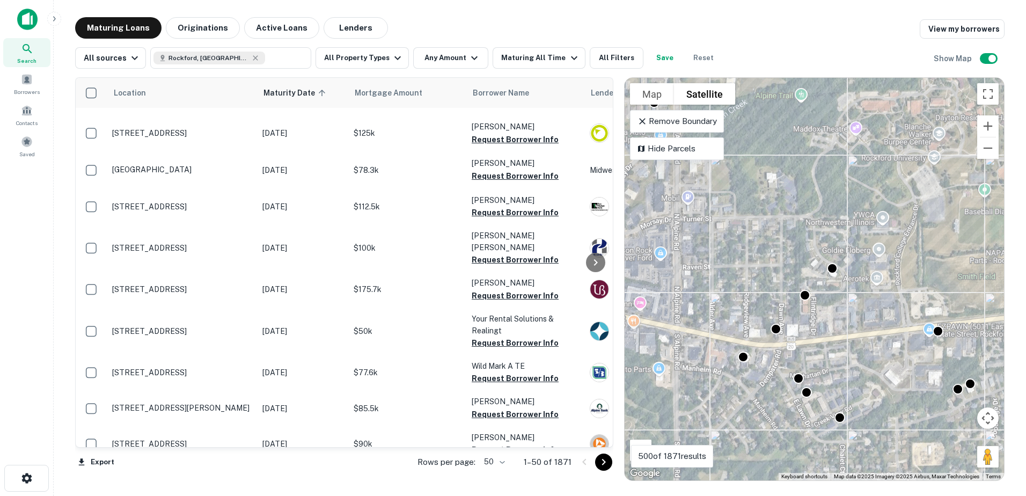
drag, startPoint x: 814, startPoint y: 371, endPoint x: 909, endPoint y: 374, distance: 94.5
click at [909, 374] on div "To activate drag with keyboard, press Alt + Enter. Once in keyboard drag state,…" at bounding box center [813, 279] width 379 height 402
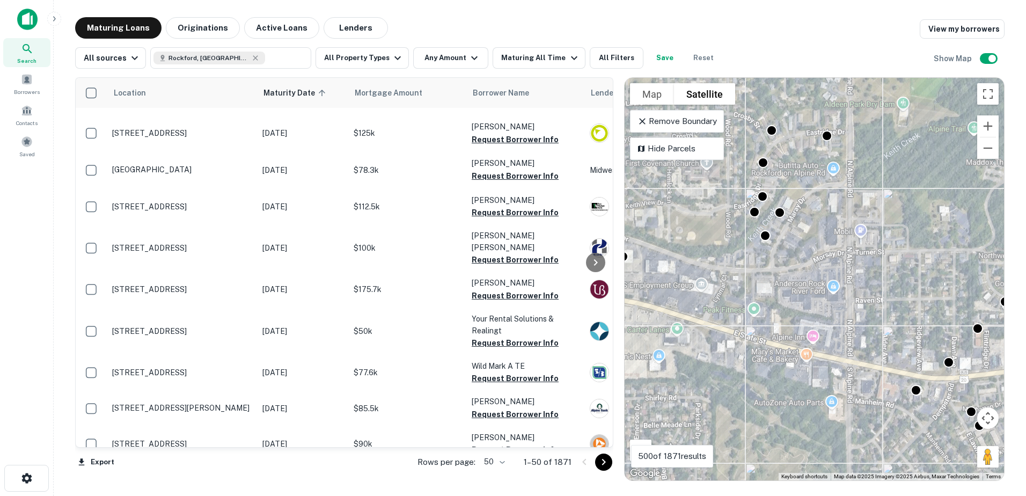
drag, startPoint x: 773, startPoint y: 366, endPoint x: 900, endPoint y: 396, distance: 130.1
click at [900, 396] on div "To activate drag with keyboard, press Alt + Enter. Once in keyboard drag state,…" at bounding box center [813, 279] width 379 height 402
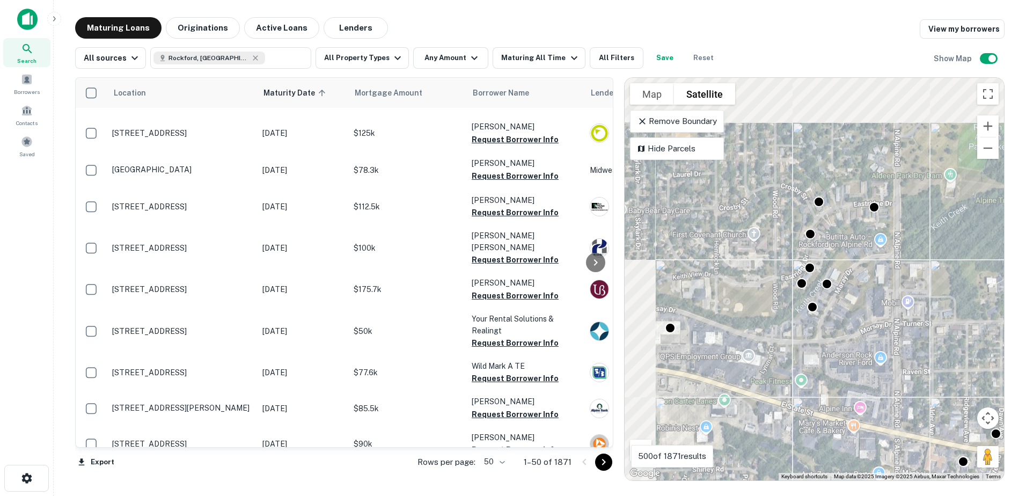
drag, startPoint x: 811, startPoint y: 345, endPoint x: 891, endPoint y: 418, distance: 108.3
click at [891, 418] on div "To activate drag with keyboard, press Alt + Enter. Once in keyboard drag state,…" at bounding box center [813, 279] width 379 height 402
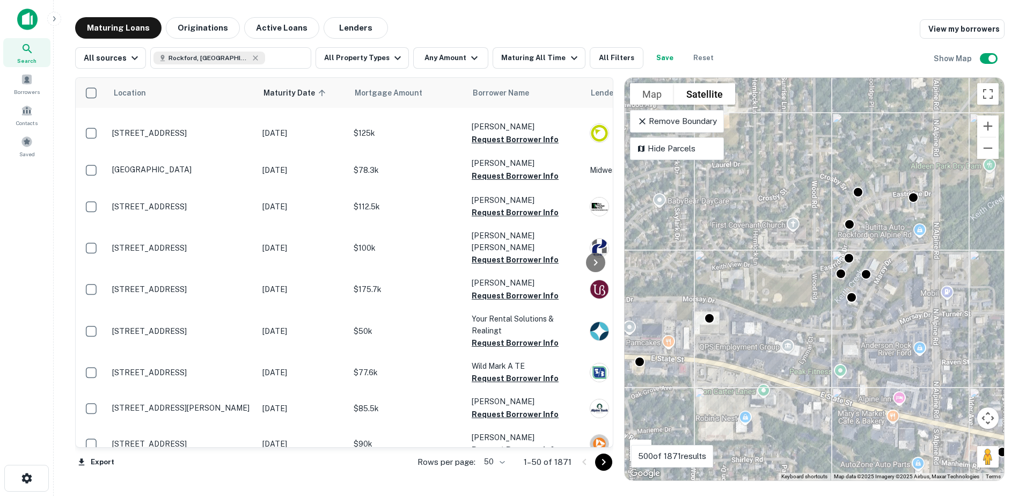
drag, startPoint x: 736, startPoint y: 365, endPoint x: 840, endPoint y: 373, distance: 104.4
click at [840, 373] on div "To activate drag with keyboard, press Alt + Enter. Once in keyboard drag state,…" at bounding box center [813, 279] width 379 height 402
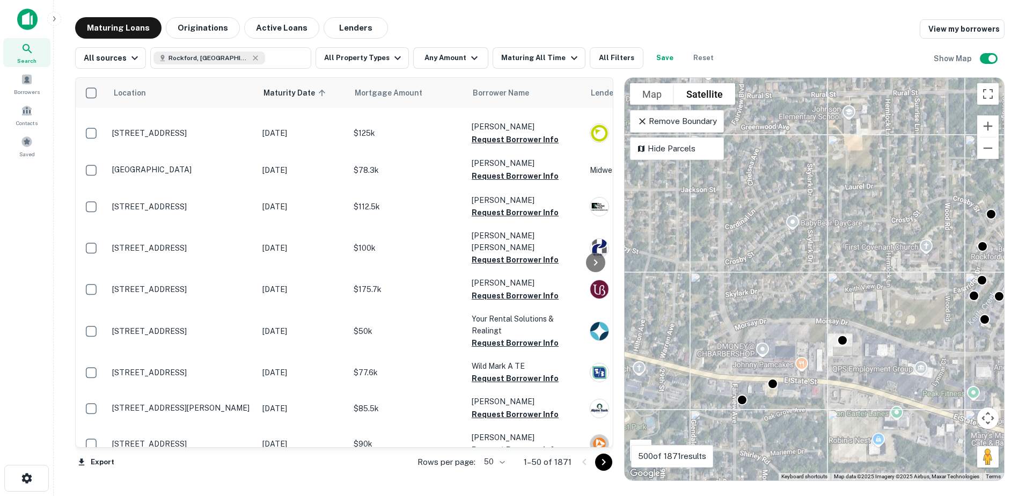
drag, startPoint x: 776, startPoint y: 370, endPoint x: 794, endPoint y: 379, distance: 19.9
click at [794, 379] on div "To activate drag with keyboard, press Alt + Enter. Once in keyboard drag state,…" at bounding box center [813, 279] width 379 height 402
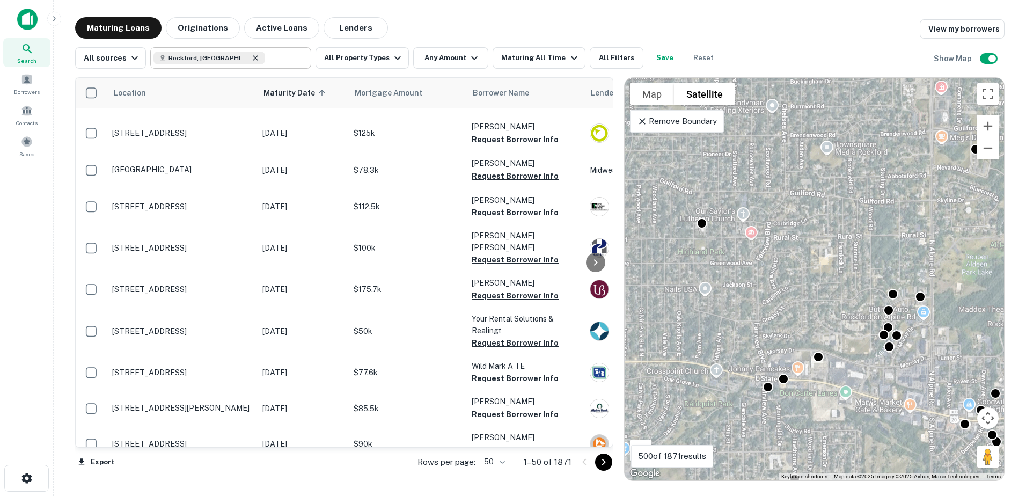
click at [251, 58] on icon at bounding box center [255, 58] width 9 height 9
type input "**********"
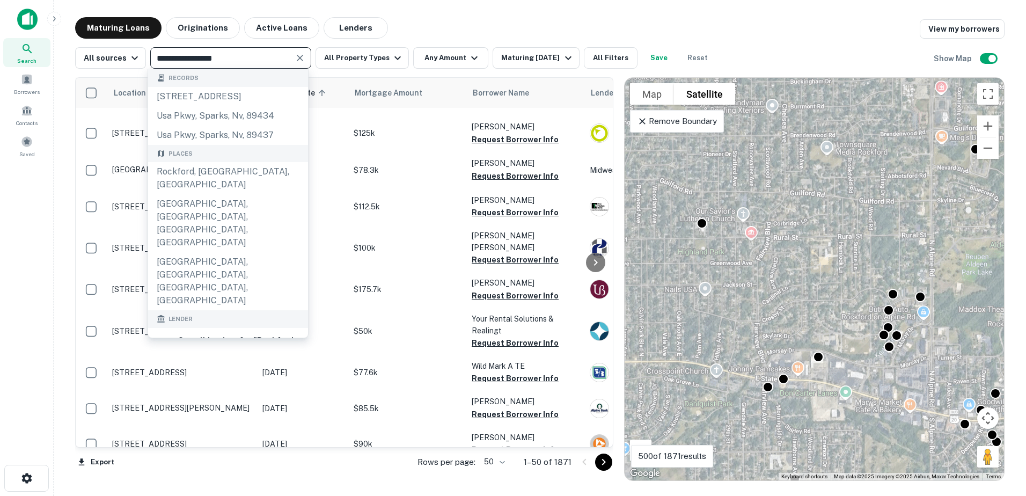
click at [292, 57] on button "Clear" at bounding box center [299, 57] width 15 height 15
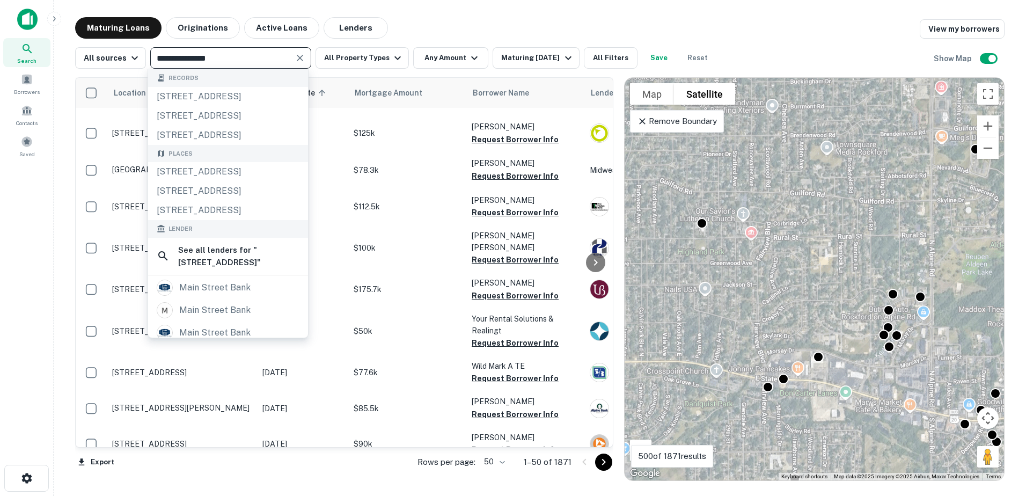
click at [182, 59] on input "**********" at bounding box center [221, 57] width 137 height 15
type input "**********"
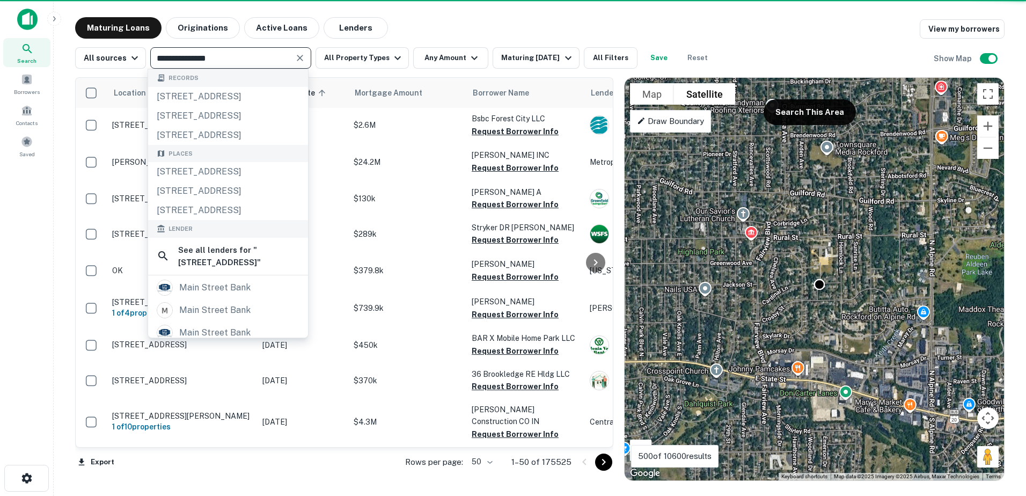
click at [411, 23] on div "Maturing Loans Originations Active Loans Lenders View my borrowers" at bounding box center [539, 27] width 929 height 21
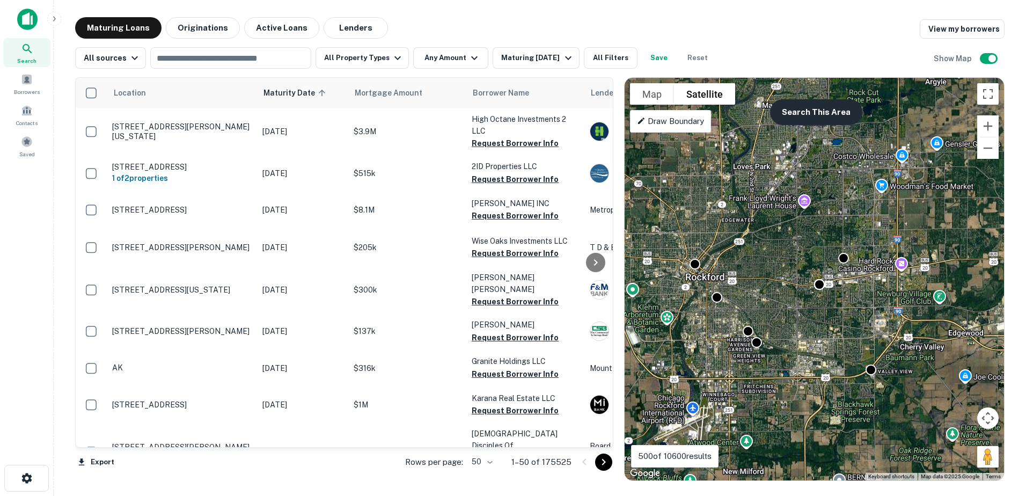
click at [808, 101] on button "Search This Area" at bounding box center [816, 112] width 92 height 26
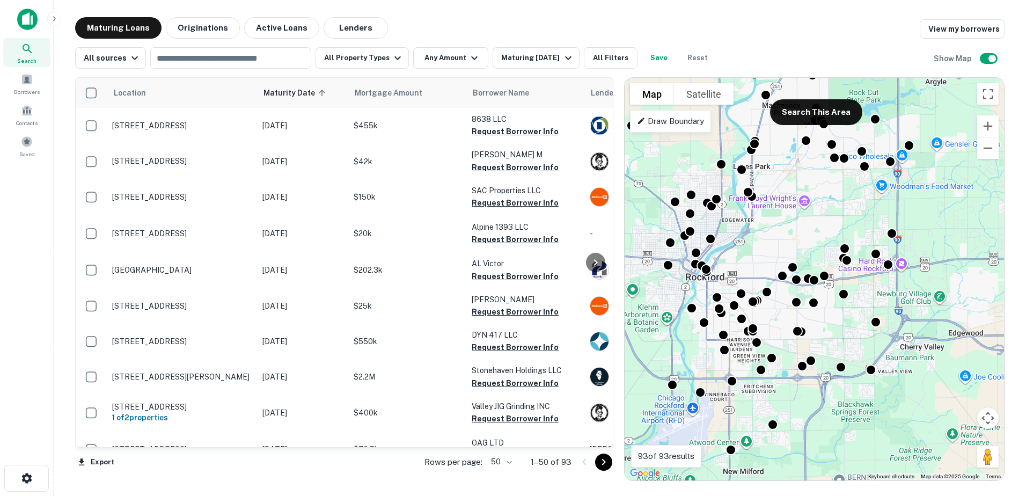
click at [721, 106] on div "To activate drag with keyboard, press Alt + Enter. Once in keyboard drag state,…" at bounding box center [813, 279] width 379 height 402
click at [723, 100] on button "Satellite" at bounding box center [704, 93] width 60 height 21
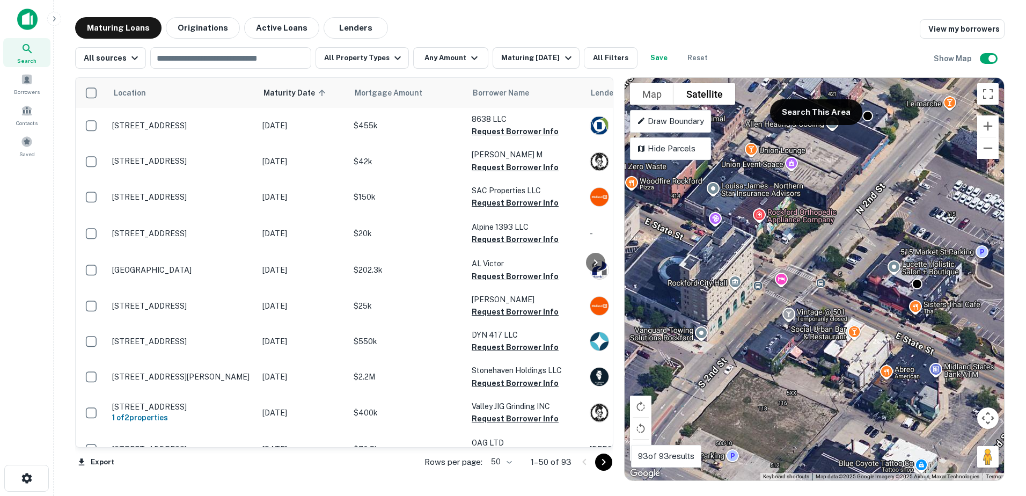
drag, startPoint x: 889, startPoint y: 355, endPoint x: 741, endPoint y: 380, distance: 150.3
click at [741, 380] on div "To activate drag with keyboard, press Alt + Enter. Once in keyboard drag state,…" at bounding box center [813, 279] width 379 height 402
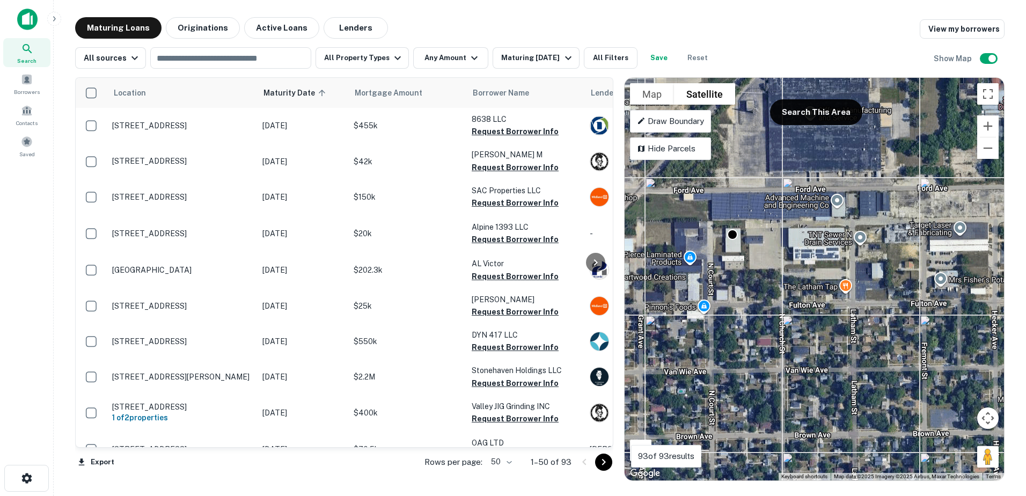
drag, startPoint x: 824, startPoint y: 249, endPoint x: 798, endPoint y: 332, distance: 86.7
click at [798, 330] on div "To activate drag with keyboard, press Alt + Enter. Once in keyboard drag state,…" at bounding box center [813, 279] width 379 height 402
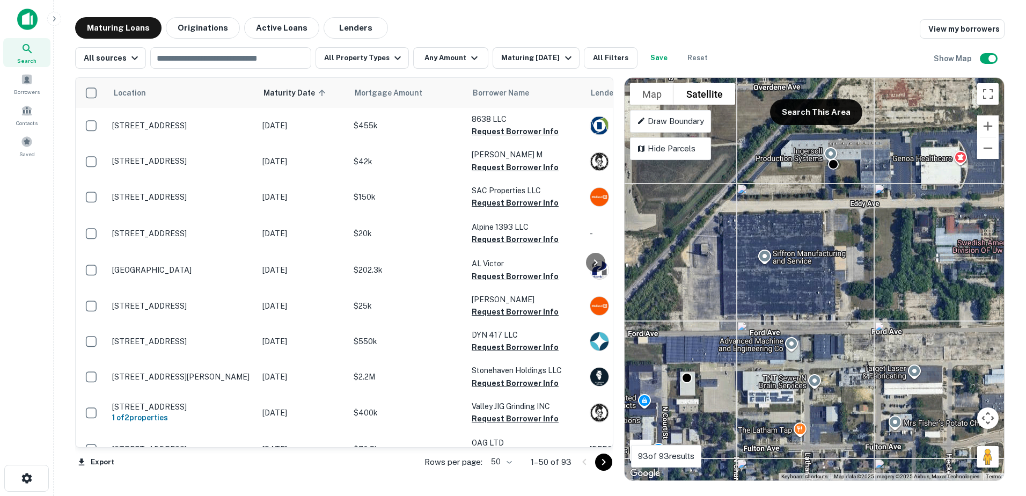
drag, startPoint x: 802, startPoint y: 304, endPoint x: 793, endPoint y: 340, distance: 37.5
click at [793, 340] on div "To activate drag with keyboard, press Alt + Enter. Once in keyboard drag state,…" at bounding box center [813, 279] width 379 height 402
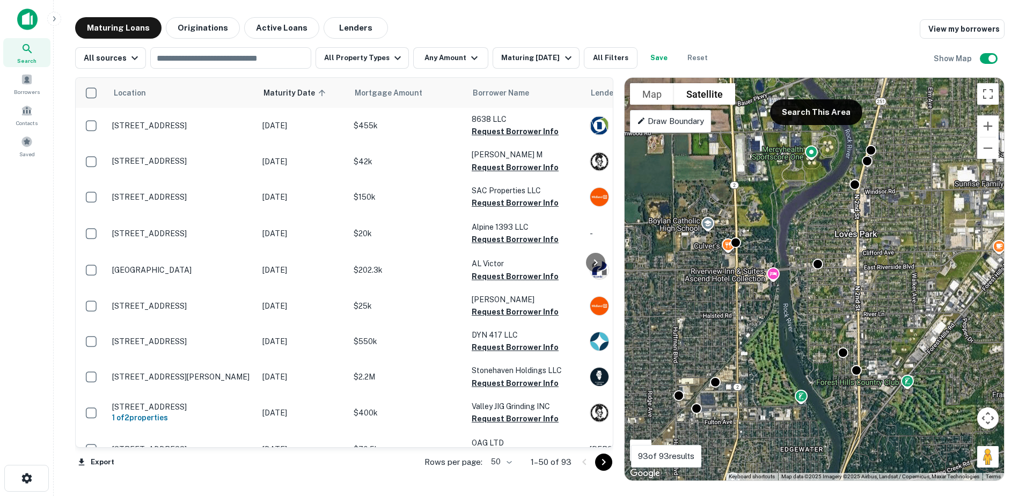
drag, startPoint x: 963, startPoint y: 272, endPoint x: 875, endPoint y: 340, distance: 111.3
click at [876, 340] on div "To activate drag with keyboard, press Alt + Enter. Once in keyboard drag state,…" at bounding box center [813, 279] width 379 height 402
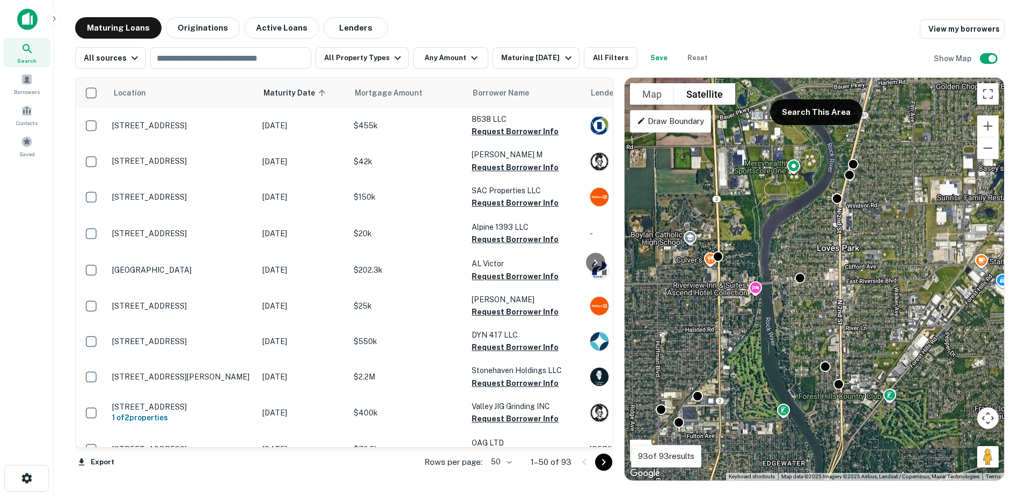
drag, startPoint x: 862, startPoint y: 320, endPoint x: 839, endPoint y: 328, distance: 25.1
click at [852, 325] on div "To activate drag with keyboard, press Alt + Enter. Once in keyboard drag state,…" at bounding box center [813, 279] width 379 height 402
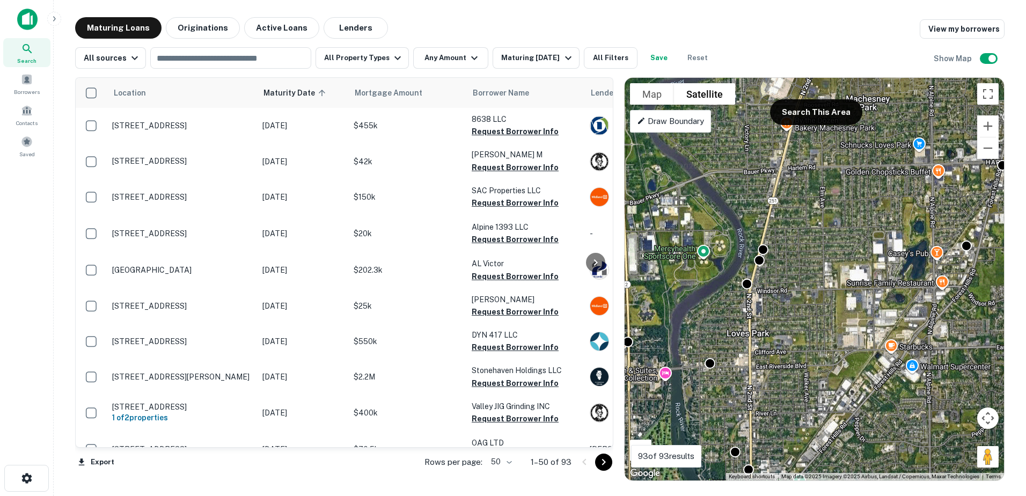
drag, startPoint x: 826, startPoint y: 281, endPoint x: 747, endPoint y: 332, distance: 93.9
click at [762, 350] on div "To activate drag with keyboard, press Alt + Enter. Once in keyboard drag state,…" at bounding box center [813, 279] width 379 height 402
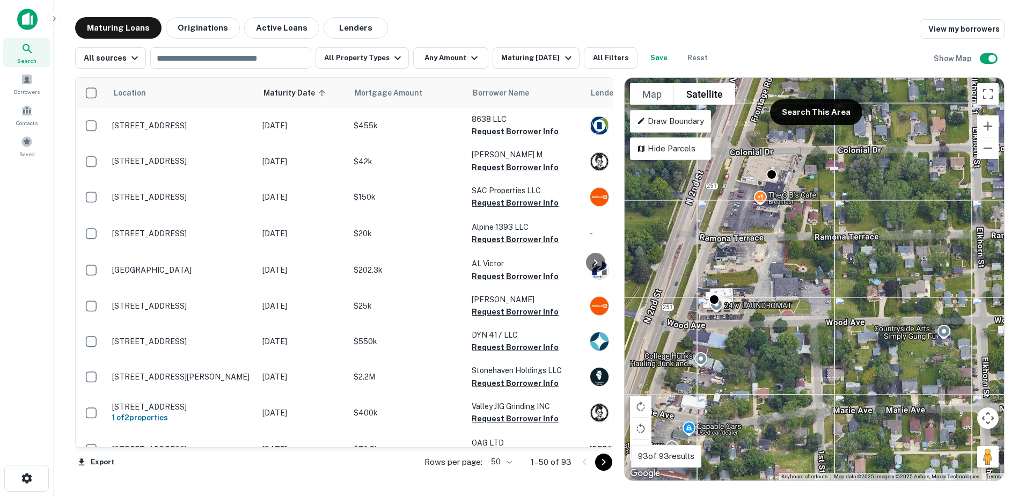
drag, startPoint x: 716, startPoint y: 267, endPoint x: 759, endPoint y: 284, distance: 45.7
click at [763, 291] on div "To activate drag with keyboard, press Alt + Enter. Once in keyboard drag state,…" at bounding box center [813, 279] width 379 height 402
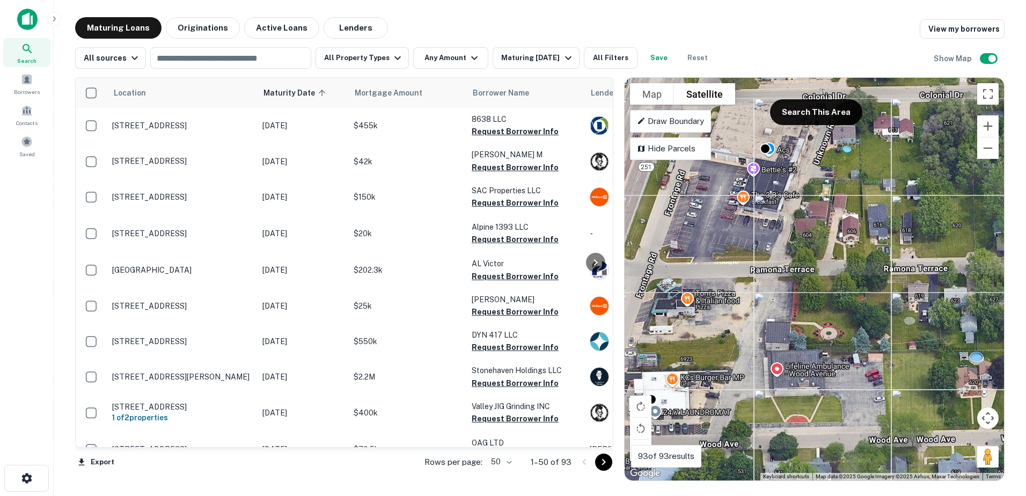
drag, startPoint x: 758, startPoint y: 265, endPoint x: 727, endPoint y: 358, distance: 97.6
click at [727, 358] on div "To activate drag with keyboard, press Alt + Enter. Once in keyboard drag state,…" at bounding box center [813, 279] width 379 height 402
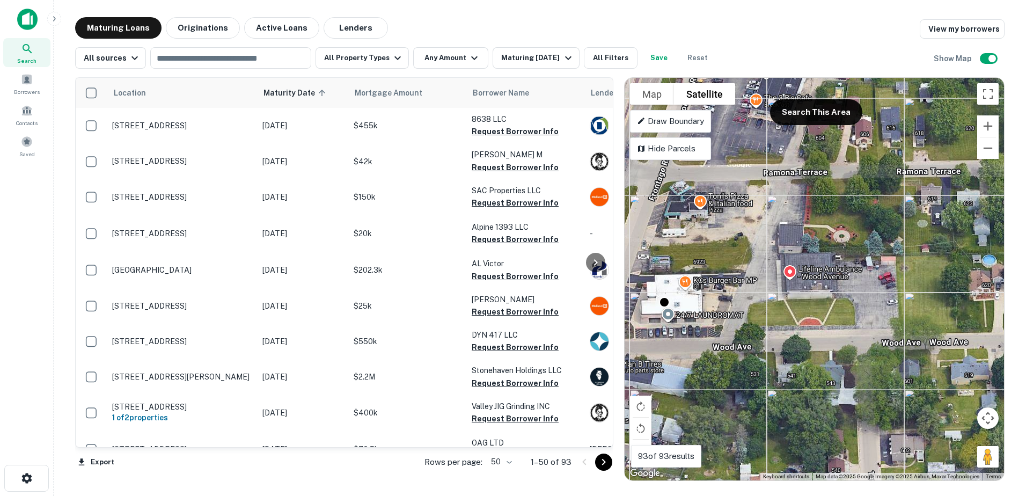
drag, startPoint x: 708, startPoint y: 377, endPoint x: 739, endPoint y: 241, distance: 138.6
click at [739, 241] on div "To activate drag with keyboard, press Alt + Enter. Once in keyboard drag state,…" at bounding box center [813, 279] width 379 height 402
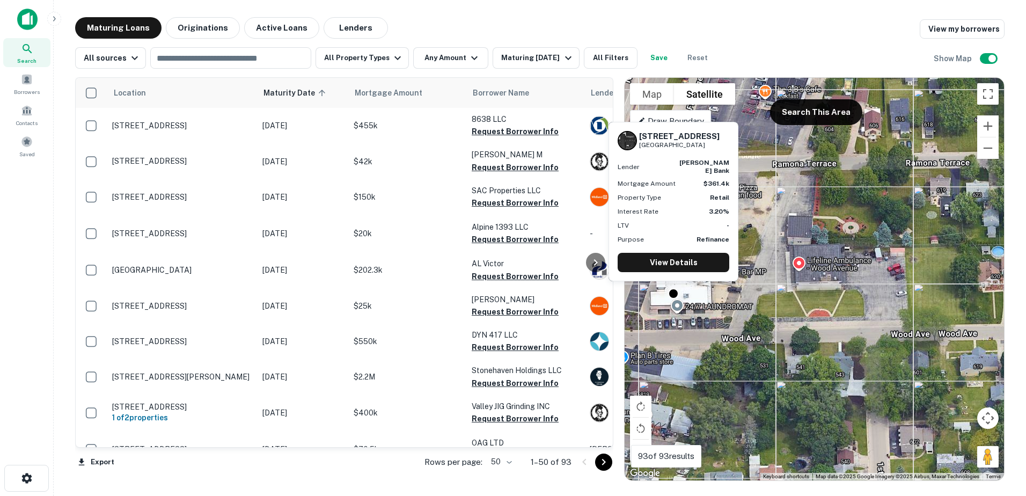
drag, startPoint x: 639, startPoint y: 143, endPoint x: 721, endPoint y: 148, distance: 81.2
click at [721, 148] on div "6901 N 2ND ST Machesney Park, IL61115" at bounding box center [674, 140] width 112 height 19
drag, startPoint x: 657, startPoint y: 143, endPoint x: 712, endPoint y: 149, distance: 55.0
click at [712, 149] on div "6901 N 2ND ST Machesney Park, IL61115" at bounding box center [674, 140] width 112 height 19
copy div "6901 N 2ND ST Machesney Park, IL61115"
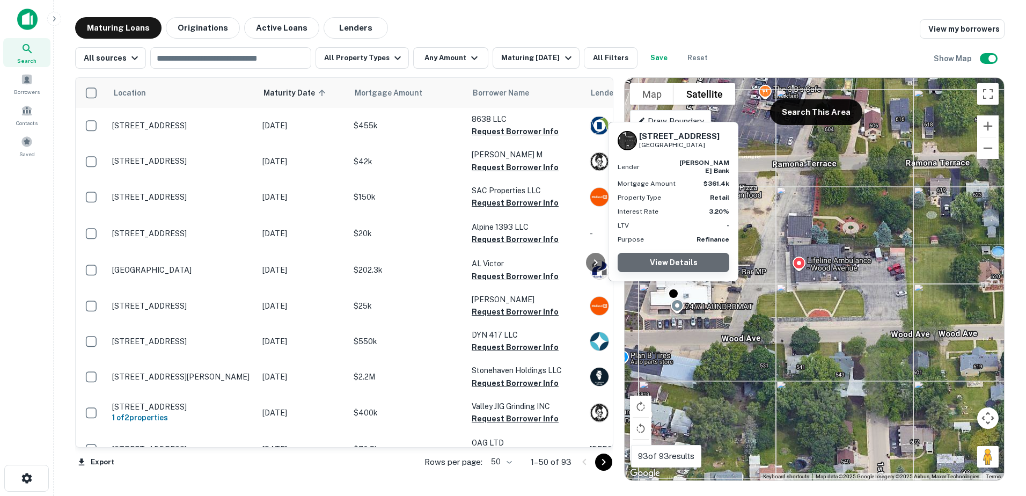
click at [683, 262] on link "View Details" at bounding box center [674, 262] width 112 height 19
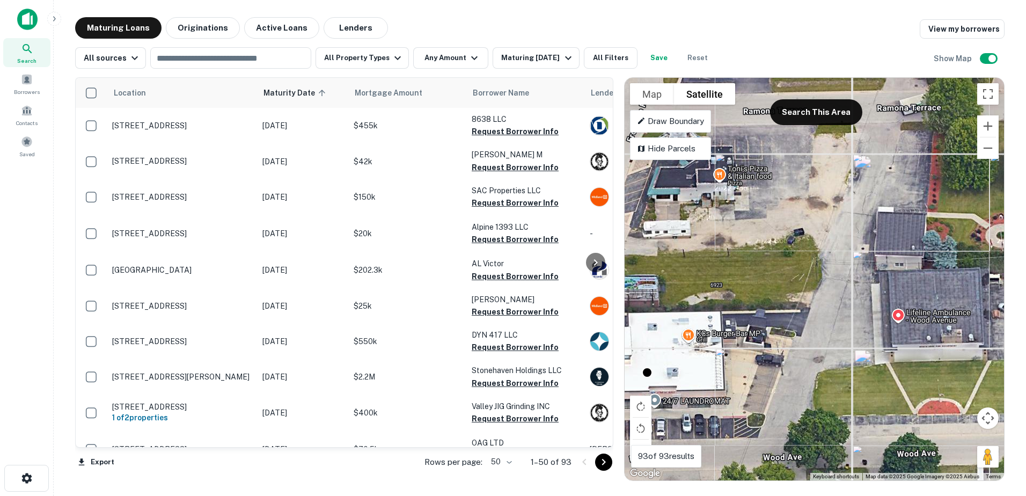
drag, startPoint x: 741, startPoint y: 308, endPoint x: 789, endPoint y: 369, distance: 76.7
click at [789, 369] on div "To activate drag with keyboard, press Alt + Enter. Once in keyboard drag state,…" at bounding box center [813, 279] width 379 height 402
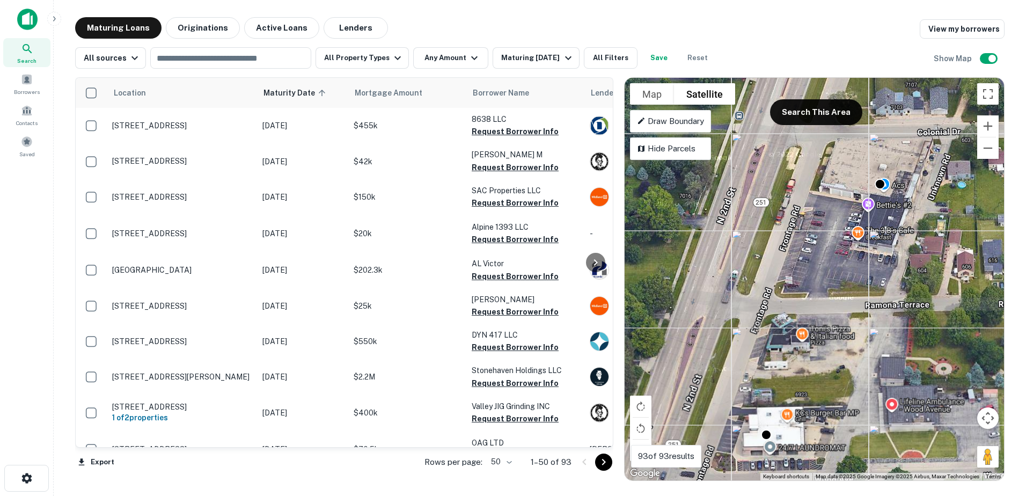
drag, startPoint x: 825, startPoint y: 291, endPoint x: 791, endPoint y: 355, distance: 72.2
click at [791, 355] on div "To activate drag with keyboard, press Alt + Enter. Once in keyboard drag state,…" at bounding box center [813, 279] width 379 height 402
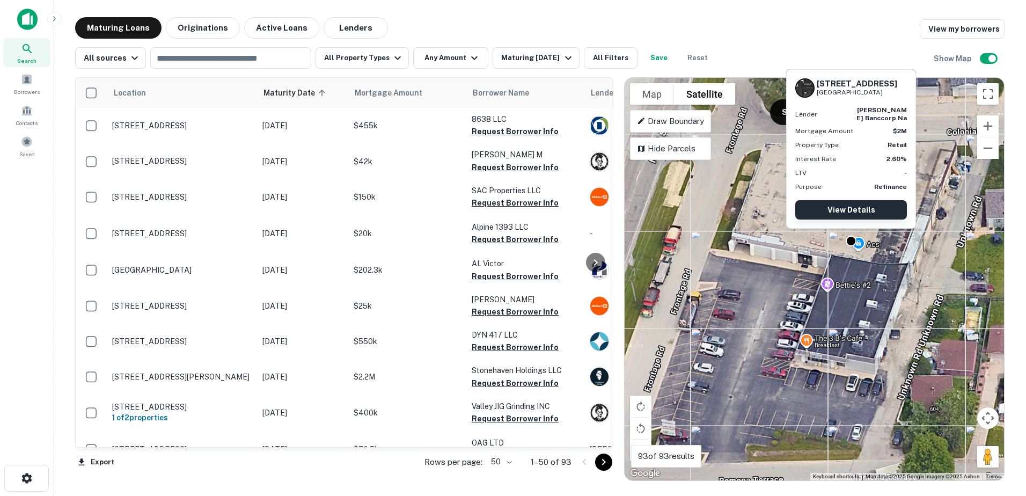
click at [855, 213] on link "View Details" at bounding box center [851, 209] width 112 height 19
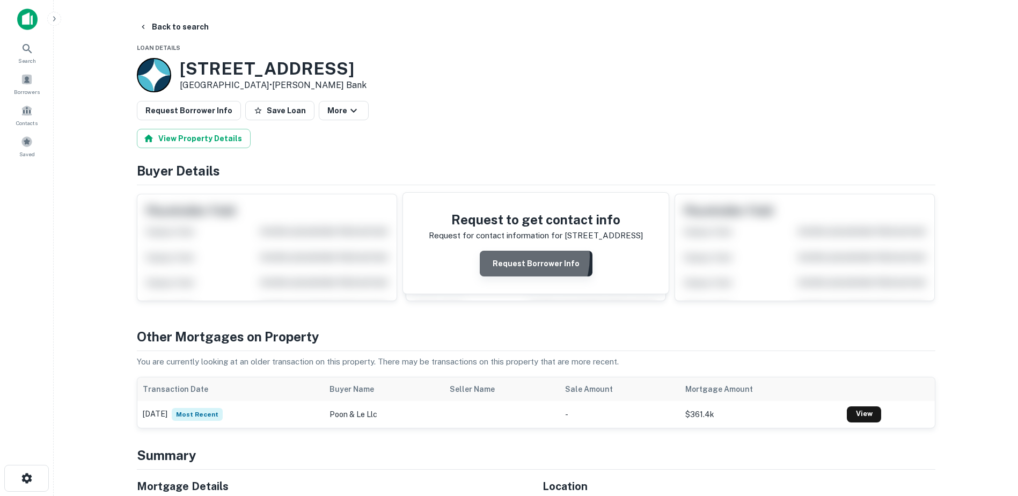
click at [510, 257] on button "Request Borrower Info" at bounding box center [536, 264] width 113 height 26
click at [149, 25] on button "Back to search" at bounding box center [174, 26] width 78 height 19
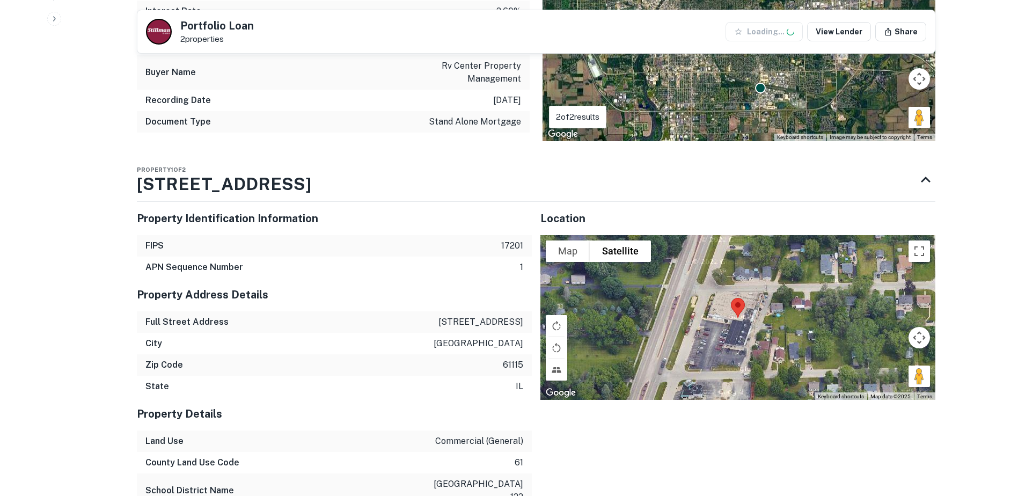
scroll to position [590, 0]
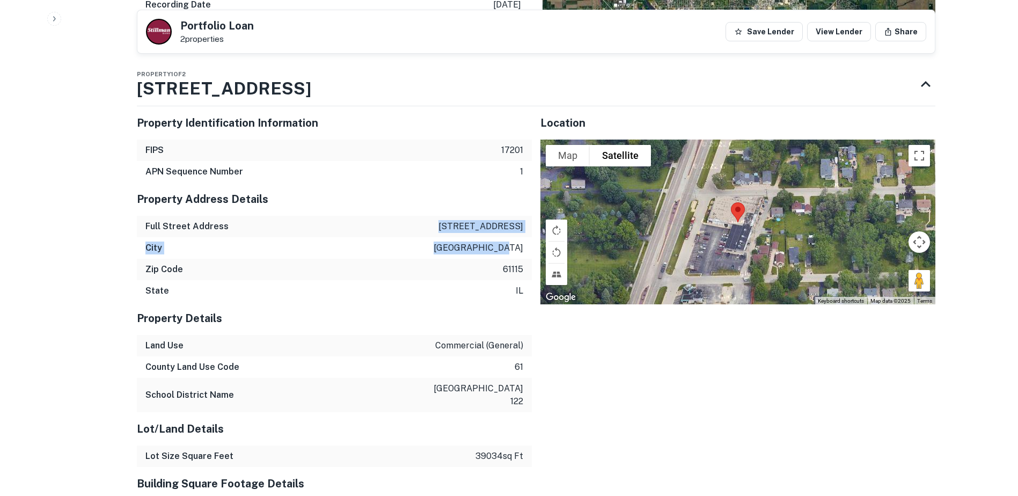
drag, startPoint x: 462, startPoint y: 211, endPoint x: 526, endPoint y: 232, distance: 67.0
click at [526, 232] on div "Property Address Details Full Street Address [STREET_ADDRESS][US_STATE]" at bounding box center [334, 241] width 395 height 119
copy div "[STREET_ADDRESS]"
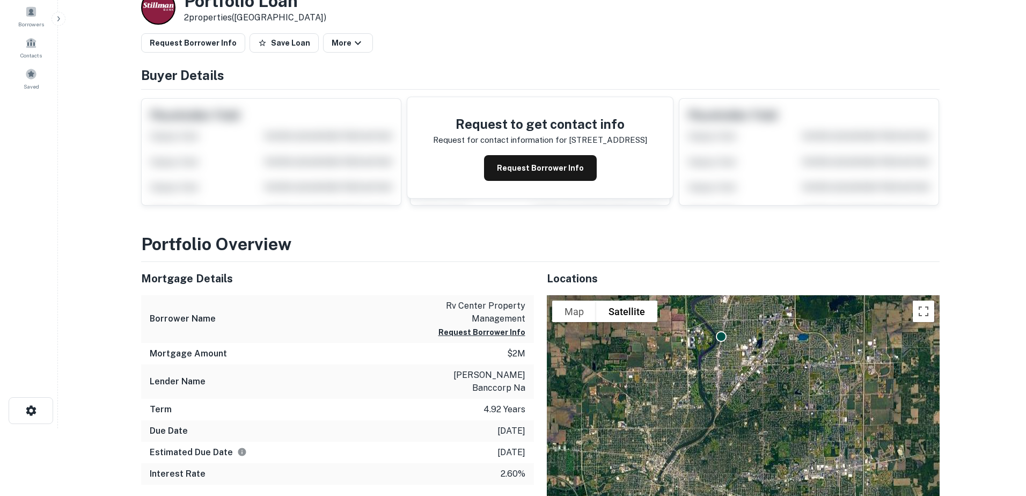
scroll to position [0, 0]
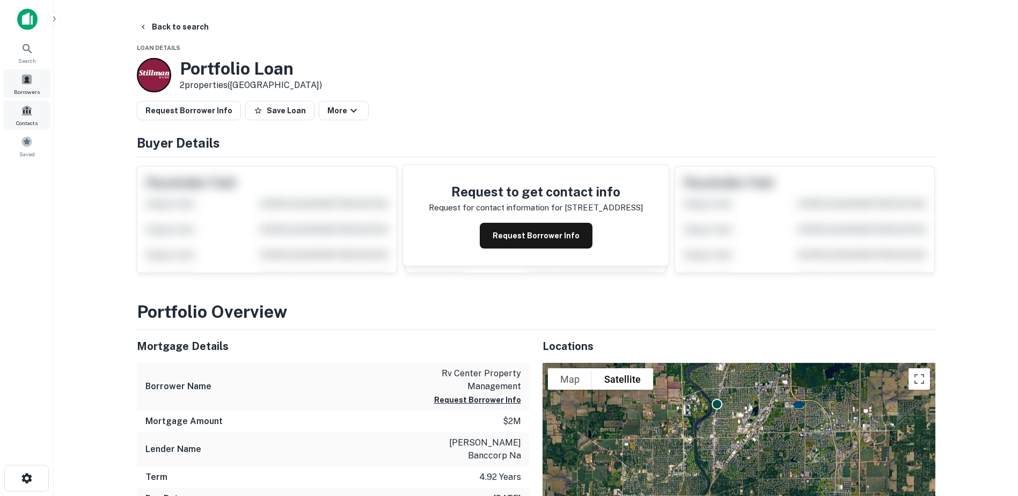
click at [23, 111] on span at bounding box center [27, 111] width 12 height 12
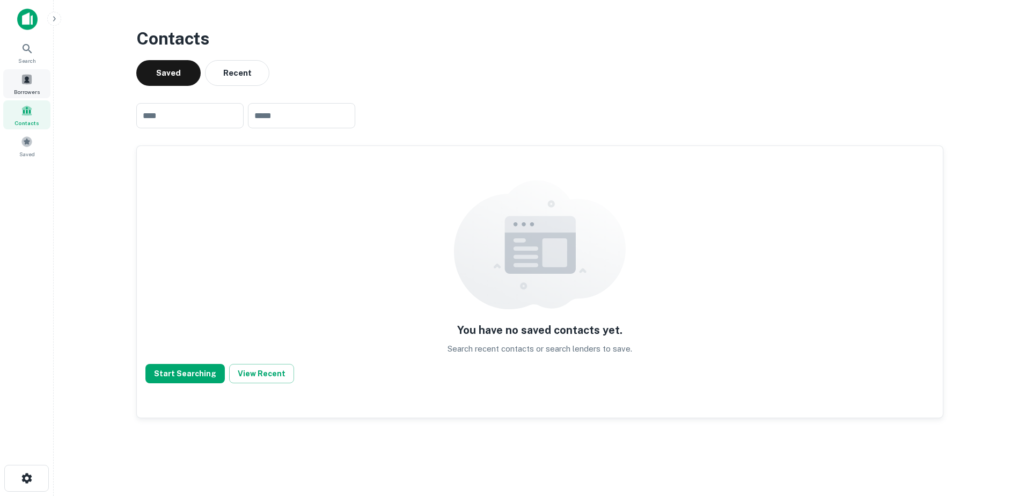
click at [20, 84] on div "Borrowers" at bounding box center [26, 83] width 47 height 29
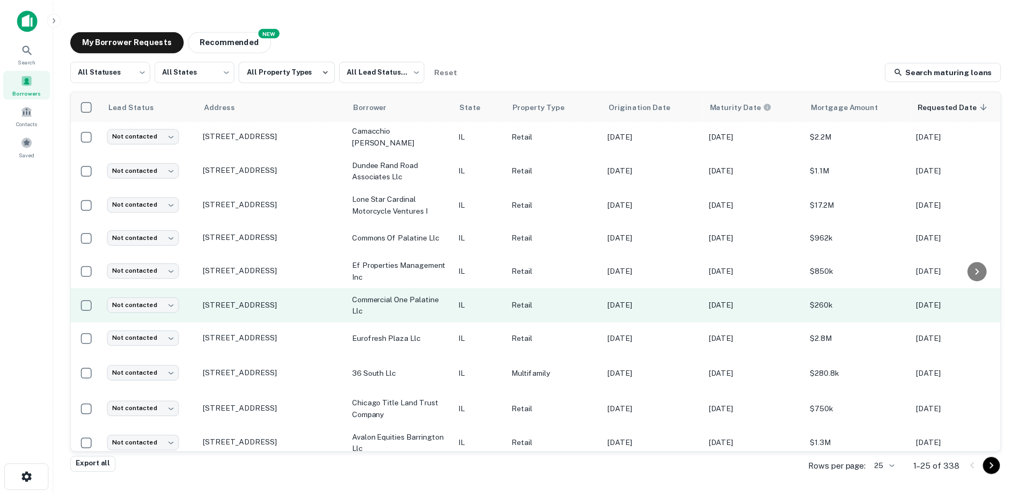
scroll to position [215, 0]
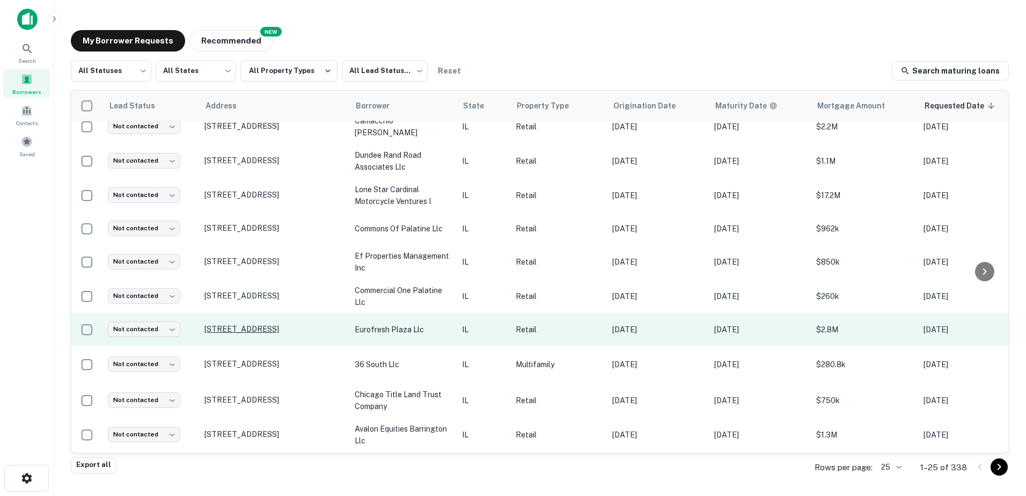
click at [293, 330] on p "[STREET_ADDRESS]" at bounding box center [273, 329] width 139 height 10
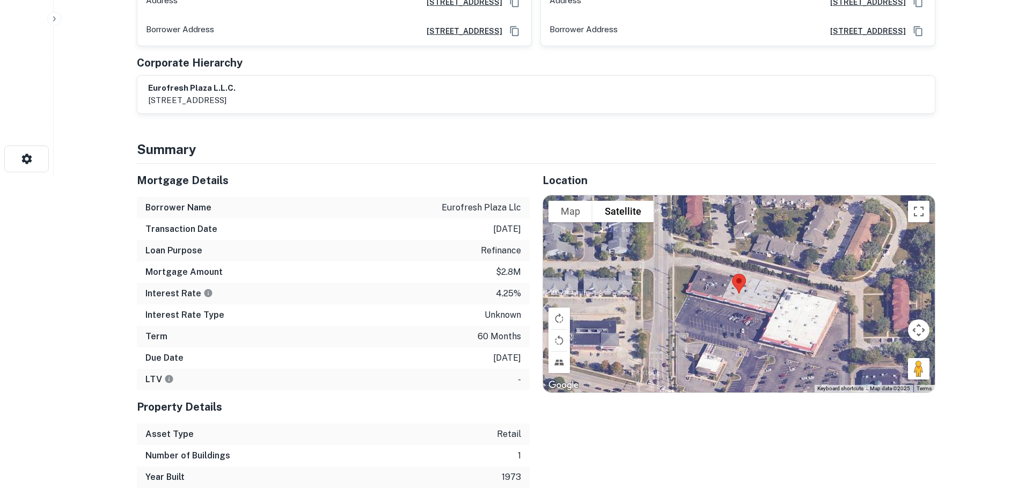
scroll to position [483, 0]
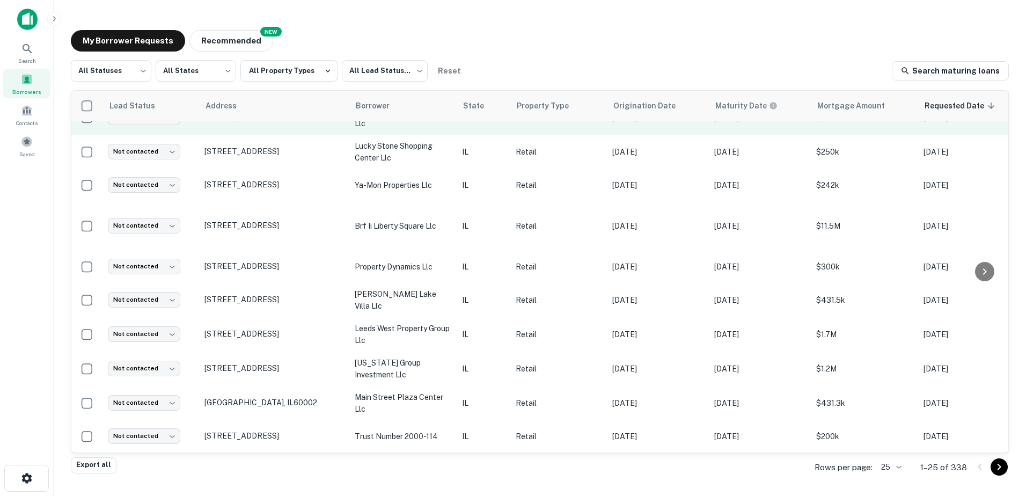
scroll to position [543, 0]
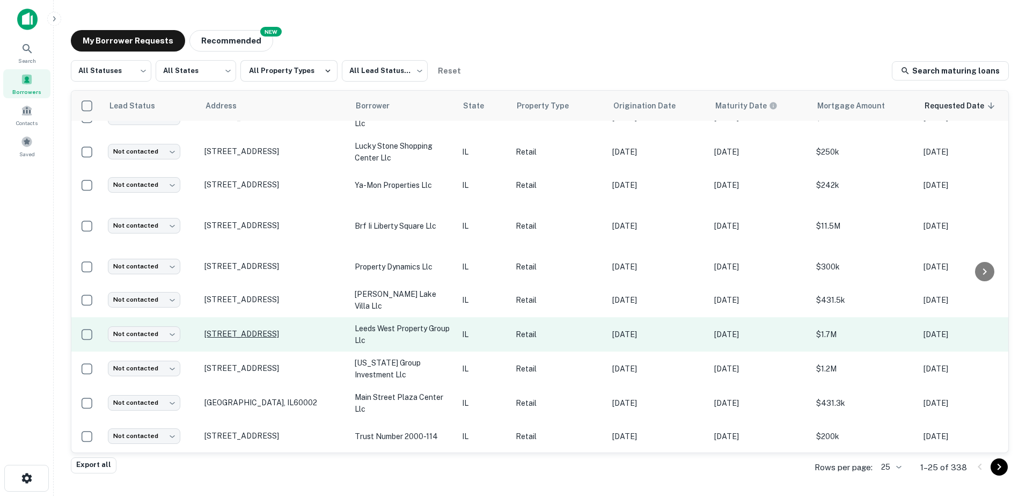
click at [288, 329] on p "[STREET_ADDRESS]" at bounding box center [273, 334] width 139 height 10
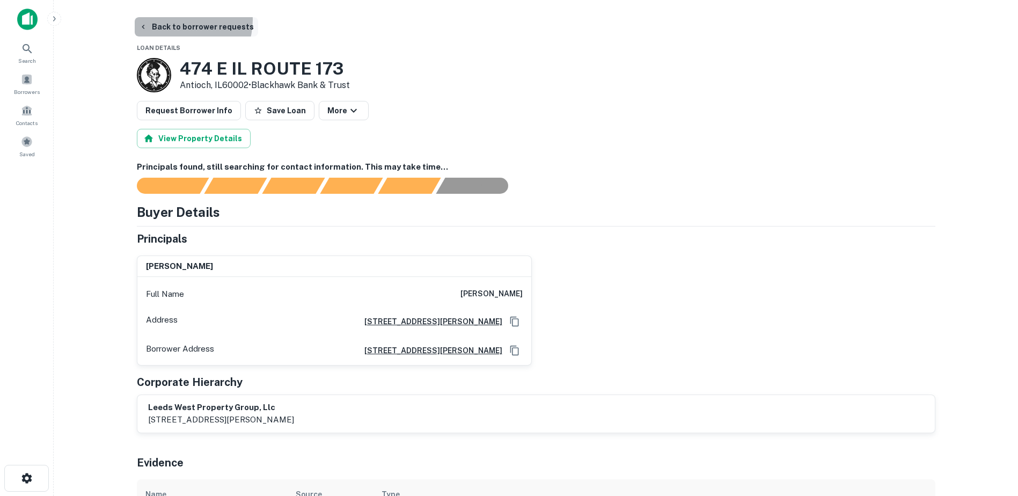
click at [180, 20] on button "Back to borrower requests" at bounding box center [196, 26] width 123 height 19
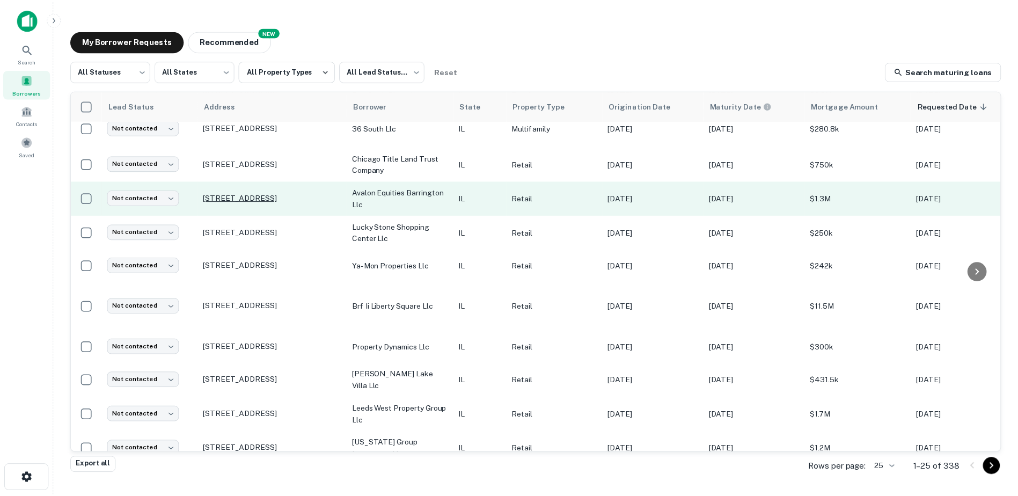
scroll to position [543, 0]
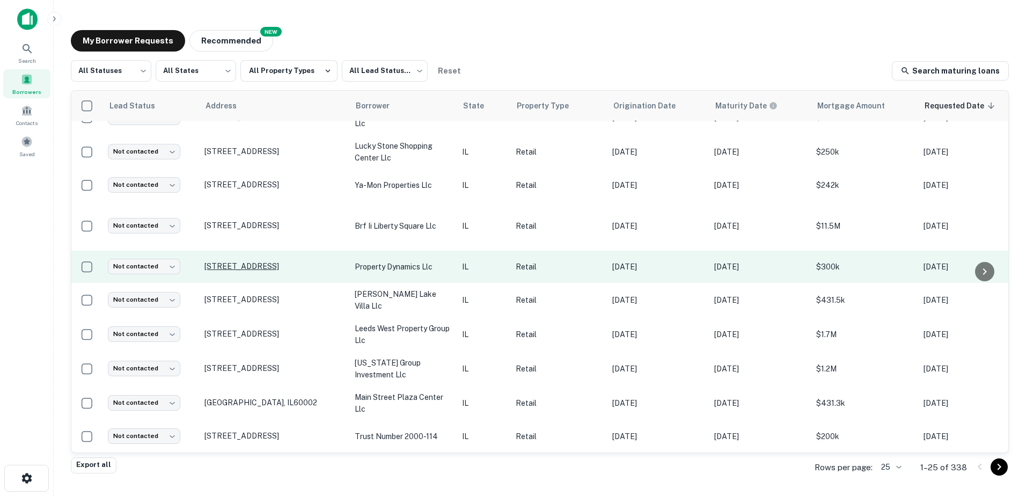
click at [306, 261] on p "[STREET_ADDRESS]" at bounding box center [273, 266] width 139 height 10
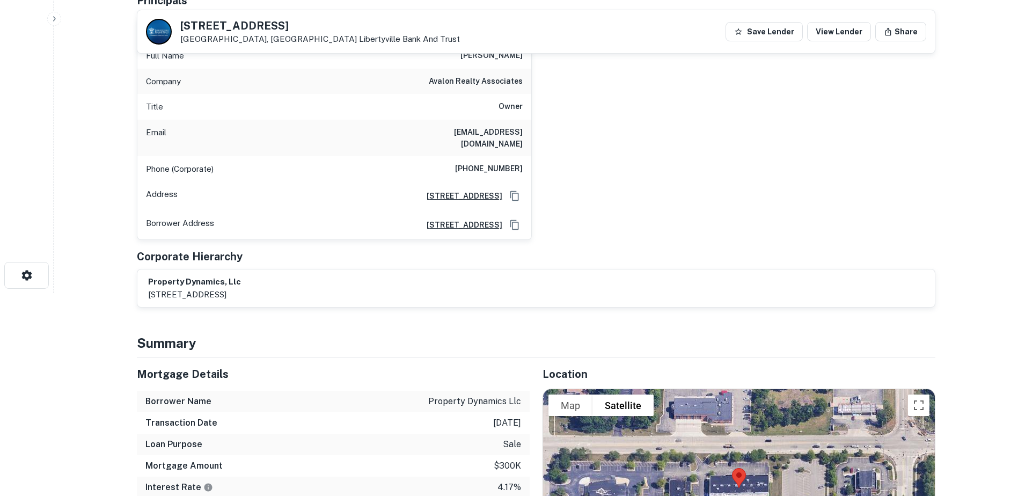
scroll to position [107, 0]
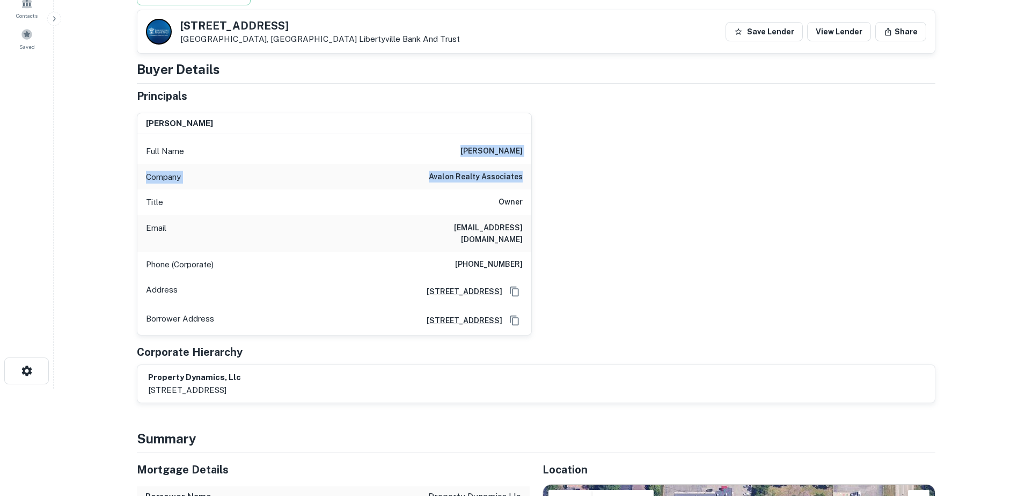
drag, startPoint x: 455, startPoint y: 147, endPoint x: 551, endPoint y: 178, distance: 100.3
click at [551, 178] on div "[PERSON_NAME] Full Name [PERSON_NAME] Company avalon realty associates Title Ow…" at bounding box center [531, 220] width 807 height 232
copy div "[PERSON_NAME] Company avalon realty associates"
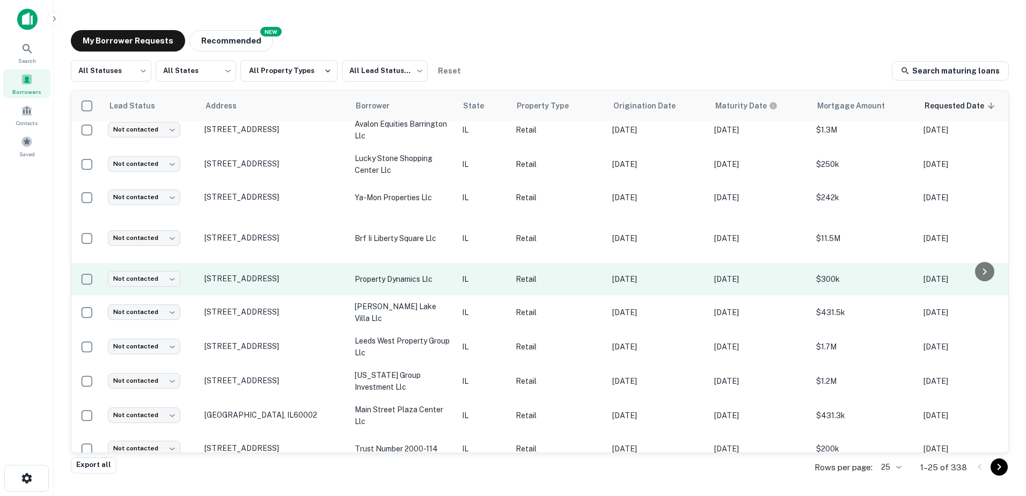
scroll to position [535, 0]
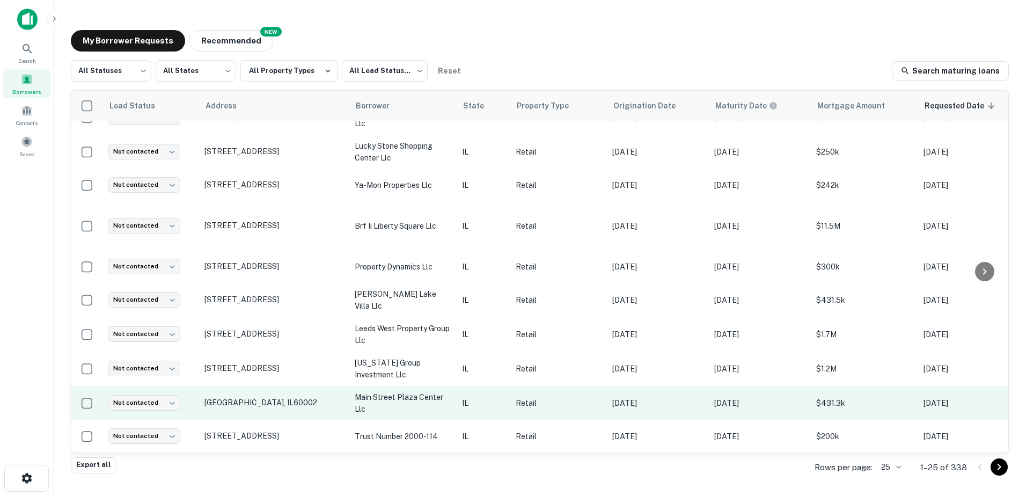
click at [290, 397] on td "[GEOGRAPHIC_DATA], IL60002" at bounding box center [274, 403] width 150 height 34
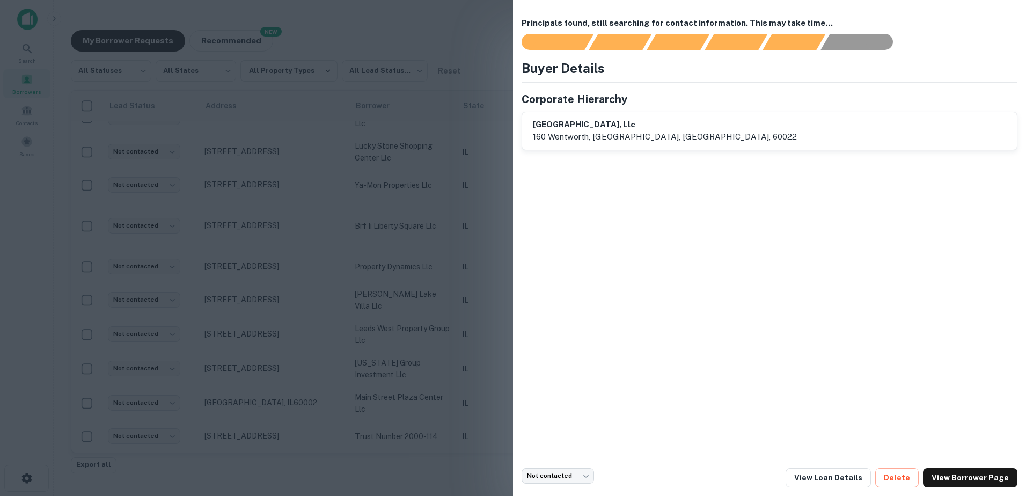
click at [289, 401] on div at bounding box center [513, 248] width 1026 height 496
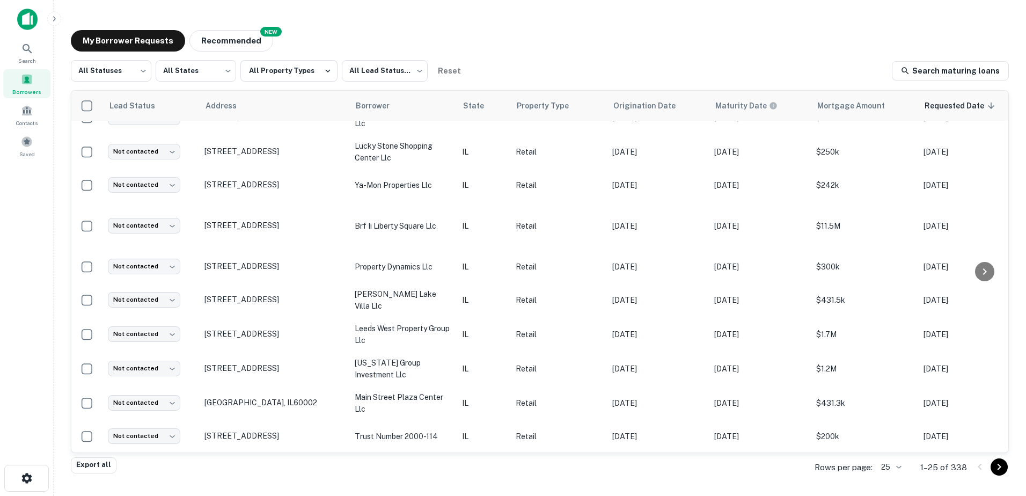
scroll to position [543, 0]
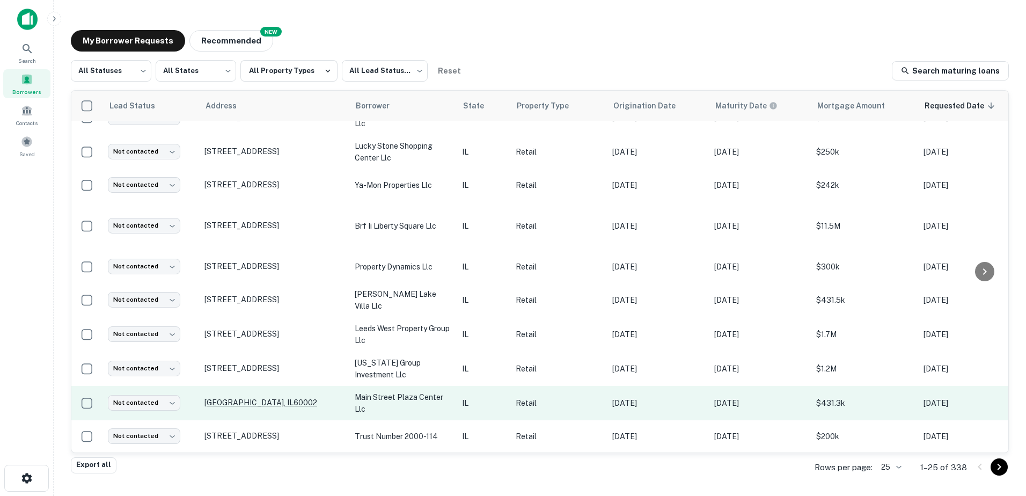
click at [278, 398] on p "[GEOGRAPHIC_DATA], IL60002" at bounding box center [273, 403] width 139 height 10
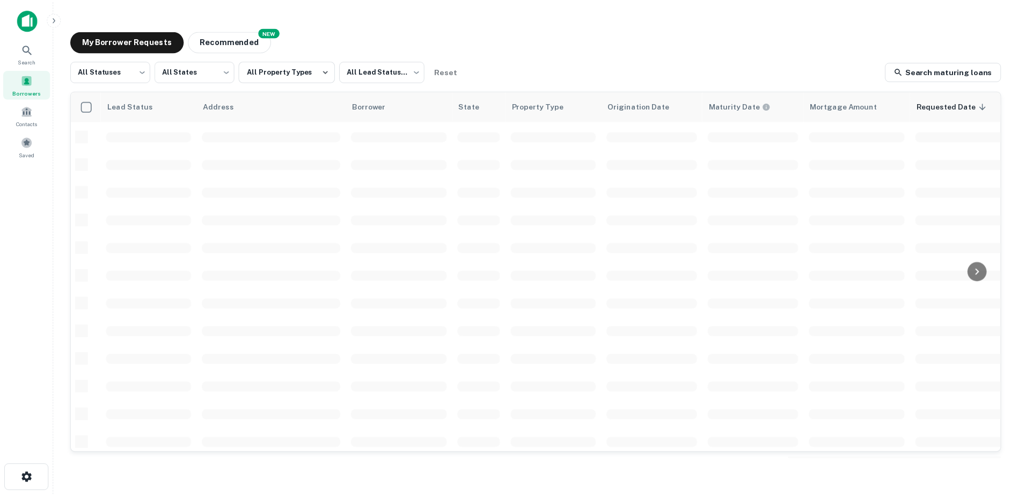
scroll to position [374, 0]
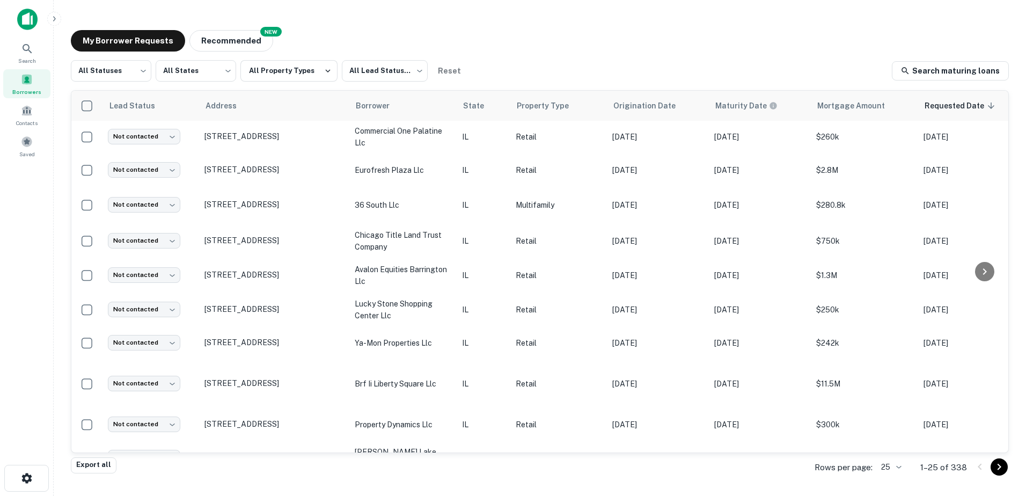
click at [1007, 466] on div "Rows per page: 25 ** 1–25 of 338" at bounding box center [905, 467] width 207 height 29
click at [999, 466] on icon "Go to next page" at bounding box center [999, 467] width 4 height 6
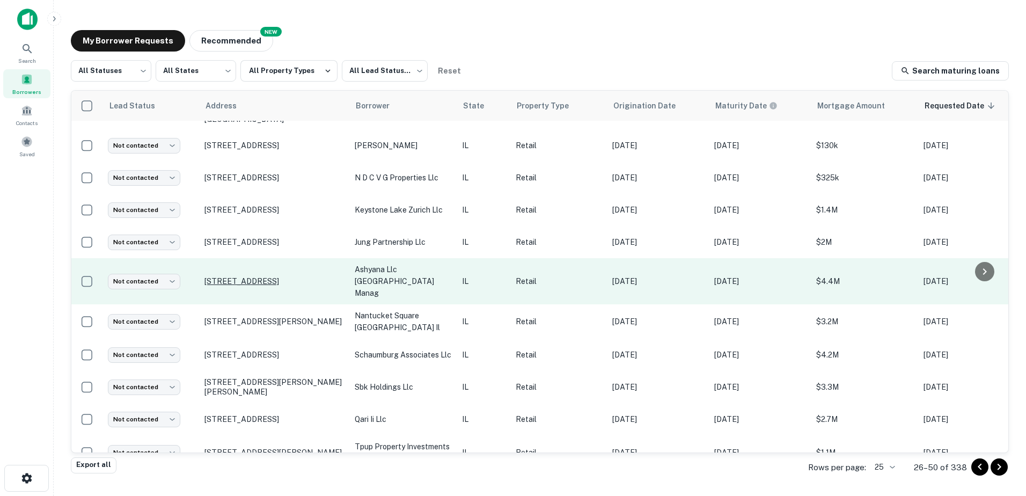
click at [295, 276] on p "[STREET_ADDRESS]" at bounding box center [273, 281] width 139 height 10
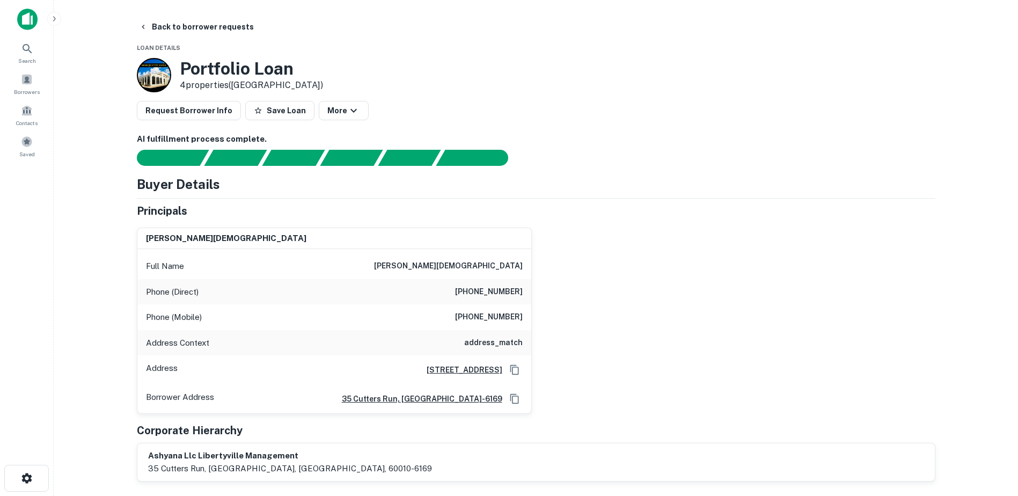
click at [495, 276] on div "Full Name [PERSON_NAME][DEMOGRAPHIC_DATA]" at bounding box center [334, 266] width 394 height 26
click at [496, 272] on h6 "[PERSON_NAME][DEMOGRAPHIC_DATA]" at bounding box center [448, 266] width 149 height 13
click at [498, 265] on h6 "[PERSON_NAME][DEMOGRAPHIC_DATA]" at bounding box center [448, 266] width 149 height 13
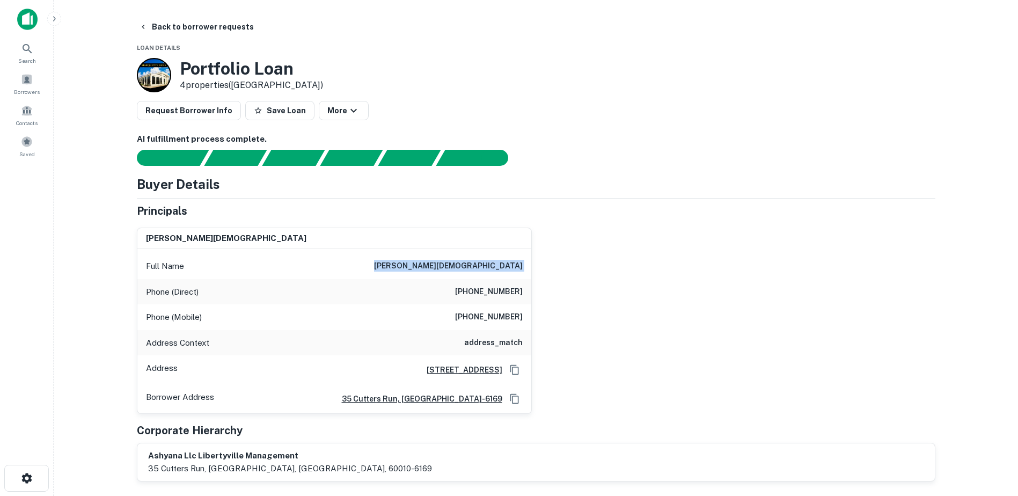
click at [498, 265] on h6 "[PERSON_NAME][DEMOGRAPHIC_DATA]" at bounding box center [448, 266] width 149 height 13
copy h6 "[PERSON_NAME][DEMOGRAPHIC_DATA]"
click at [489, 313] on h6 "[PHONE_NUMBER]" at bounding box center [489, 317] width 68 height 13
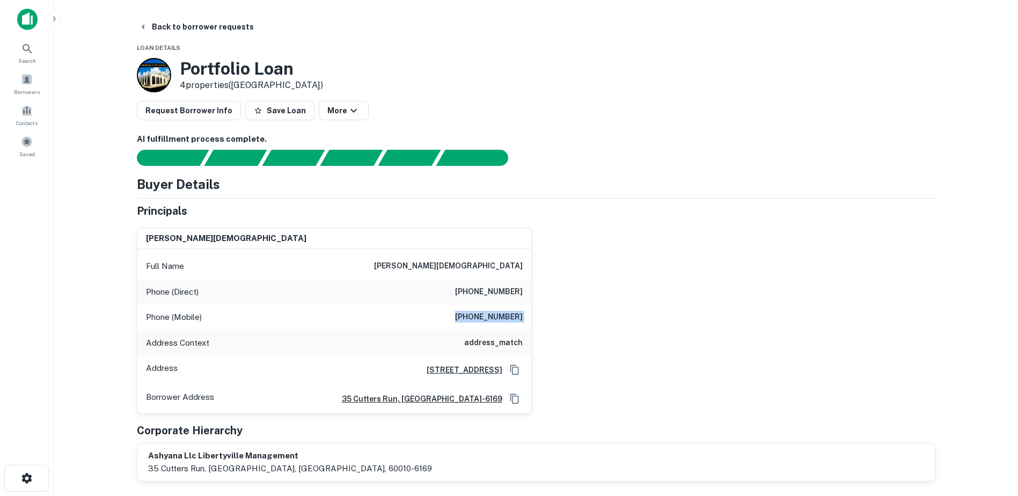
copy h6 "[PHONE_NUMBER]"
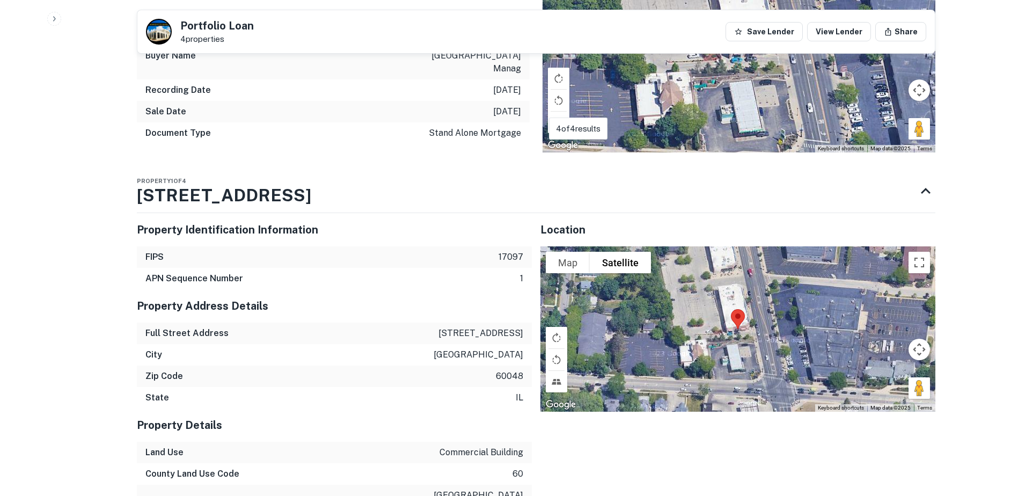
scroll to position [805, 0]
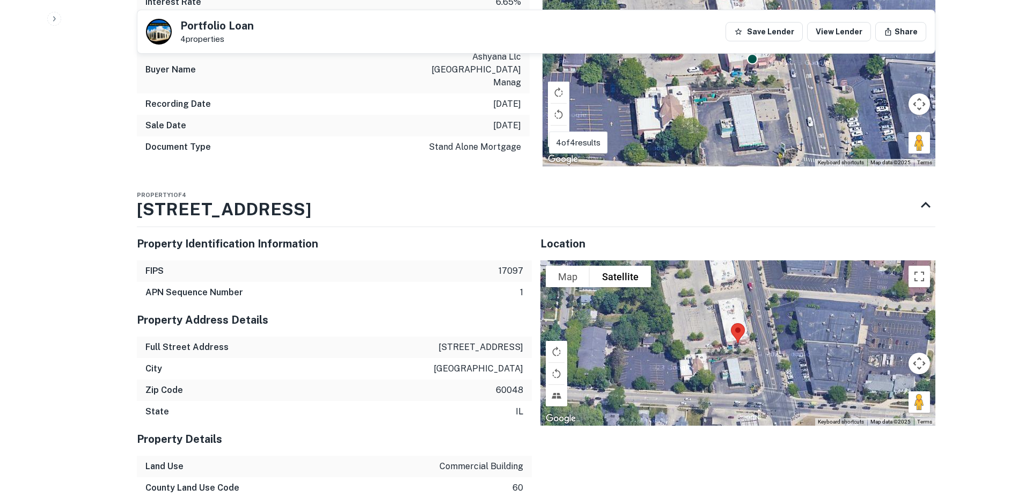
click at [481, 341] on p "[STREET_ADDRESS]" at bounding box center [480, 347] width 85 height 13
copy p "[STREET_ADDRESS]"
click at [487, 362] on p "[GEOGRAPHIC_DATA]" at bounding box center [478, 368] width 90 height 13
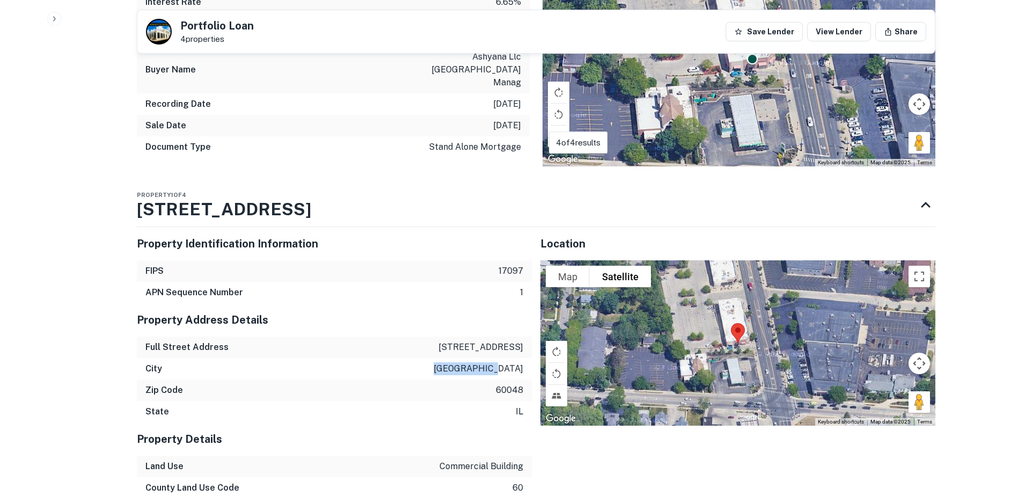
click at [487, 362] on p "[GEOGRAPHIC_DATA]" at bounding box center [478, 368] width 90 height 13
copy p "[GEOGRAPHIC_DATA]"
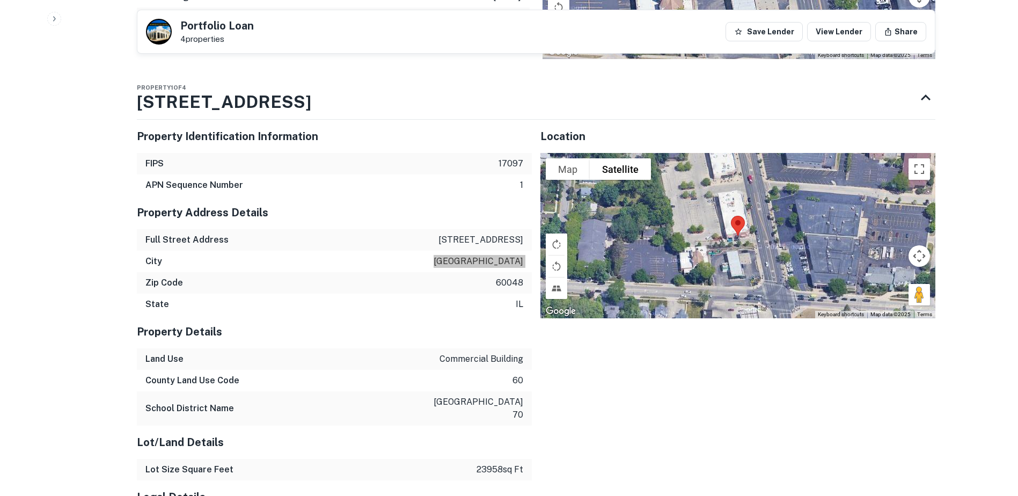
scroll to position [1209, 0]
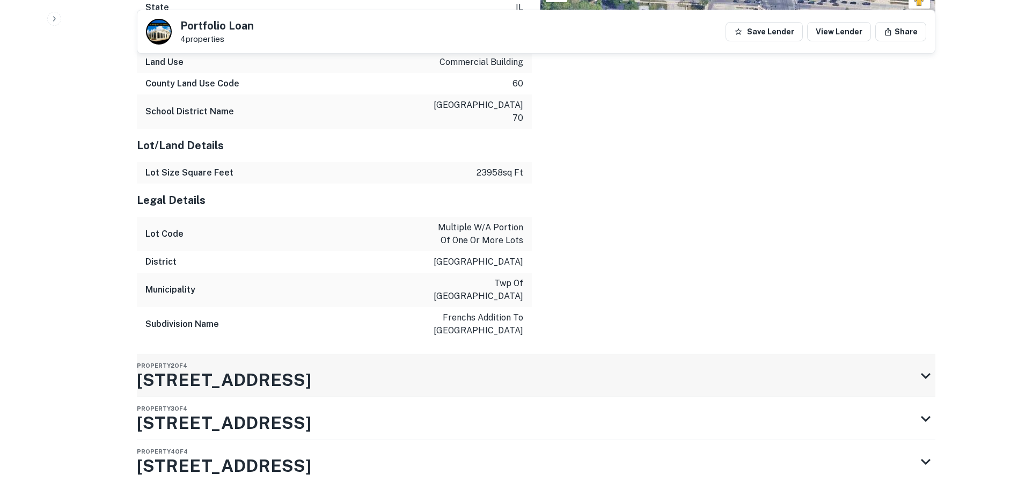
click at [458, 354] on div "Property 2 of 4 [STREET_ADDRESS]" at bounding box center [526, 375] width 779 height 43
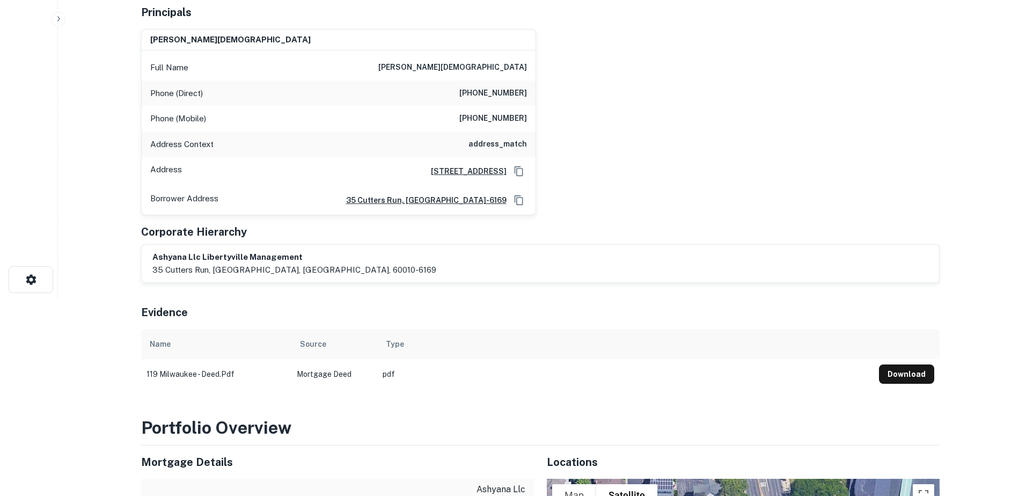
scroll to position [0, 0]
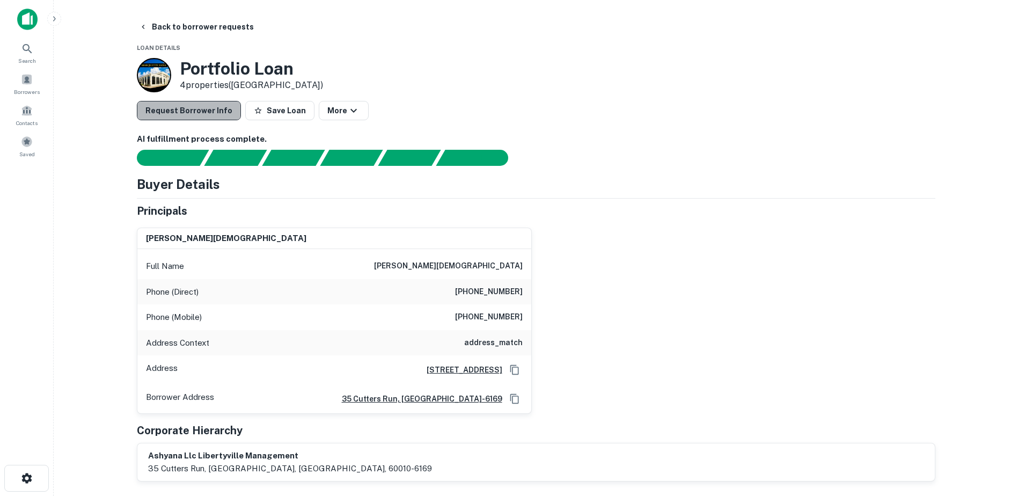
drag, startPoint x: 230, startPoint y: 101, endPoint x: 223, endPoint y: 104, distance: 7.5
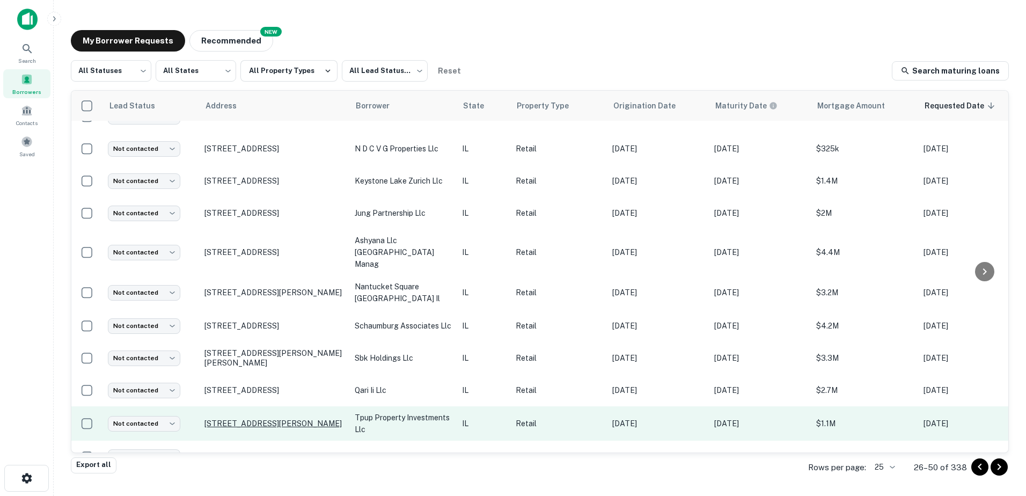
scroll to position [481, 0]
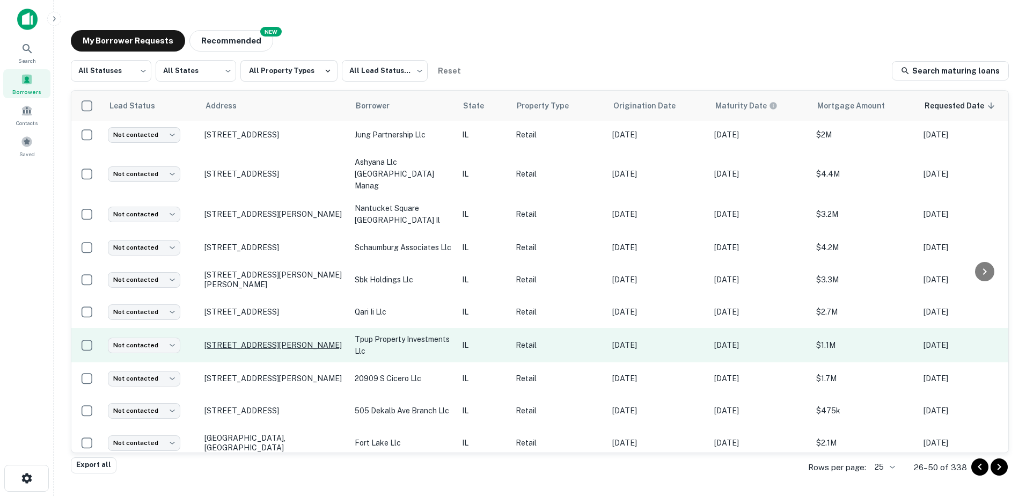
click at [253, 340] on p "[STREET_ADDRESS][PERSON_NAME]" at bounding box center [273, 345] width 139 height 10
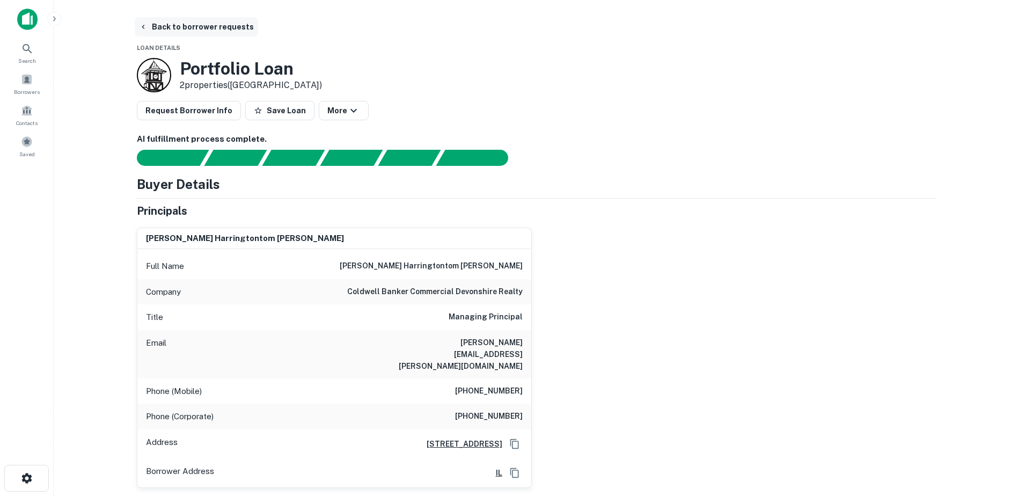
click at [143, 28] on icon "button" at bounding box center [143, 27] width 9 height 9
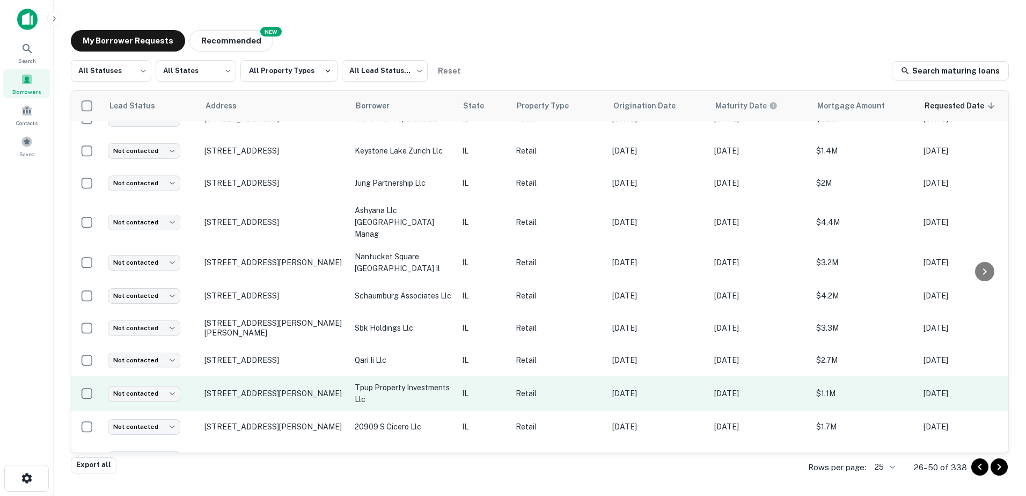
scroll to position [511, 0]
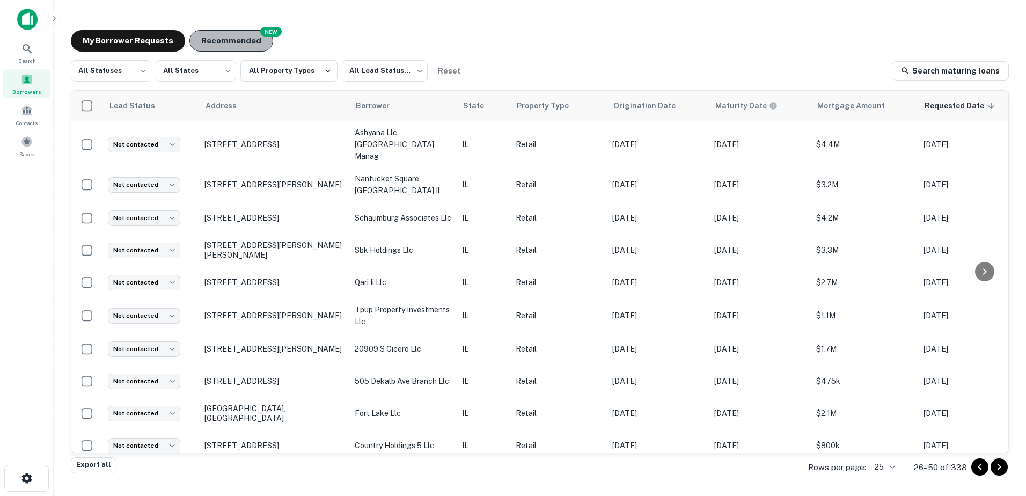
click at [260, 50] on button "Recommended" at bounding box center [231, 40] width 84 height 21
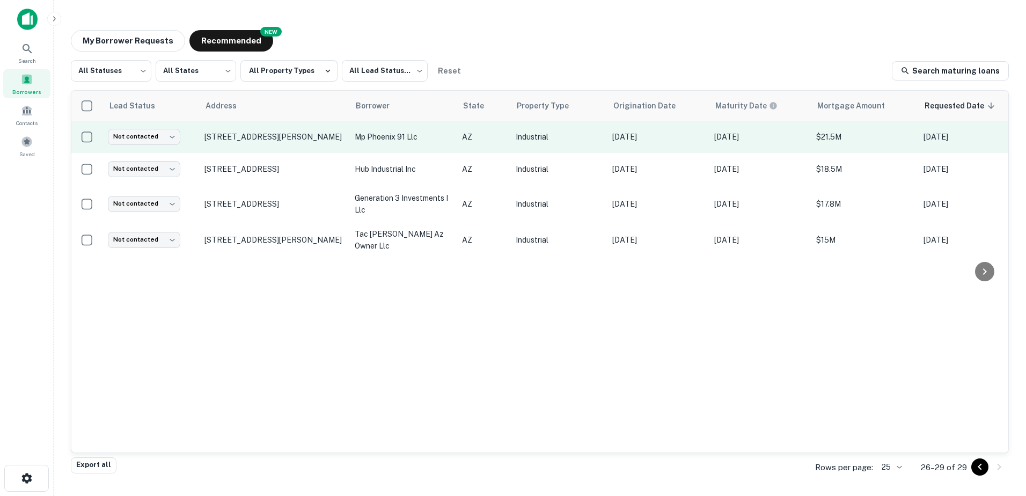
click at [244, 129] on td "[STREET_ADDRESS][PERSON_NAME]" at bounding box center [274, 137] width 150 height 32
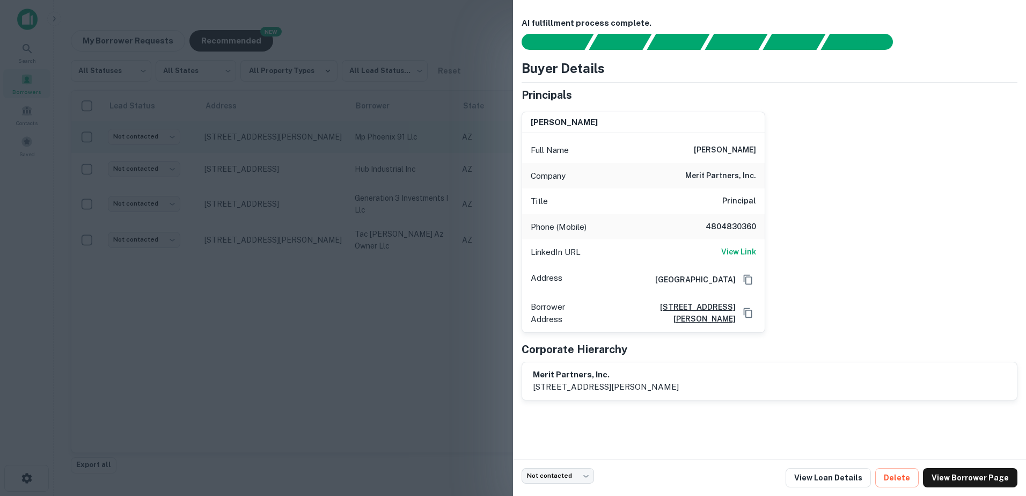
click at [254, 145] on div at bounding box center [513, 248] width 1026 height 496
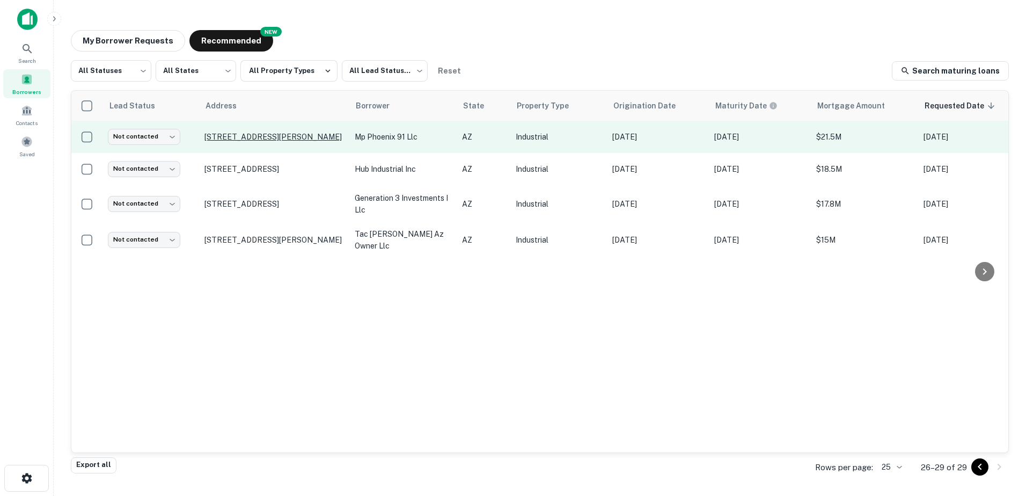
click at [260, 135] on p "[STREET_ADDRESS][PERSON_NAME]" at bounding box center [273, 137] width 139 height 10
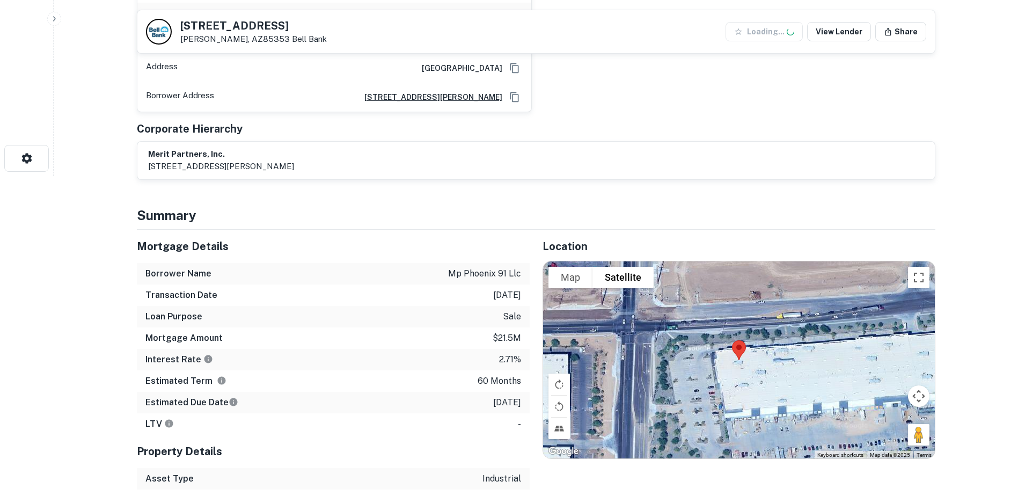
scroll to position [483, 0]
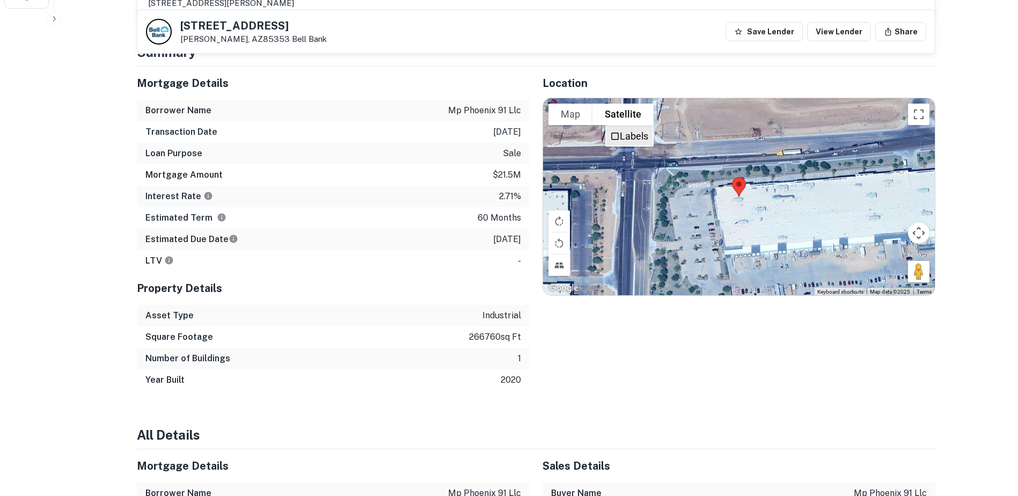
click at [623, 130] on label "Labels" at bounding box center [634, 135] width 28 height 11
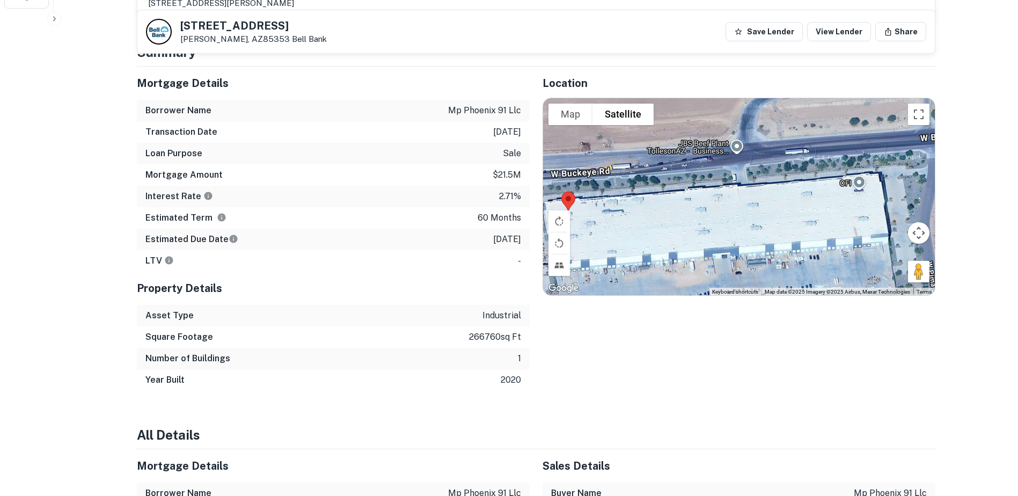
drag, startPoint x: 748, startPoint y: 222, endPoint x: 547, endPoint y: 223, distance: 201.7
click at [547, 224] on div at bounding box center [739, 196] width 392 height 197
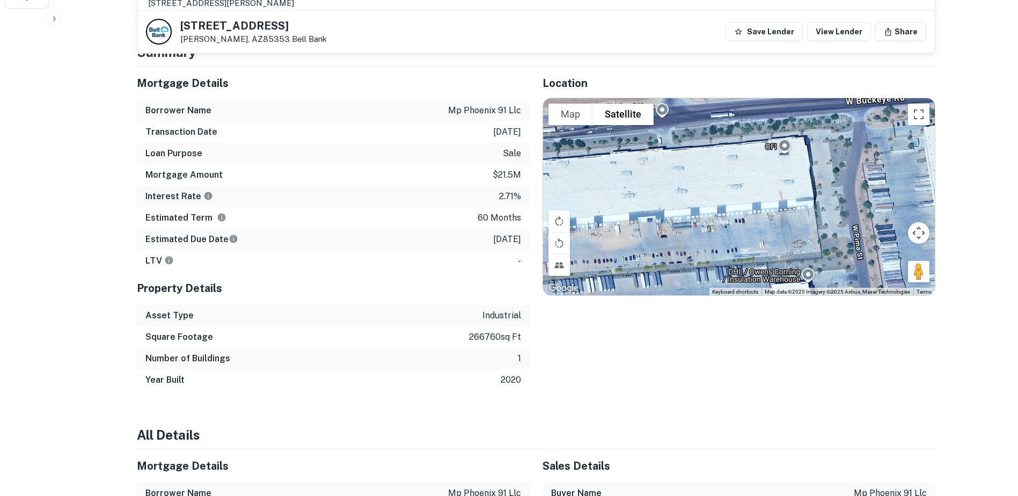
drag, startPoint x: 505, startPoint y: 177, endPoint x: 518, endPoint y: 158, distance: 22.3
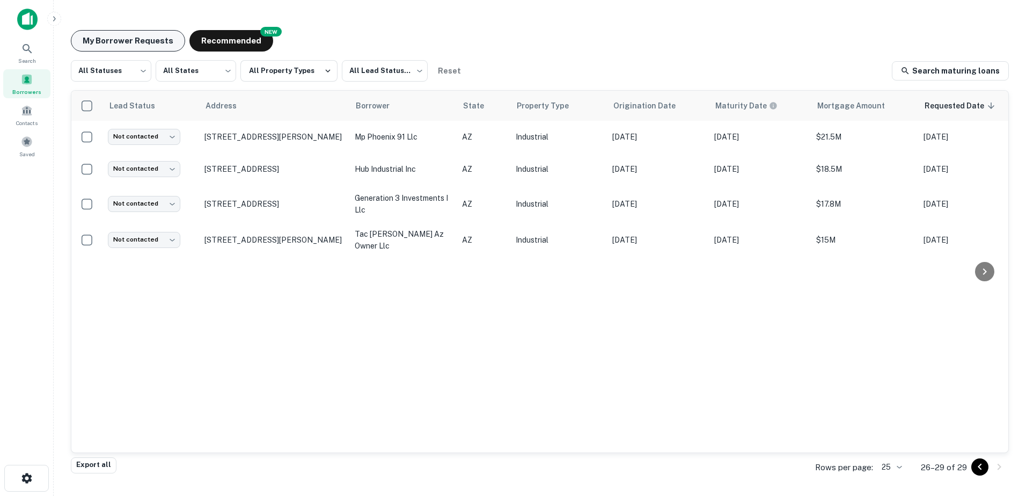
click at [137, 46] on button "My Borrower Requests" at bounding box center [128, 40] width 114 height 21
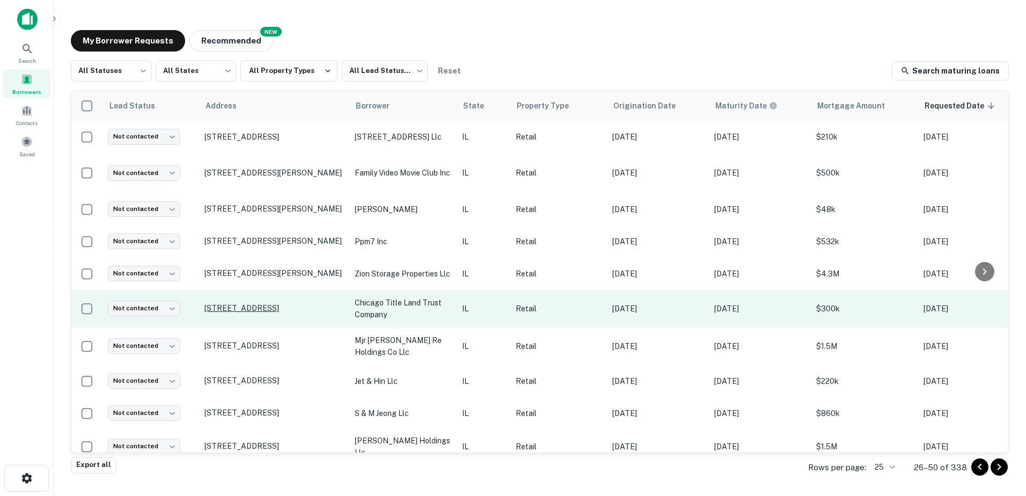
click at [306, 310] on p "[STREET_ADDRESS]" at bounding box center [273, 308] width 139 height 10
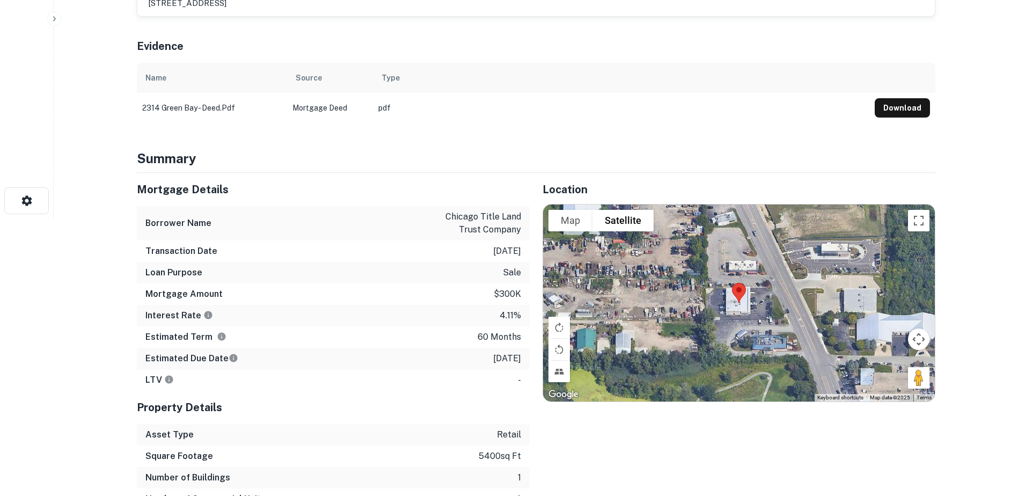
scroll to position [376, 0]
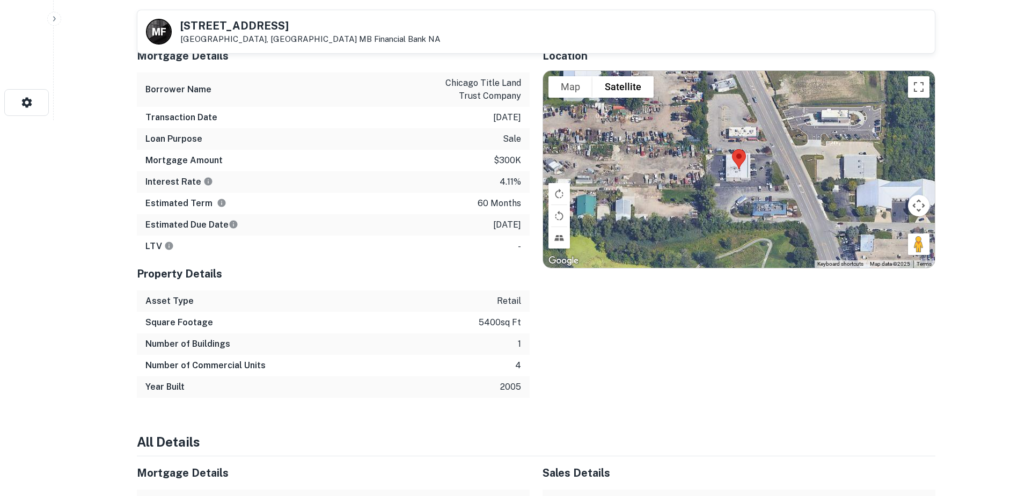
drag, startPoint x: 436, startPoint y: 347, endPoint x: 446, endPoint y: 340, distance: 12.7
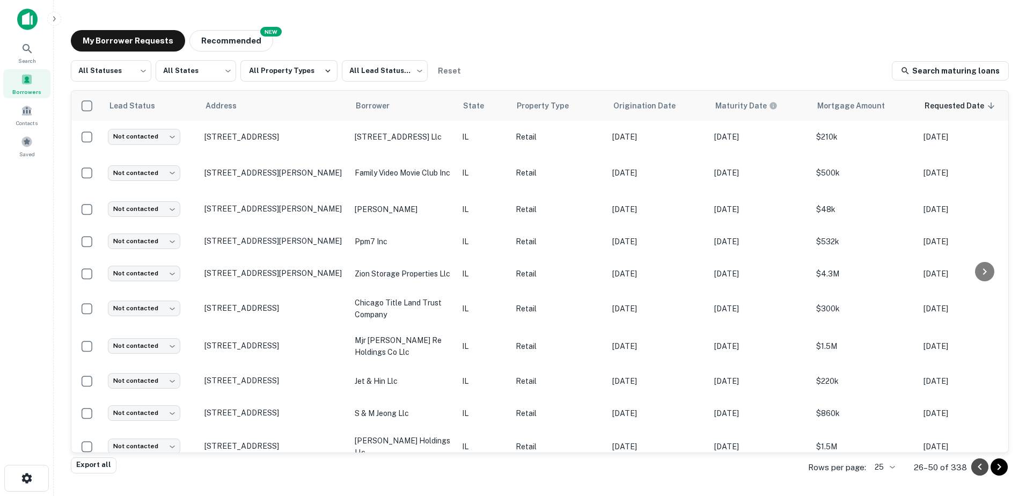
click at [979, 466] on icon "Go to previous page" at bounding box center [979, 467] width 4 height 6
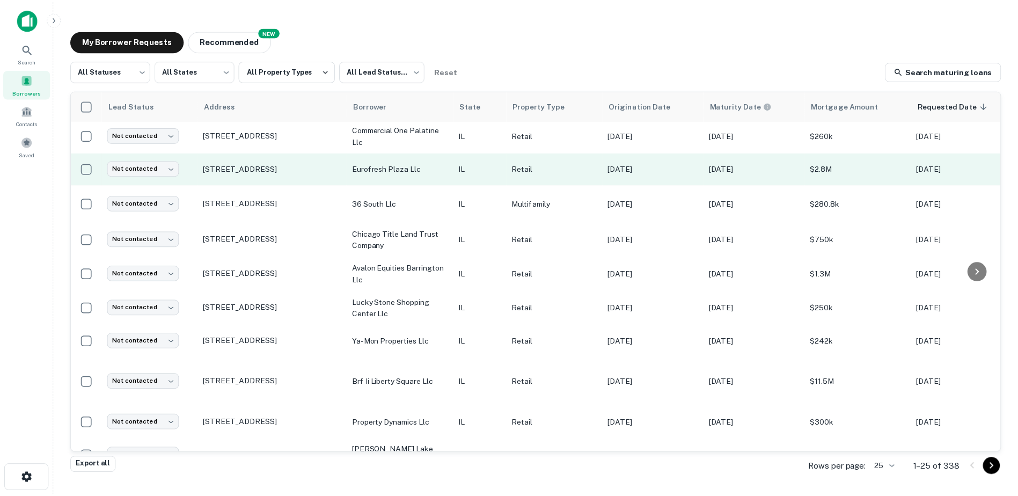
scroll to position [543, 0]
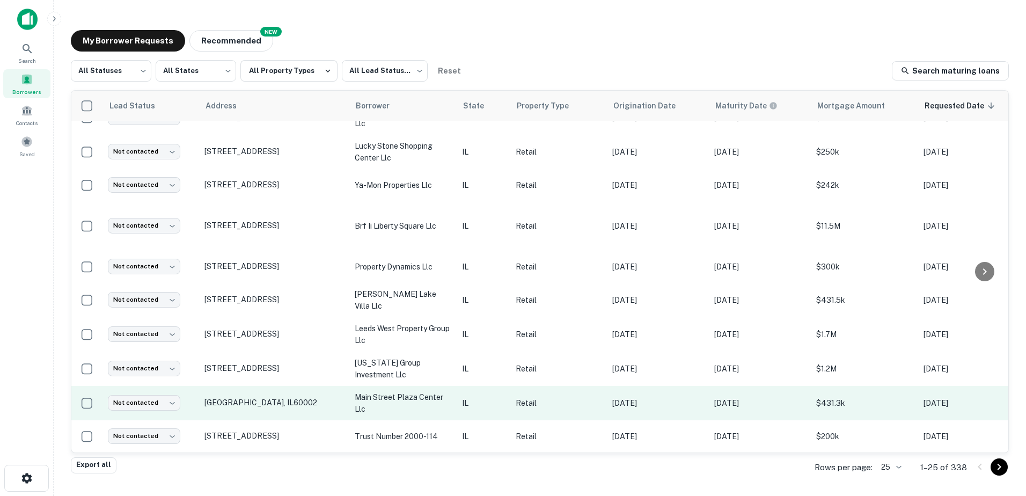
click at [394, 386] on td "main street plaza center llc" at bounding box center [402, 403] width 107 height 34
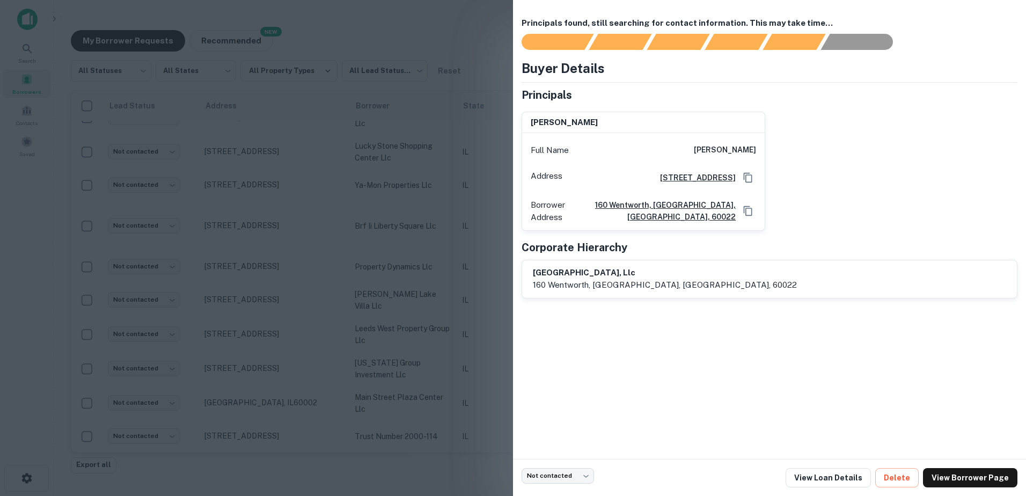
click at [408, 332] on div at bounding box center [513, 248] width 1026 height 496
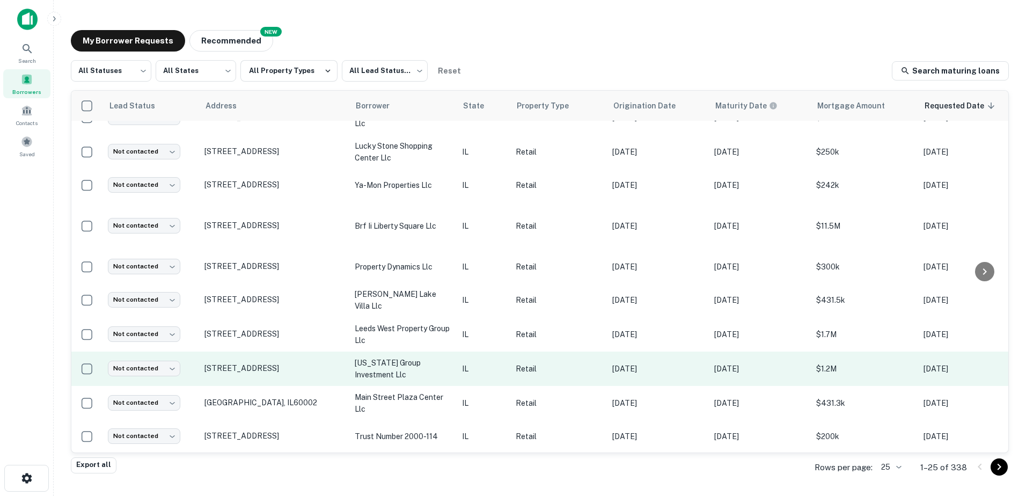
click at [403, 357] on p "[US_STATE] group investment llc" at bounding box center [403, 369] width 97 height 24
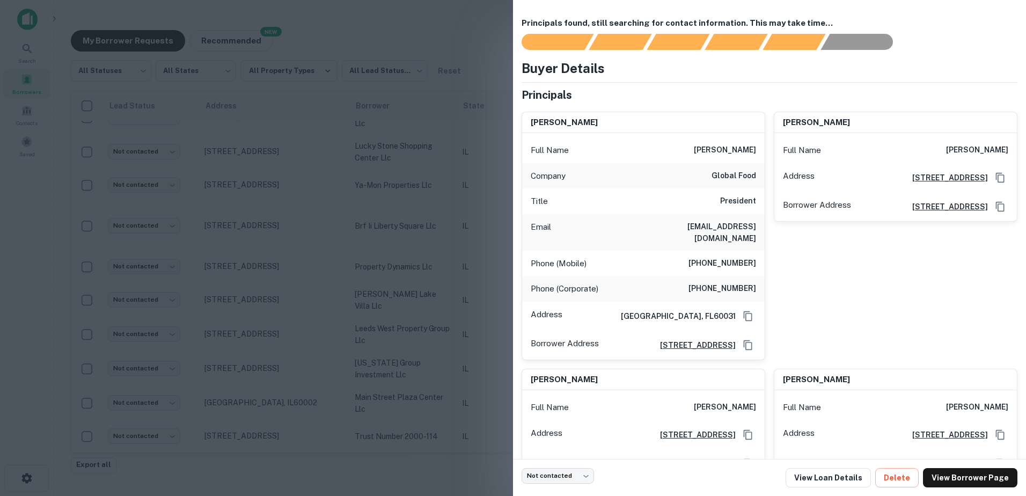
click at [401, 349] on div at bounding box center [513, 248] width 1026 height 496
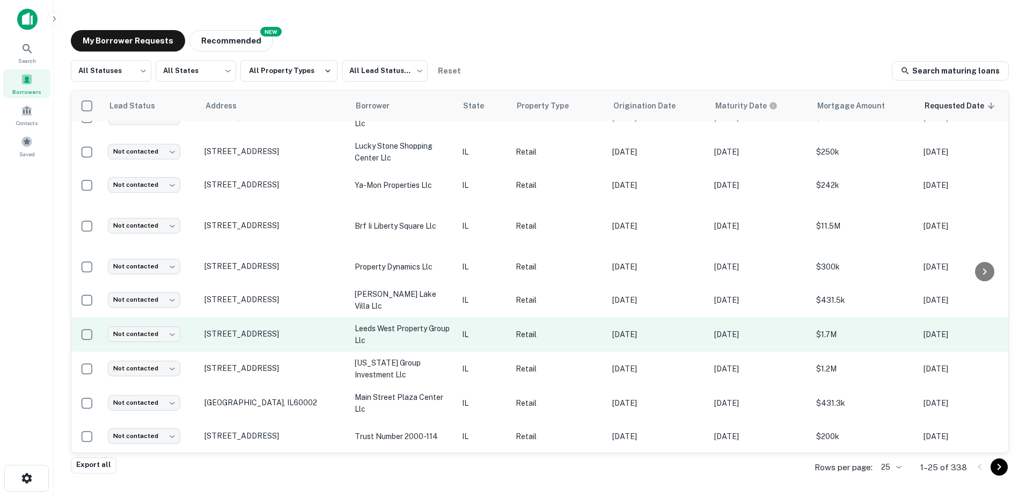
click at [406, 329] on p "leeds west property group llc" at bounding box center [403, 334] width 97 height 24
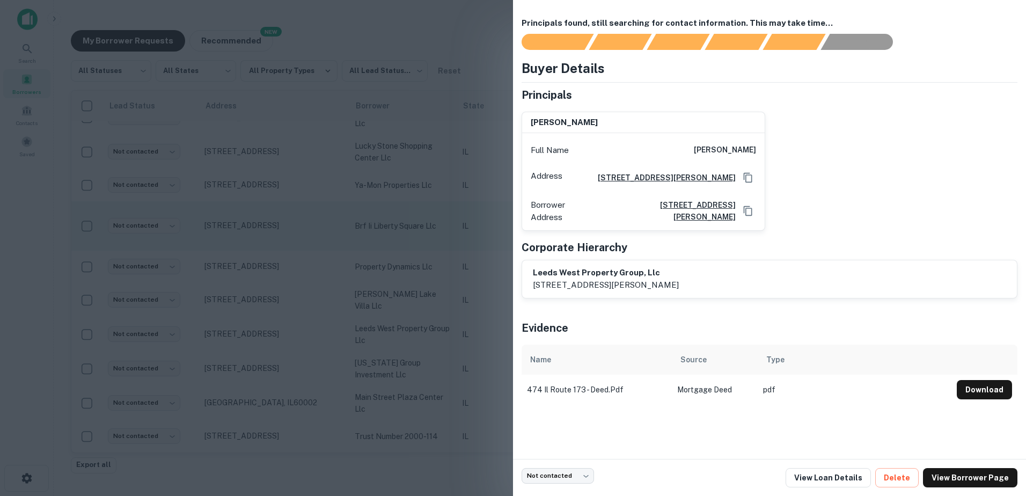
drag, startPoint x: 385, startPoint y: 214, endPoint x: 377, endPoint y: 223, distance: 12.2
click at [385, 212] on div at bounding box center [513, 248] width 1026 height 496
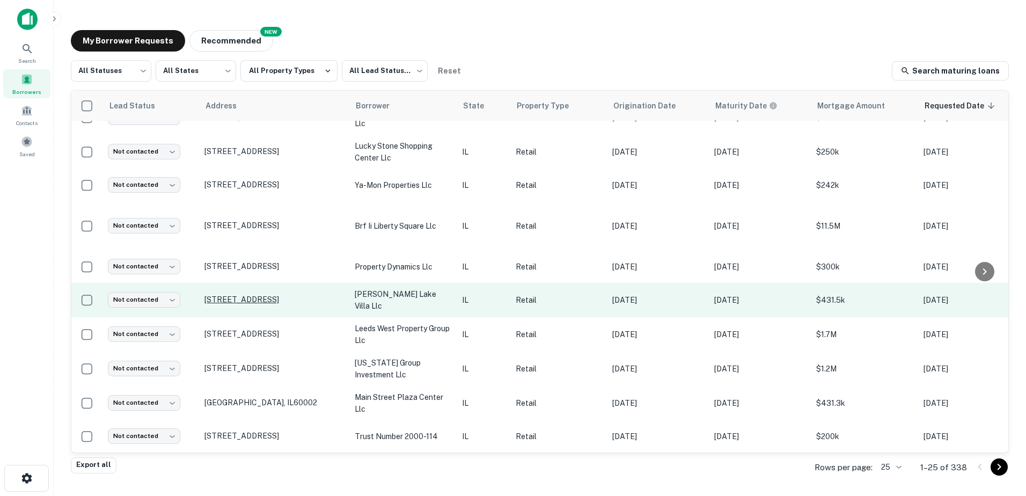
click at [255, 295] on p "[STREET_ADDRESS]" at bounding box center [273, 300] width 139 height 10
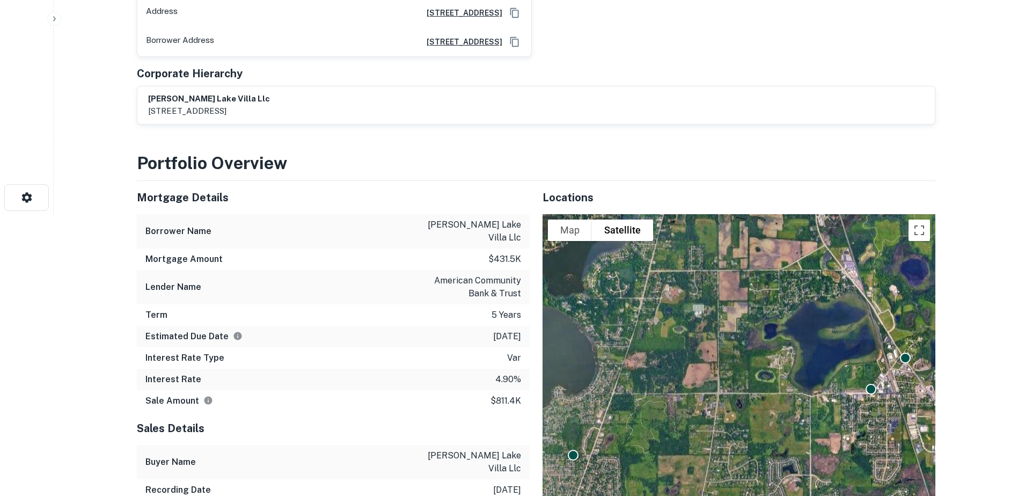
scroll to position [429, 0]
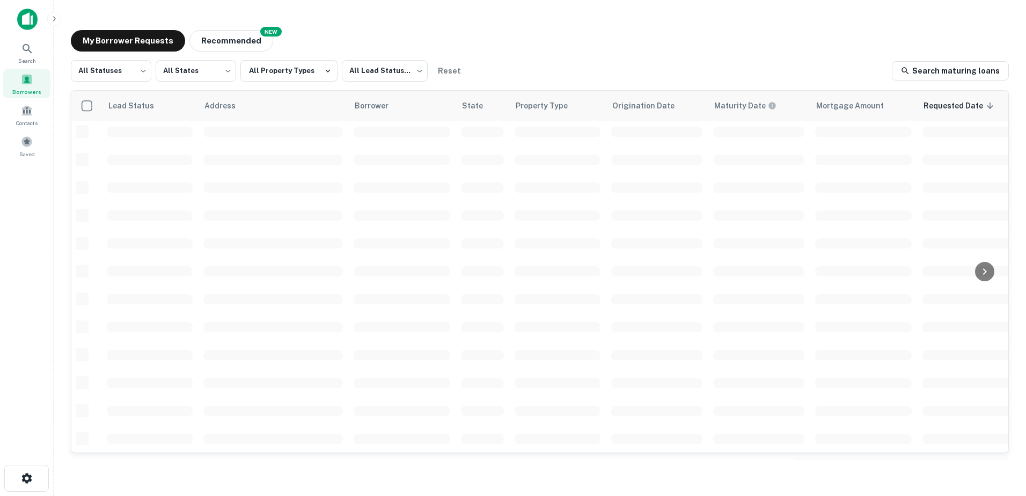
scroll to position [374, 0]
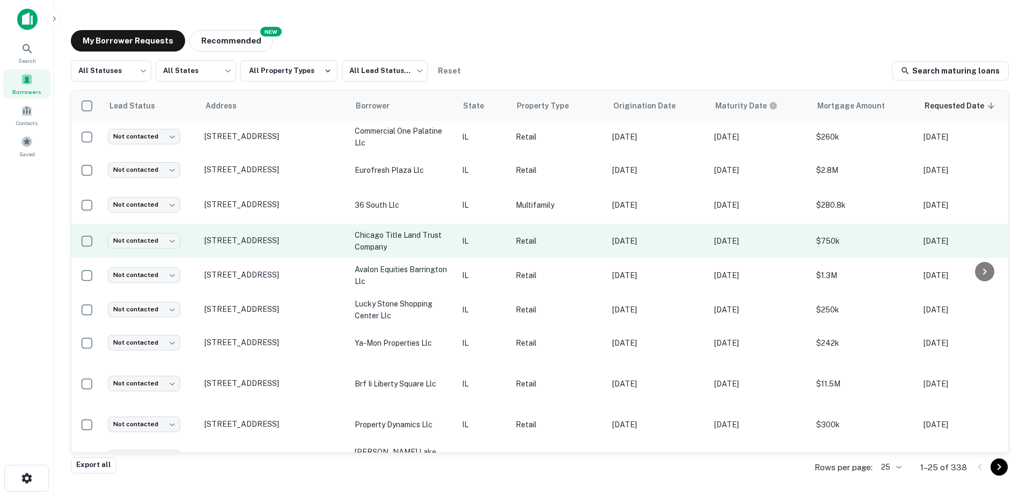
click at [305, 227] on td "[STREET_ADDRESS]" at bounding box center [274, 241] width 150 height 34
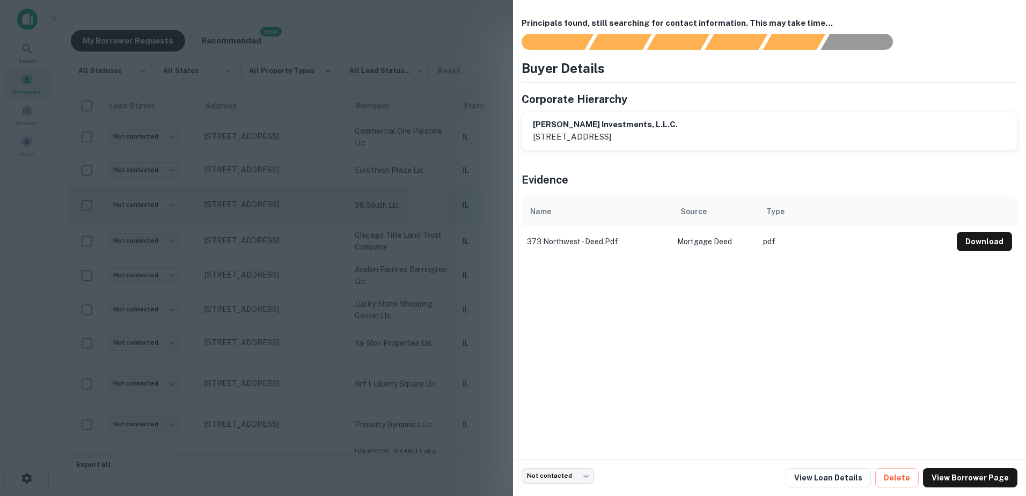
click at [392, 213] on div at bounding box center [513, 248] width 1026 height 496
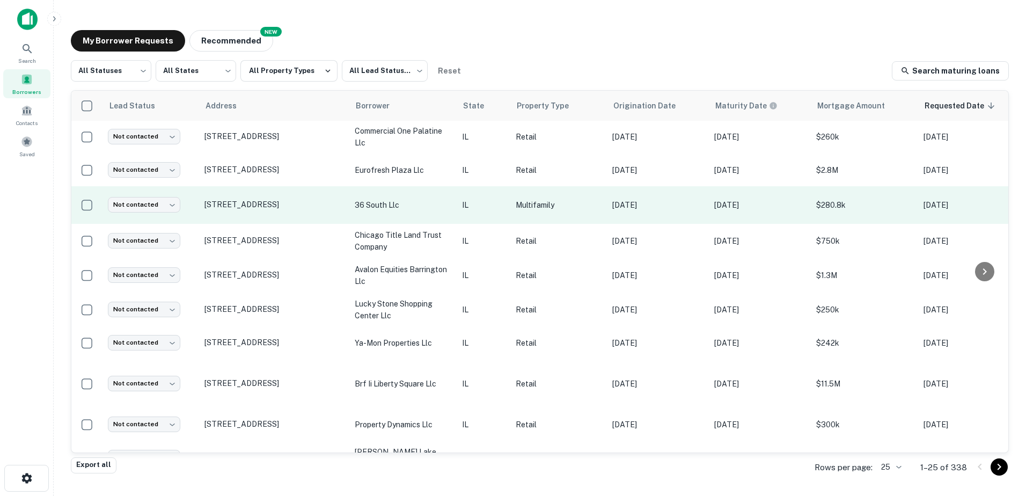
click at [398, 208] on p "36 south llc" at bounding box center [403, 205] width 97 height 12
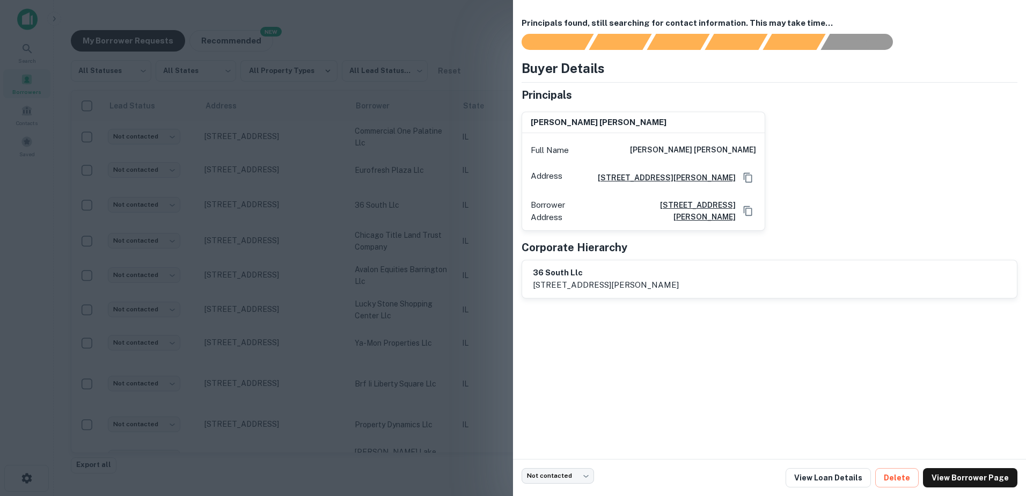
click at [396, 209] on div at bounding box center [513, 248] width 1026 height 496
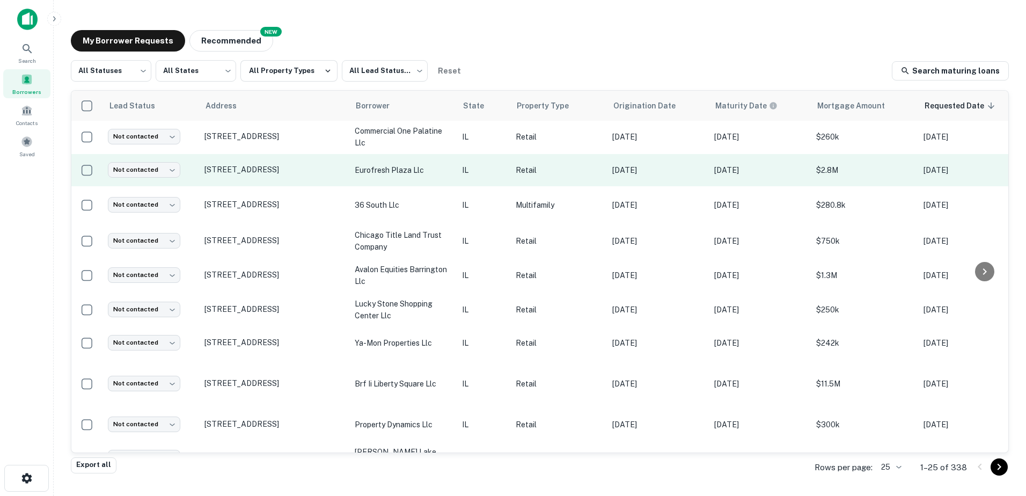
click at [407, 179] on td "eurofresh plaza llc" at bounding box center [402, 170] width 107 height 32
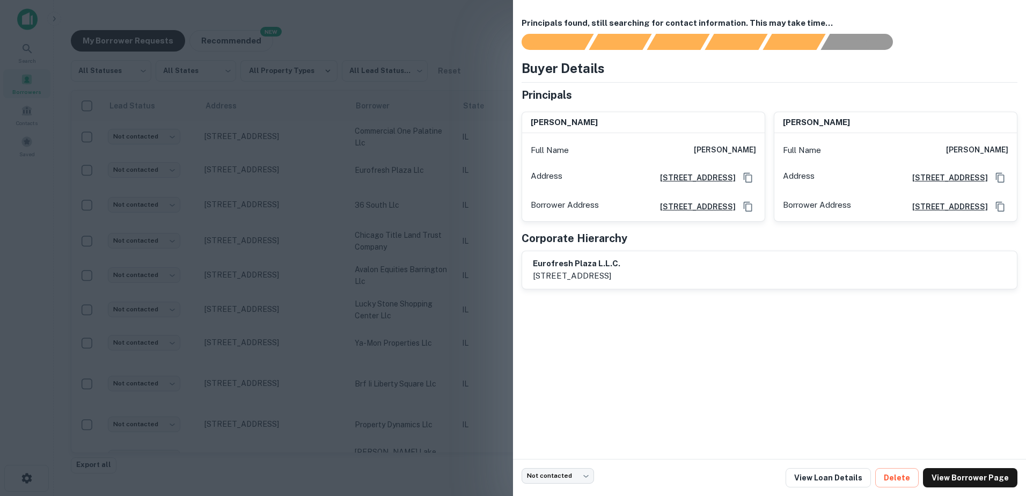
click at [405, 186] on div at bounding box center [513, 248] width 1026 height 496
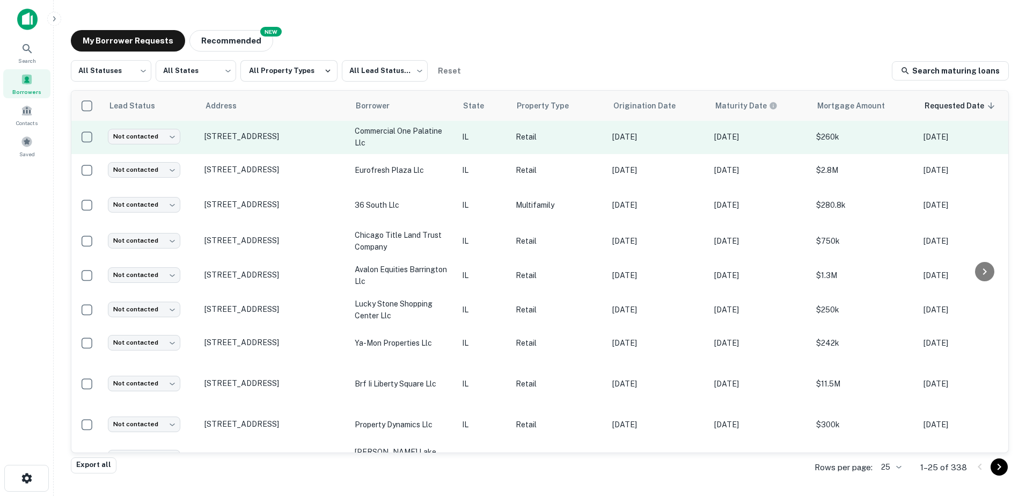
click at [387, 130] on p "commercial one palatine llc" at bounding box center [403, 137] width 97 height 24
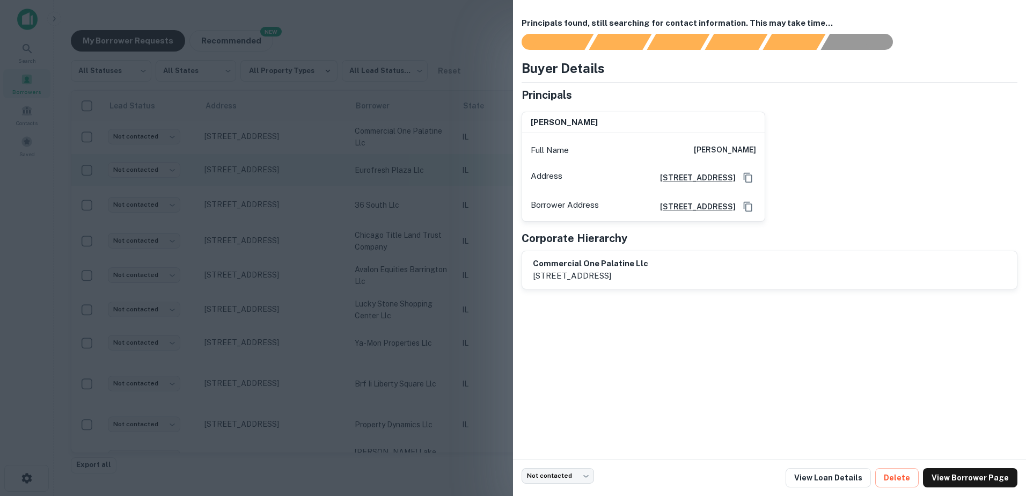
click at [390, 175] on div at bounding box center [513, 248] width 1026 height 496
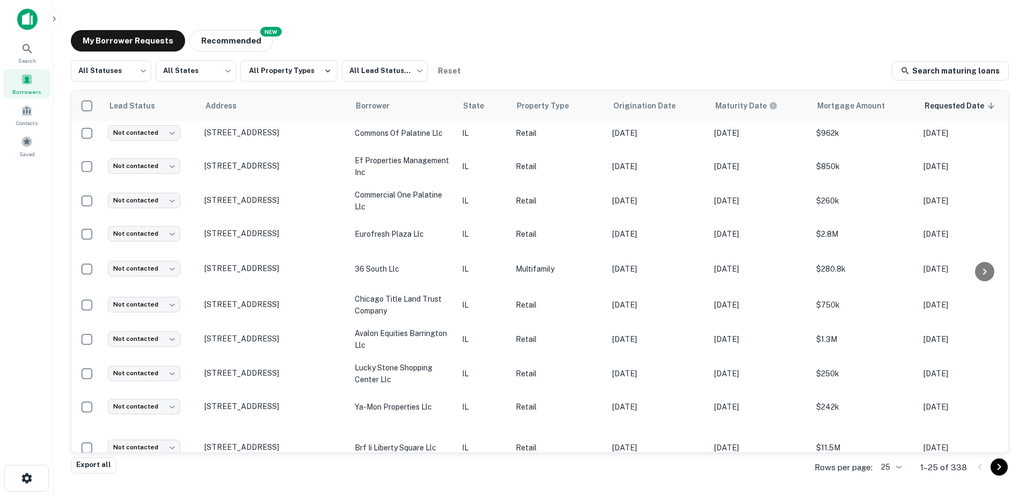
scroll to position [159, 0]
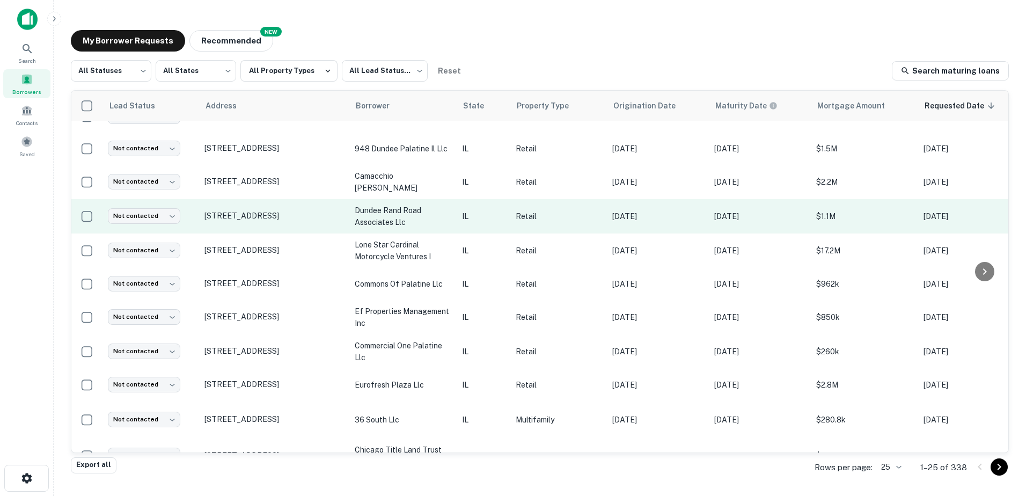
click at [411, 210] on p "dundee rand road associates llc" at bounding box center [403, 216] width 97 height 24
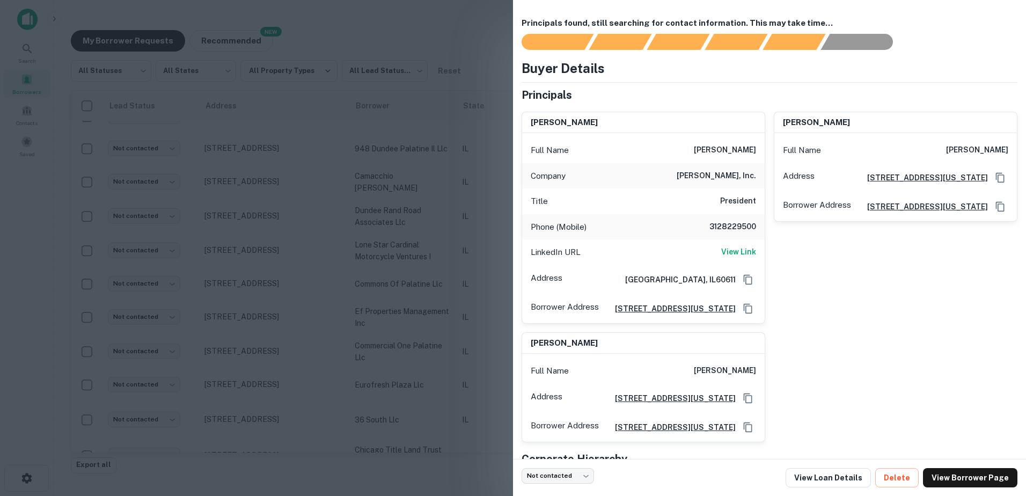
click at [215, 256] on div at bounding box center [513, 248] width 1026 height 496
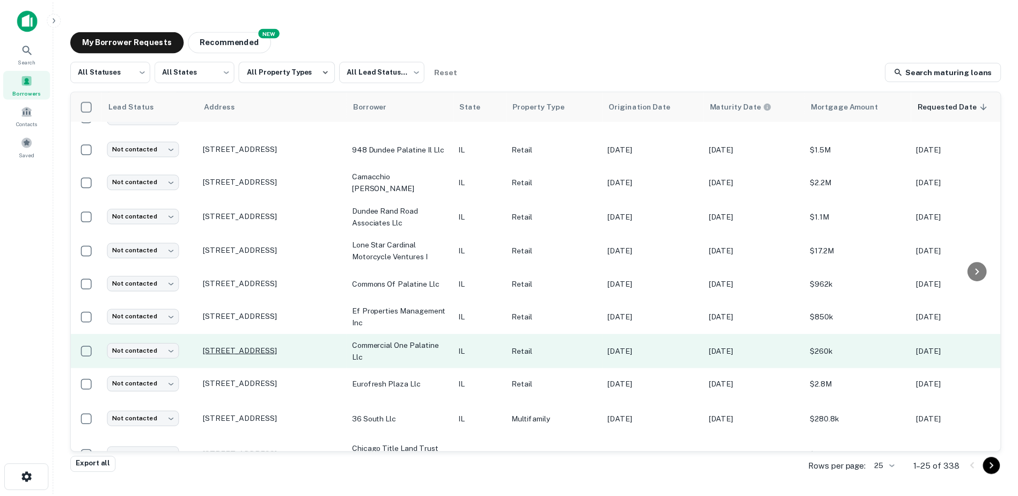
scroll to position [267, 0]
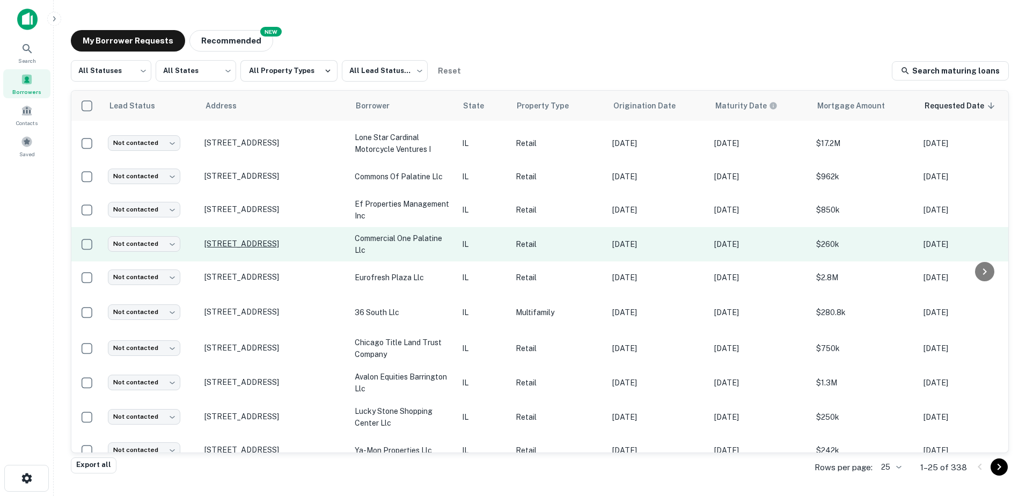
click at [263, 239] on p "[STREET_ADDRESS]" at bounding box center [273, 244] width 139 height 10
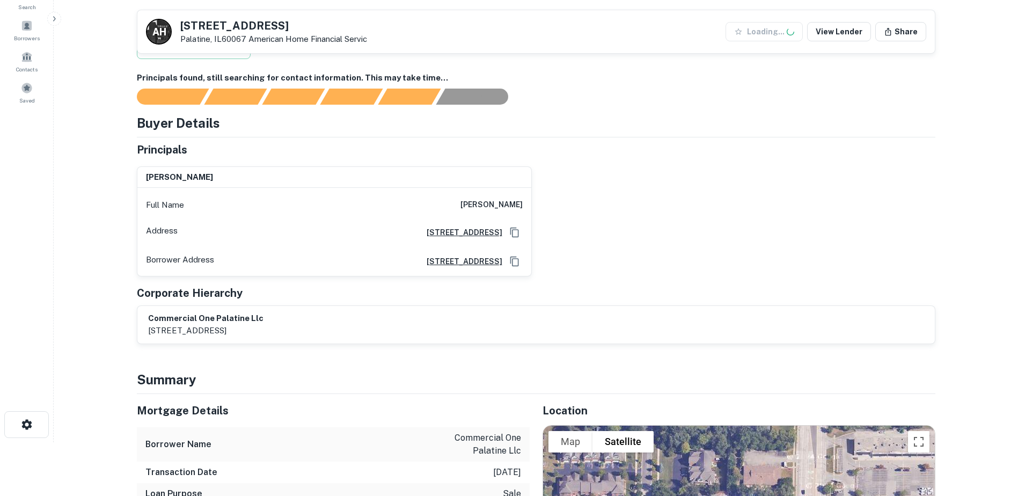
scroll to position [161, 0]
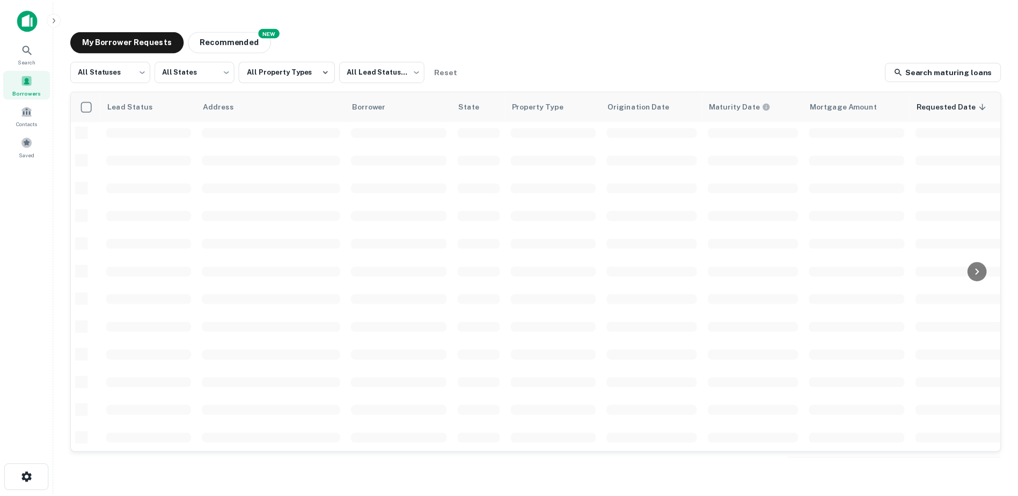
scroll to position [374, 0]
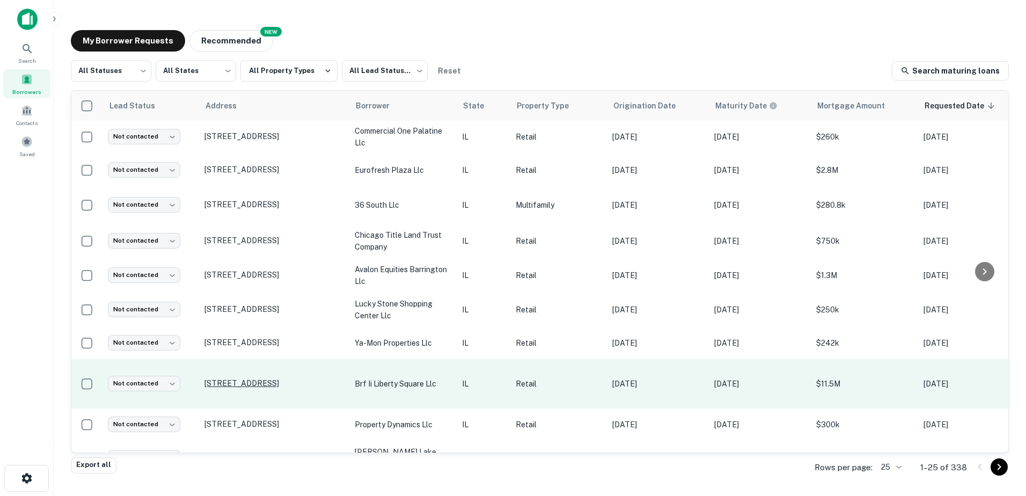
click at [342, 383] on p "[STREET_ADDRESS]" at bounding box center [273, 383] width 139 height 10
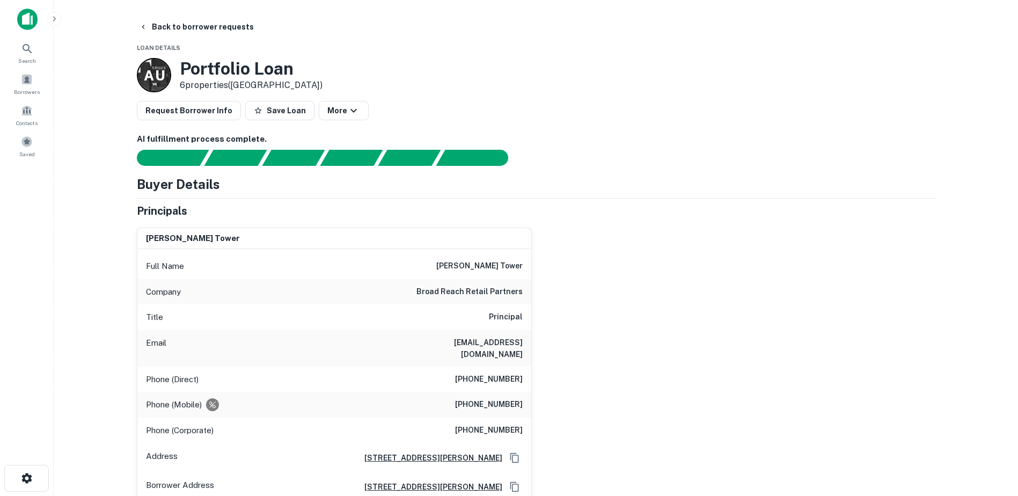
click at [471, 289] on h6 "broad reach retail partners" at bounding box center [469, 291] width 106 height 13
copy h6 "broad reach retail partners"
click at [186, 28] on button "Back to borrower requests" at bounding box center [196, 26] width 123 height 19
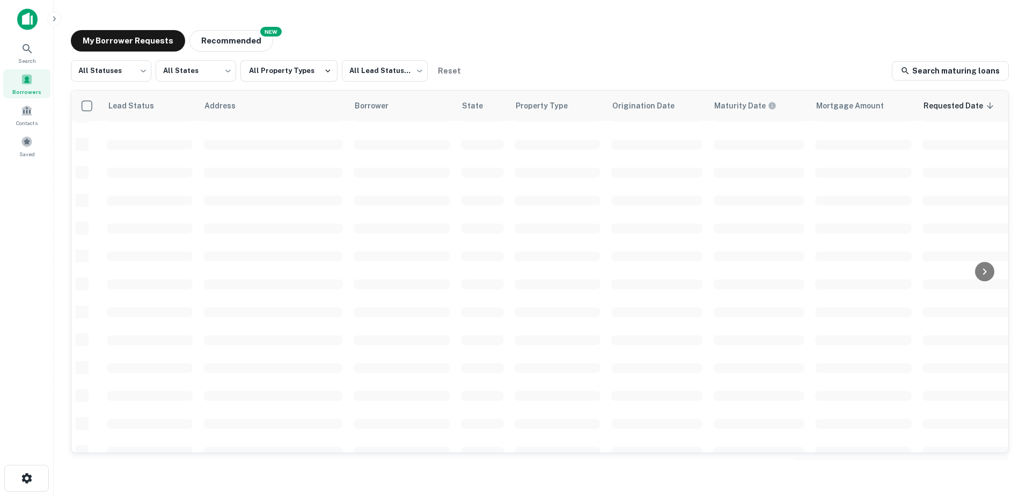
scroll to position [374, 0]
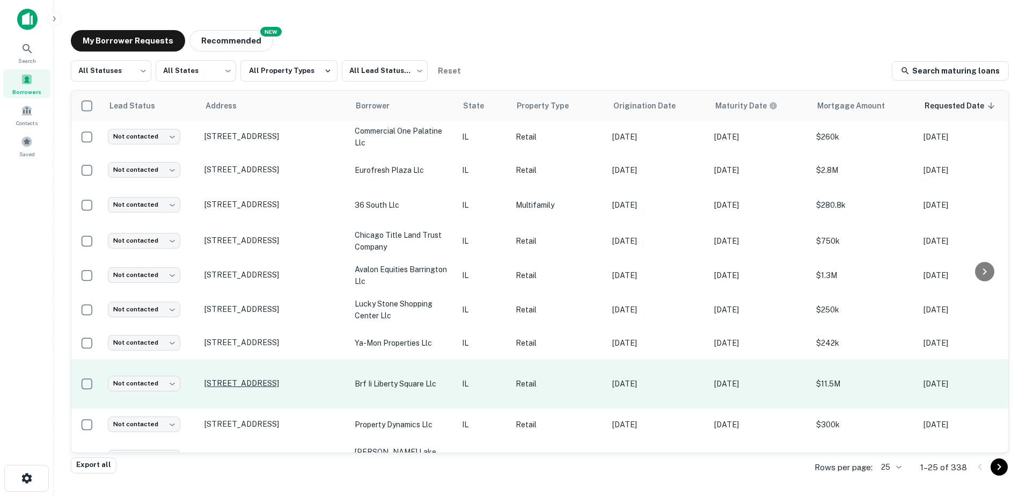
click at [292, 379] on p "[STREET_ADDRESS]" at bounding box center [273, 383] width 139 height 10
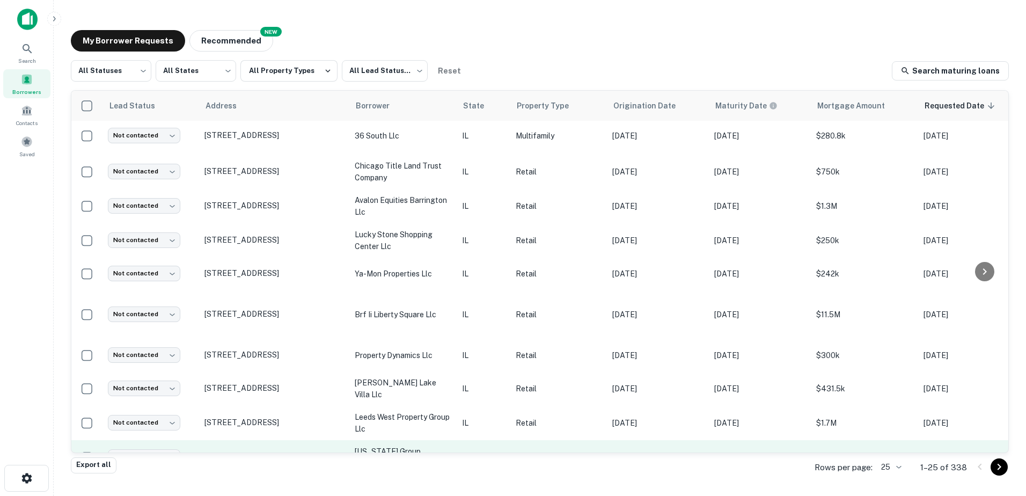
scroll to position [535, 0]
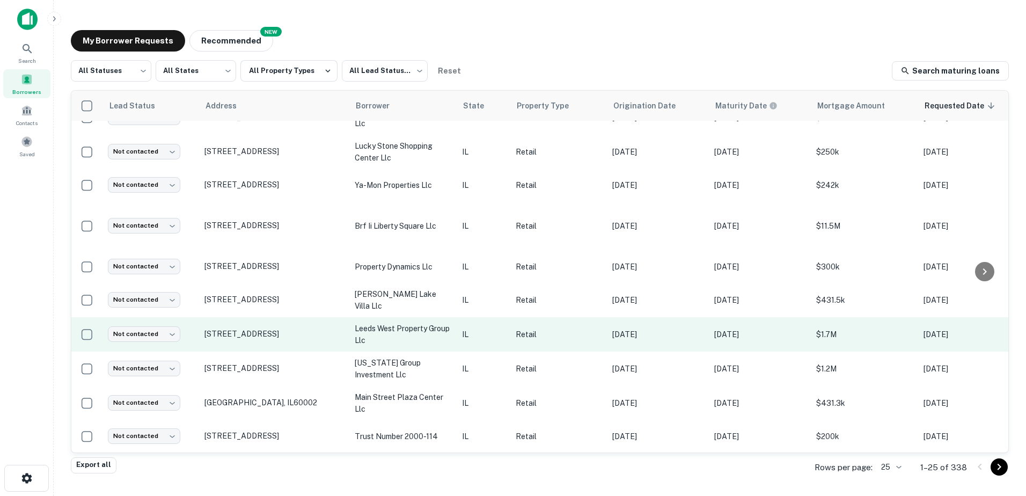
click at [300, 329] on td "[STREET_ADDRESS]" at bounding box center [274, 334] width 150 height 34
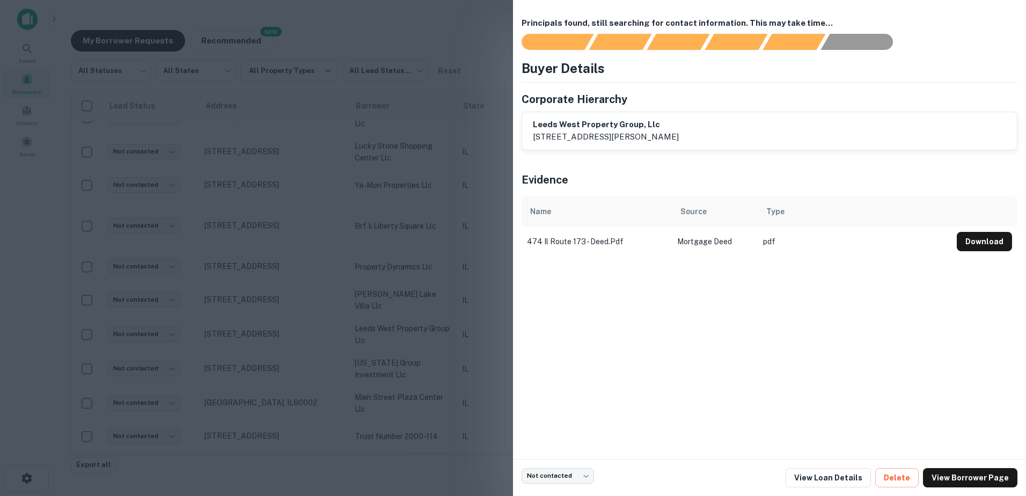
click at [300, 329] on div at bounding box center [513, 248] width 1026 height 496
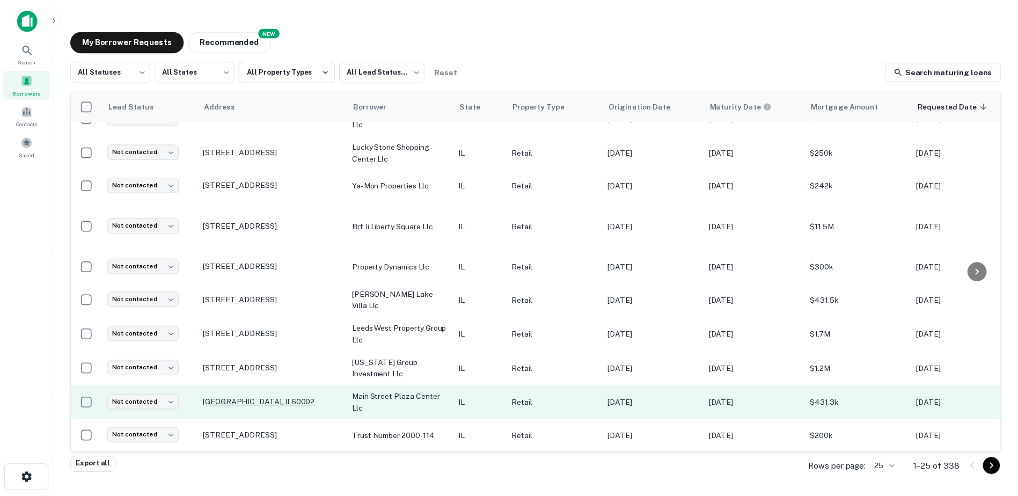
scroll to position [543, 0]
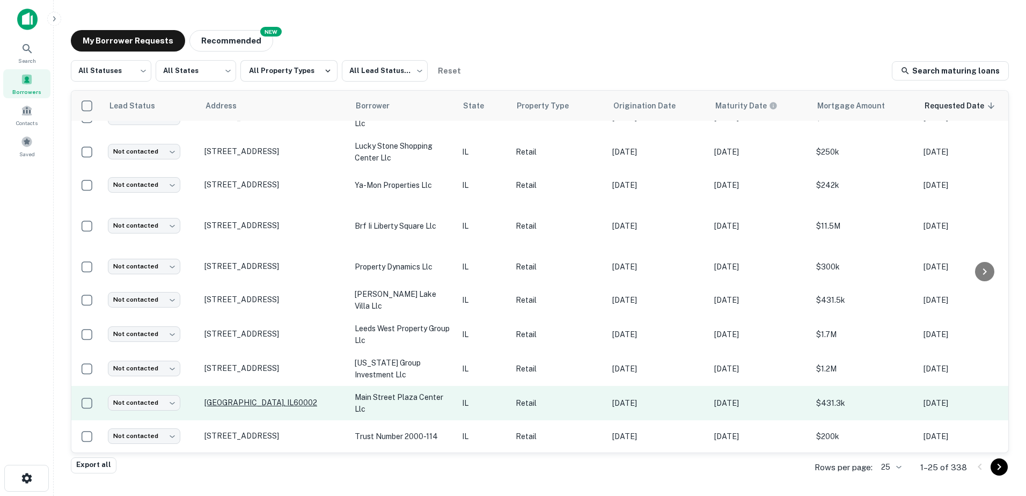
click at [304, 398] on p "[GEOGRAPHIC_DATA], IL60002" at bounding box center [273, 403] width 139 height 10
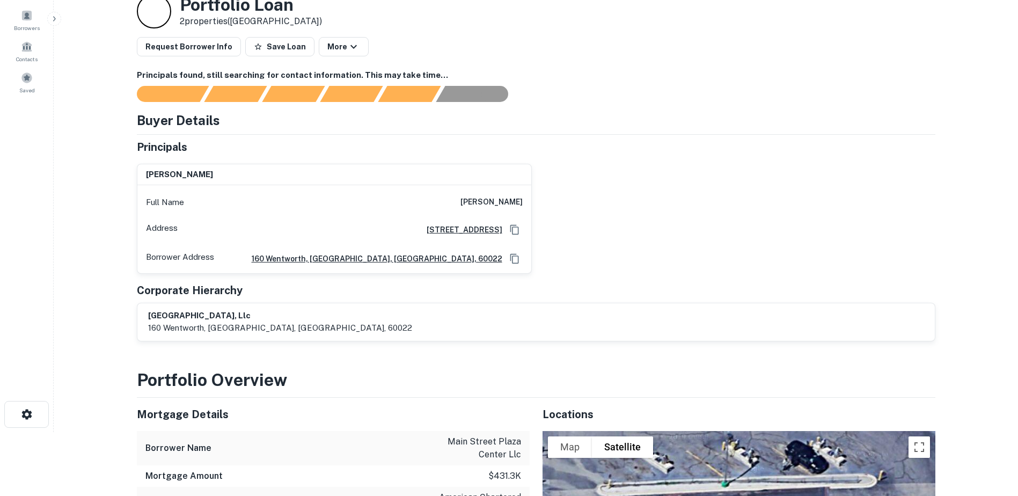
scroll to position [54, 0]
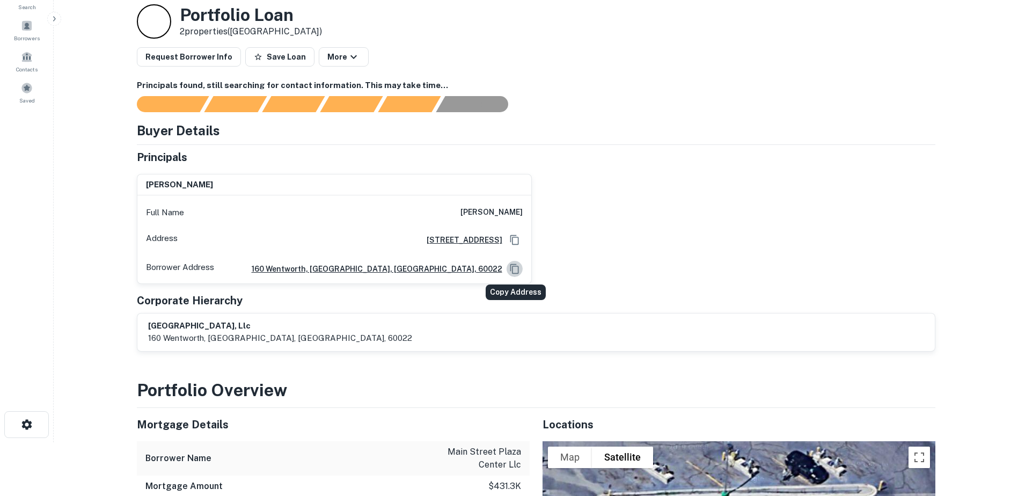
drag, startPoint x: 512, startPoint y: 268, endPoint x: 510, endPoint y: 276, distance: 8.8
click at [511, 270] on icon "Copy Address" at bounding box center [514, 268] width 11 height 11
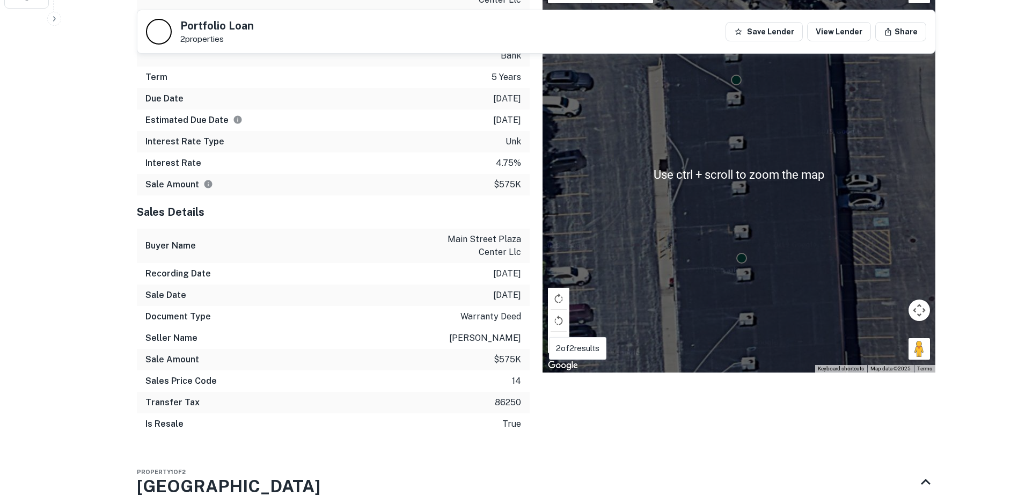
scroll to position [805, 0]
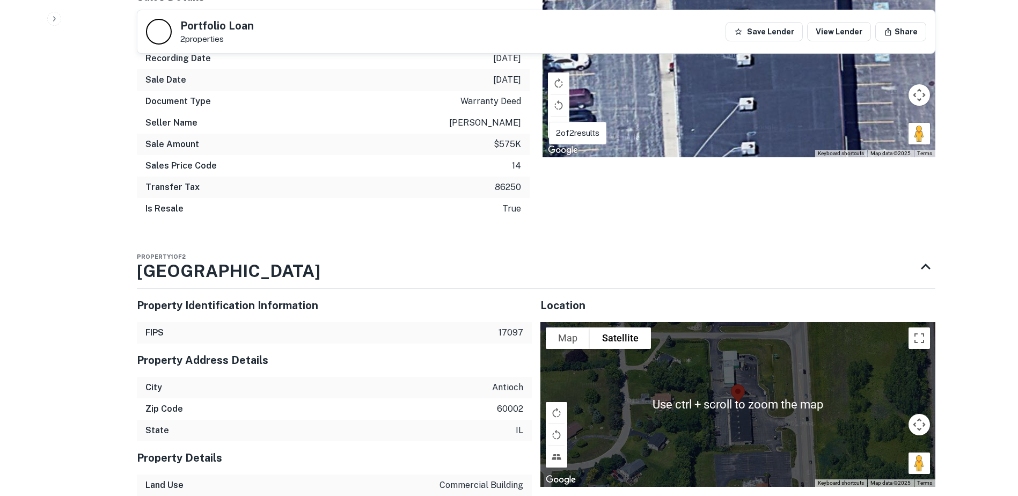
click at [497, 423] on div "Property Identification Information FIPS 17097 Property Address Details City an…" at bounding box center [334, 392] width 395 height 207
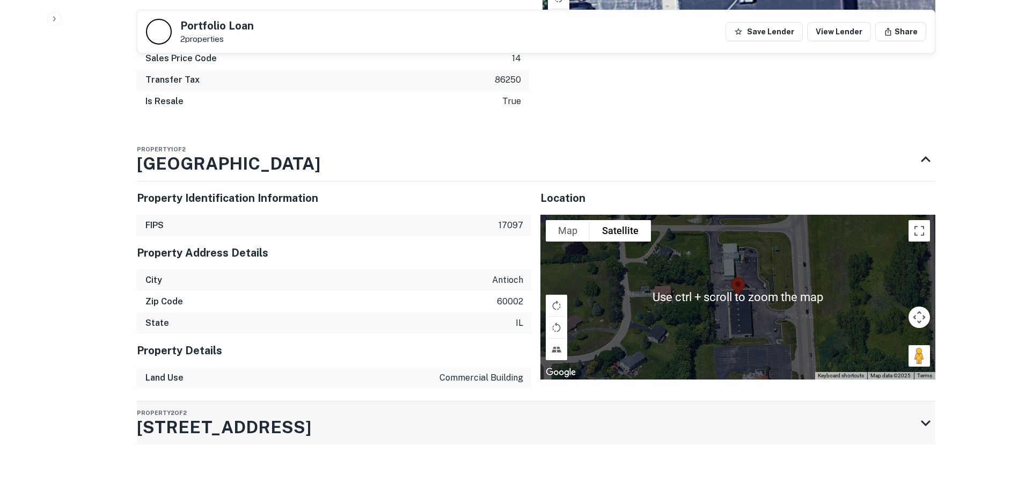
click at [510, 405] on div "Property 2 of 2 [STREET_ADDRESS]" at bounding box center [526, 422] width 779 height 43
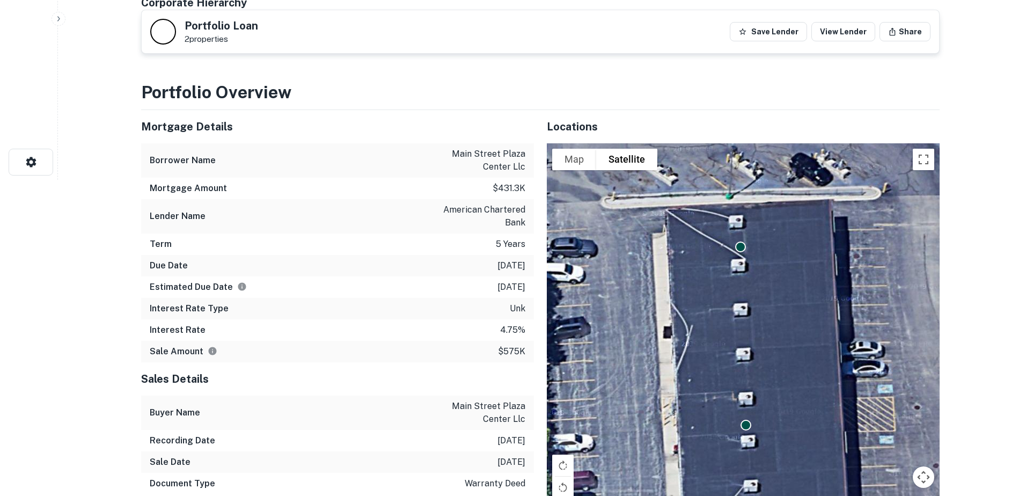
scroll to position [0, 0]
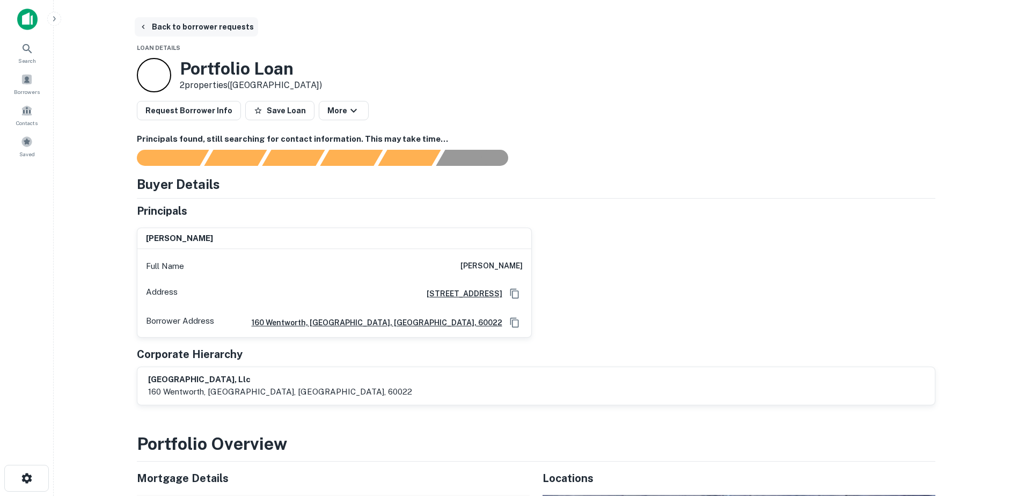
click at [148, 30] on button "Back to borrower requests" at bounding box center [196, 26] width 123 height 19
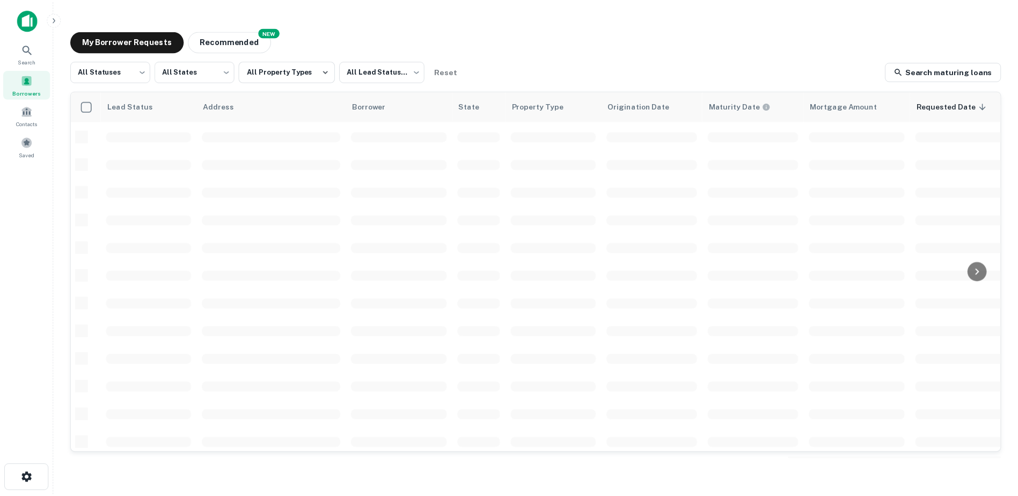
scroll to position [374, 0]
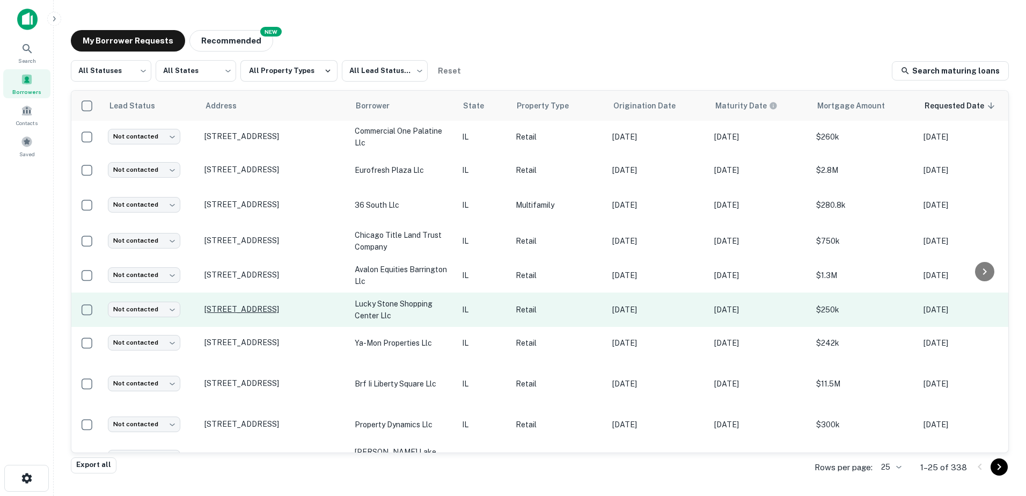
click at [324, 304] on p "[STREET_ADDRESS]" at bounding box center [273, 309] width 139 height 10
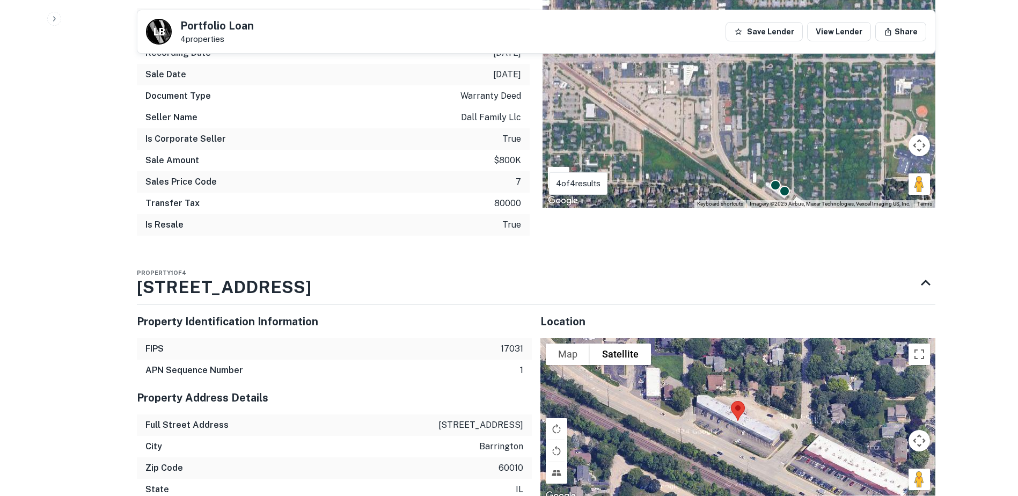
scroll to position [966, 0]
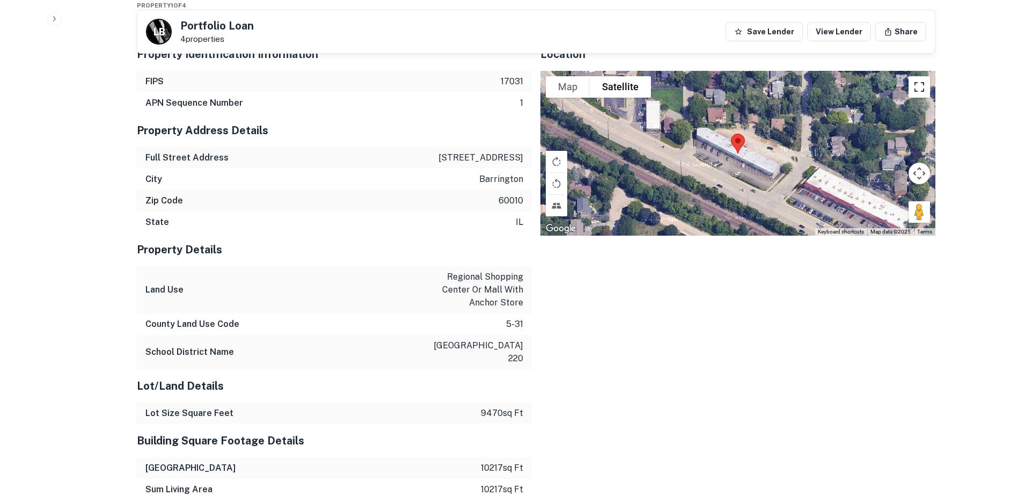
click at [918, 83] on button "Toggle fullscreen view" at bounding box center [918, 86] width 21 height 21
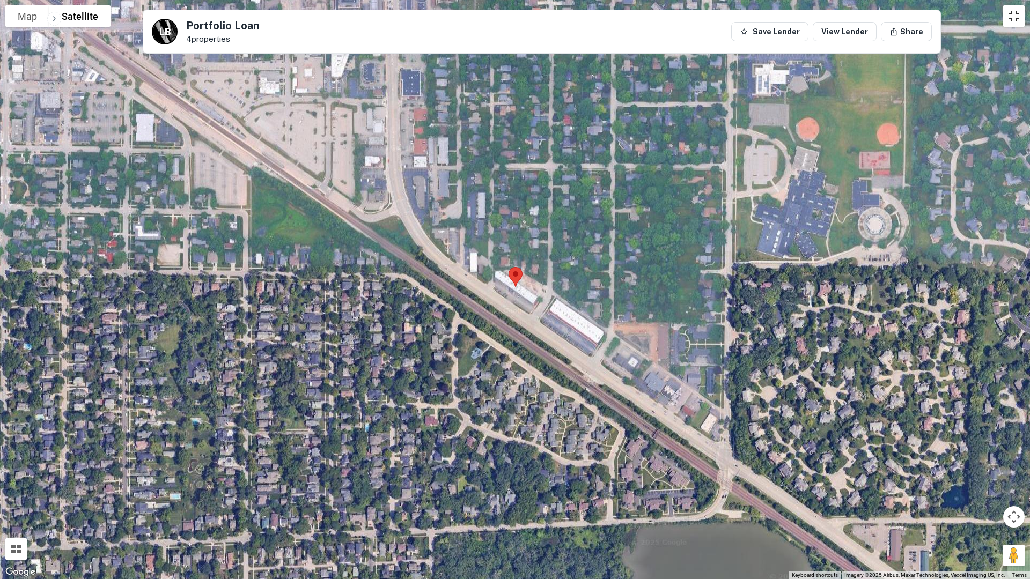
click at [1017, 24] on button "Toggle fullscreen view" at bounding box center [1013, 15] width 21 height 21
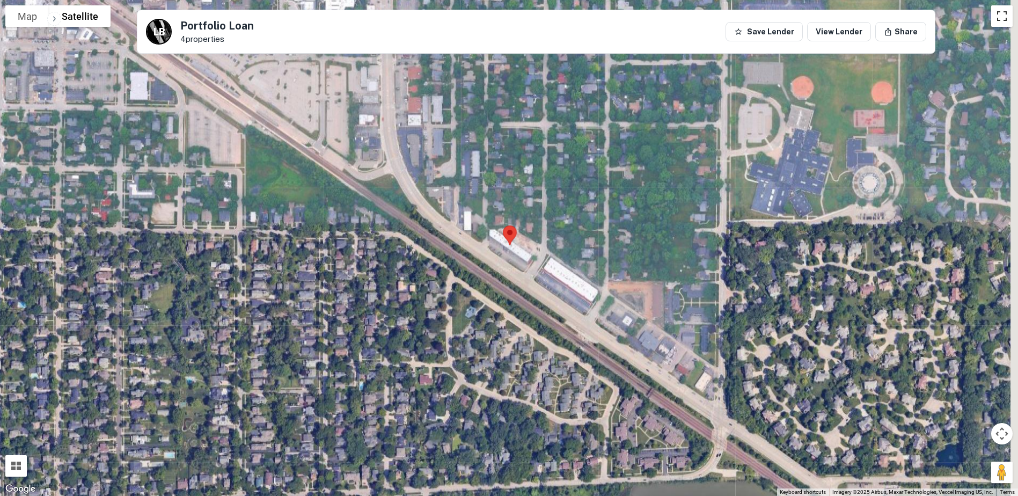
scroll to position [0, 0]
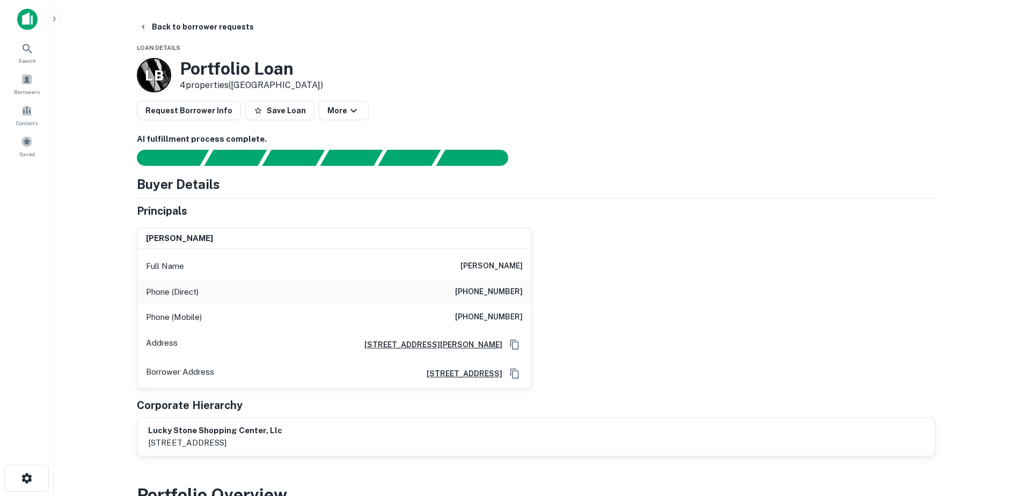
click at [501, 259] on div "Full Name [PERSON_NAME]" at bounding box center [334, 266] width 394 height 26
copy h6 "[PERSON_NAME]"
click at [475, 319] on h6 "[PHONE_NUMBER]" at bounding box center [489, 317] width 68 height 13
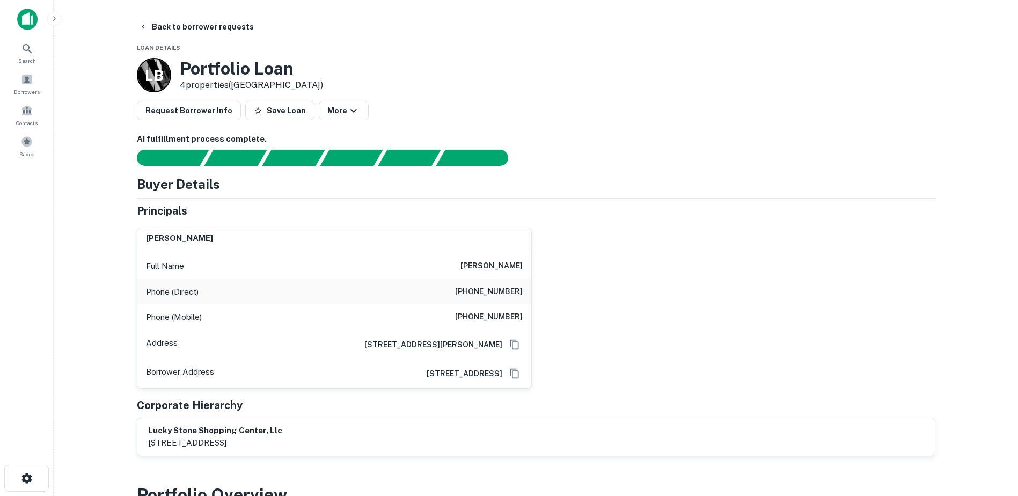
click at [474, 321] on h6 "[PHONE_NUMBER]" at bounding box center [489, 317] width 68 height 13
copy h6 "[PHONE_NUMBER]"
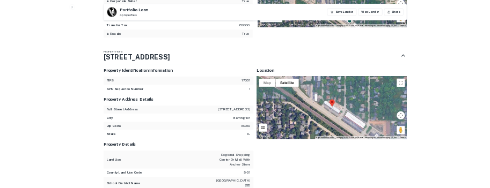
scroll to position [805, 0]
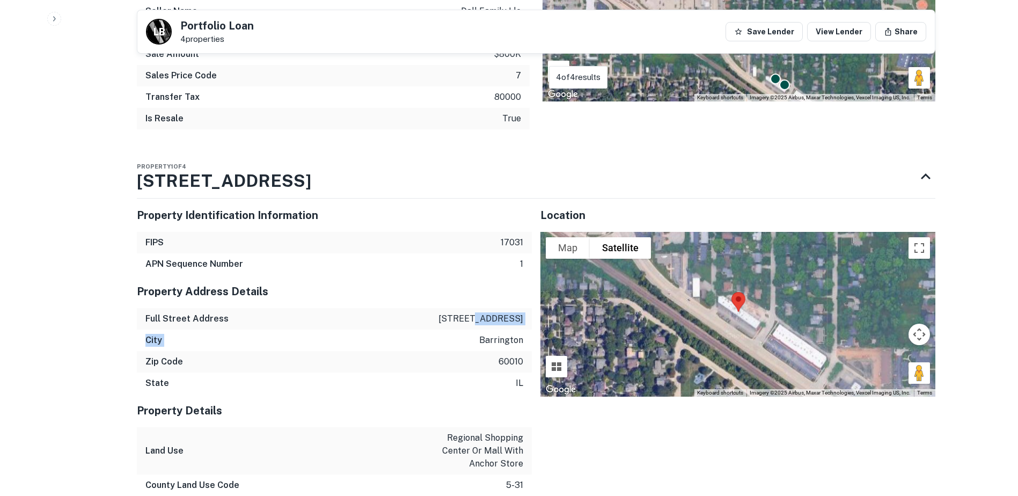
drag, startPoint x: 468, startPoint y: 324, endPoint x: 469, endPoint y: 330, distance: 6.1
click at [469, 330] on div "Property Address Details Full Street Address [STREET_ADDRESS][US_STATE]" at bounding box center [334, 334] width 395 height 119
drag, startPoint x: 469, startPoint y: 330, endPoint x: 471, endPoint y: 319, distance: 10.8
click at [471, 319] on p "[STREET_ADDRESS]" at bounding box center [480, 318] width 85 height 13
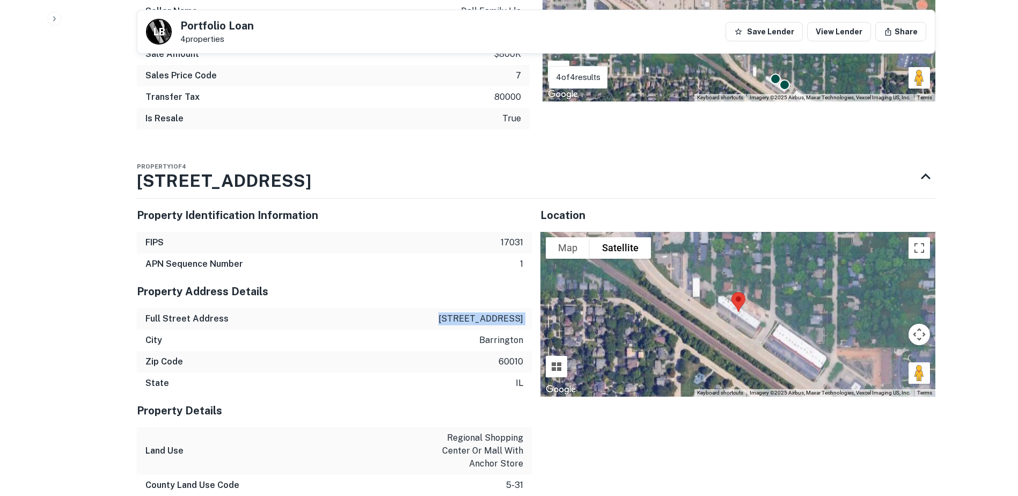
click at [471, 319] on p "[STREET_ADDRESS]" at bounding box center [480, 318] width 85 height 13
copy p "[STREET_ADDRESS]"
click at [498, 335] on p "barrington" at bounding box center [501, 340] width 44 height 13
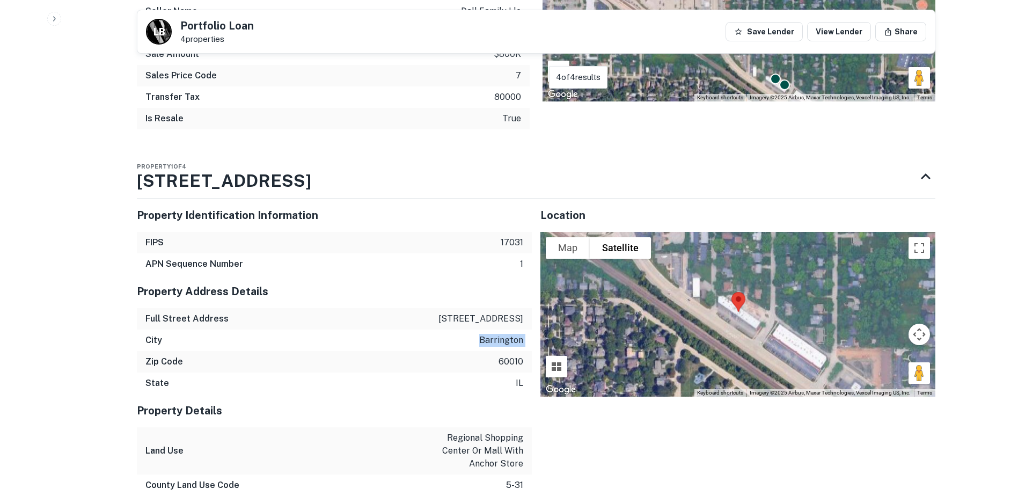
click at [498, 335] on p "barrington" at bounding box center [501, 340] width 44 height 13
copy p "barrington"
